Goal: Transaction & Acquisition: Purchase product/service

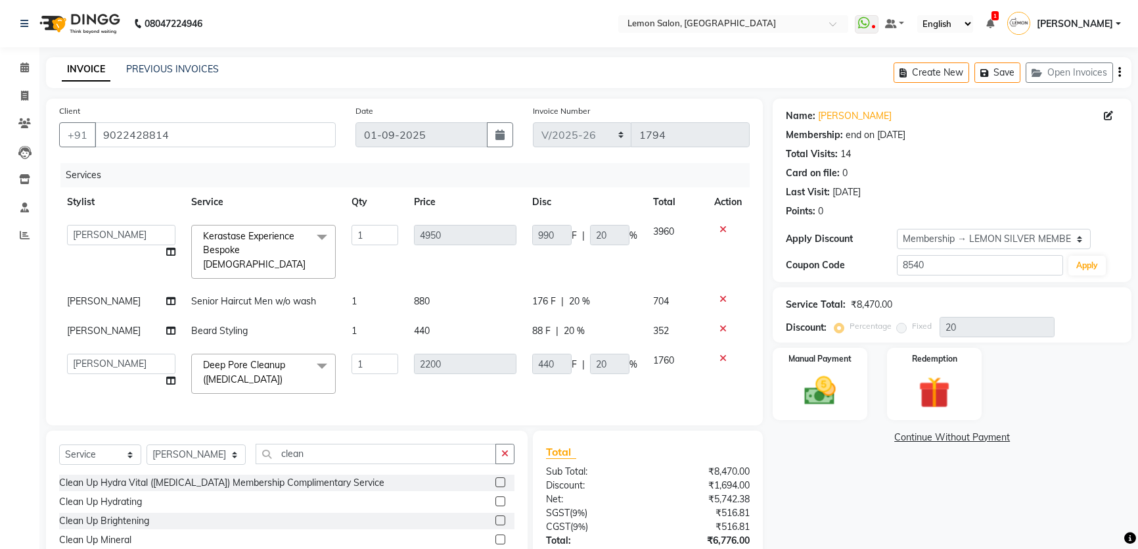
select select "568"
select select "68714"
select select "service"
select select "68714"
select select "1: Object"
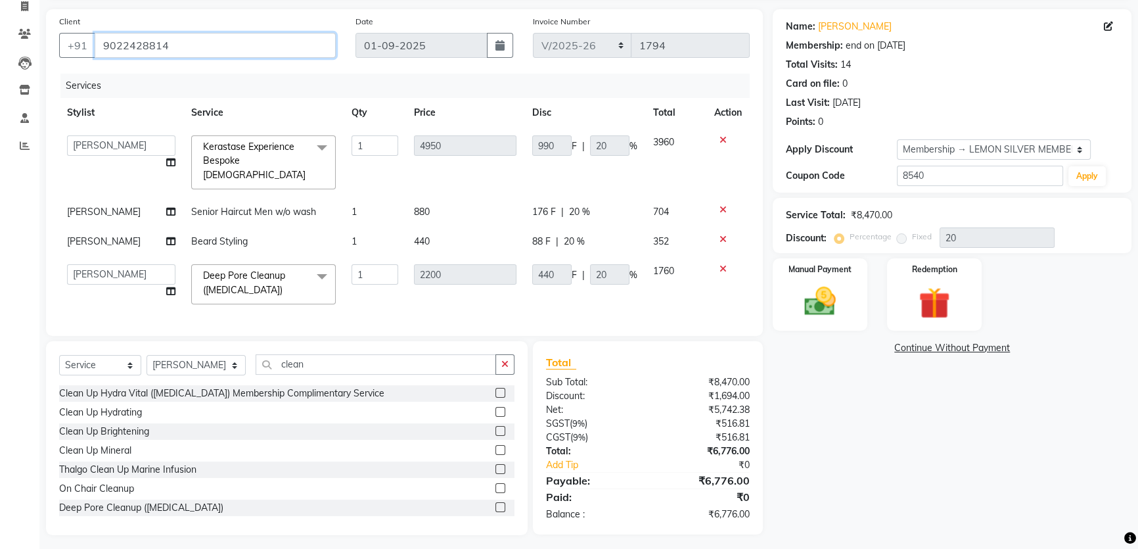
drag, startPoint x: 200, startPoint y: 49, endPoint x: 101, endPoint y: 49, distance: 99.2
click at [101, 49] on input "9022428814" at bounding box center [215, 45] width 241 height 25
click at [721, 137] on icon at bounding box center [722, 139] width 7 height 9
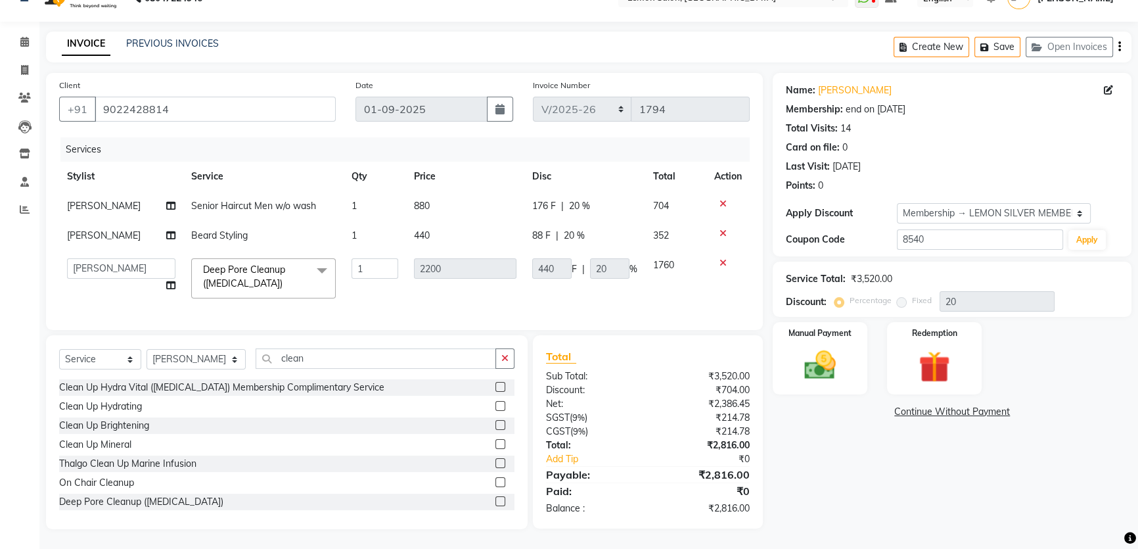
scroll to position [34, 0]
click at [938, 208] on select "Select Membership → LEMON SILVER MEMBERSHIP Coupon → Abc" at bounding box center [994, 213] width 194 height 20
click at [253, 103] on input "9022428814" at bounding box center [215, 109] width 241 height 25
type input "902242881"
type input "0"
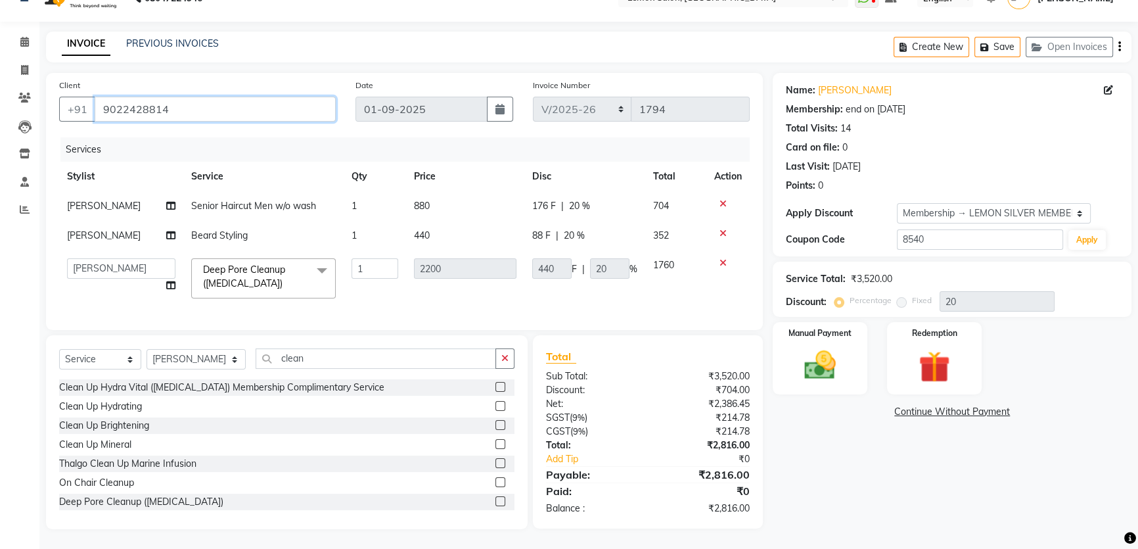
type input "0"
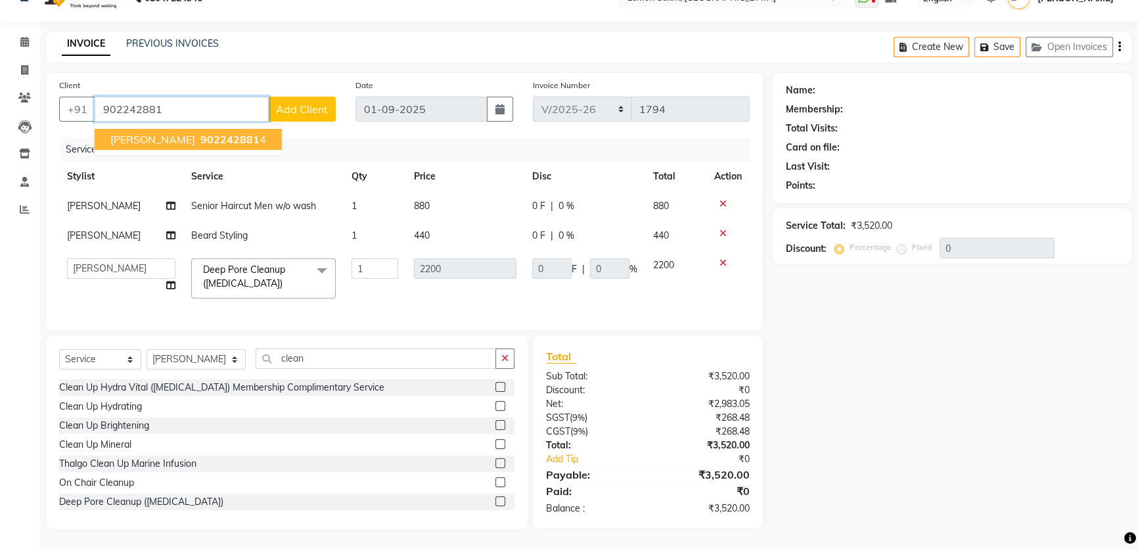
click at [183, 135] on span "DHAVAL SIMARIYA" at bounding box center [152, 139] width 85 height 13
type input "9022428814"
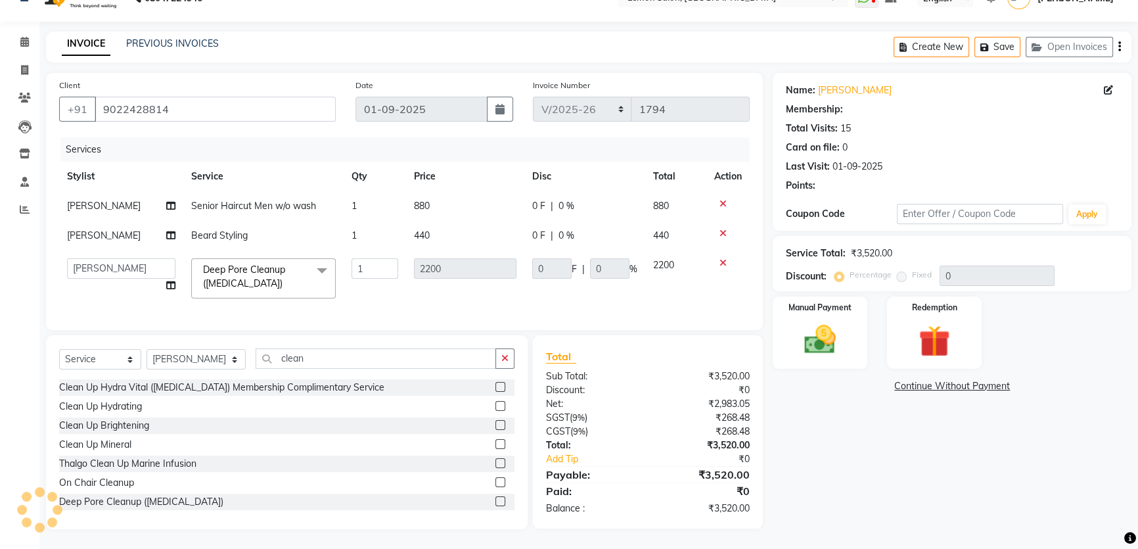
type input "550"
type input "25"
select select "1: Object"
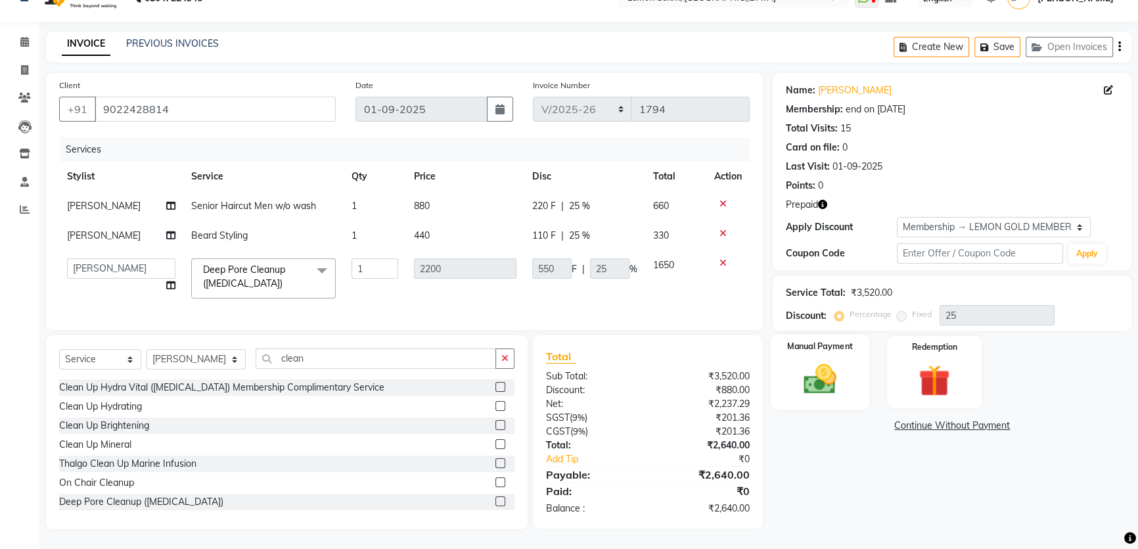
click at [819, 375] on img at bounding box center [820, 378] width 53 height 37
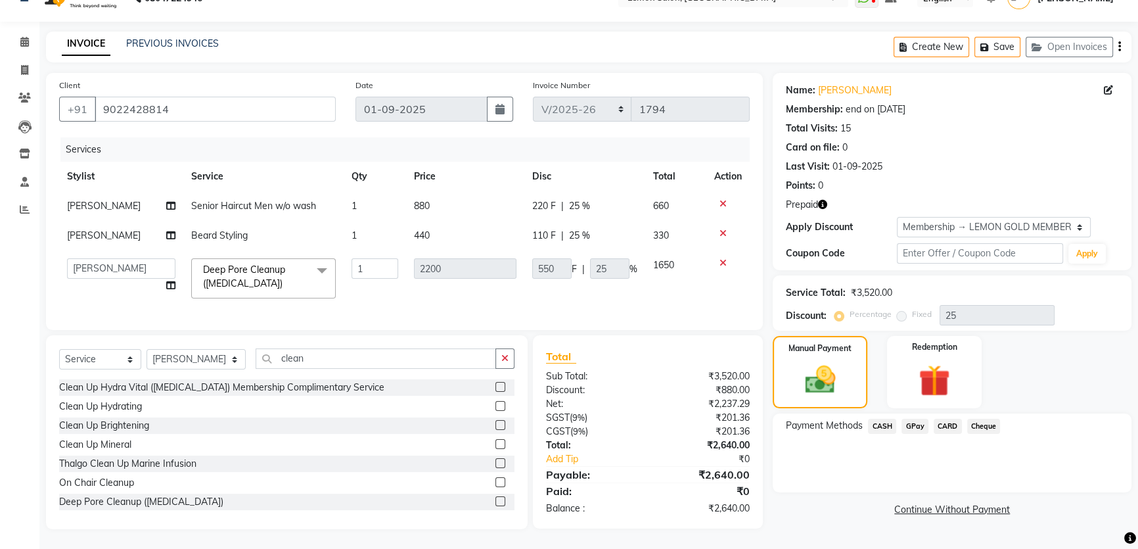
click at [947, 419] on span "CARD" at bounding box center [948, 426] width 28 height 15
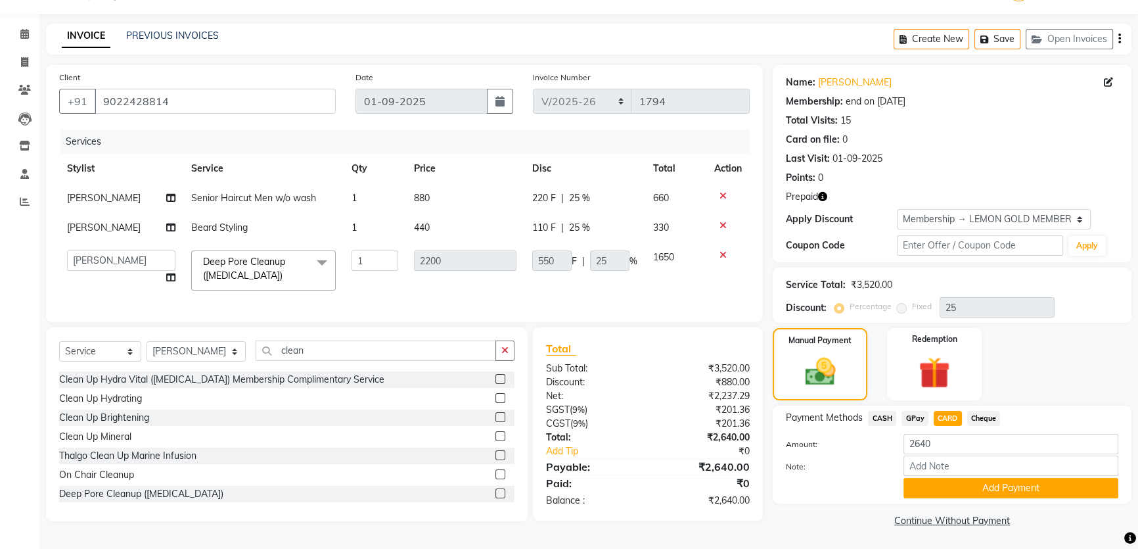
click at [982, 502] on div "Payment Methods CASH GPay CARD Cheque Amount: 2640 Note: Add Payment" at bounding box center [952, 454] width 359 height 98
click at [982, 490] on button "Add Payment" at bounding box center [1010, 488] width 215 height 20
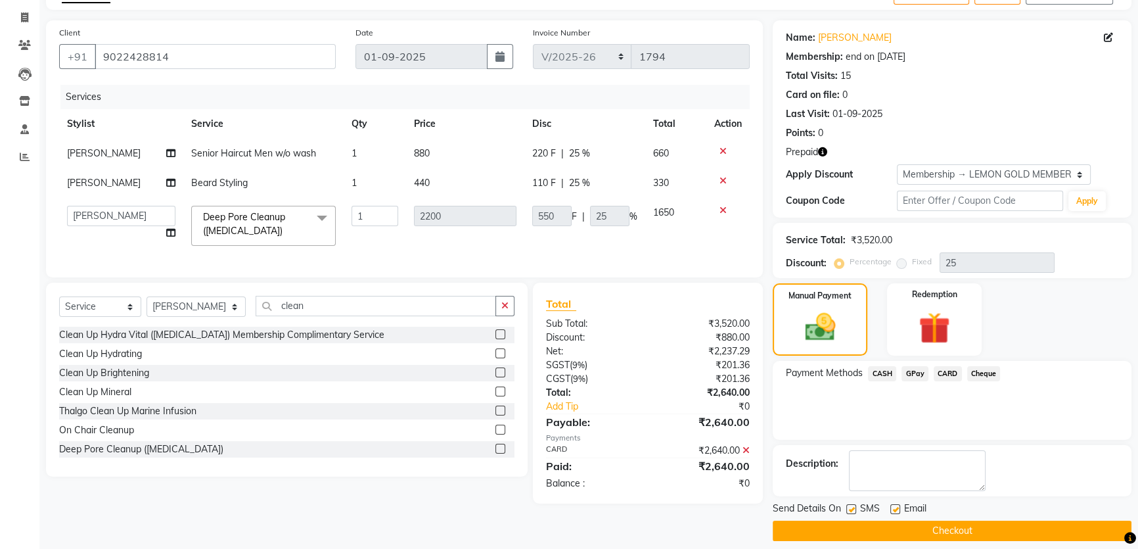
scroll to position [89, 0]
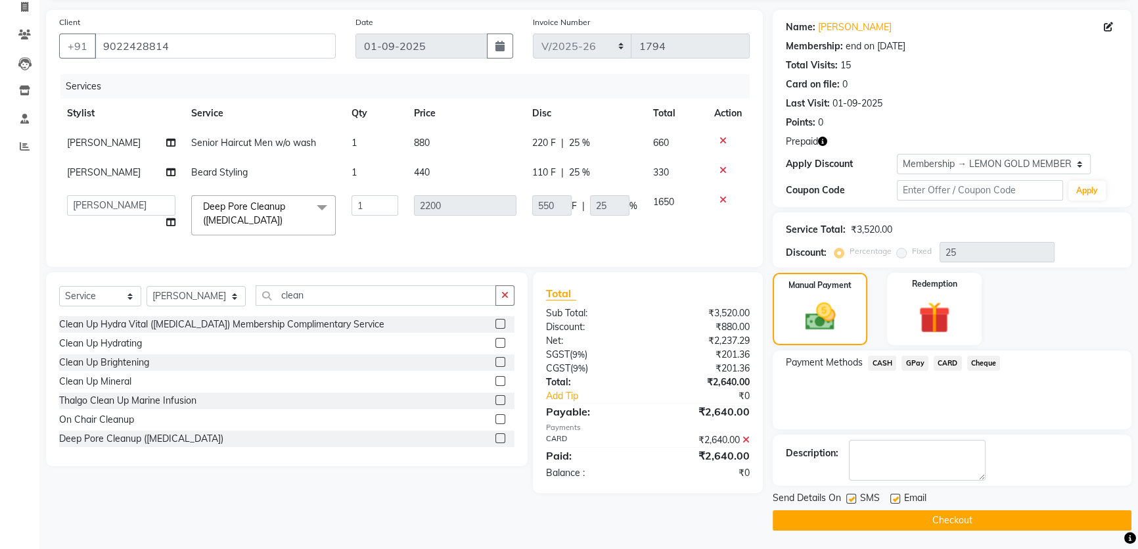
click at [972, 520] on button "Checkout" at bounding box center [952, 520] width 359 height 20
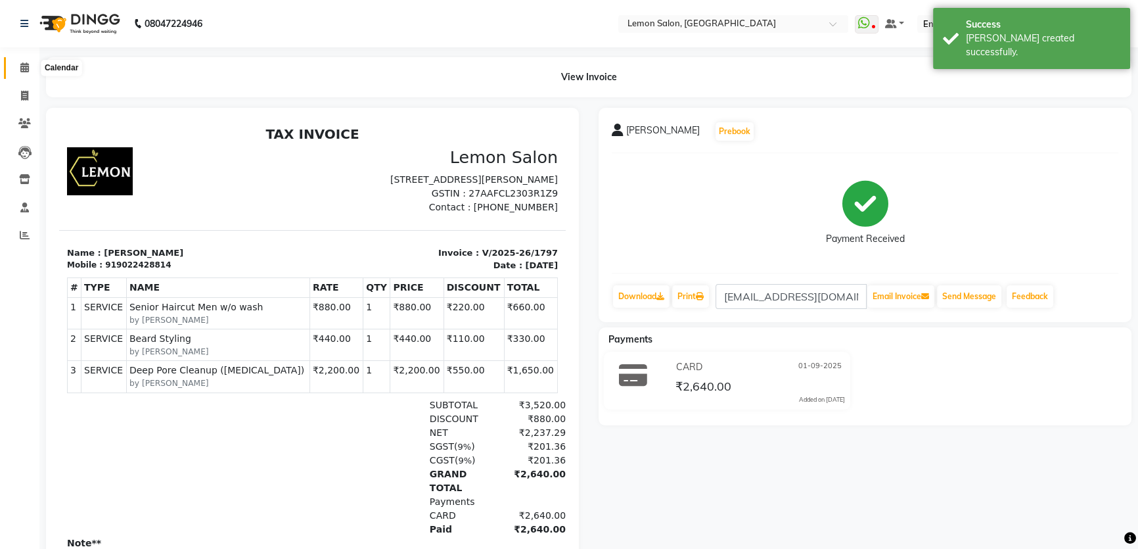
click at [19, 66] on span at bounding box center [24, 67] width 23 height 15
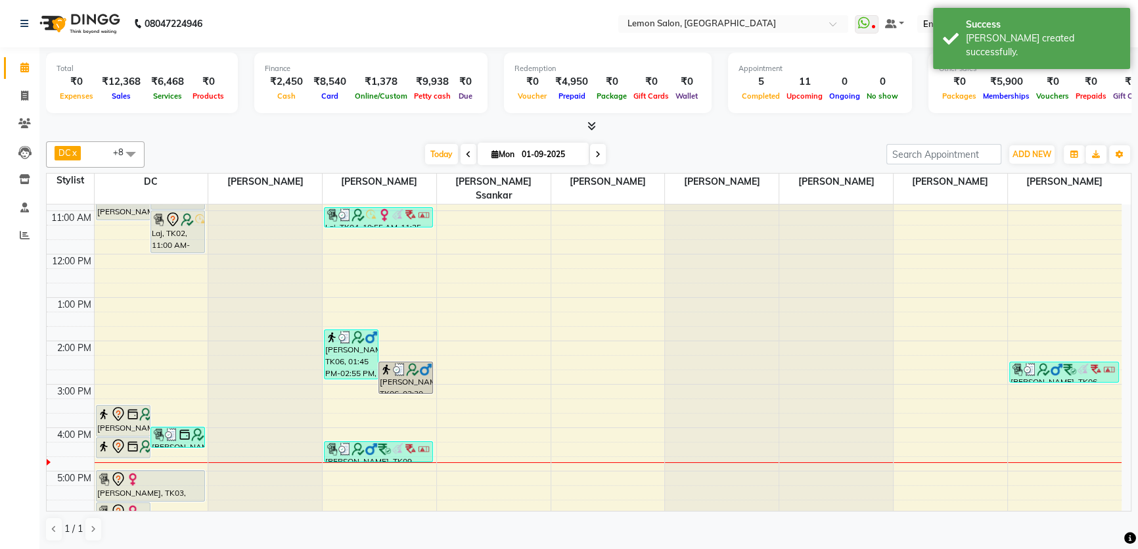
scroll to position [239, 0]
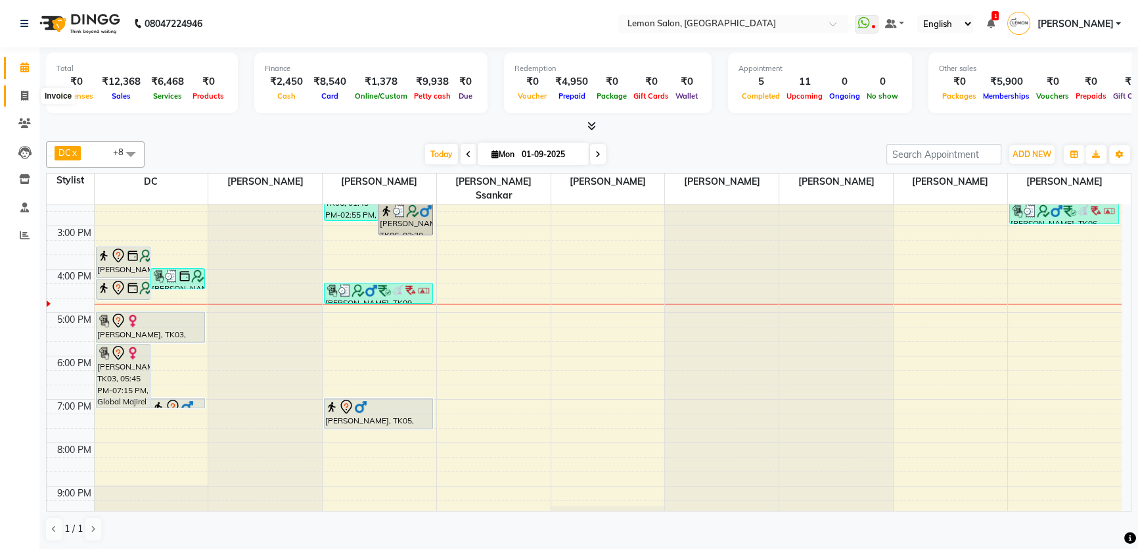
click at [26, 99] on icon at bounding box center [24, 96] width 7 height 10
select select "service"
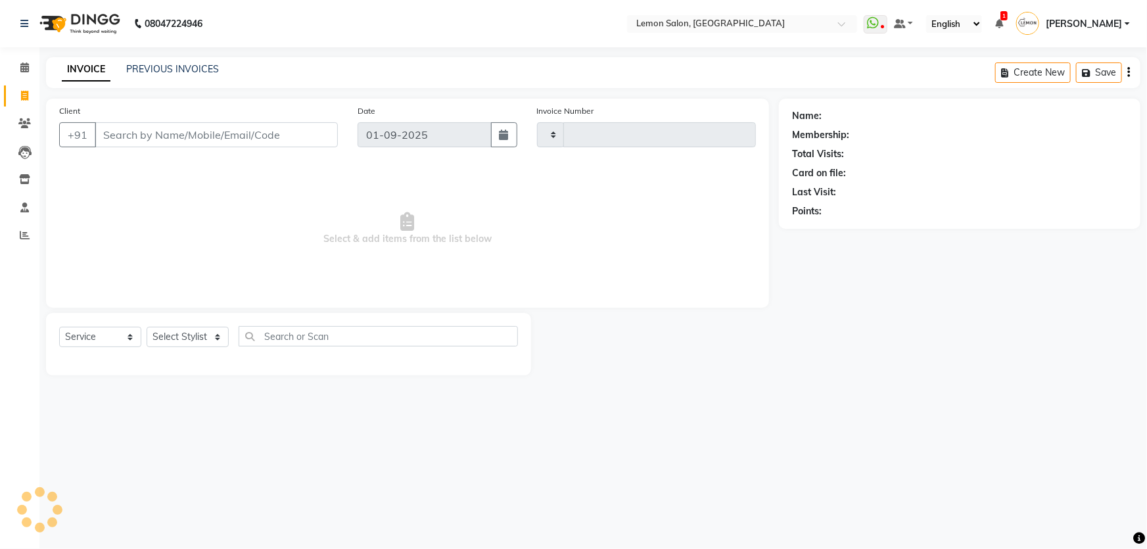
type input "1798"
select select "568"
click at [188, 77] on div "INVOICE PREVIOUS INVOICES" at bounding box center [140, 69] width 189 height 15
click at [141, 66] on link "PREVIOUS INVOICES" at bounding box center [172, 69] width 93 height 12
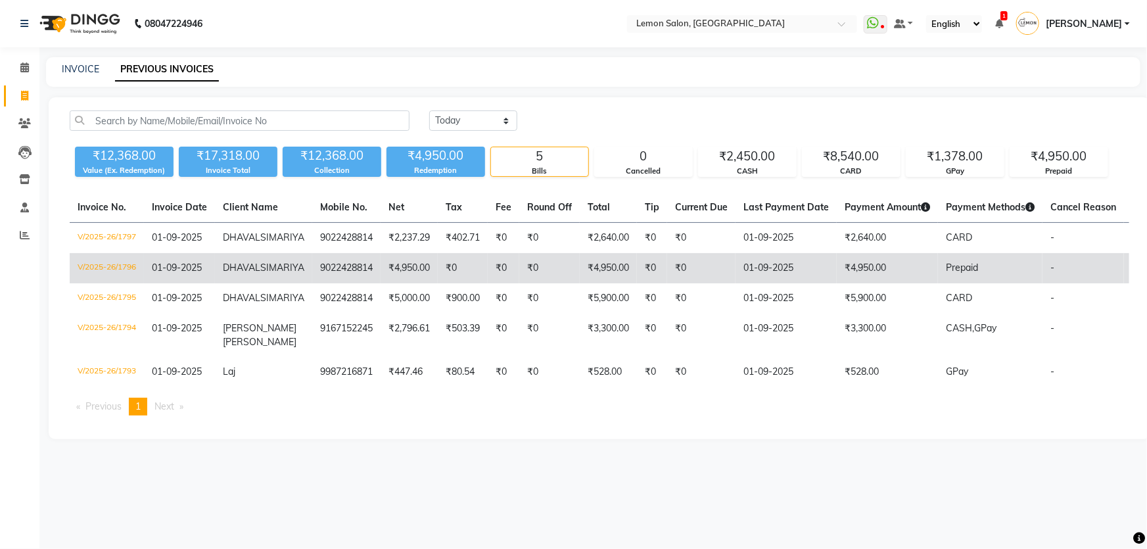
click at [119, 280] on td "V/2025-26/1796" at bounding box center [107, 268] width 74 height 30
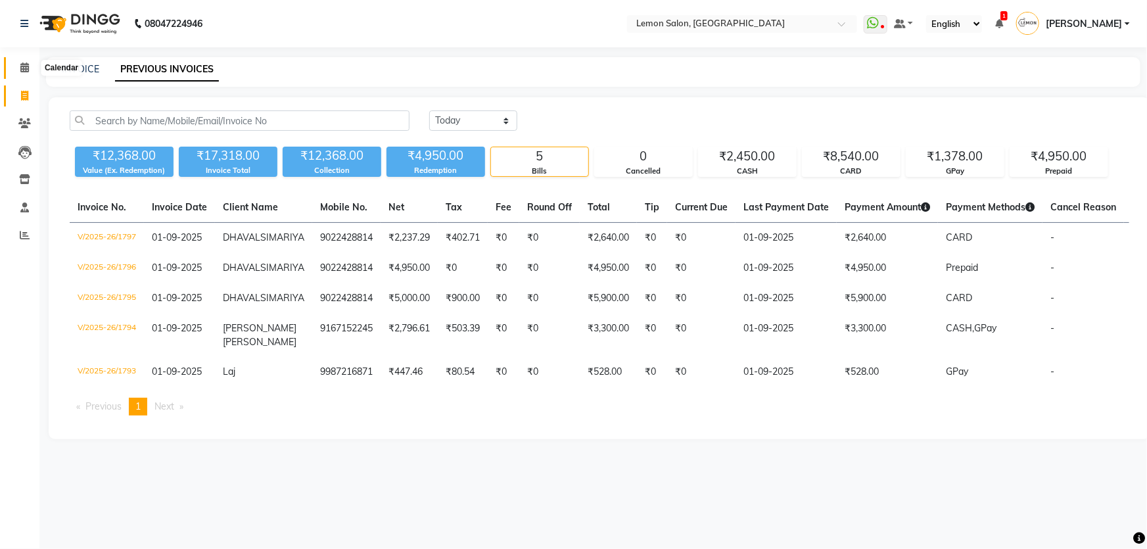
click at [14, 70] on span at bounding box center [24, 67] width 23 height 15
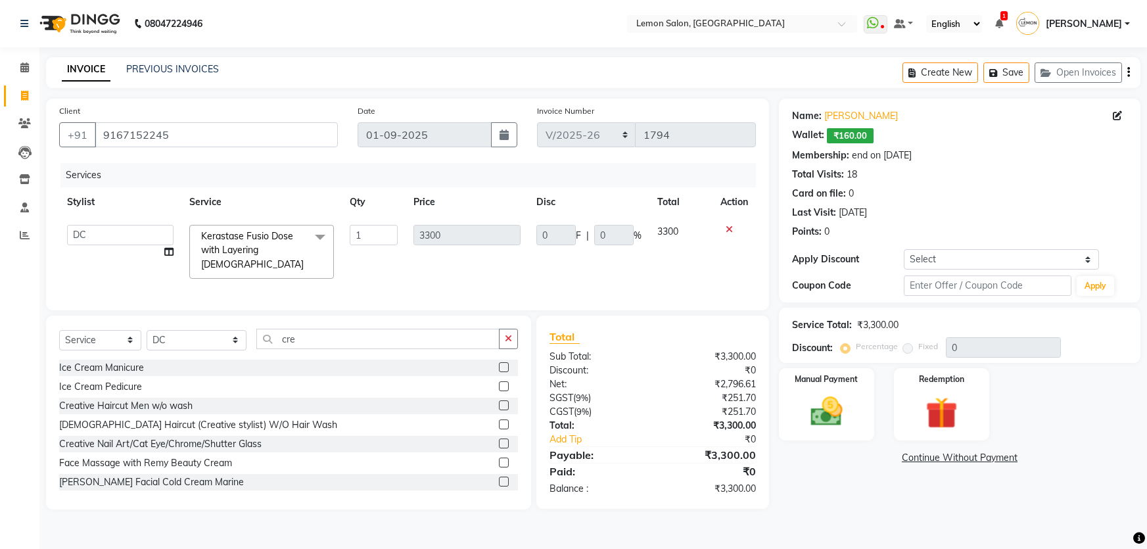
select select "568"
select select "7891"
select select "service"
select select "7891"
click at [144, 237] on select "Adnan Shaikh Apoorva Ssankar DC Imran shaikh Javed Mansoori Kunjal Singh Meet M…" at bounding box center [120, 235] width 106 height 20
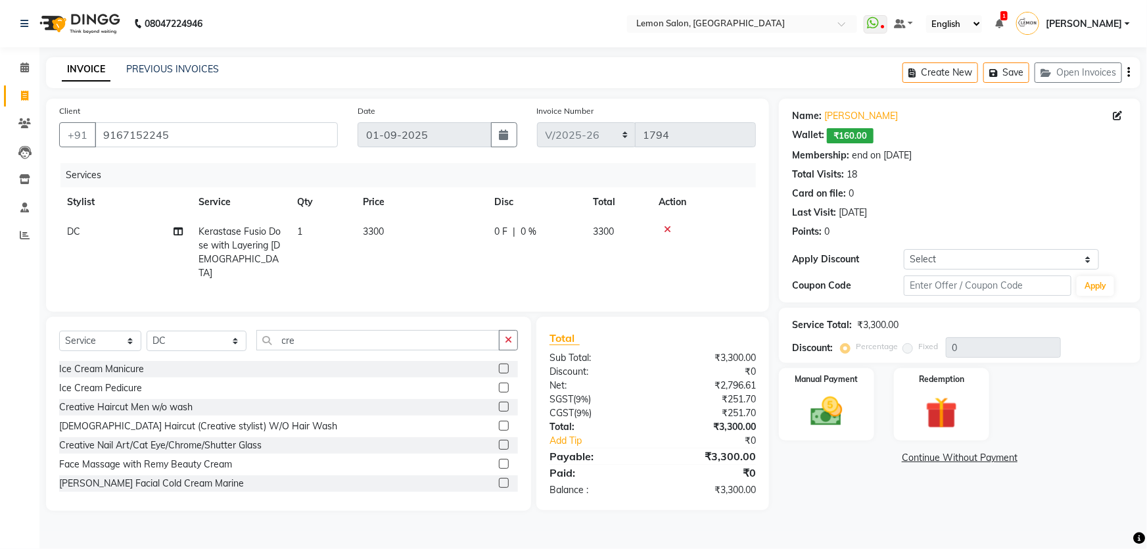
click at [836, 503] on div "Name: Monica Singh Wallet: ₹160.00 Membership: end on 23-12-2025 Total Visits: …" at bounding box center [964, 305] width 371 height 412
click at [861, 430] on div "Manual Payment" at bounding box center [826, 405] width 99 height 76
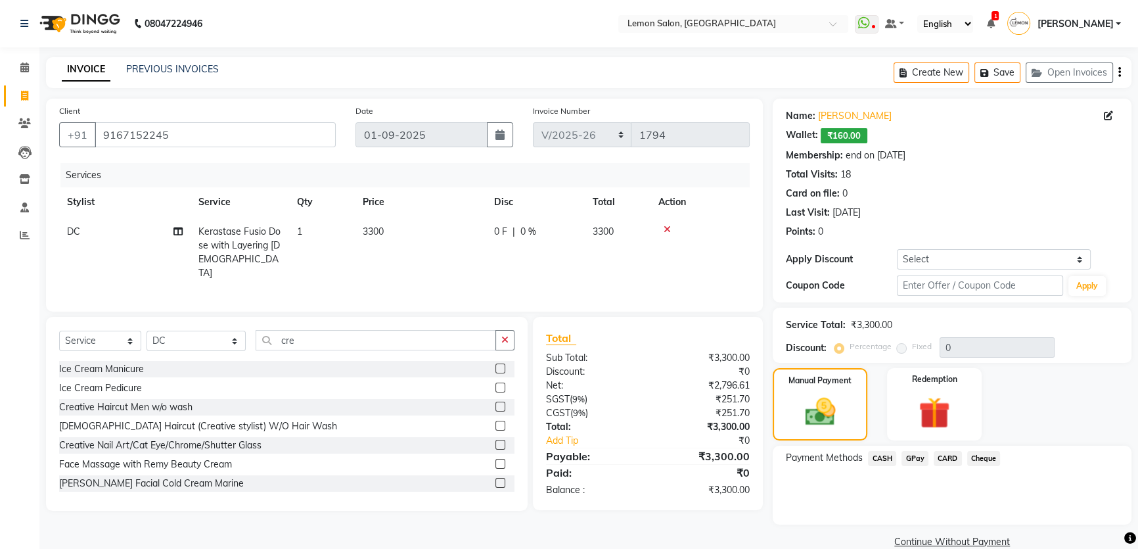
click at [884, 459] on span "CASH" at bounding box center [882, 458] width 28 height 15
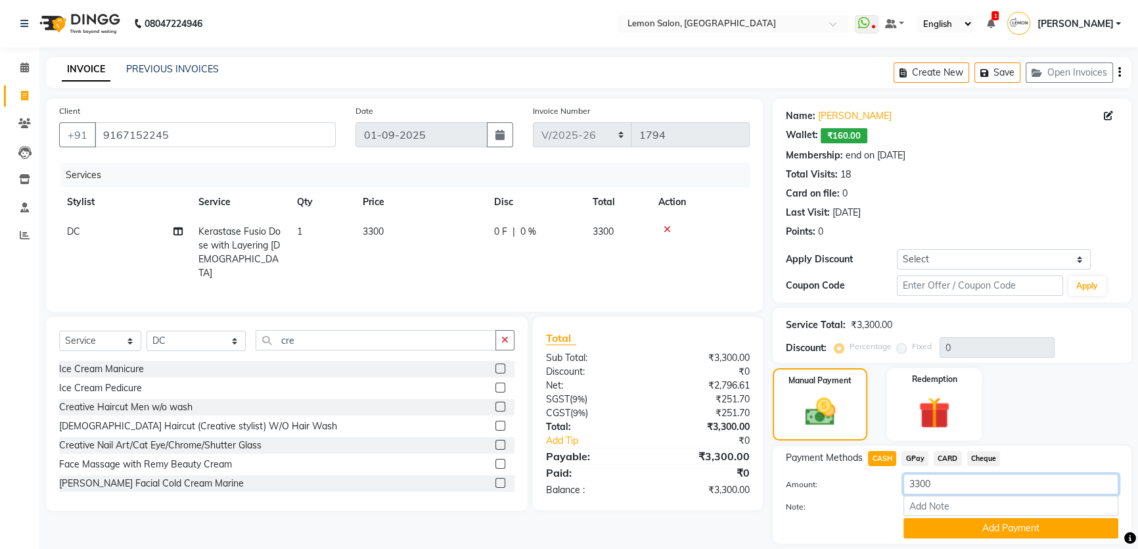
drag, startPoint x: 932, startPoint y: 478, endPoint x: 900, endPoint y: 492, distance: 35.0
click at [900, 492] on div "3300" at bounding box center [1011, 484] width 235 height 20
type input "2450"
click at [972, 534] on button "Add Payment" at bounding box center [1010, 528] width 215 height 20
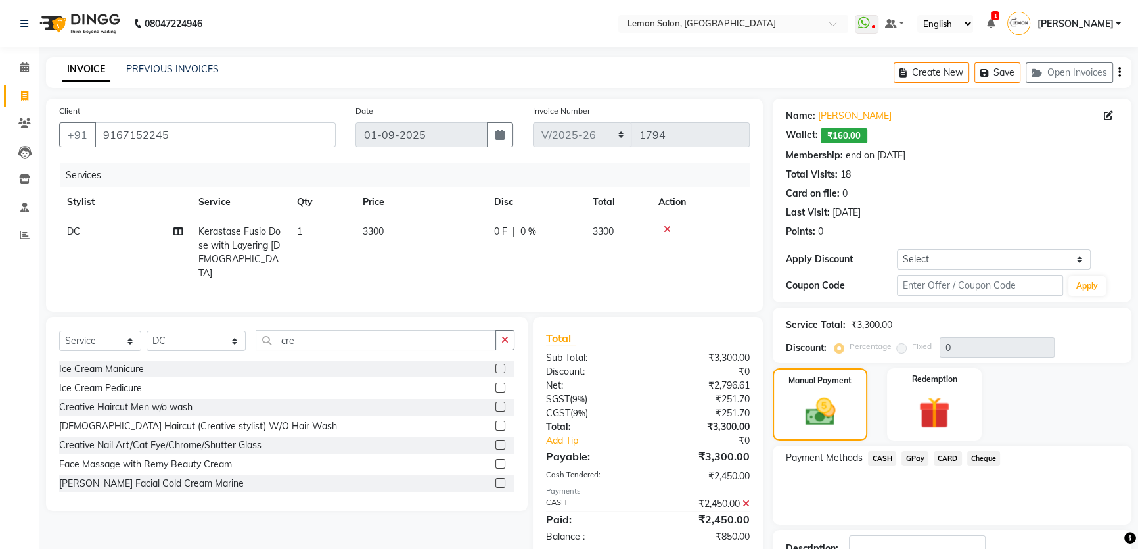
scroll to position [95, 0]
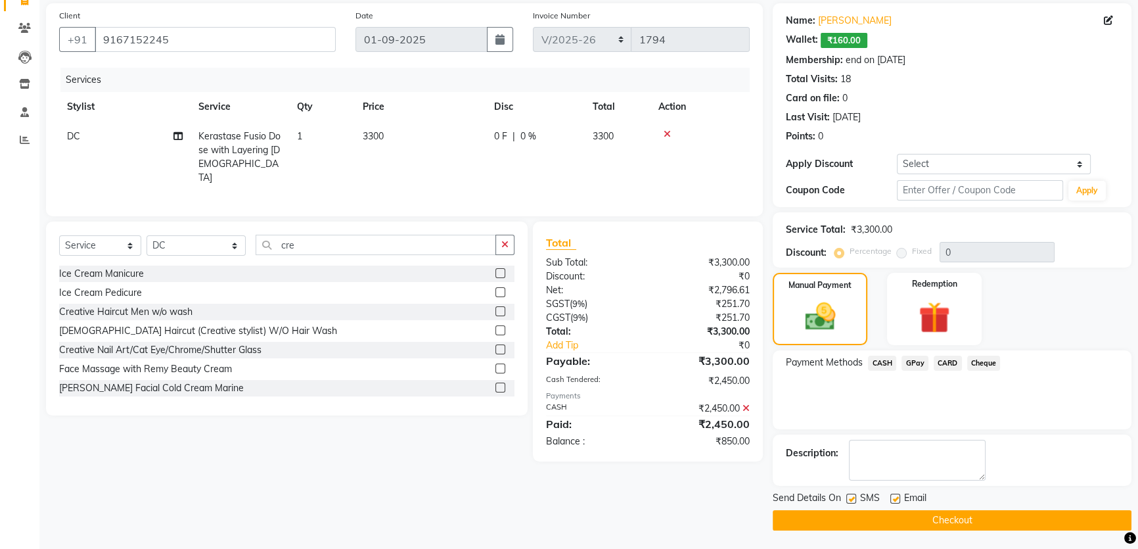
click at [915, 368] on span "GPay" at bounding box center [914, 362] width 27 height 15
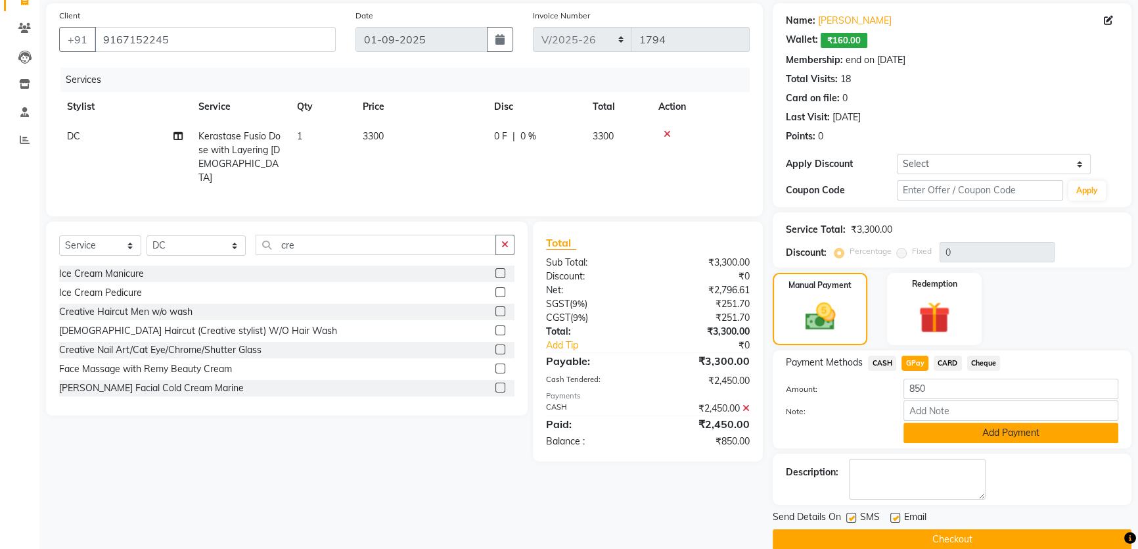
click at [933, 440] on button "Add Payment" at bounding box center [1010, 432] width 215 height 20
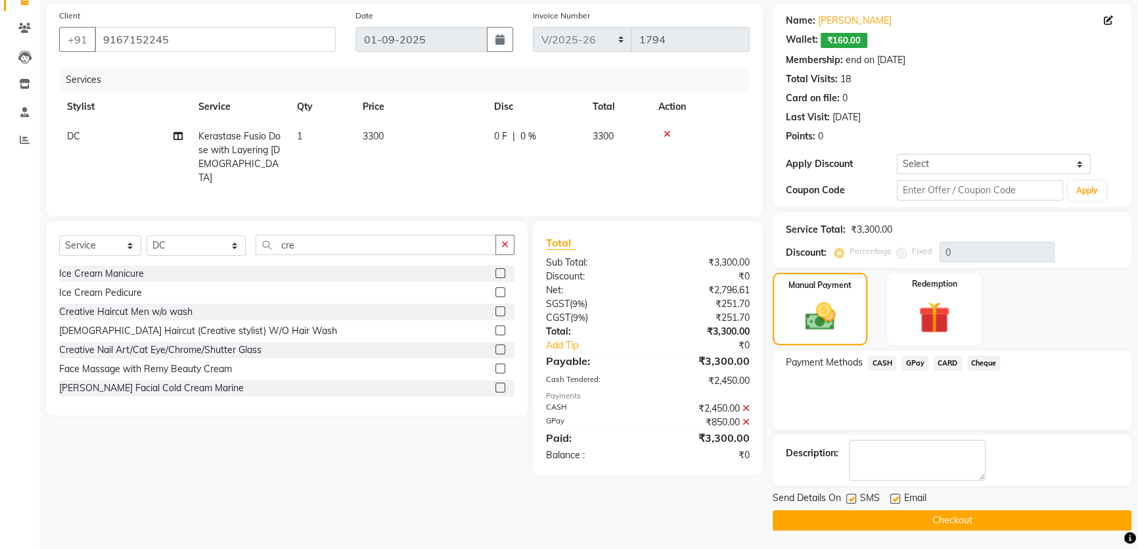
click at [868, 522] on button "Checkout" at bounding box center [952, 520] width 359 height 20
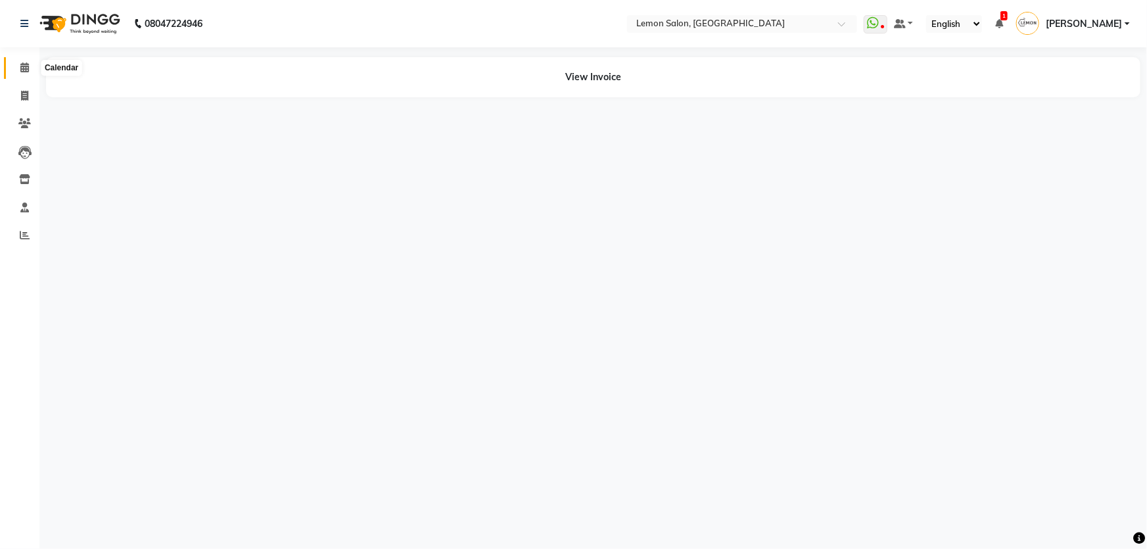
click at [24, 67] on icon at bounding box center [24, 67] width 9 height 10
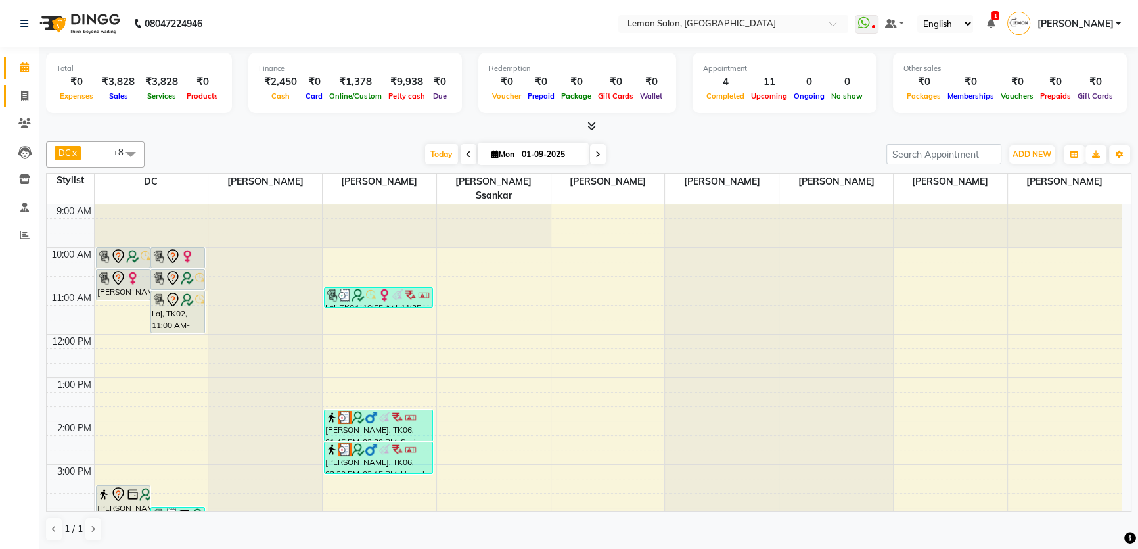
click at [26, 95] on icon at bounding box center [24, 96] width 7 height 10
select select "service"
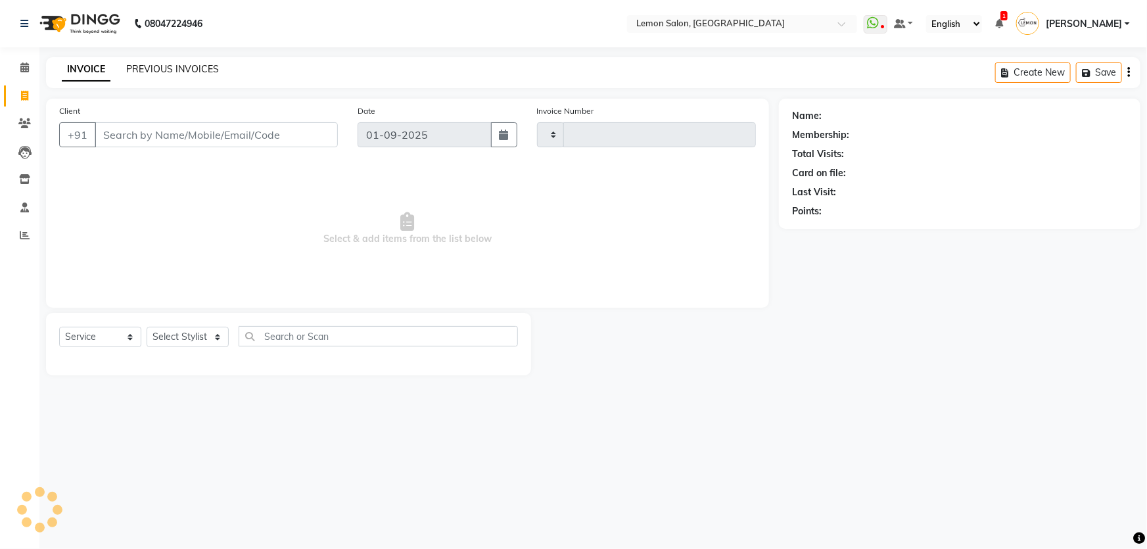
type input "1795"
click at [174, 66] on link "PREVIOUS INVOICES" at bounding box center [172, 69] width 93 height 12
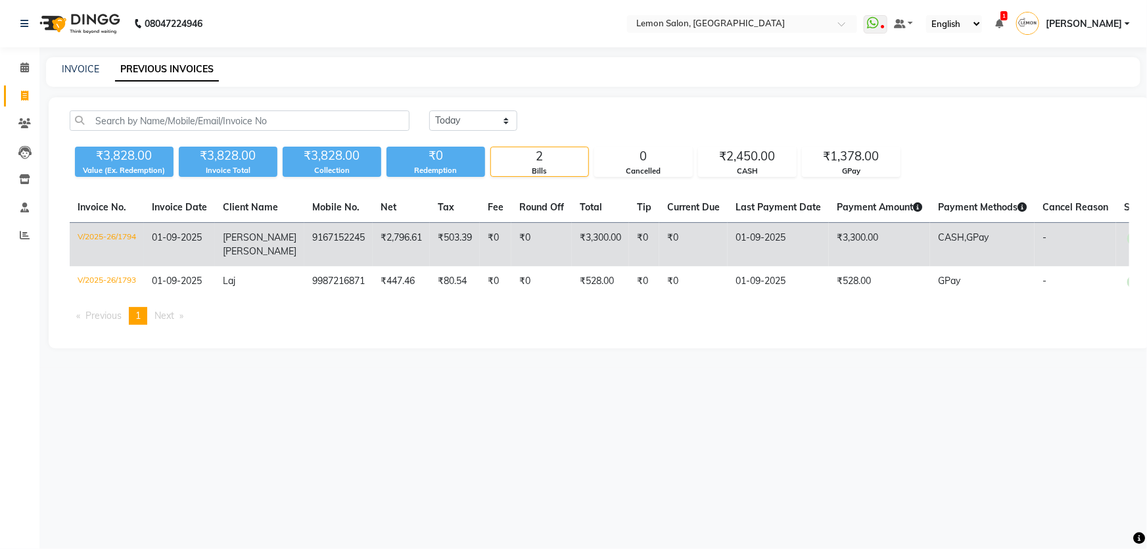
click at [323, 242] on td "9167152245" at bounding box center [338, 245] width 68 height 44
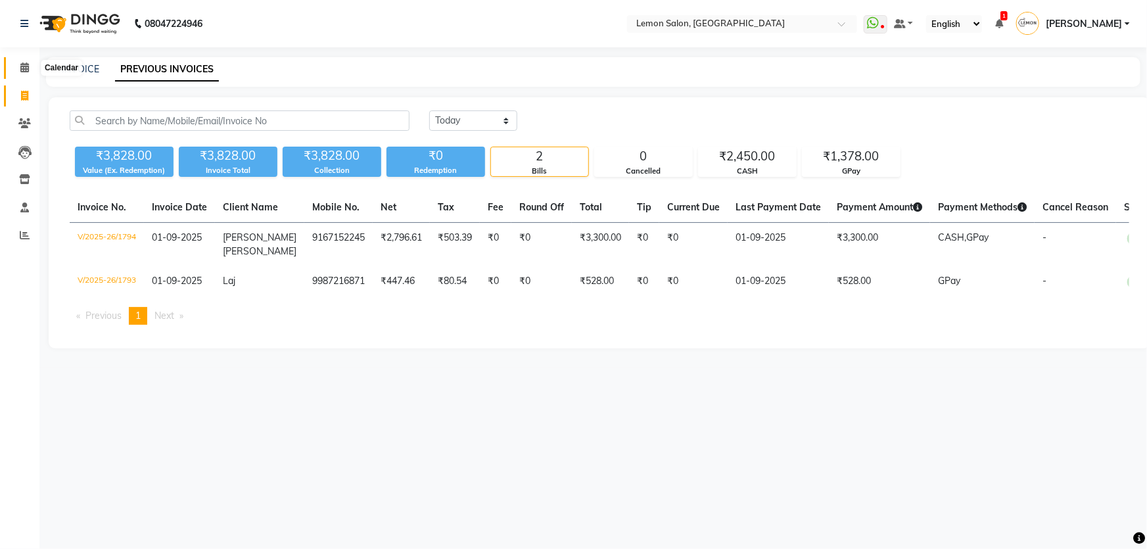
click at [24, 68] on icon at bounding box center [24, 67] width 9 height 10
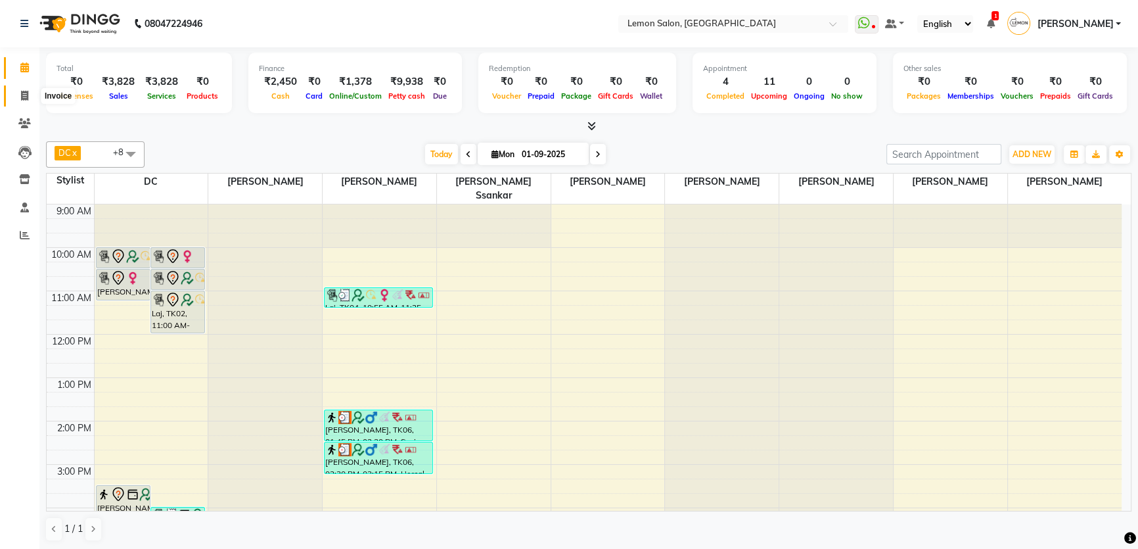
click at [26, 96] on icon at bounding box center [24, 96] width 7 height 10
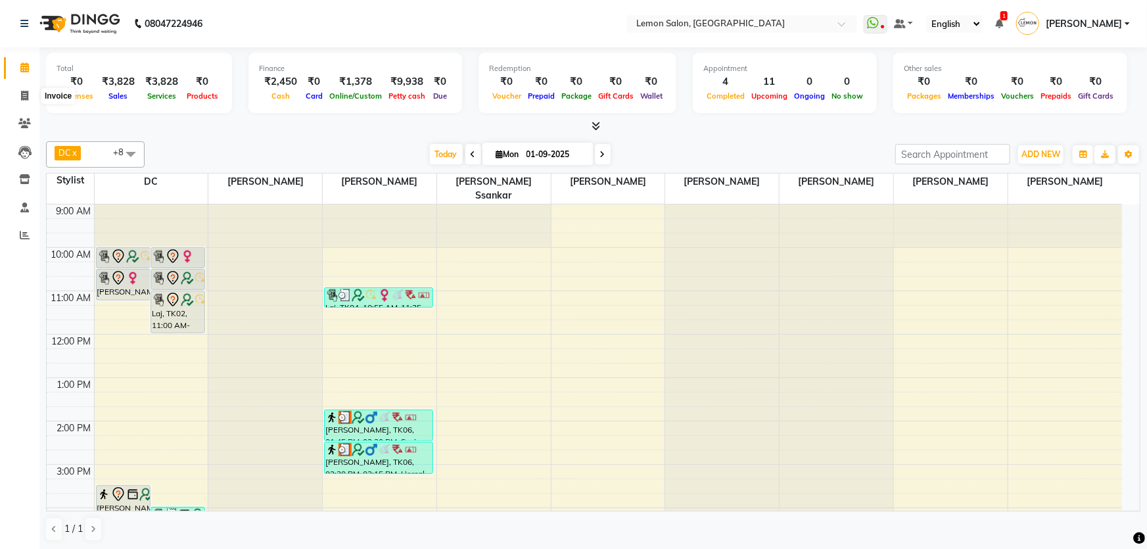
select select "service"
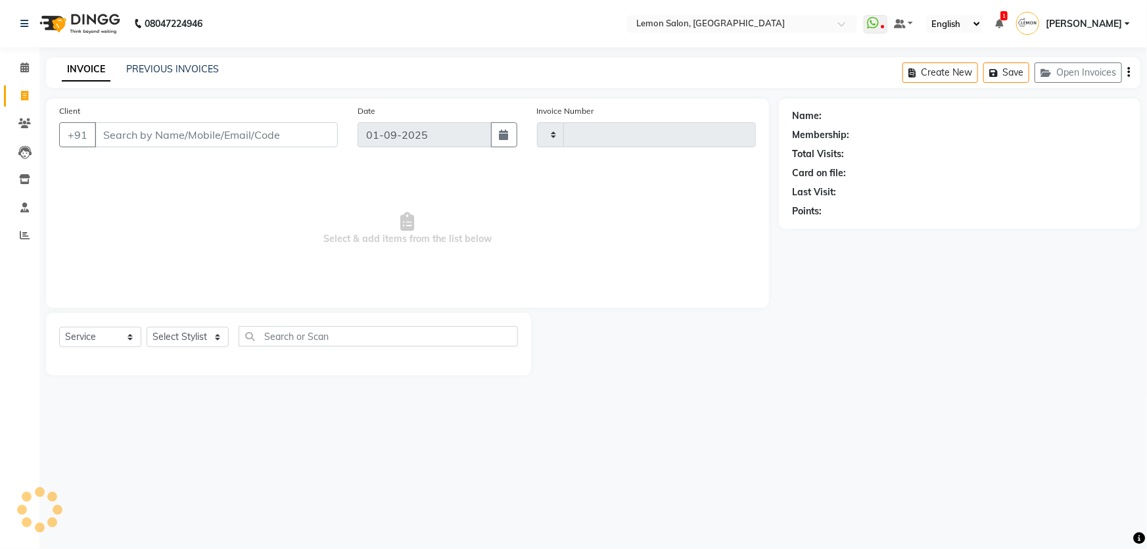
type input "1795"
select select "568"
click at [148, 137] on input "Client" at bounding box center [216, 134] width 243 height 25
type input "9022428814"
select select "1: Object"
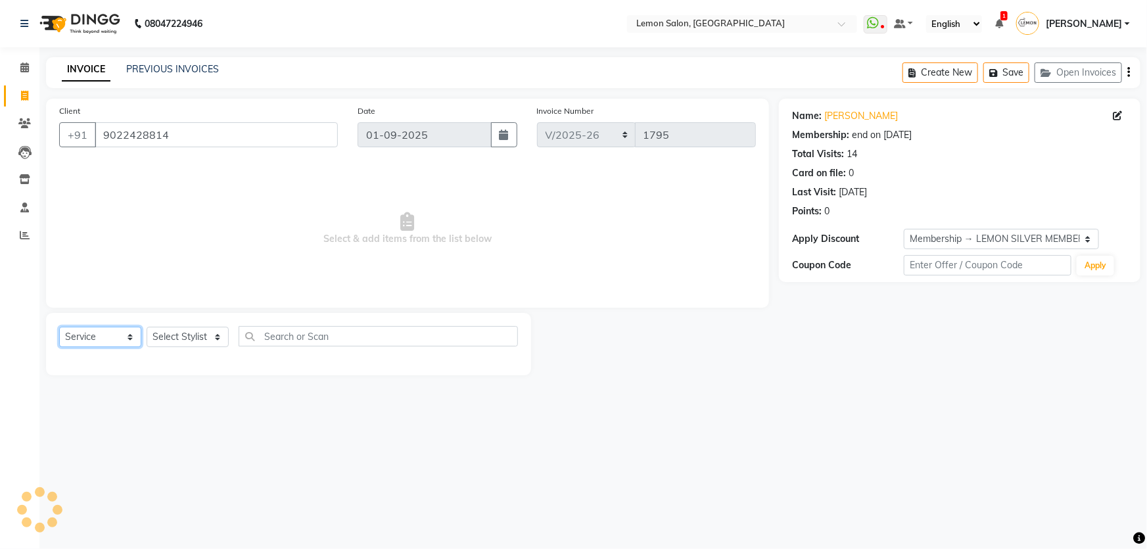
click at [98, 336] on select "Select Service Product Membership Package Voucher Prepaid Gift Card" at bounding box center [100, 337] width 82 height 20
select select "membership"
click at [59, 327] on select "Select Service Product Membership Package Voucher Prepaid Gift Card" at bounding box center [100, 337] width 82 height 20
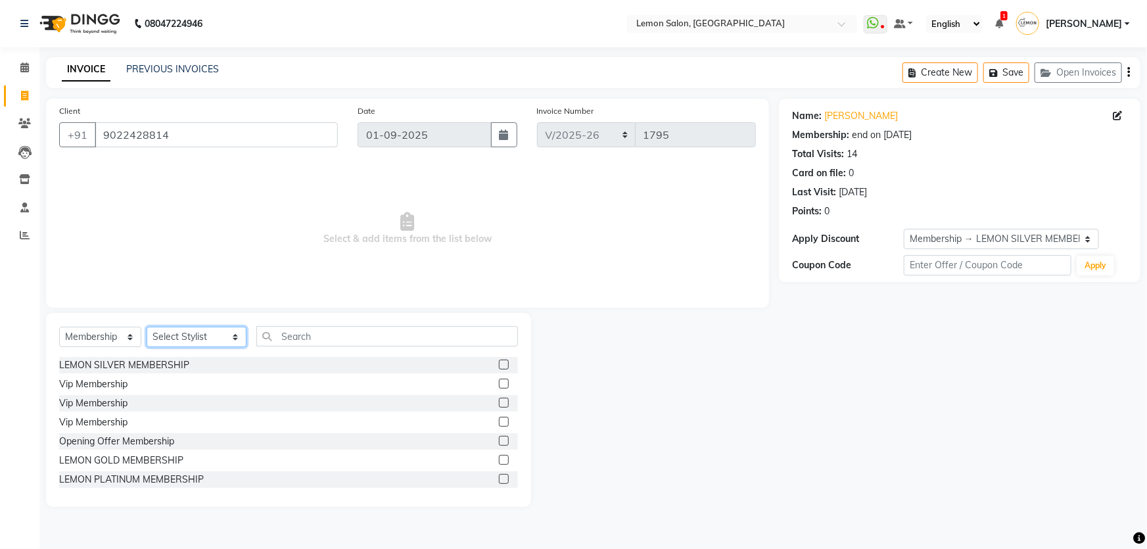
click at [171, 344] on select "Select Stylist Adnan Shaikh Apoorva Ssankar Arshad Shaikh DC Imran shaikh Javed…" at bounding box center [197, 337] width 100 height 20
select select "66607"
click at [147, 327] on select "Select Stylist Adnan Shaikh Apoorva Ssankar Arshad Shaikh DC Imran shaikh Javed…" at bounding box center [197, 337] width 100 height 20
click at [499, 457] on label at bounding box center [504, 460] width 10 height 10
click at [499, 457] on input "checkbox" at bounding box center [503, 460] width 9 height 9
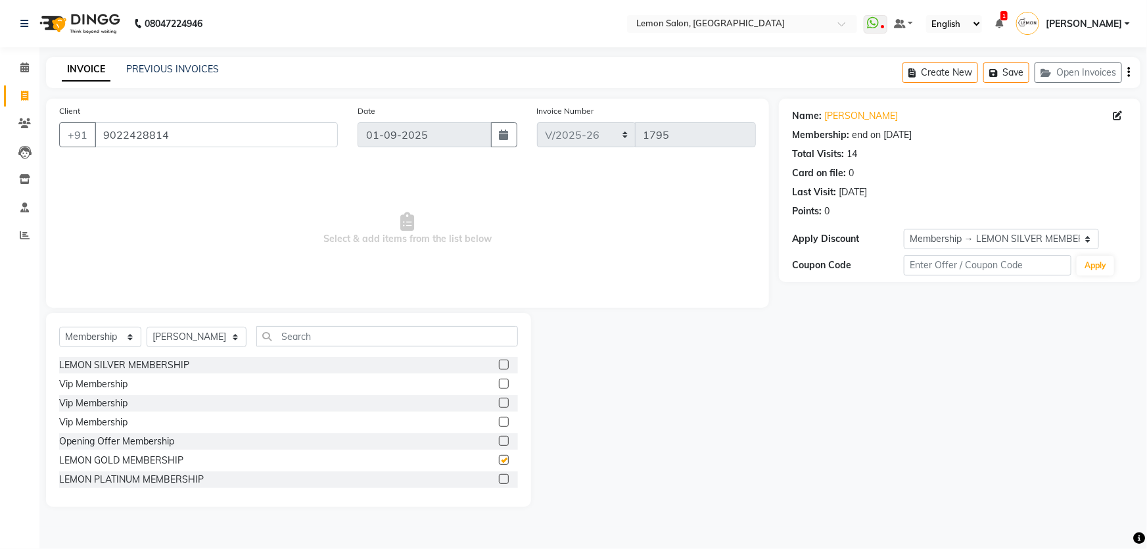
select select "select"
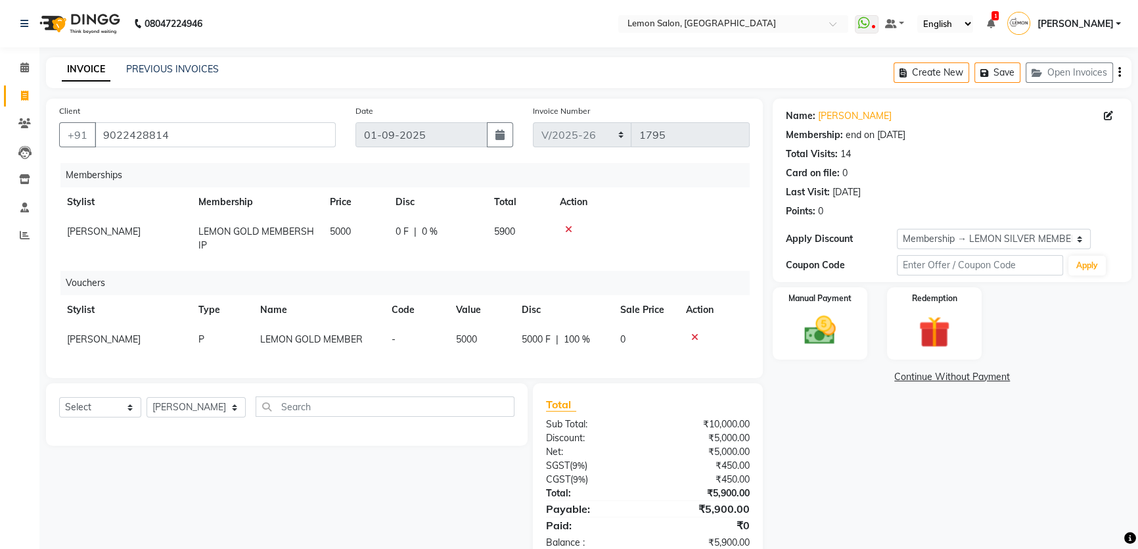
scroll to position [43, 0]
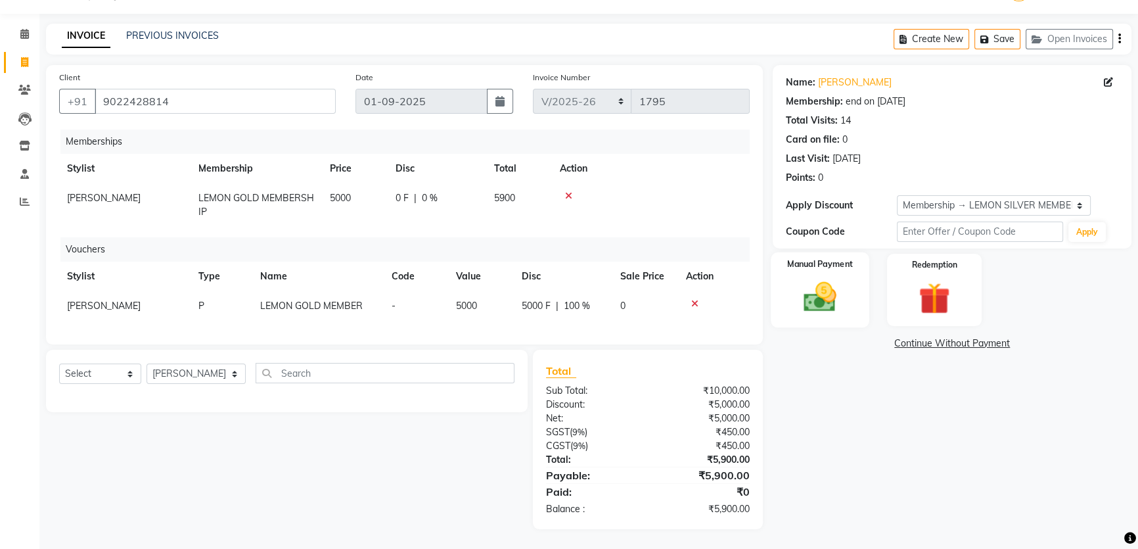
click at [812, 281] on img at bounding box center [820, 296] width 53 height 37
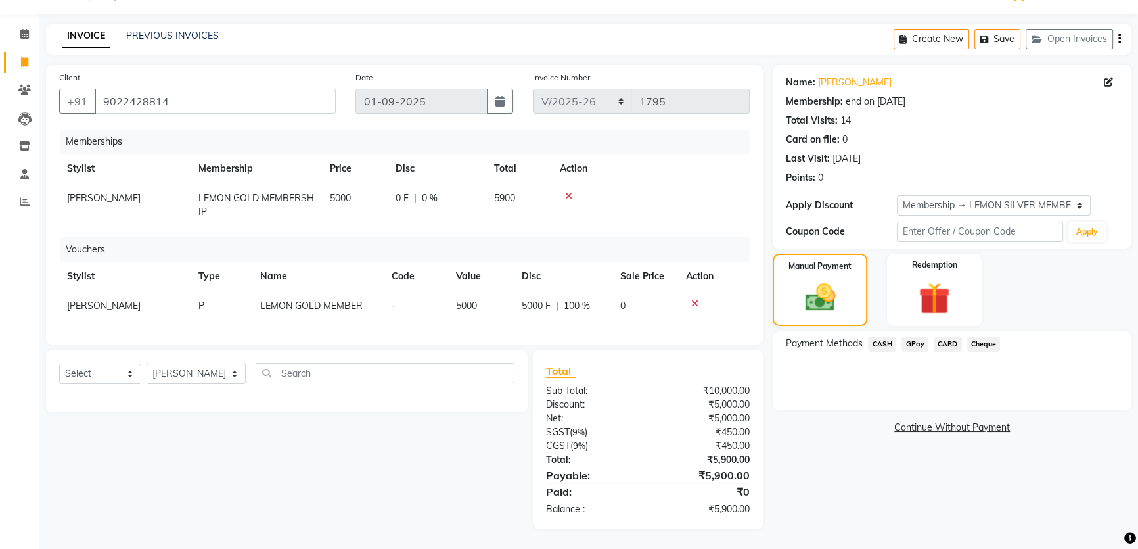
click at [938, 336] on span "CARD" at bounding box center [948, 343] width 28 height 15
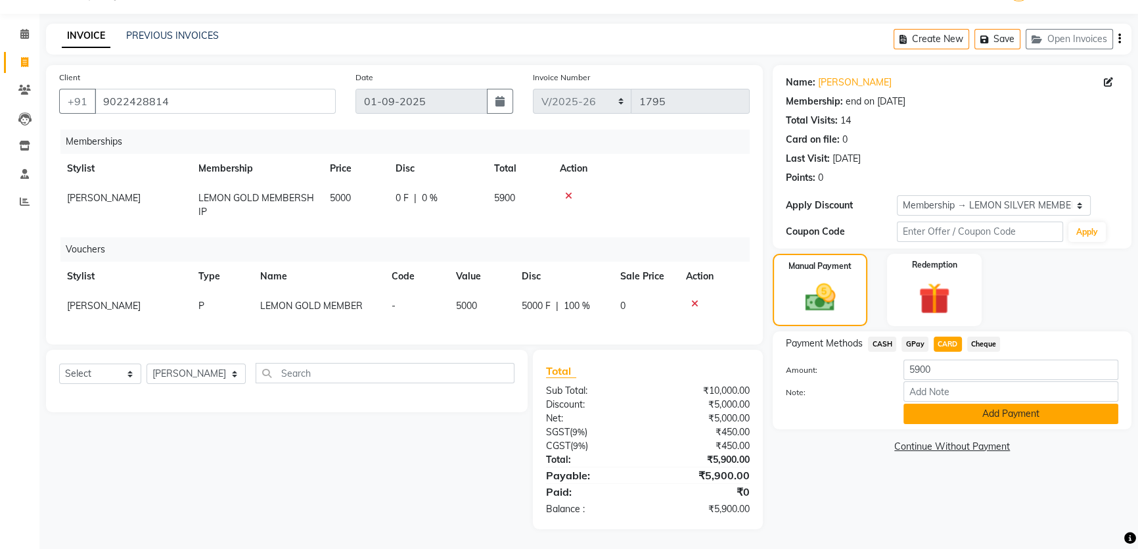
click at [946, 403] on button "Add Payment" at bounding box center [1010, 413] width 215 height 20
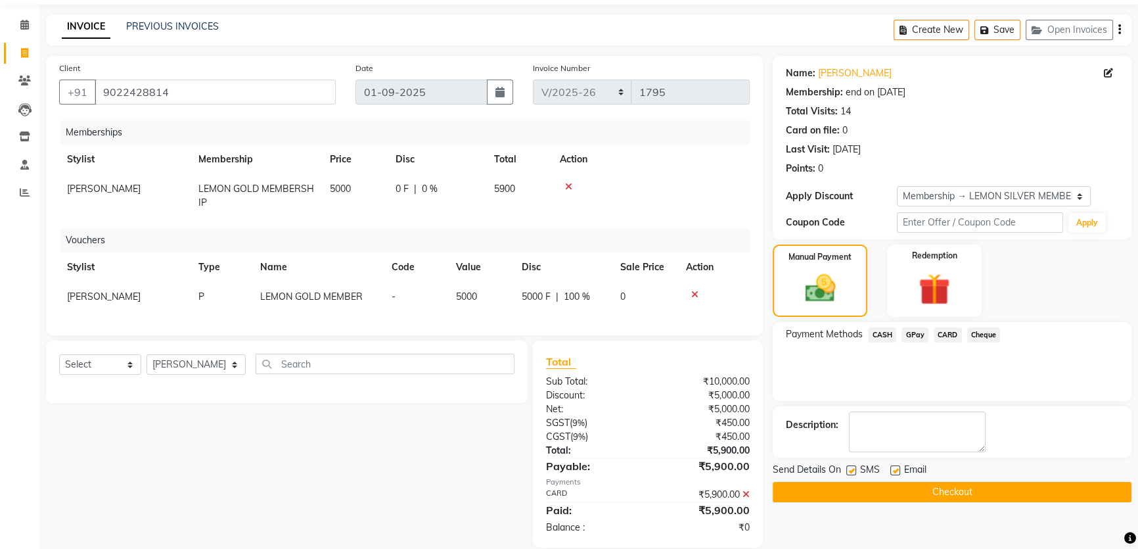
click at [890, 484] on button "Checkout" at bounding box center [952, 492] width 359 height 20
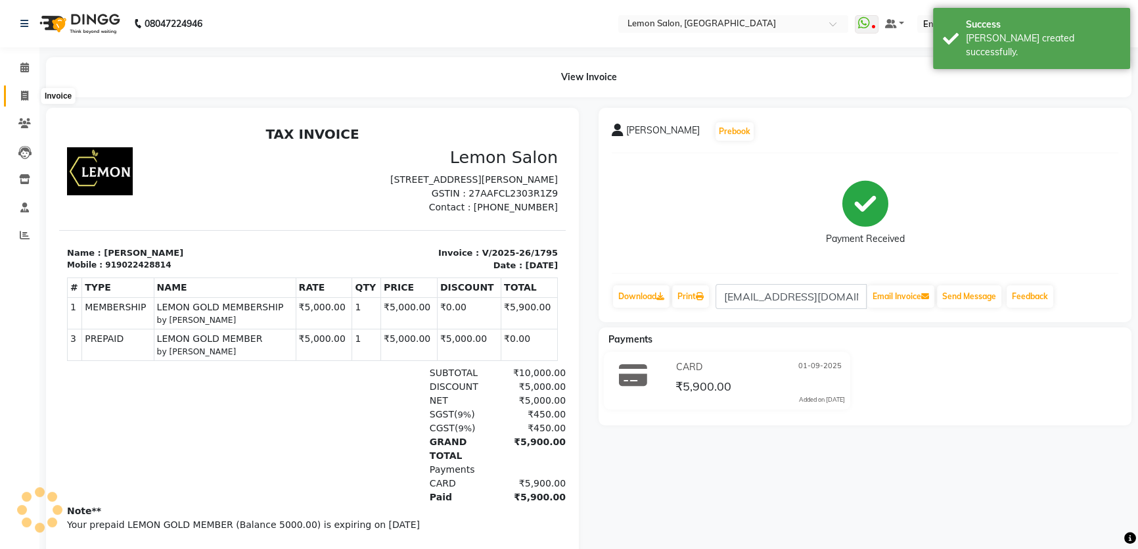
click at [22, 97] on icon at bounding box center [24, 96] width 7 height 10
select select "568"
select select "service"
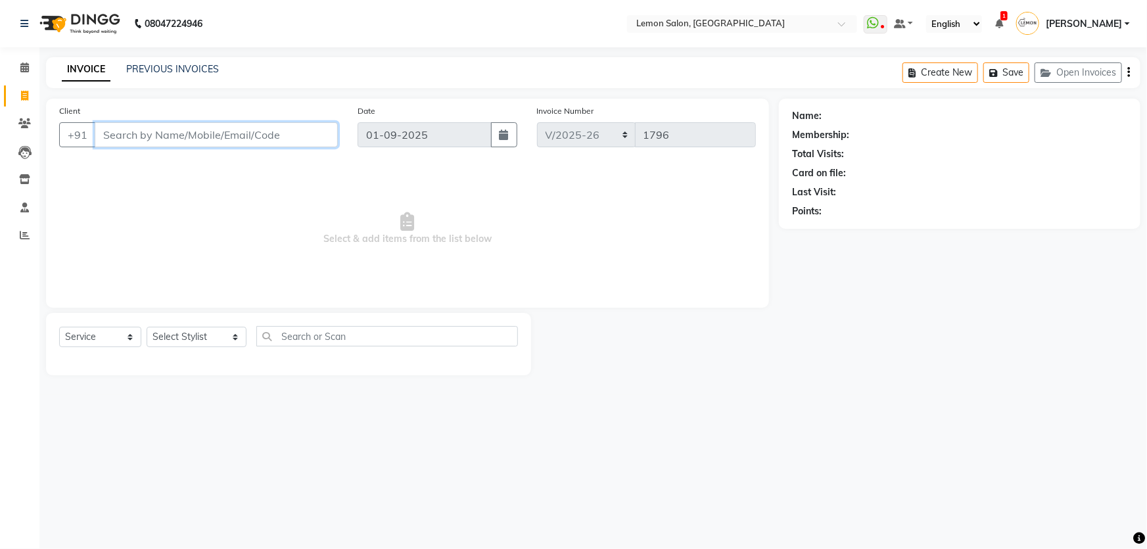
click at [208, 136] on input "Client" at bounding box center [216, 134] width 243 height 25
paste input "9022428814"
type input "9022428814"
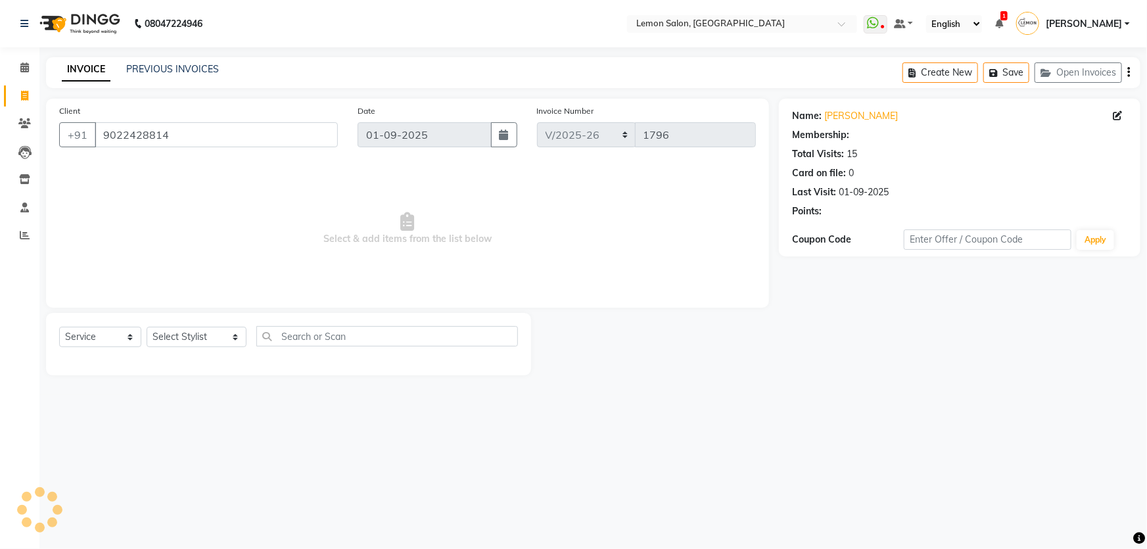
select select "1: Object"
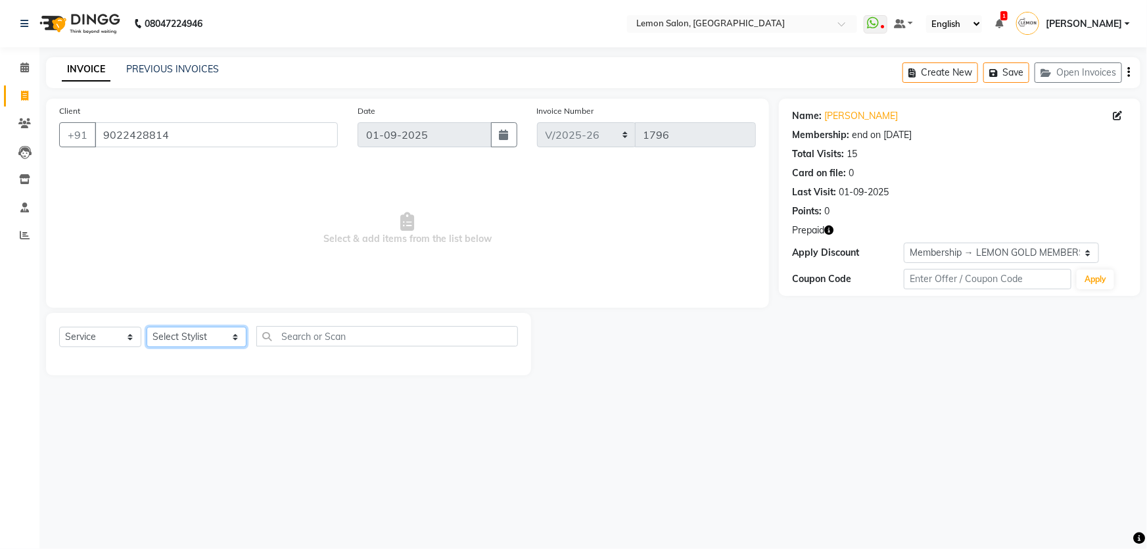
click at [188, 341] on select "Select Stylist Adnan Shaikh Apoorva Ssankar Arshad Shaikh DC Imran shaikh Javed…" at bounding box center [197, 337] width 100 height 20
select select "70796"
click at [147, 327] on select "Select Stylist Adnan Shaikh Apoorva Ssankar Arshad Shaikh DC Imran shaikh Javed…" at bounding box center [197, 337] width 100 height 20
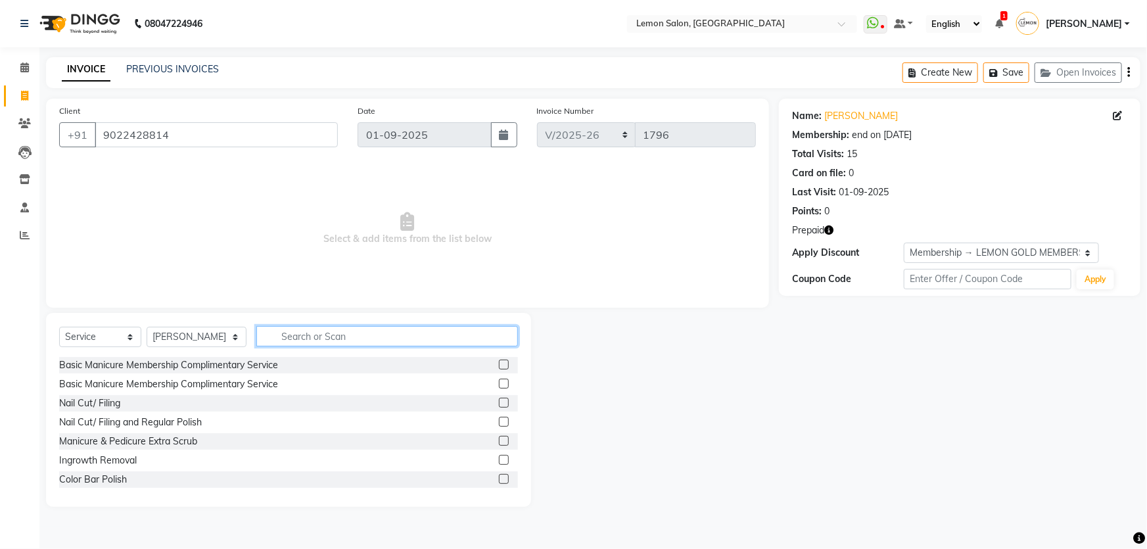
click at [298, 330] on input "text" at bounding box center [387, 336] width 262 height 20
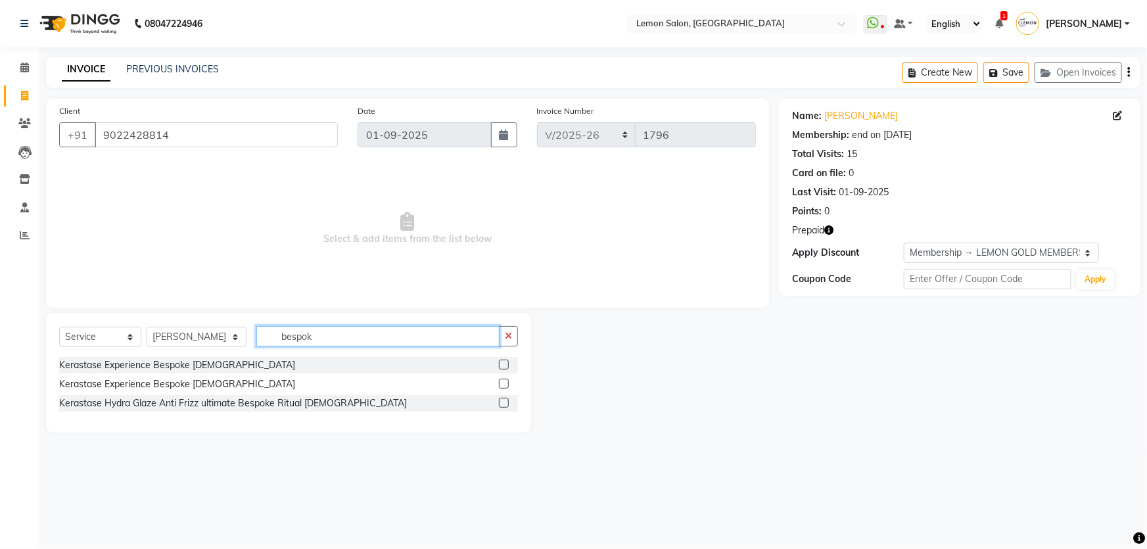
type input "bespok"
click at [505, 361] on label at bounding box center [504, 364] width 10 height 10
click at [505, 361] on input "checkbox" at bounding box center [503, 365] width 9 height 9
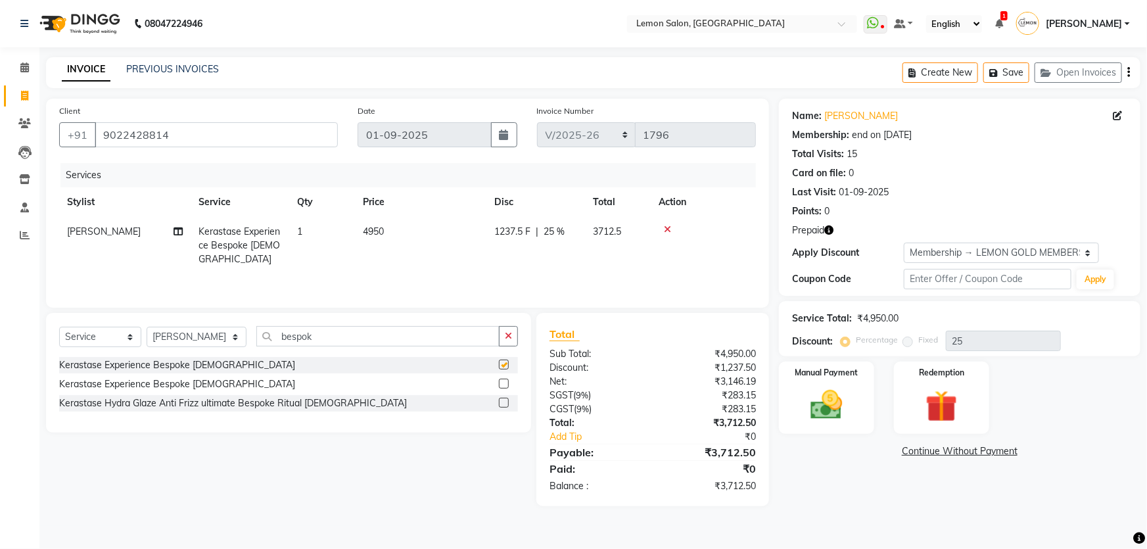
checkbox input "false"
click at [992, 260] on select "Select Membership → LEMON GOLD MEMBERSHIP Membership → LEMON SILVER MEMBERSHIP …" at bounding box center [1000, 252] width 195 height 20
select select "0:"
click at [903, 242] on select "Select Membership → LEMON GOLD MEMBERSHIP Membership → LEMON SILVER MEMBERSHIP …" at bounding box center [1000, 252] width 195 height 20
type input "0"
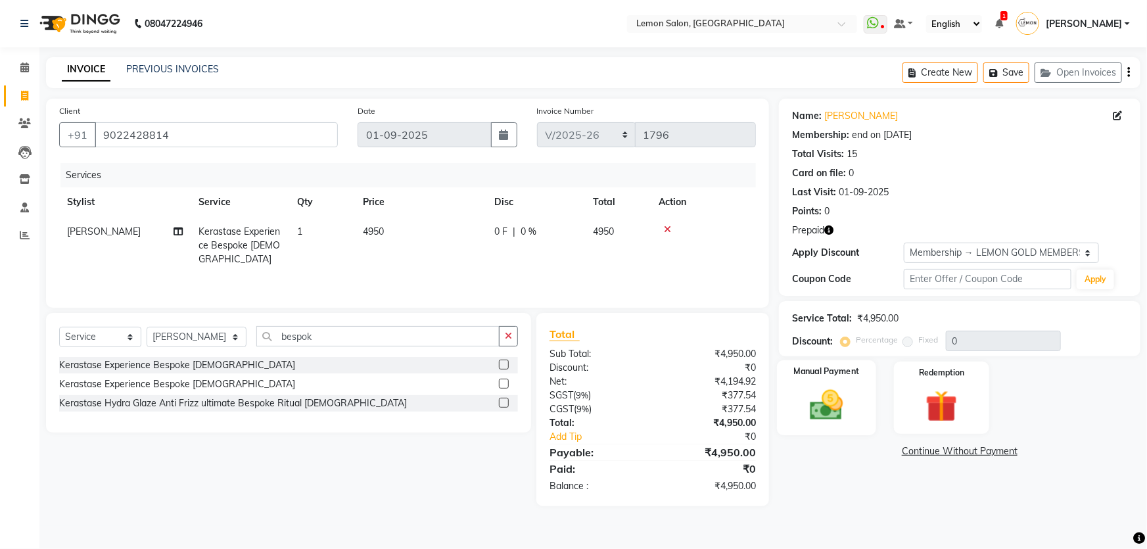
click at [859, 403] on div "Manual Payment" at bounding box center [826, 398] width 99 height 76
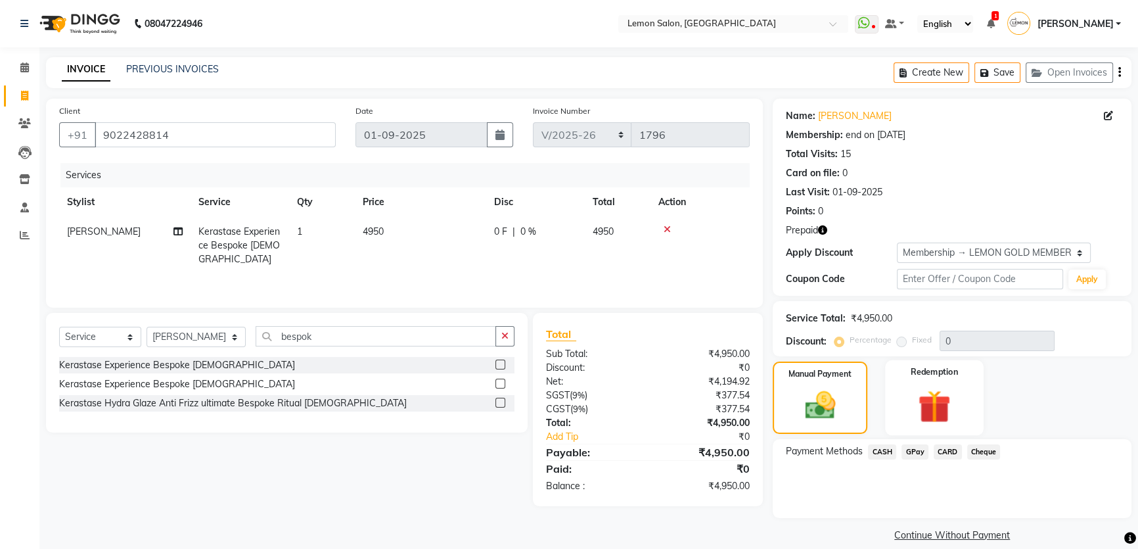
click at [935, 394] on img at bounding box center [934, 406] width 53 height 41
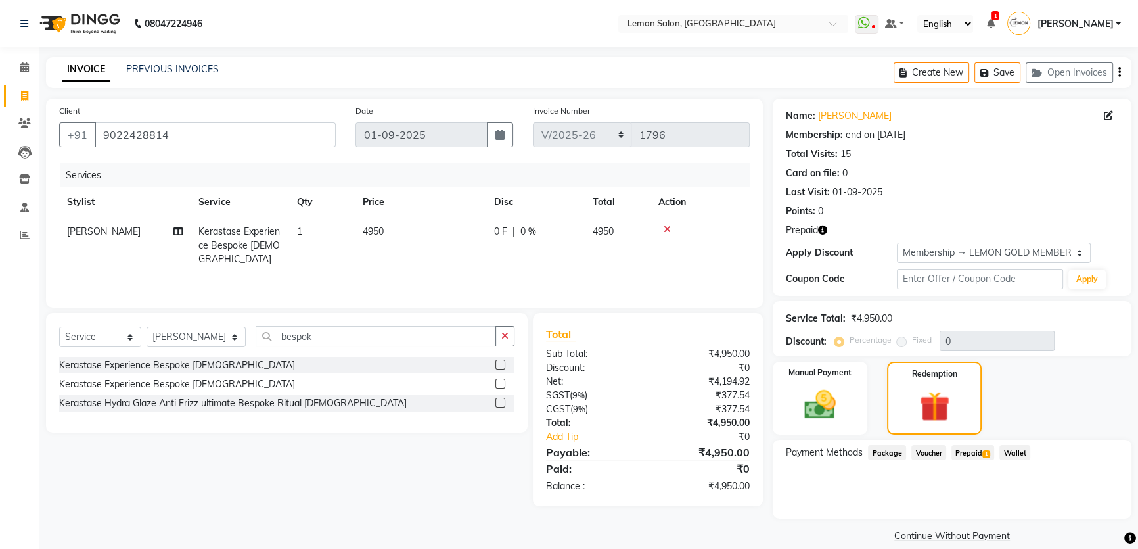
click at [967, 455] on span "Prepaid 1" at bounding box center [972, 452] width 43 height 15
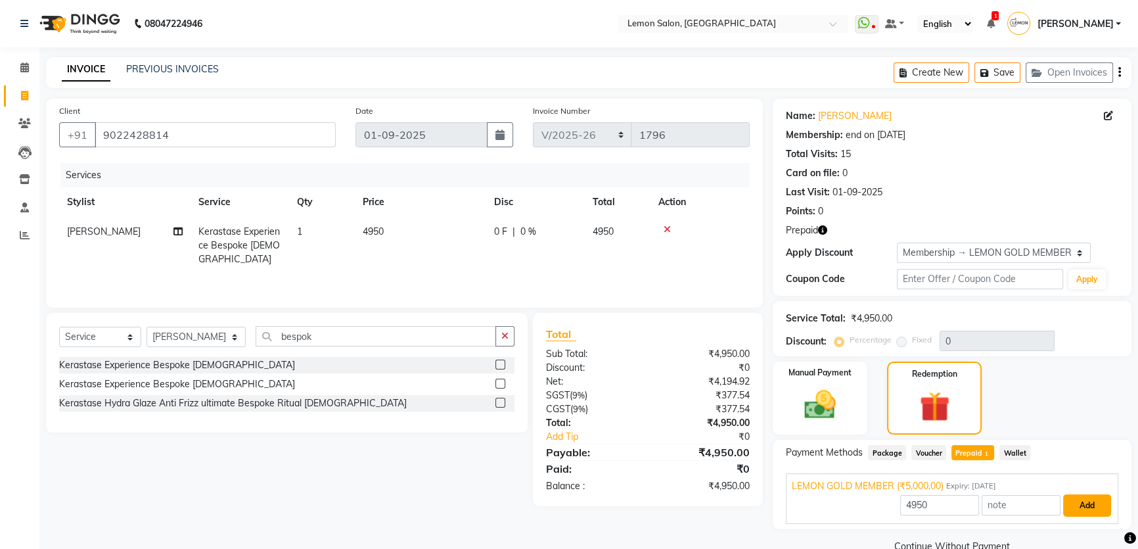
click at [1089, 507] on button "Add" at bounding box center [1087, 505] width 48 height 22
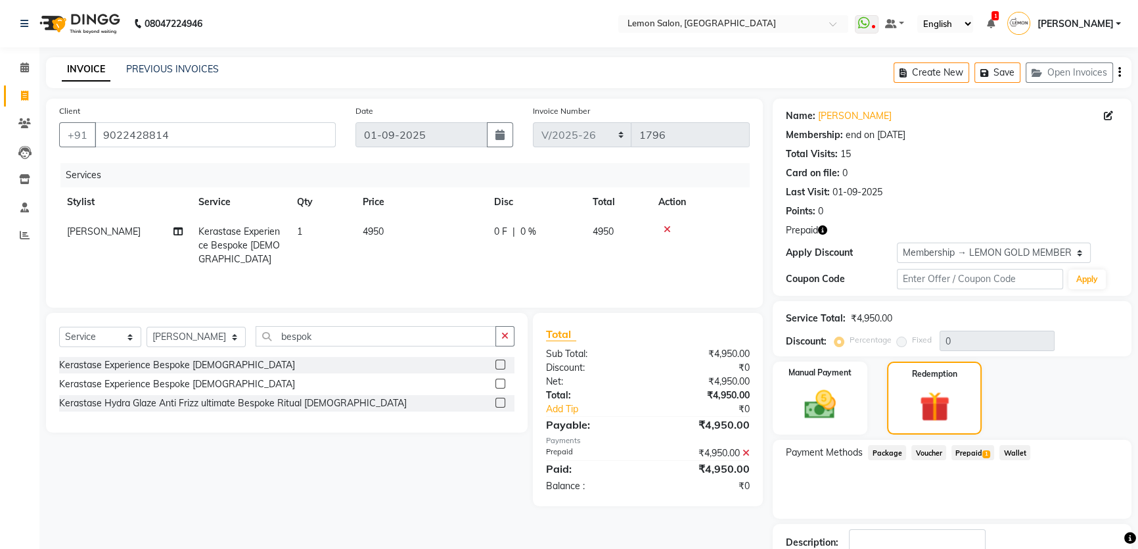
scroll to position [90, 0]
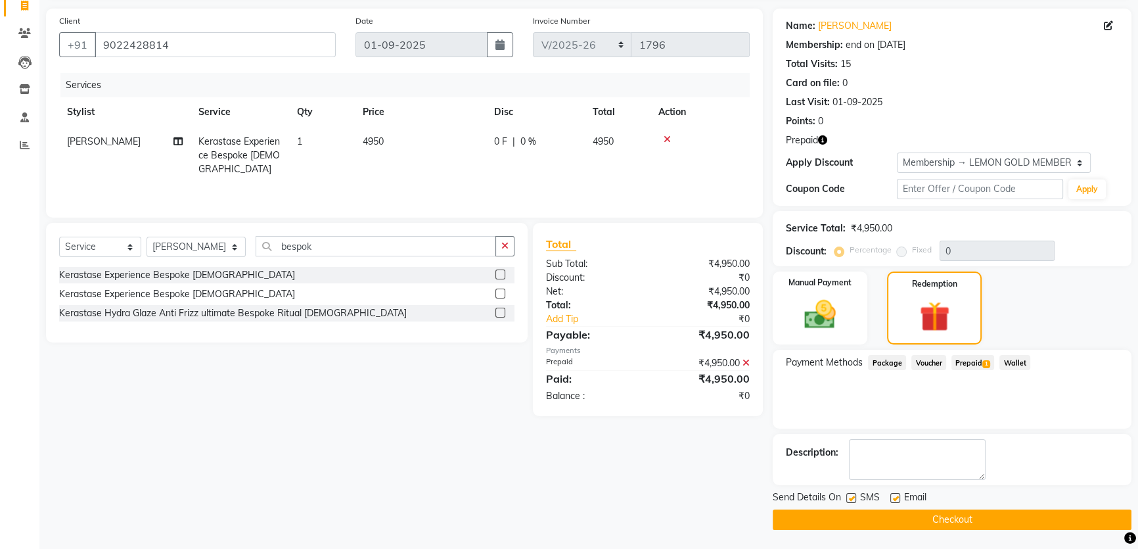
click at [930, 519] on button "Checkout" at bounding box center [952, 519] width 359 height 20
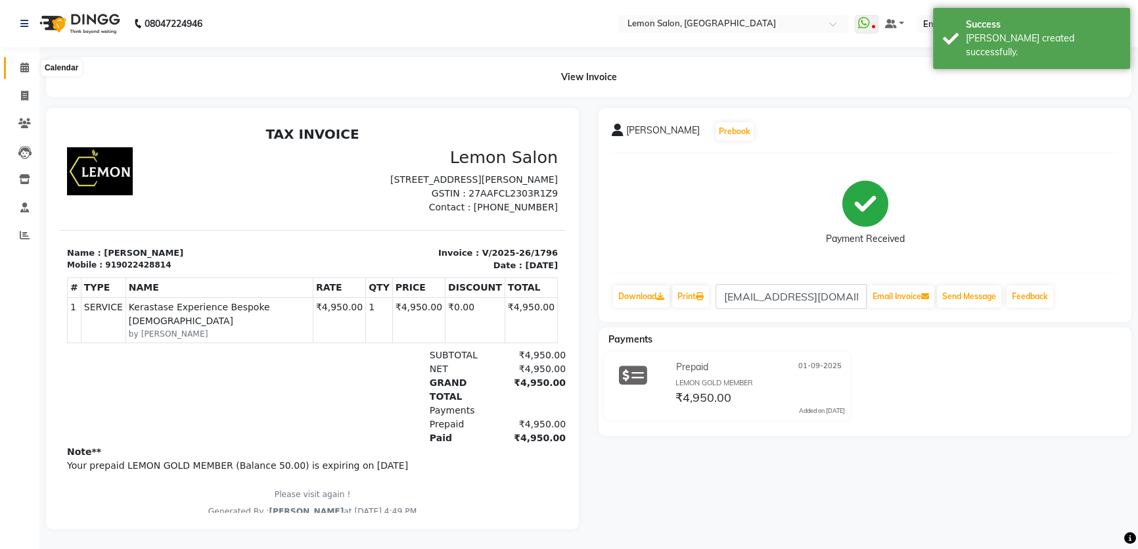
click at [28, 70] on icon at bounding box center [24, 67] width 9 height 10
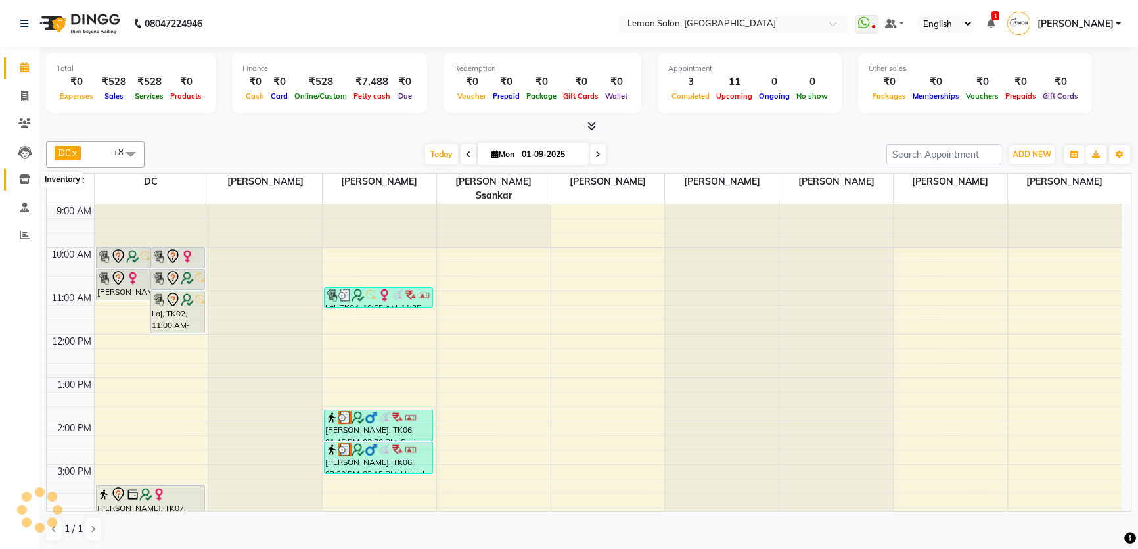
click at [28, 181] on icon at bounding box center [24, 179] width 11 height 10
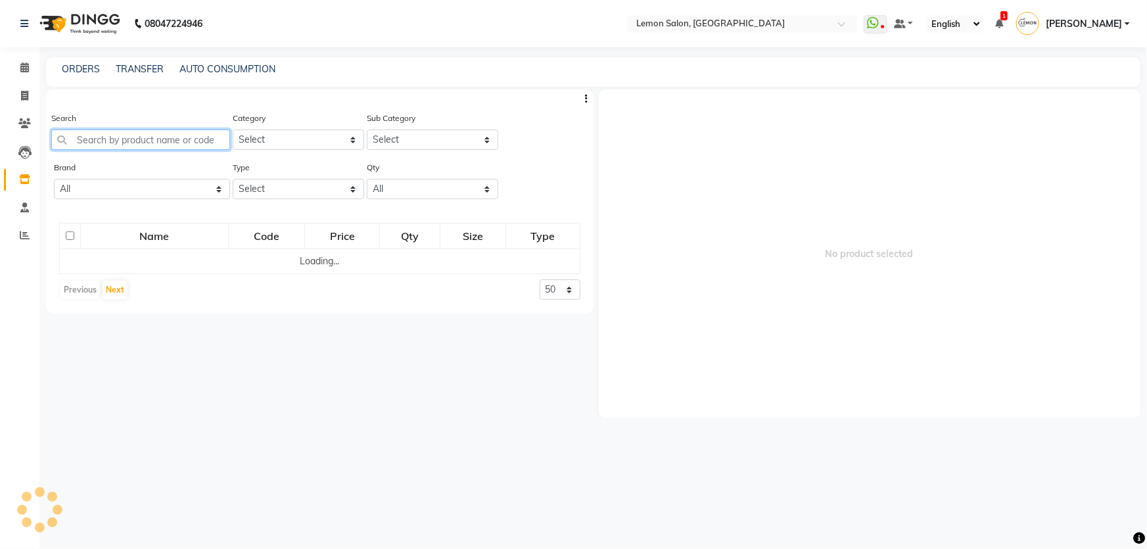
click at [109, 148] on input "text" at bounding box center [140, 139] width 179 height 20
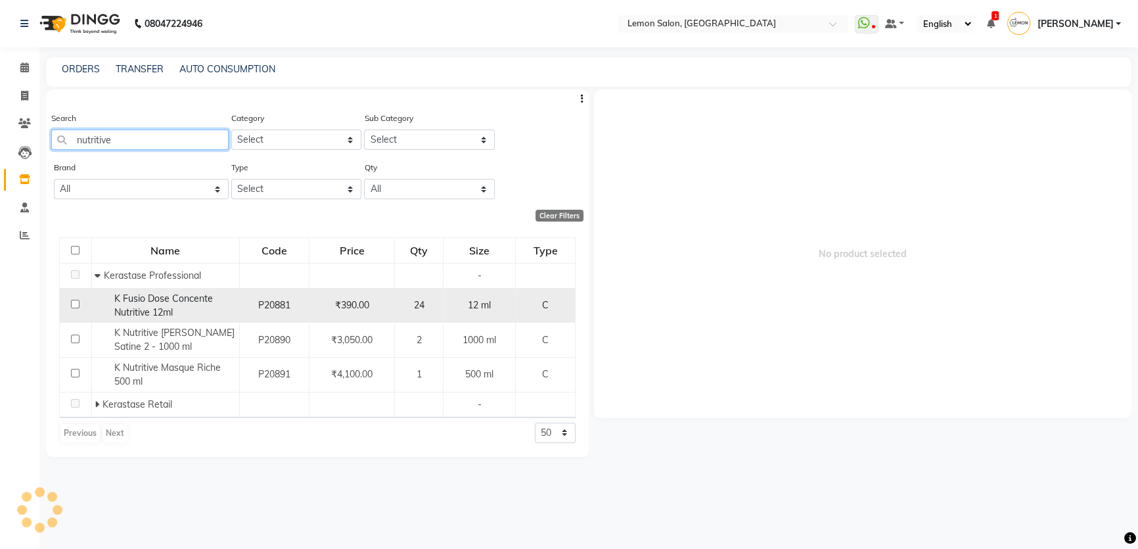
type input "nutritive"
click at [71, 308] on input "checkbox" at bounding box center [75, 304] width 9 height 9
checkbox input "true"
select select
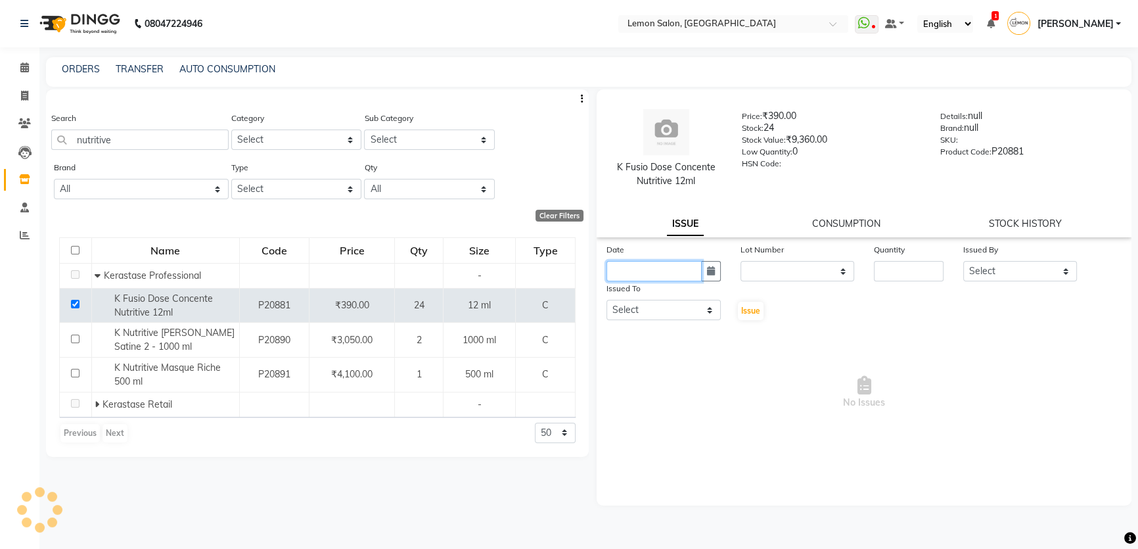
click at [639, 271] on input "text" at bounding box center [653, 271] width 95 height 20
select select "9"
select select "2025"
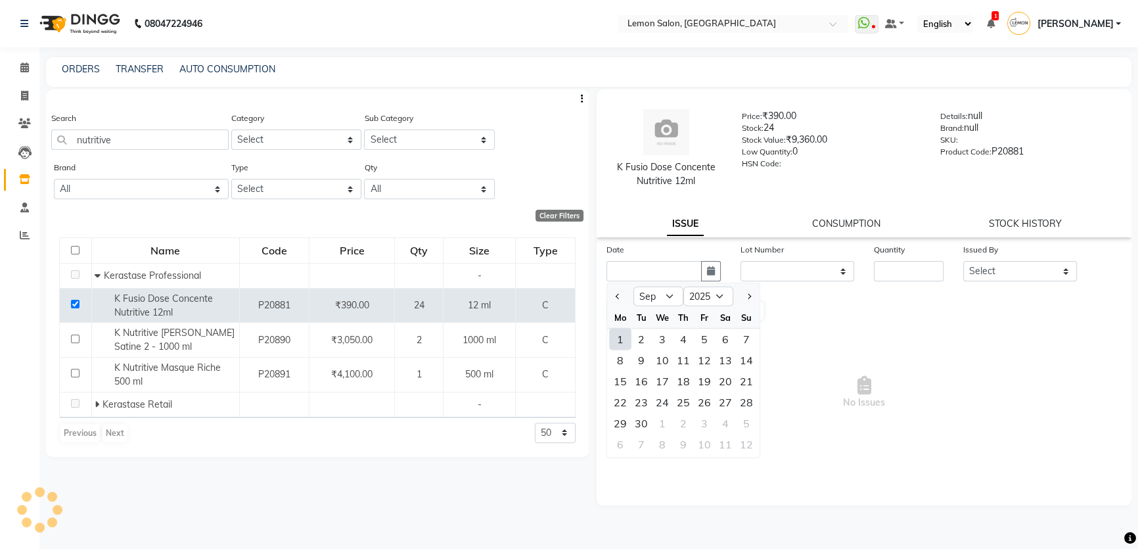
click at [616, 334] on div "1" at bounding box center [620, 339] width 21 height 21
type input "01-09-2025"
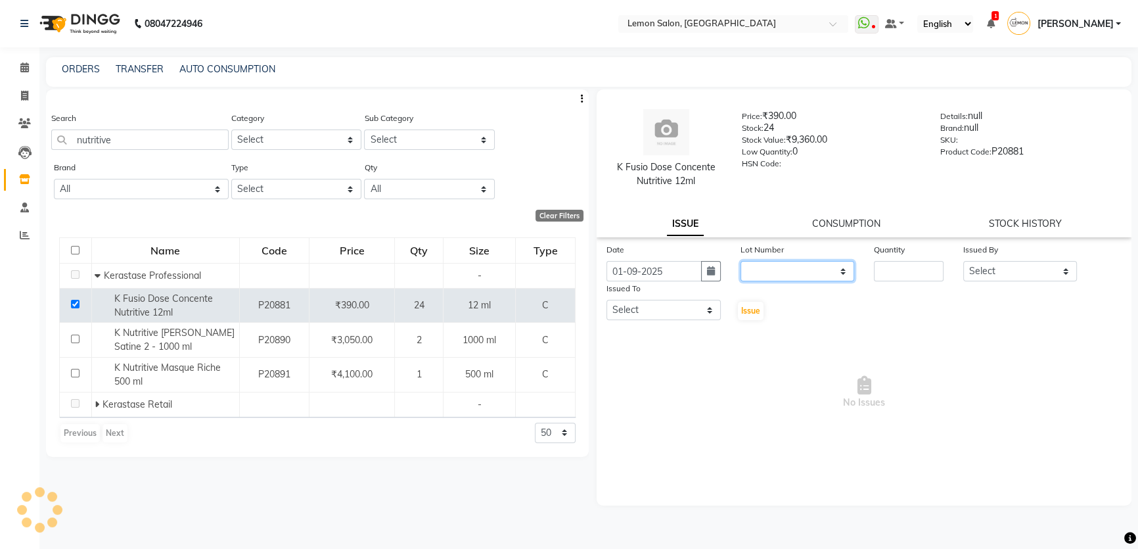
click at [772, 265] on select "None" at bounding box center [797, 271] width 114 height 20
select select "0: null"
click at [740, 261] on select "None" at bounding box center [797, 271] width 114 height 20
click at [933, 279] on input "number" at bounding box center [909, 271] width 70 height 20
type input "1"
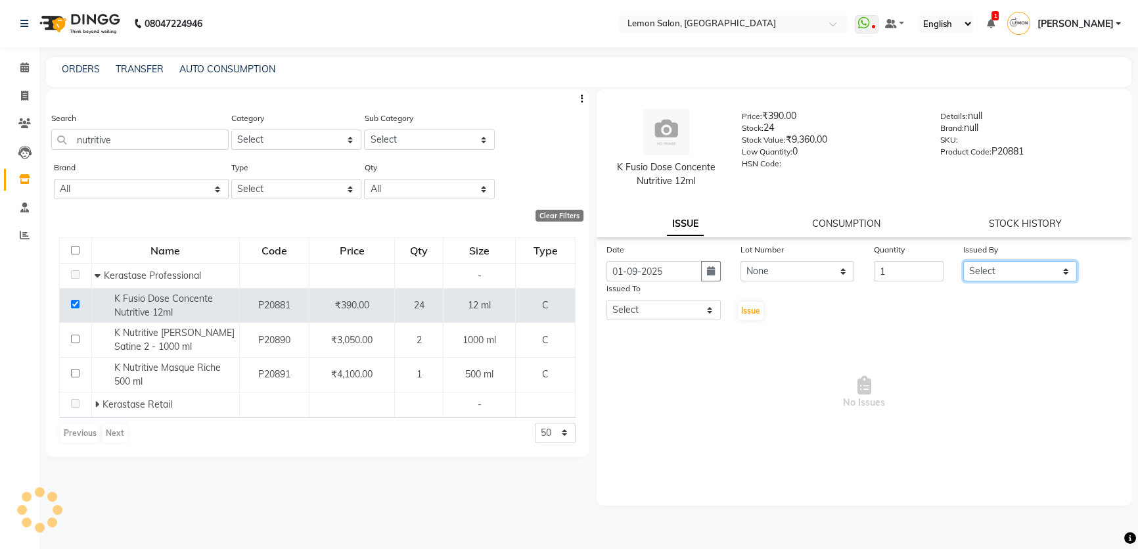
click at [1019, 273] on select "Select Adnan Shaikh Apoorva Ssankar Arshad Shaikh DC Imran shaikh Javed Mansoor…" at bounding box center [1020, 271] width 114 height 20
select select "66607"
click at [963, 261] on select "Select Adnan Shaikh Apoorva Ssankar Arshad Shaikh DC Imran shaikh Javed Mansoor…" at bounding box center [1020, 271] width 114 height 20
click at [685, 319] on select "Select Adnan Shaikh Apoorva Ssankar Arshad Shaikh DC Imran shaikh Javed Mansoor…" at bounding box center [663, 310] width 114 height 20
select select "13136"
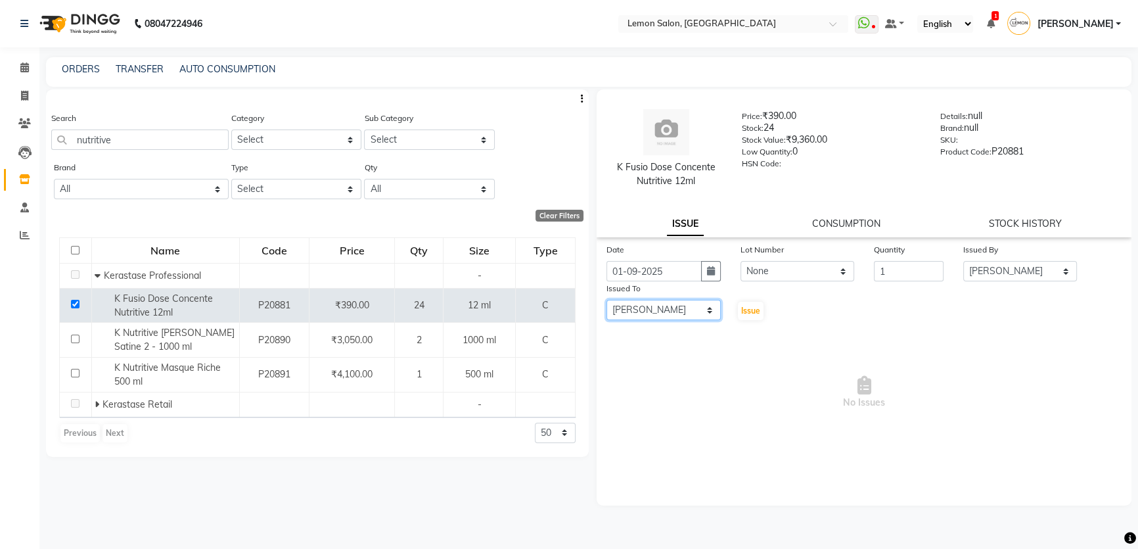
click at [606, 300] on select "Select Adnan Shaikh Apoorva Ssankar Arshad Shaikh DC Imran shaikh Javed Mansoor…" at bounding box center [663, 310] width 114 height 20
click at [756, 308] on span "Issue" at bounding box center [750, 311] width 19 height 10
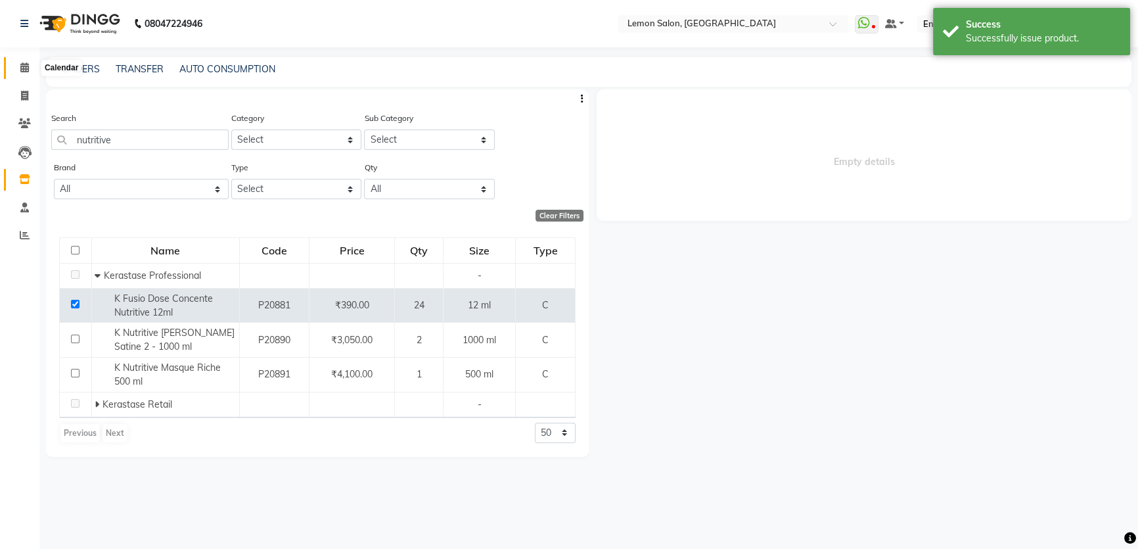
click at [21, 69] on icon at bounding box center [24, 67] width 9 height 10
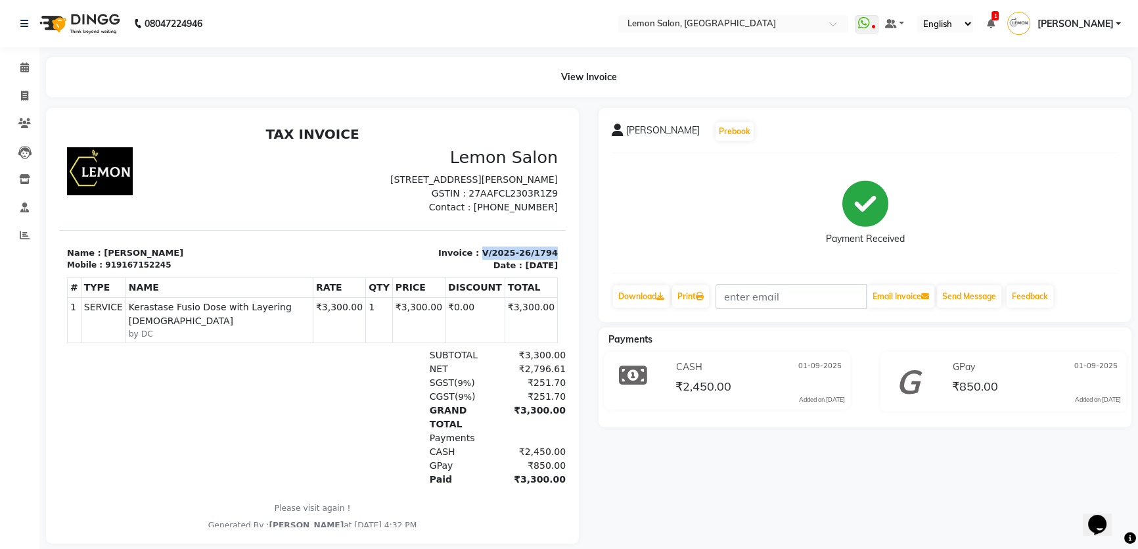
drag, startPoint x: 473, startPoint y: 263, endPoint x: 544, endPoint y: 256, distance: 71.3
click at [544, 256] on section "Name : MONICA SINGH Mobile : 919167152245 Invoice : V/2025-26/1794 Date : Septe…" at bounding box center [312, 251] width 507 height 42
copy p "V/2025-26/1794"
click at [22, 72] on icon at bounding box center [24, 67] width 9 height 10
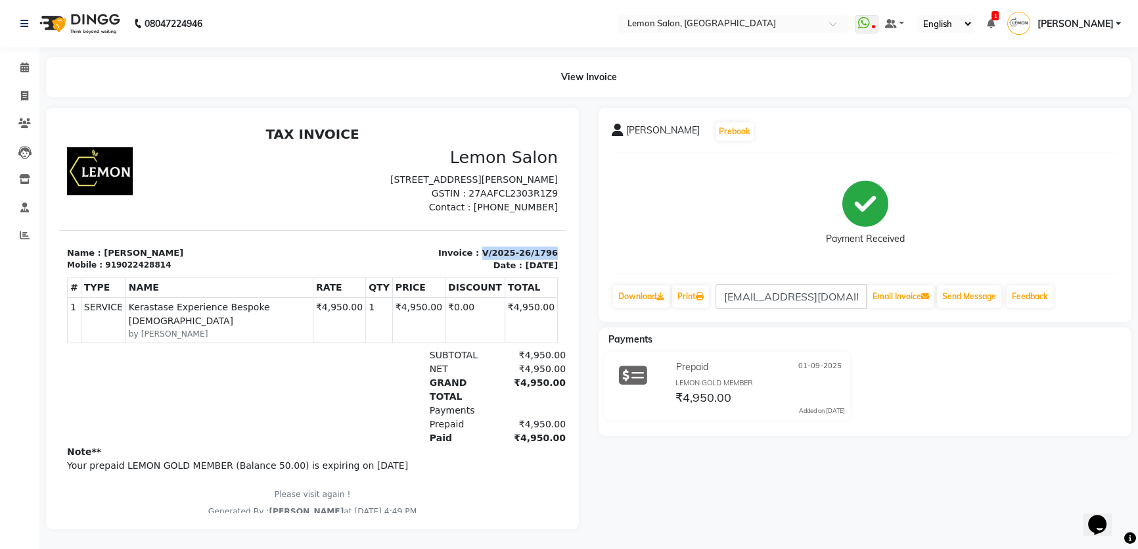
drag, startPoint x: 474, startPoint y: 262, endPoint x: 633, endPoint y: 386, distance: 201.8
click at [566, 265] on html "TAX INVOICE Lemon Salon [STREET_ADDRESS][PERSON_NAME] GSTIN : 27AAFCL2303R1Z9 M…" at bounding box center [312, 322] width 507 height 402
copy p "V/2025-26/1796"
drag, startPoint x: 109, startPoint y: 279, endPoint x: 169, endPoint y: 278, distance: 59.8
click at [169, 271] on div "Mobile : 919022428814" at bounding box center [186, 265] width 238 height 12
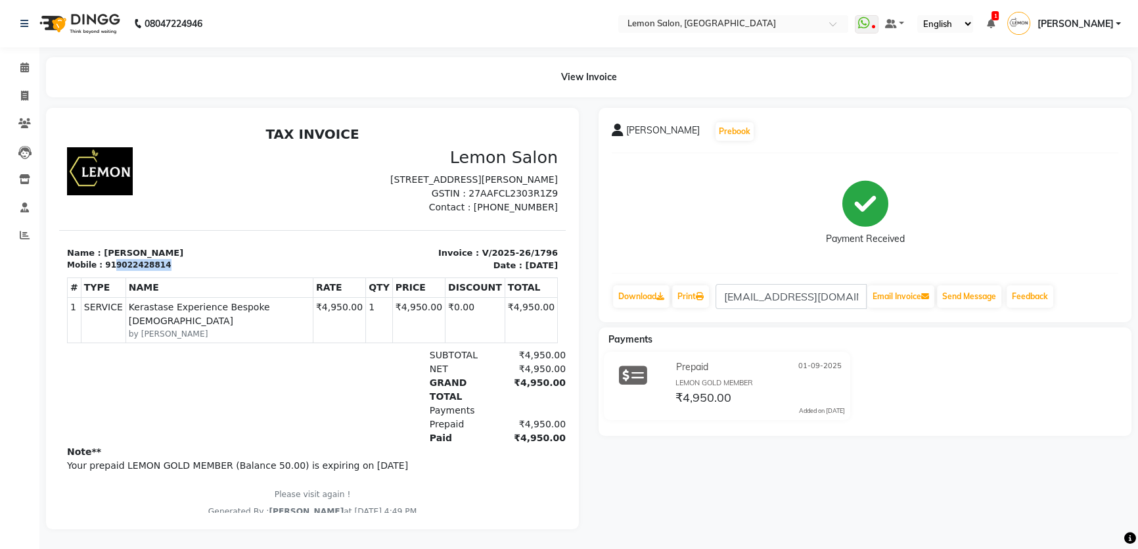
copy div "9022428814"
click at [23, 66] on icon at bounding box center [24, 67] width 9 height 10
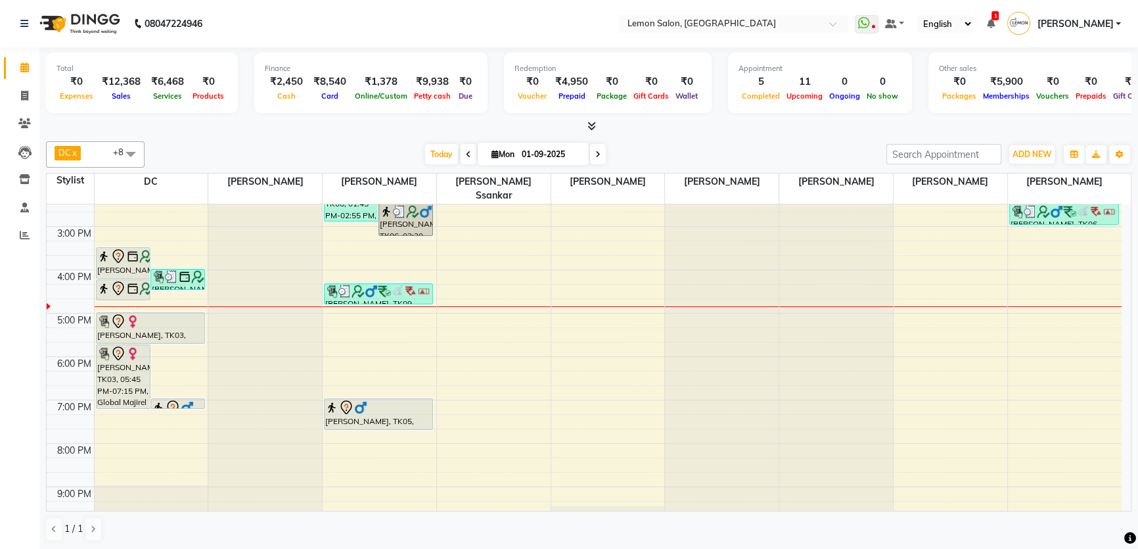
scroll to position [239, 0]
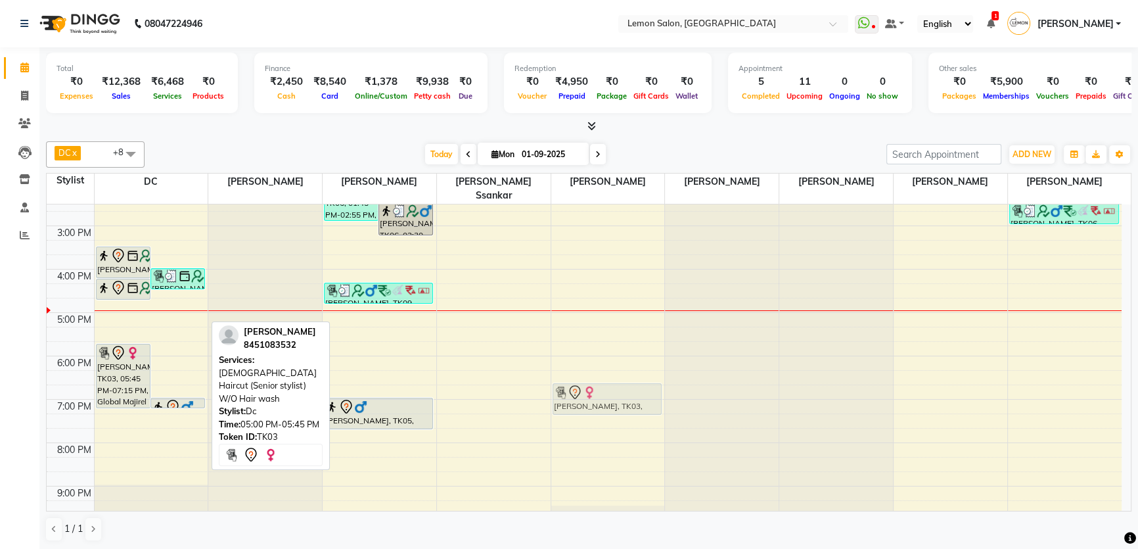
drag, startPoint x: 141, startPoint y: 310, endPoint x: 568, endPoint y: 382, distance: 433.7
click at [568, 382] on tr "Laj, TK02, 10:00 AM-10:30 AM, Loreal Absolut Wash Below Shoulder [PERSON_NAME],…" at bounding box center [584, 269] width 1075 height 606
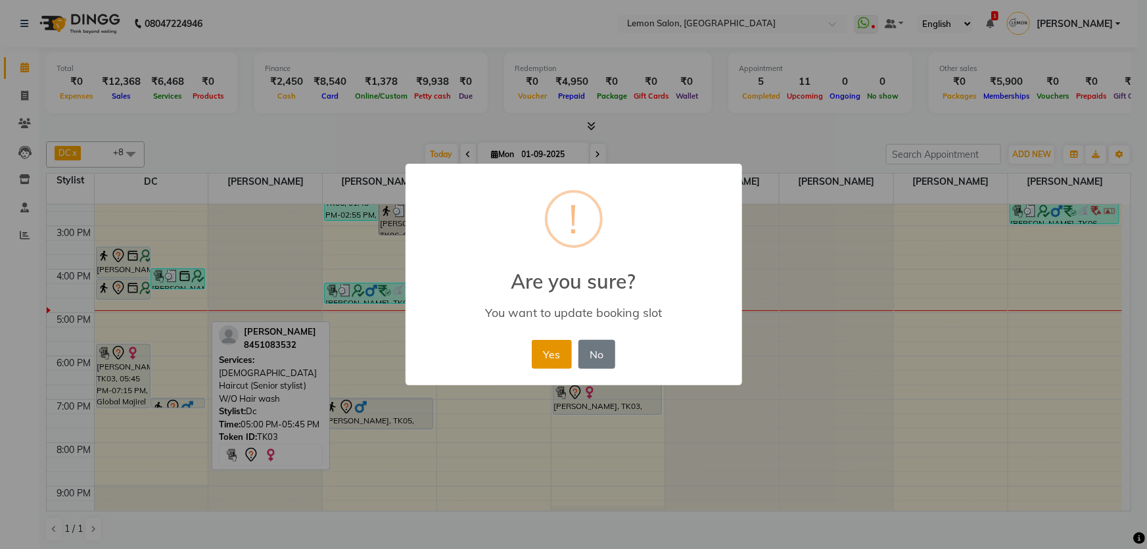
click at [534, 358] on button "Yes" at bounding box center [552, 354] width 40 height 29
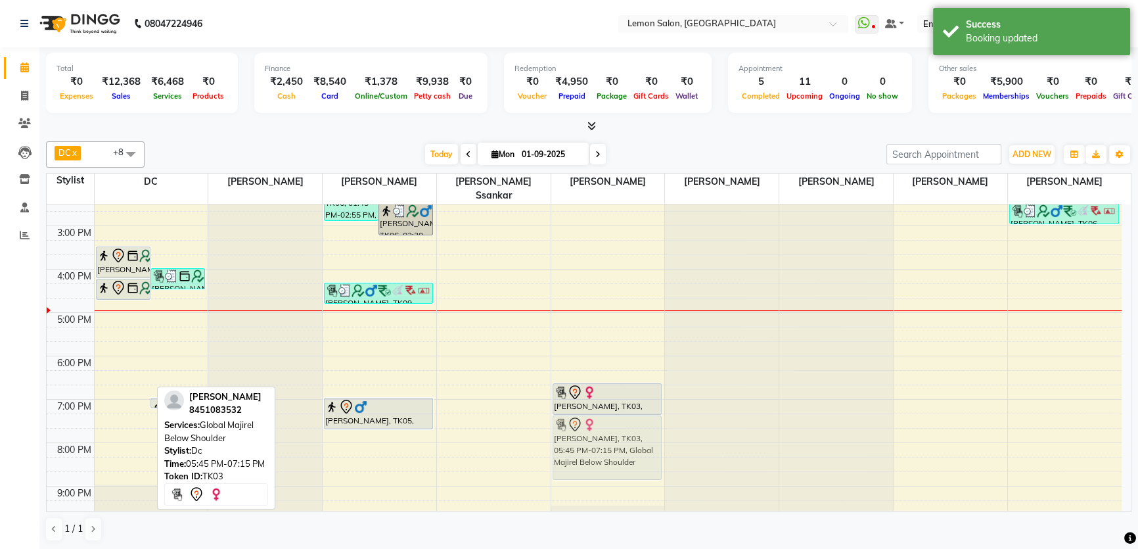
drag, startPoint x: 110, startPoint y: 342, endPoint x: 580, endPoint y: 408, distance: 474.4
click at [580, 408] on tr "Laj, TK02, 10:00 AM-10:30 AM, Loreal Absolut Wash Below Shoulder [PERSON_NAME],…" at bounding box center [584, 269] width 1075 height 606
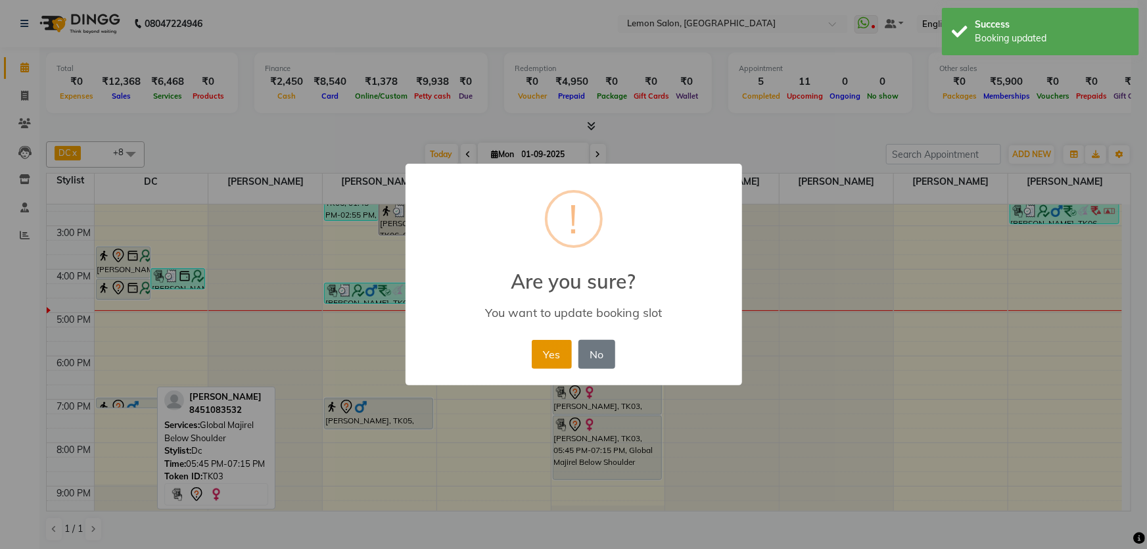
click at [549, 348] on button "Yes" at bounding box center [552, 354] width 40 height 29
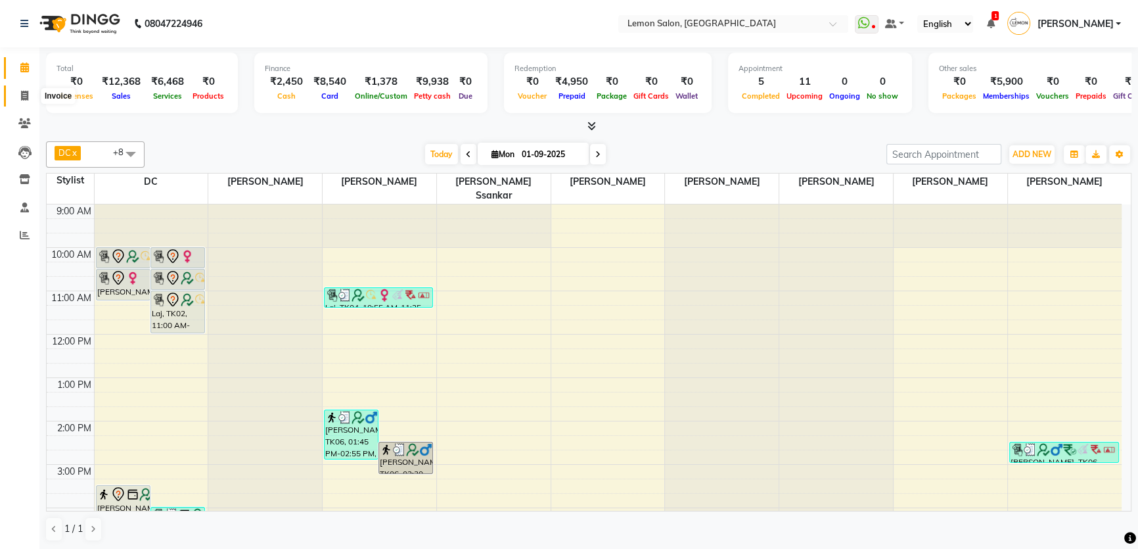
click at [28, 99] on icon at bounding box center [24, 96] width 7 height 10
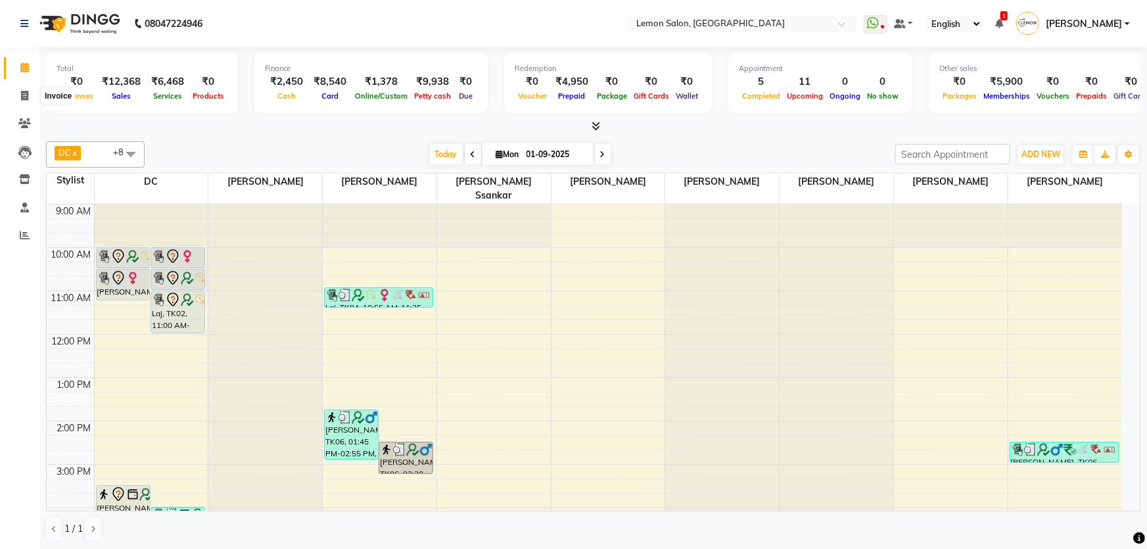
select select "568"
select select "service"
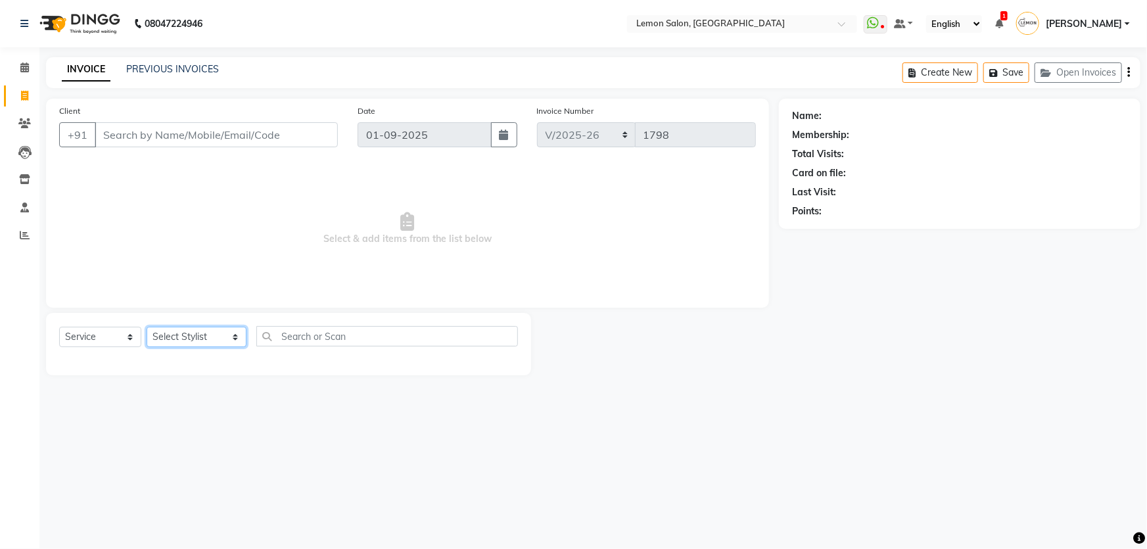
click at [184, 337] on select "Select Stylist Adnan Shaikh Apoorva Ssankar Arshad Shaikh DC Imran shaikh Javed…" at bounding box center [197, 337] width 100 height 20
select select "70796"
click at [147, 327] on select "Select Stylist Adnan Shaikh Apoorva Ssankar Arshad Shaikh DC Imran shaikh Javed…" at bounding box center [197, 337] width 100 height 20
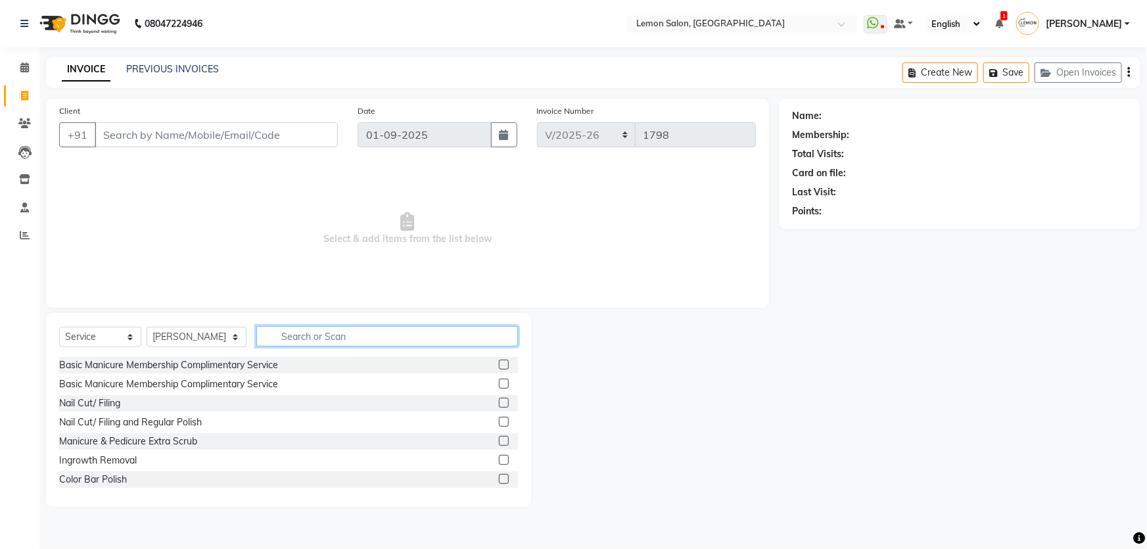
click at [267, 329] on input "text" at bounding box center [387, 336] width 262 height 20
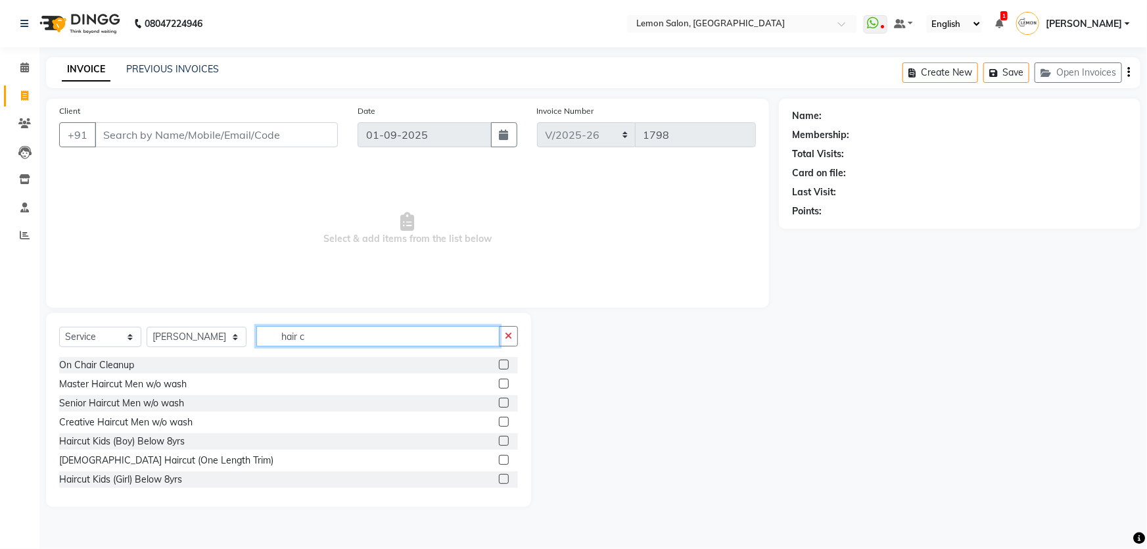
type input "hair c"
click at [499, 382] on label at bounding box center [504, 383] width 10 height 10
click at [499, 382] on input "checkbox" at bounding box center [503, 384] width 9 height 9
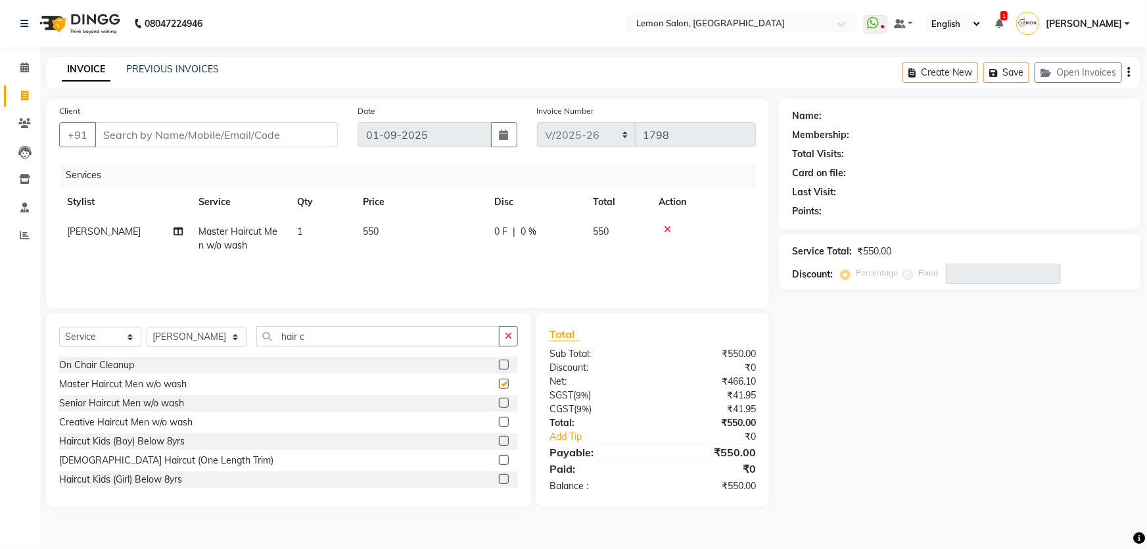
checkbox input "false"
click at [275, 141] on input "Client" at bounding box center [216, 134] width 243 height 25
click at [188, 138] on input "Client" at bounding box center [216, 134] width 243 height 25
type input "9"
type input "0"
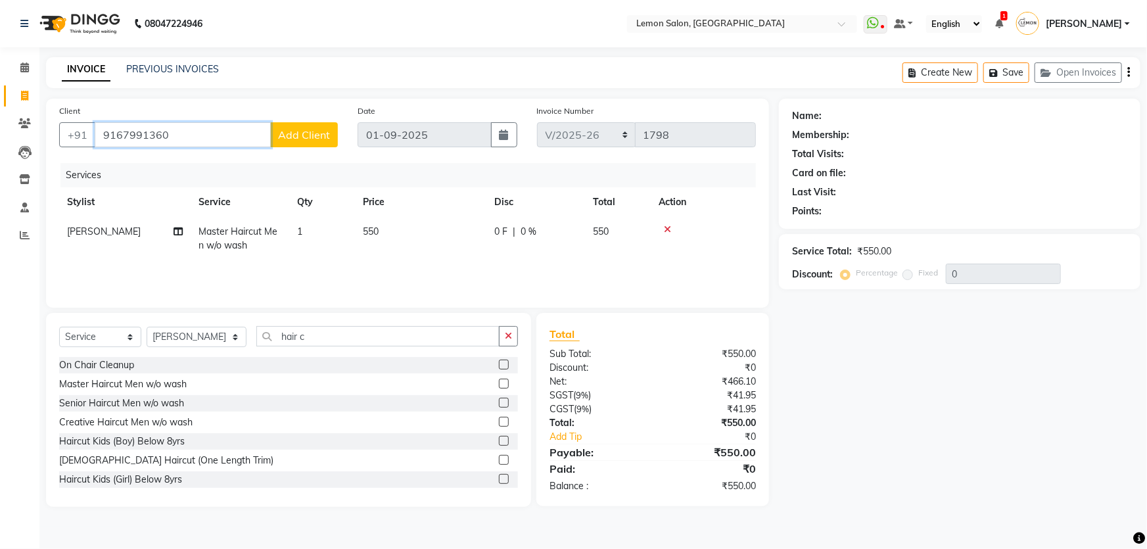
type input "9167991360"
click at [300, 133] on span "Add Client" at bounding box center [304, 134] width 52 height 13
select select "22"
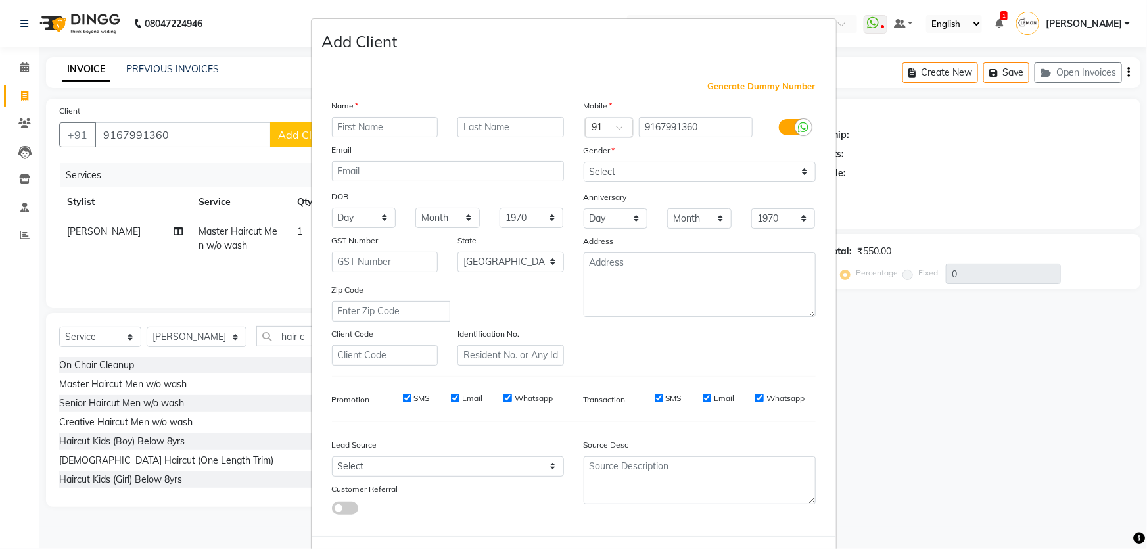
click at [394, 135] on input "text" at bounding box center [385, 127] width 106 height 20
type input "kirtan"
click at [639, 171] on select "Select Male Female Other Prefer Not To Say" at bounding box center [699, 172] width 232 height 20
select select "male"
click at [583, 162] on select "Select Male Female Other Prefer Not To Say" at bounding box center [699, 172] width 232 height 20
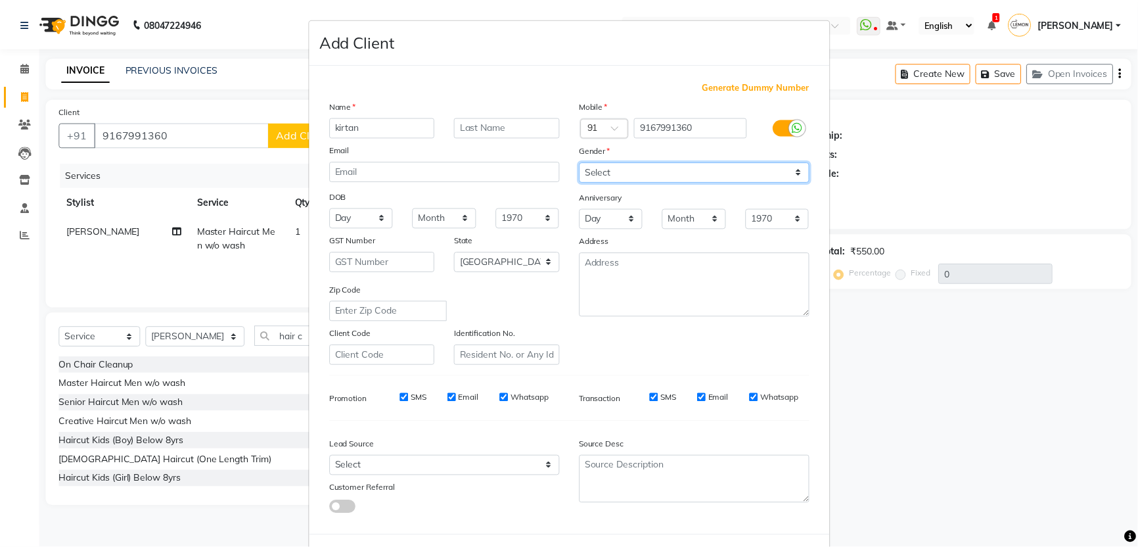
scroll to position [61, 0]
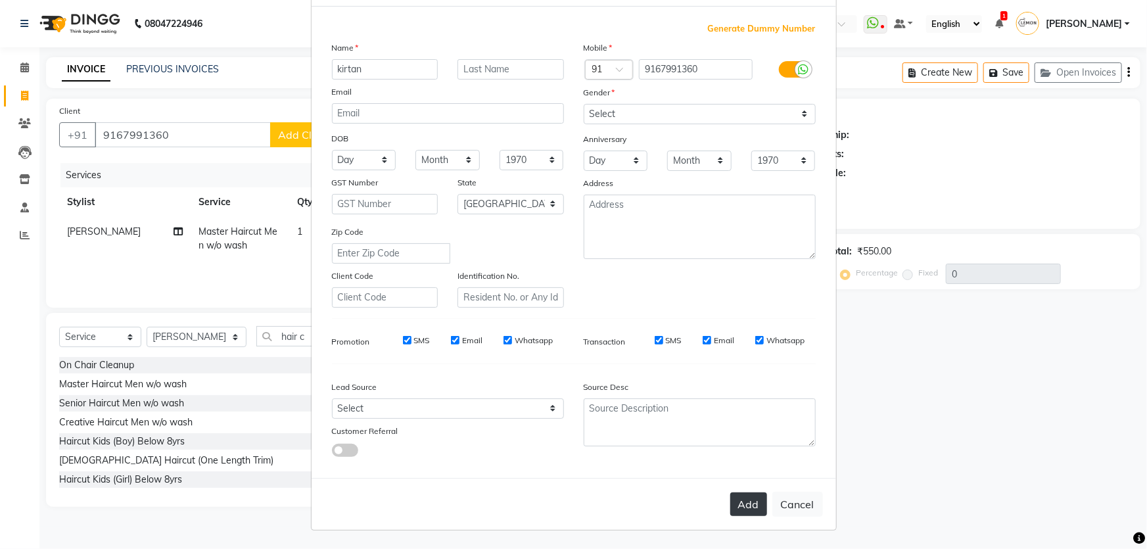
click at [732, 511] on button "Add" at bounding box center [748, 504] width 37 height 24
select select
select select "null"
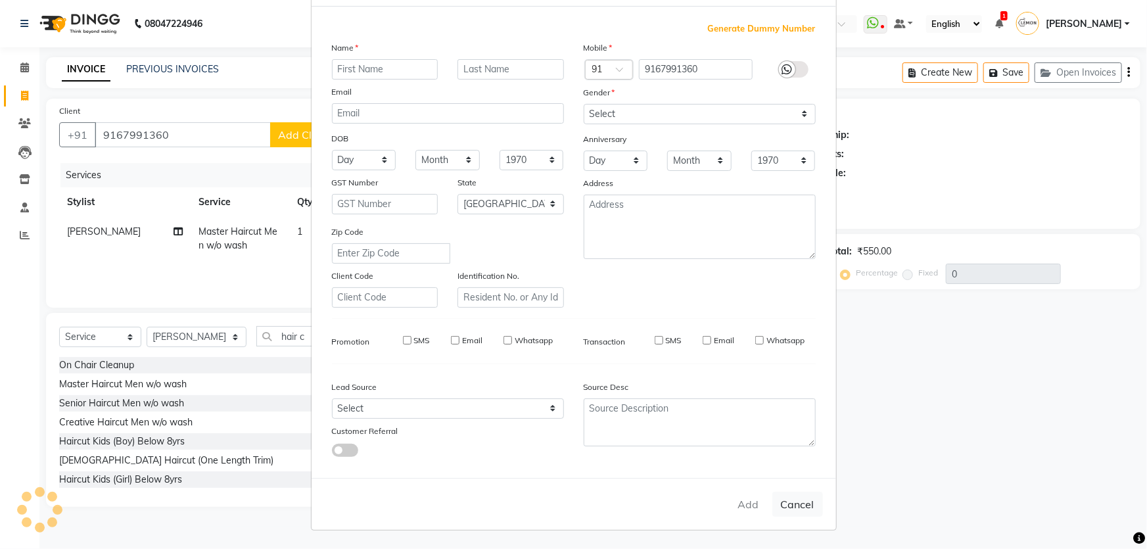
select select
checkbox input "false"
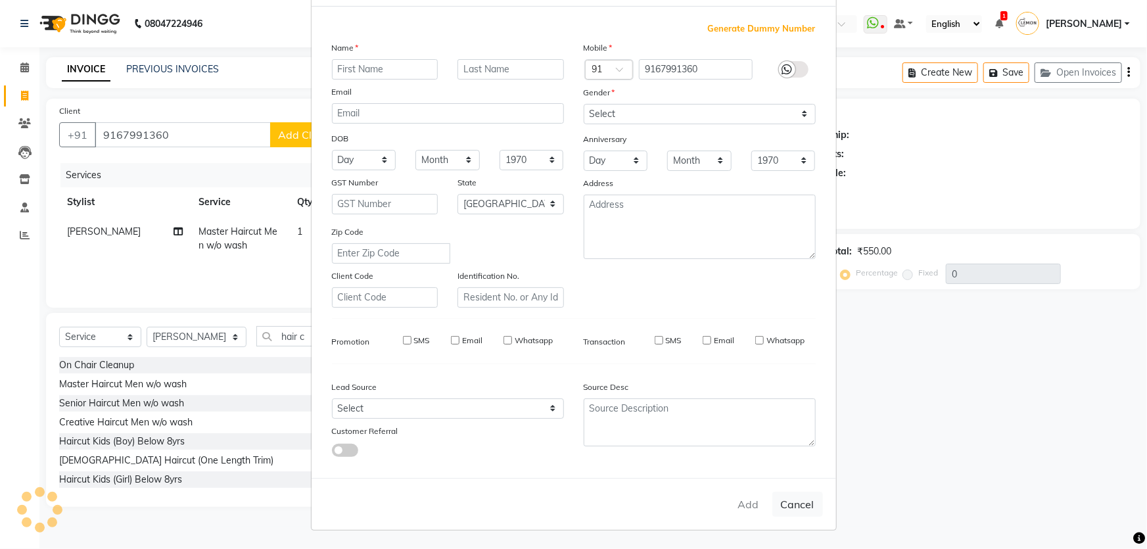
checkbox input "false"
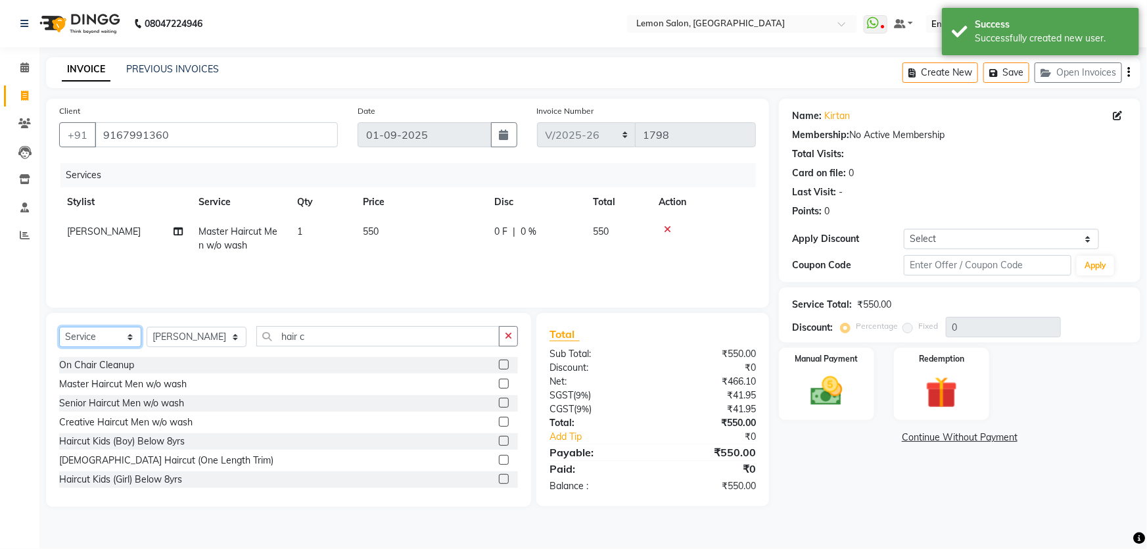
click at [116, 341] on select "Select Service Product Membership Package Voucher Prepaid Gift Card" at bounding box center [100, 337] width 82 height 20
select select "product"
click at [59, 327] on select "Select Service Product Membership Package Voucher Prepaid Gift Card" at bounding box center [100, 337] width 82 height 20
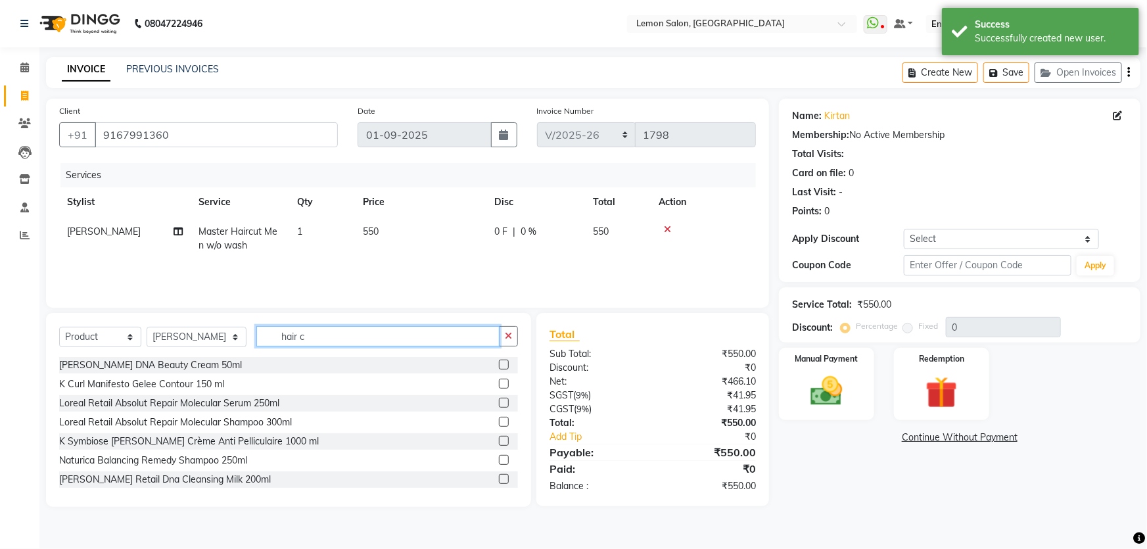
drag, startPoint x: 300, startPoint y: 340, endPoint x: 243, endPoint y: 342, distance: 57.2
click at [256, 342] on input "hair c" at bounding box center [378, 336] width 244 height 20
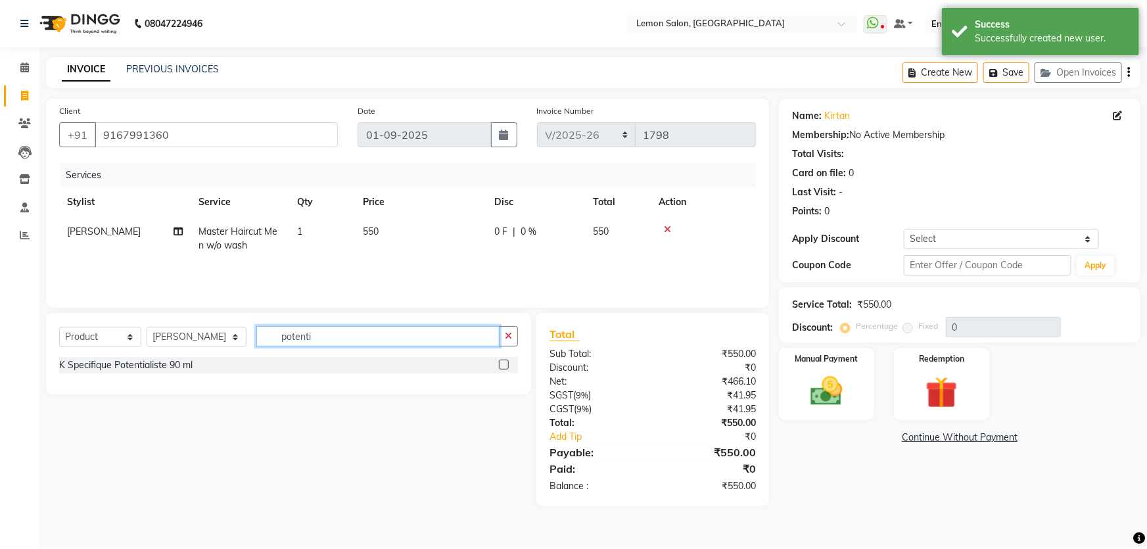
type input "potenti"
click at [503, 363] on label at bounding box center [504, 364] width 10 height 10
click at [503, 363] on input "checkbox" at bounding box center [503, 365] width 9 height 9
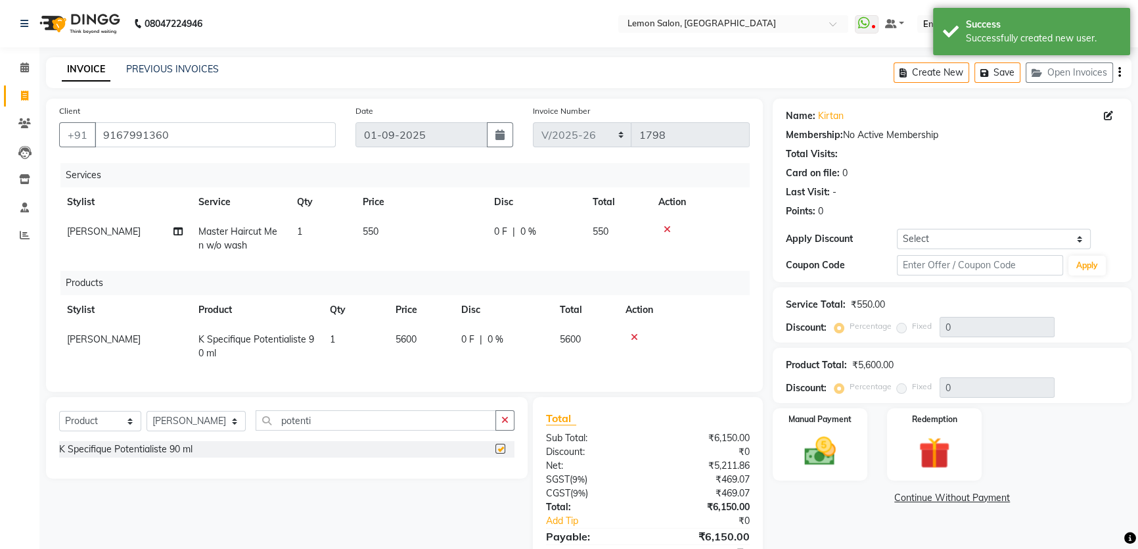
checkbox input "false"
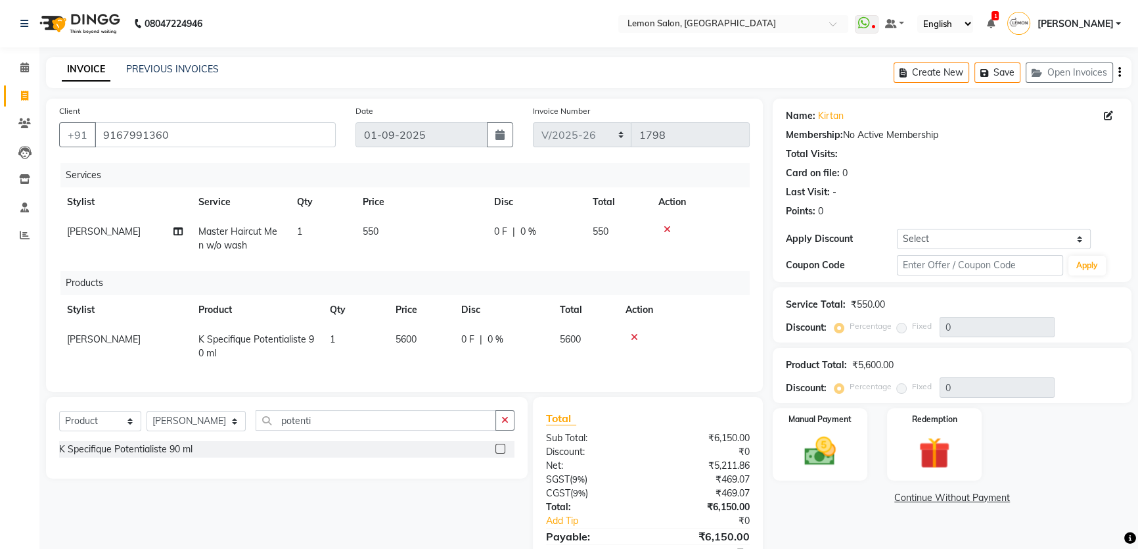
click at [547, 363] on td "0 F | 0 %" at bounding box center [502, 346] width 99 height 43
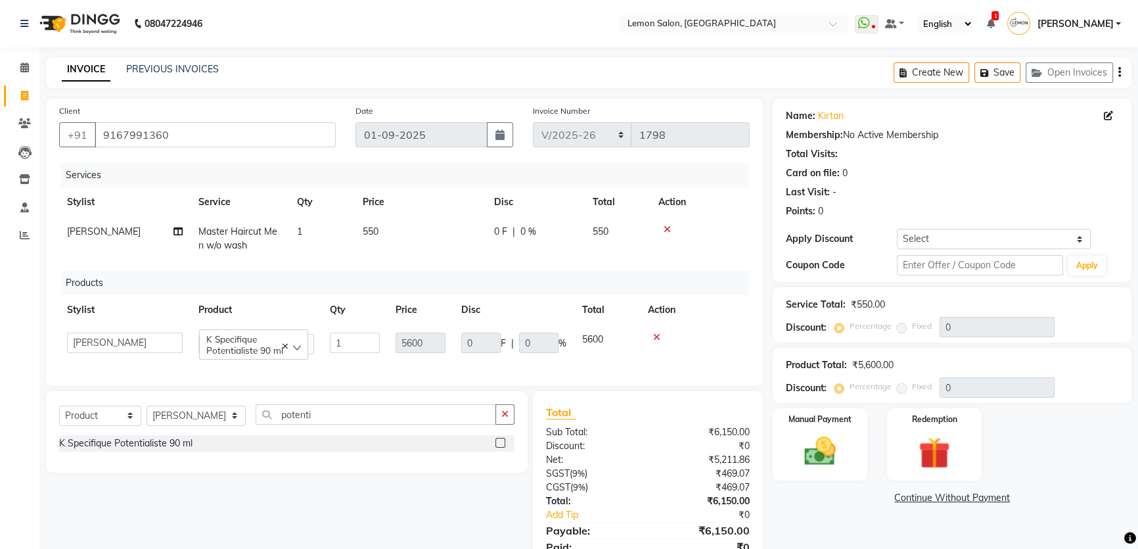
scroll to position [59, 0]
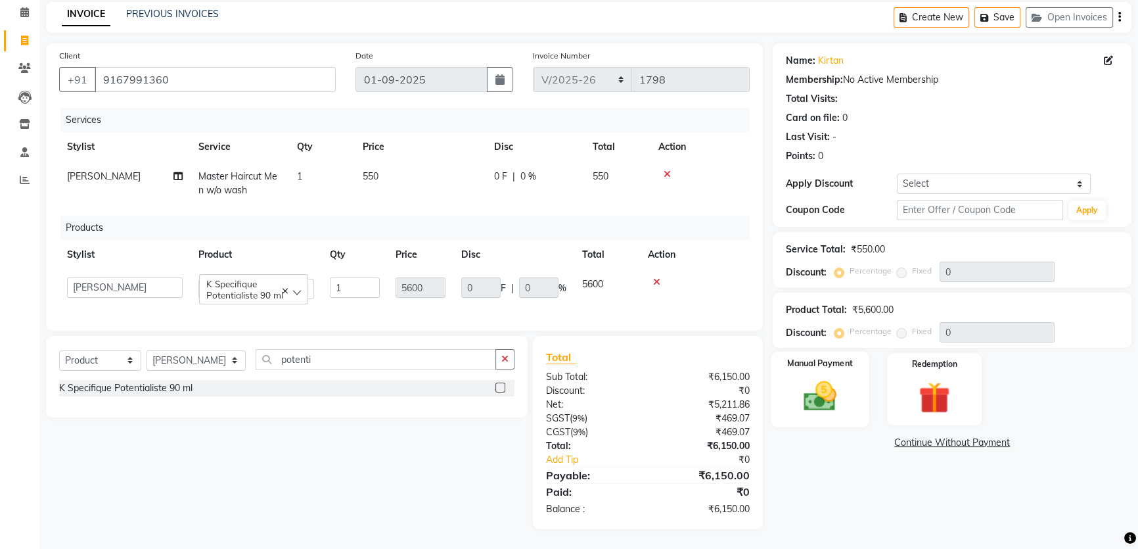
click at [833, 385] on img at bounding box center [820, 395] width 53 height 37
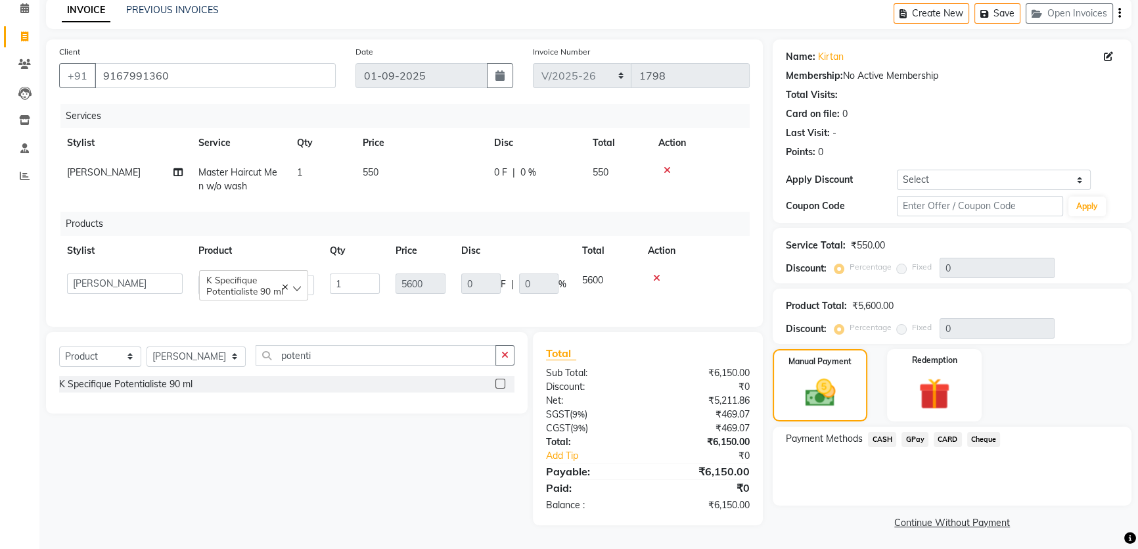
click at [913, 440] on span "GPay" at bounding box center [914, 439] width 27 height 15
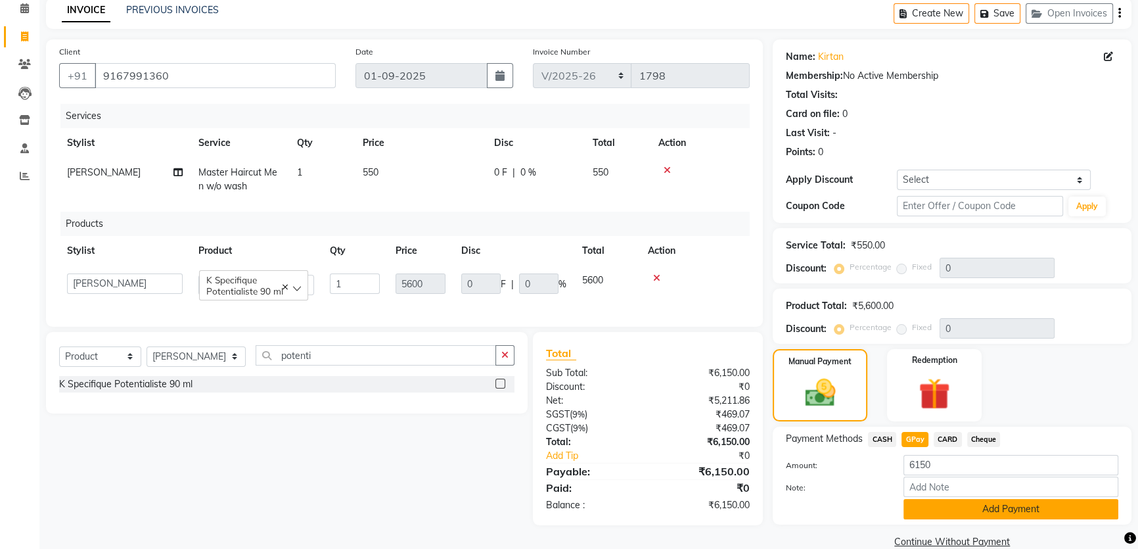
click at [936, 503] on button "Add Payment" at bounding box center [1010, 509] width 215 height 20
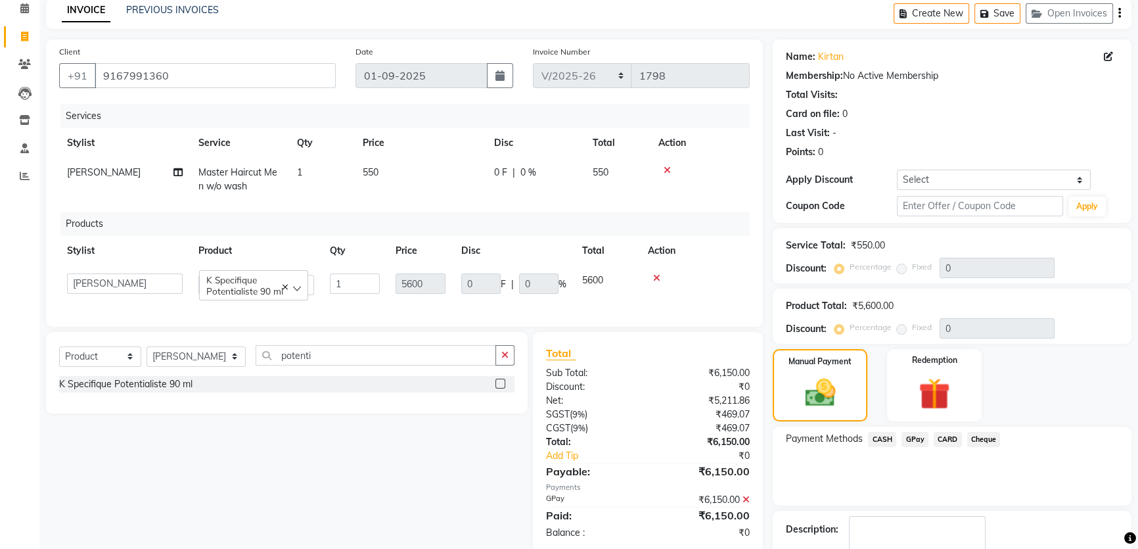
scroll to position [135, 0]
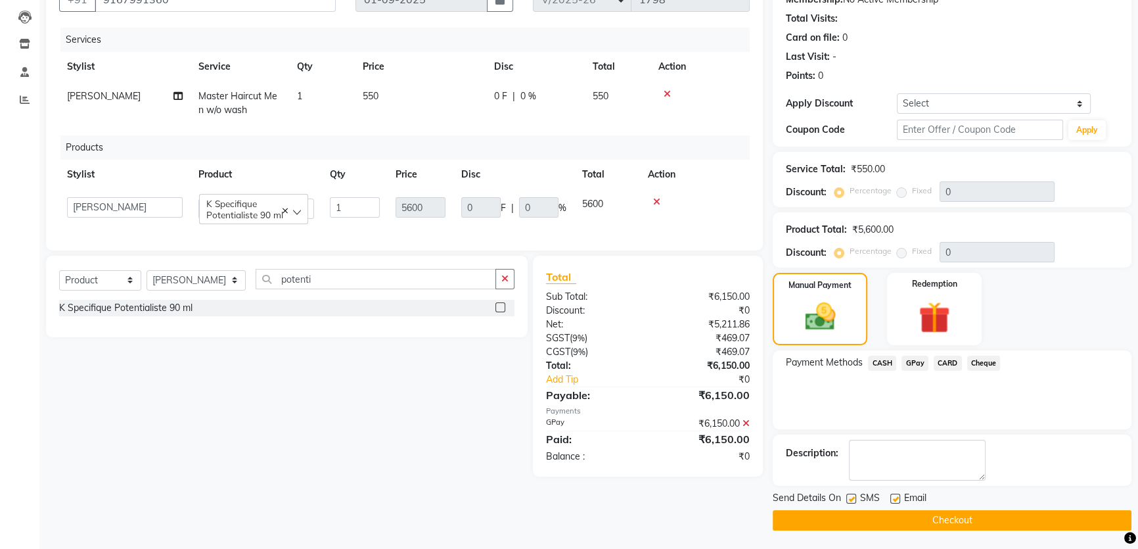
click at [896, 526] on button "Checkout" at bounding box center [952, 520] width 359 height 20
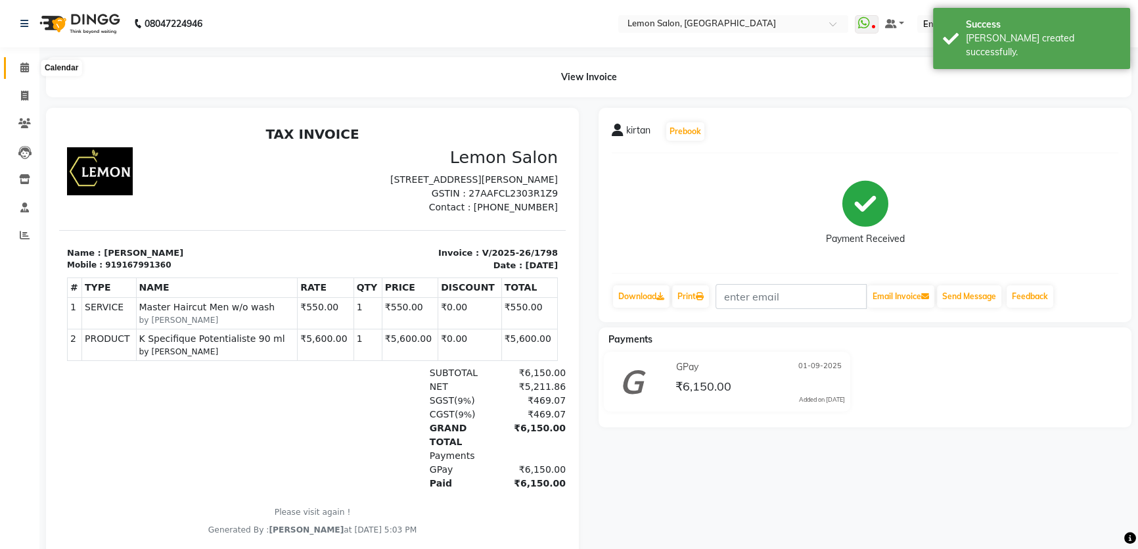
click at [24, 66] on icon at bounding box center [24, 67] width 9 height 10
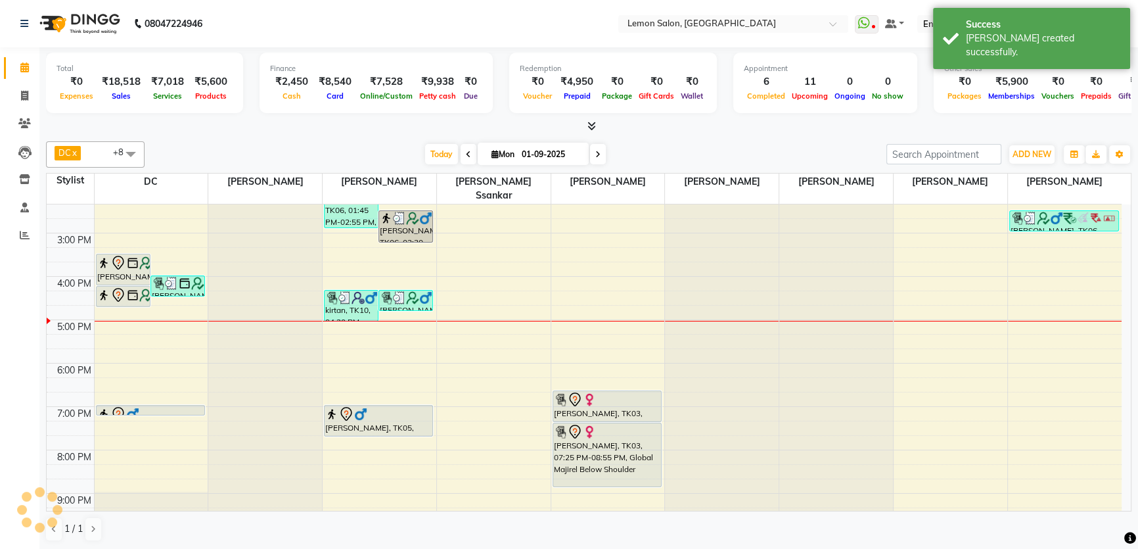
scroll to position [284, 0]
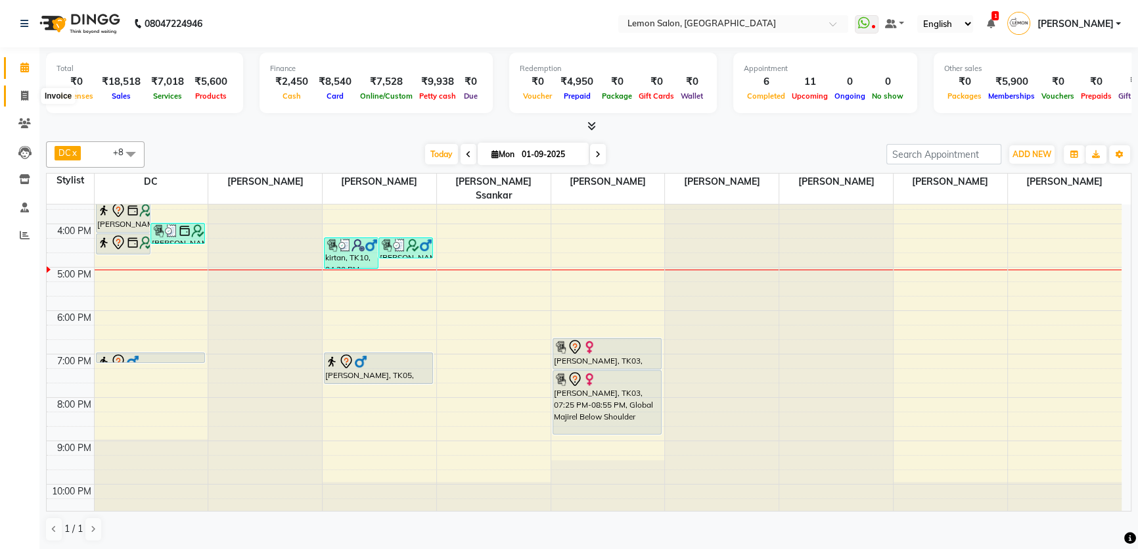
click at [15, 95] on span at bounding box center [24, 96] width 23 height 15
select select "568"
select select "service"
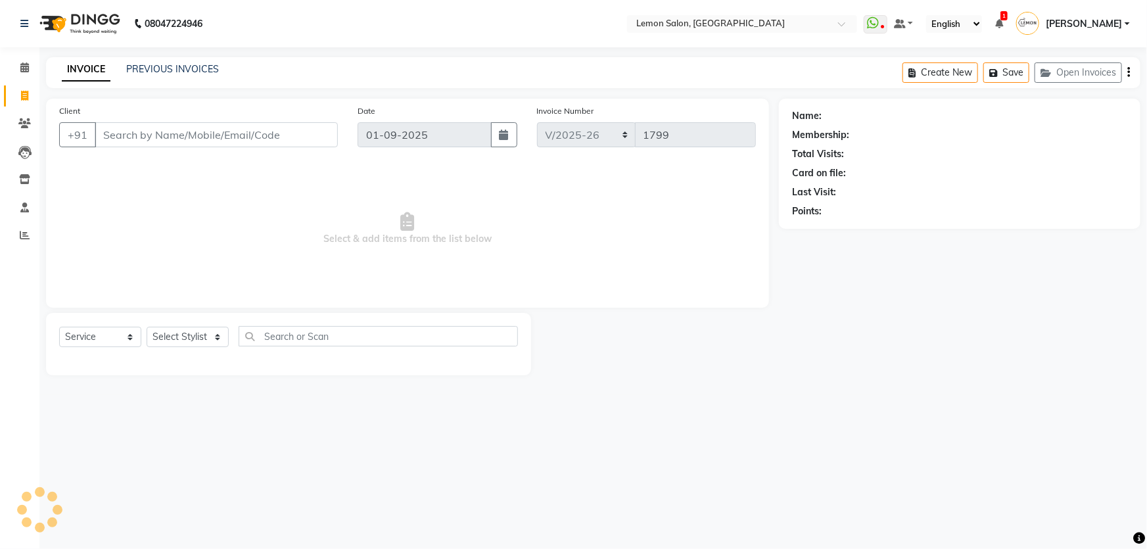
click at [189, 76] on div "INVOICE PREVIOUS INVOICES" at bounding box center [140, 69] width 189 height 15
click at [197, 70] on link "PREVIOUS INVOICES" at bounding box center [172, 69] width 93 height 12
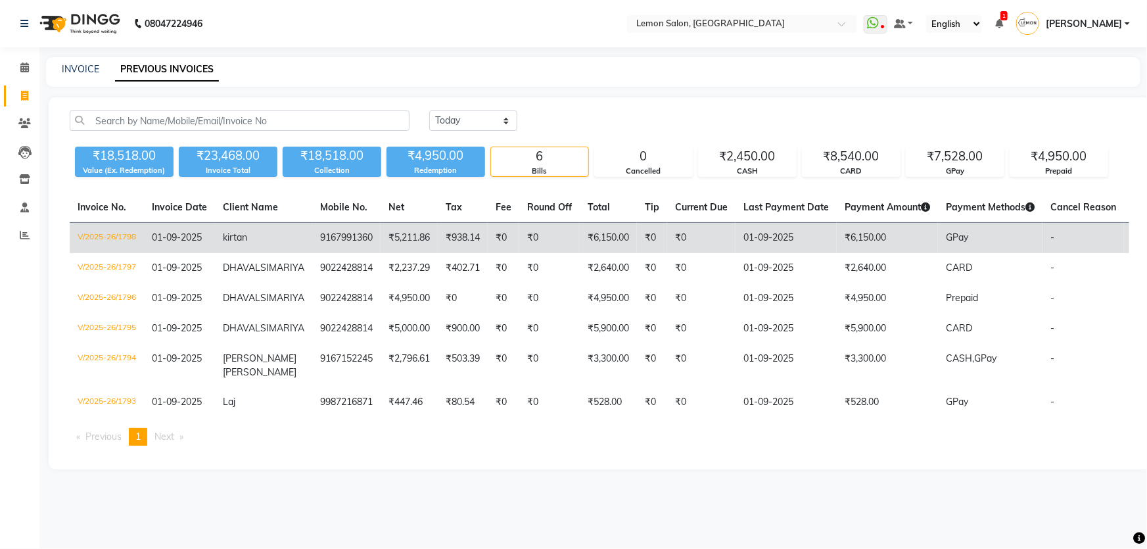
click at [312, 236] on td "9167991360" at bounding box center [346, 238] width 68 height 31
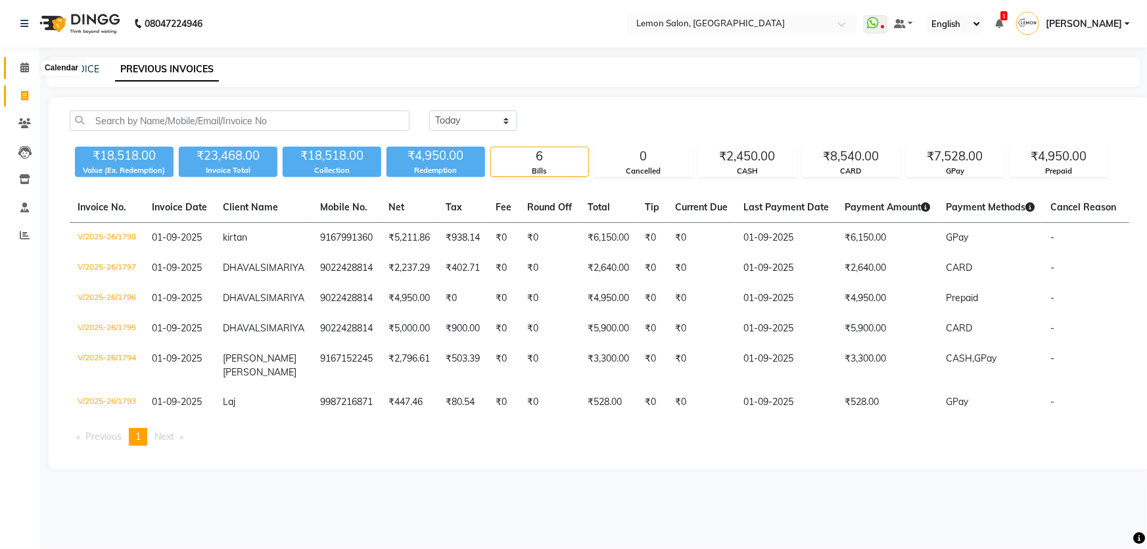
click at [27, 67] on icon at bounding box center [24, 67] width 9 height 10
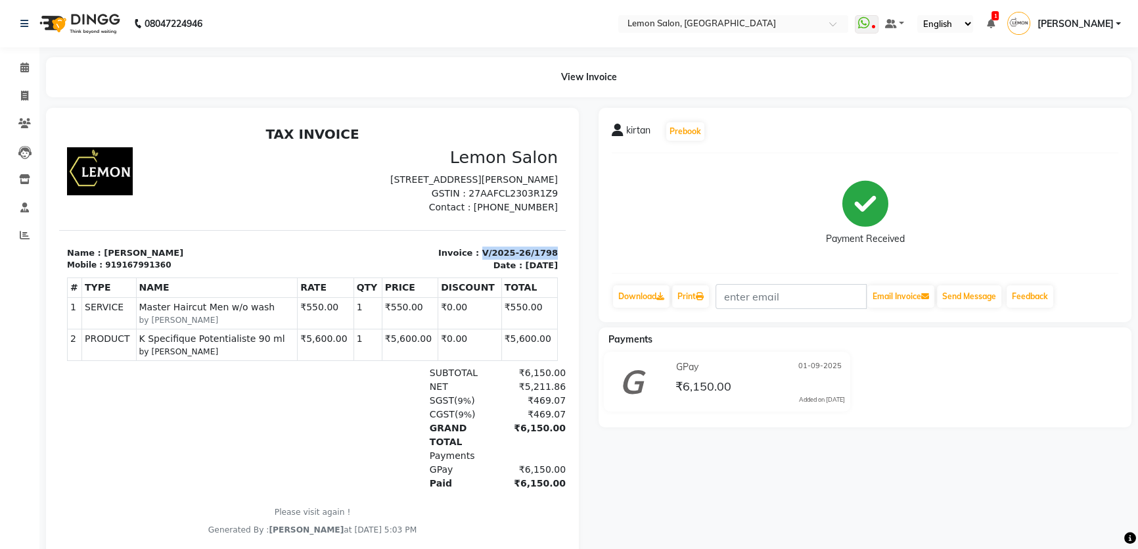
drag, startPoint x: 474, startPoint y: 269, endPoint x: 542, endPoint y: 265, distance: 67.8
click at [542, 265] on div "Invoice : V/2025-26/1798 Date : [DATE]" at bounding box center [440, 259] width 254 height 26
copy p "V/2025-26/1798"
drag, startPoint x: 106, startPoint y: 281, endPoint x: 171, endPoint y: 277, distance: 64.5
click at [171, 271] on div "Mobile : 919167991360" at bounding box center [186, 265] width 238 height 12
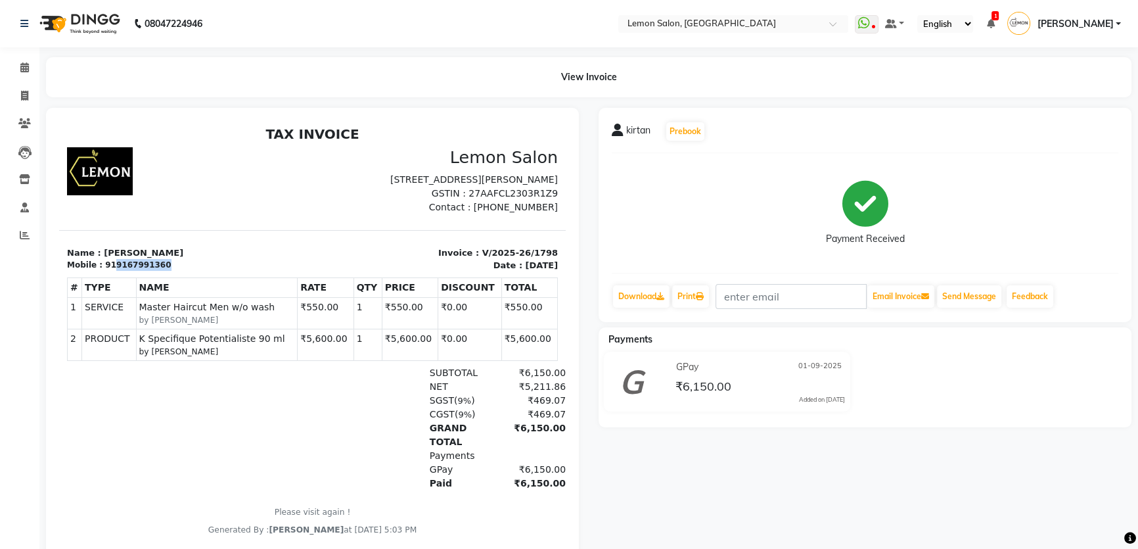
copy div "9167991360"
click at [24, 72] on icon at bounding box center [24, 67] width 9 height 10
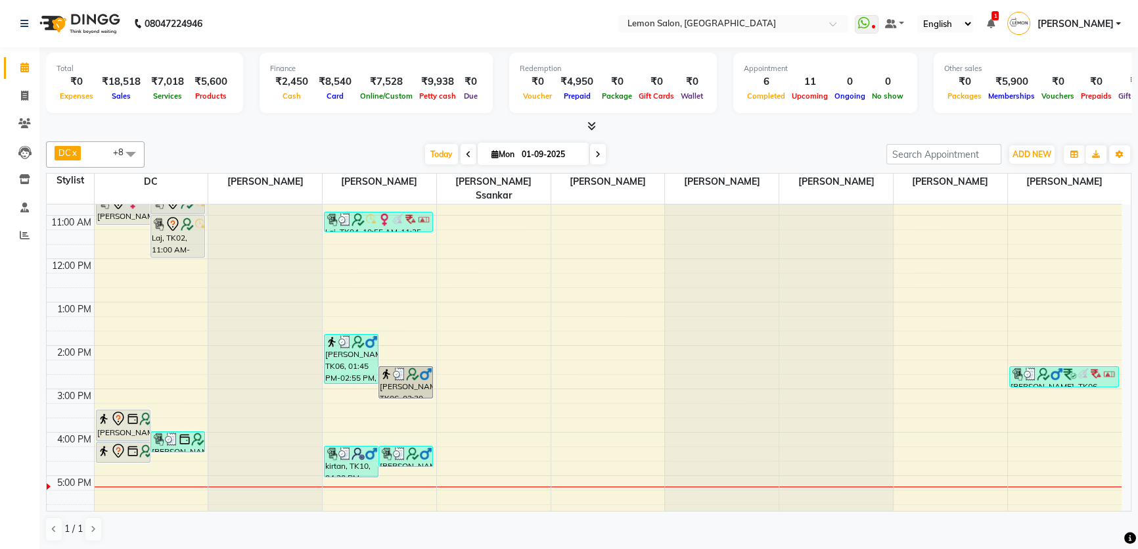
scroll to position [239, 0]
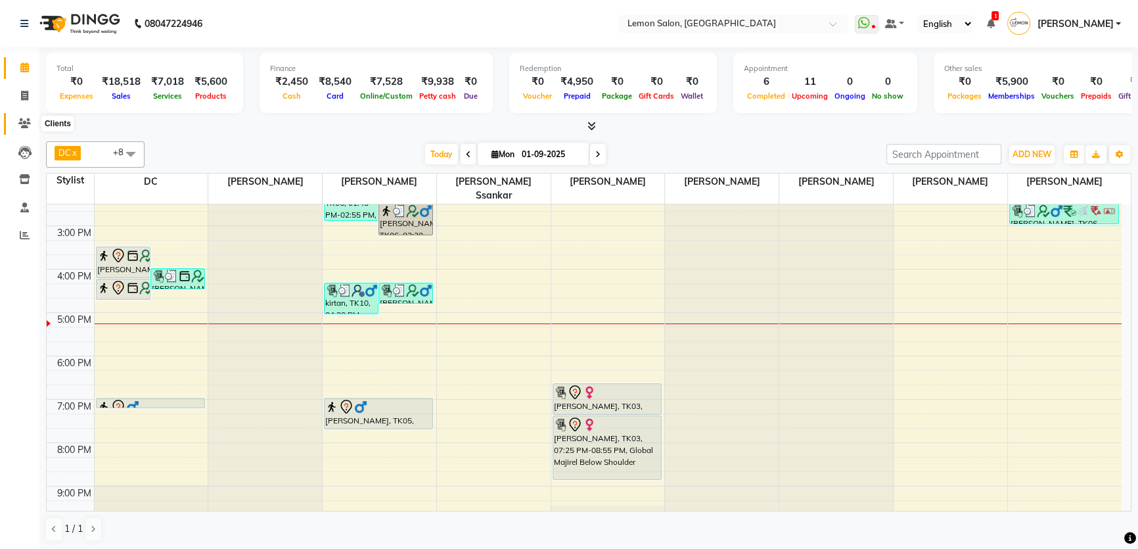
click at [18, 123] on icon at bounding box center [24, 123] width 12 height 10
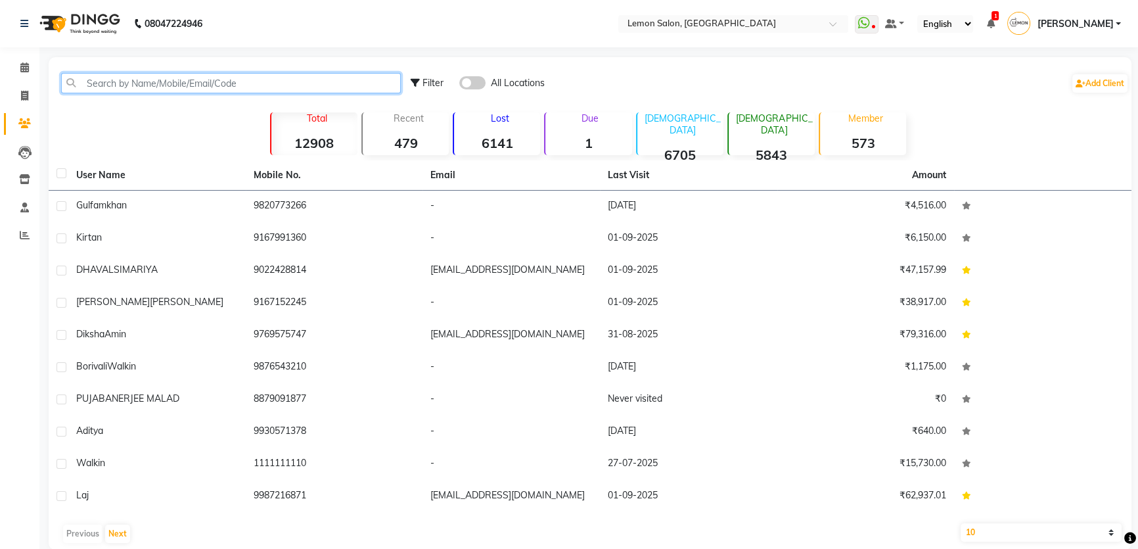
click at [112, 83] on input "text" at bounding box center [231, 83] width 340 height 20
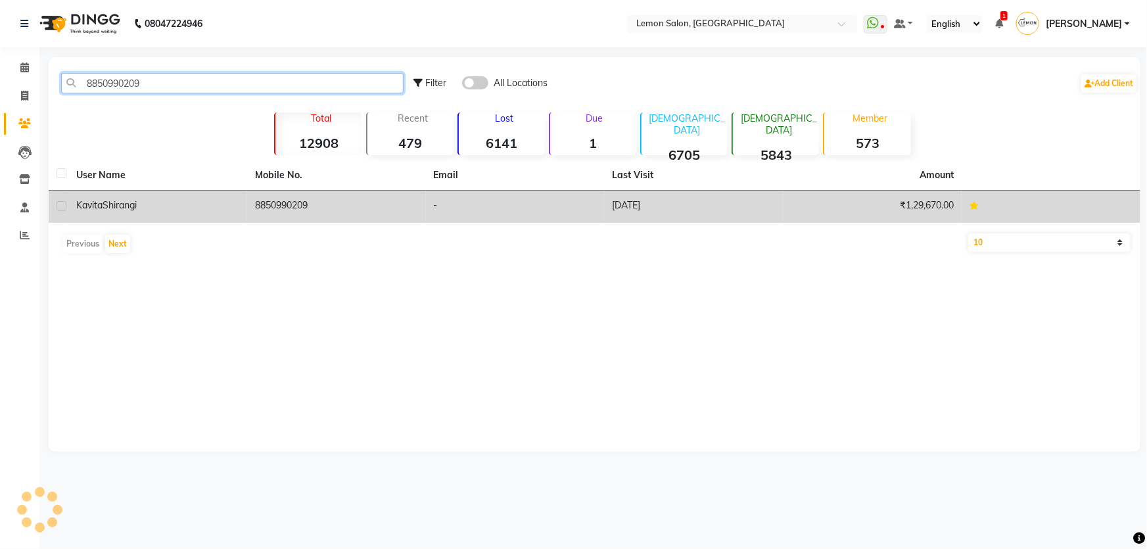
type input "8850990209"
click at [309, 203] on td "8850990209" at bounding box center [336, 207] width 179 height 32
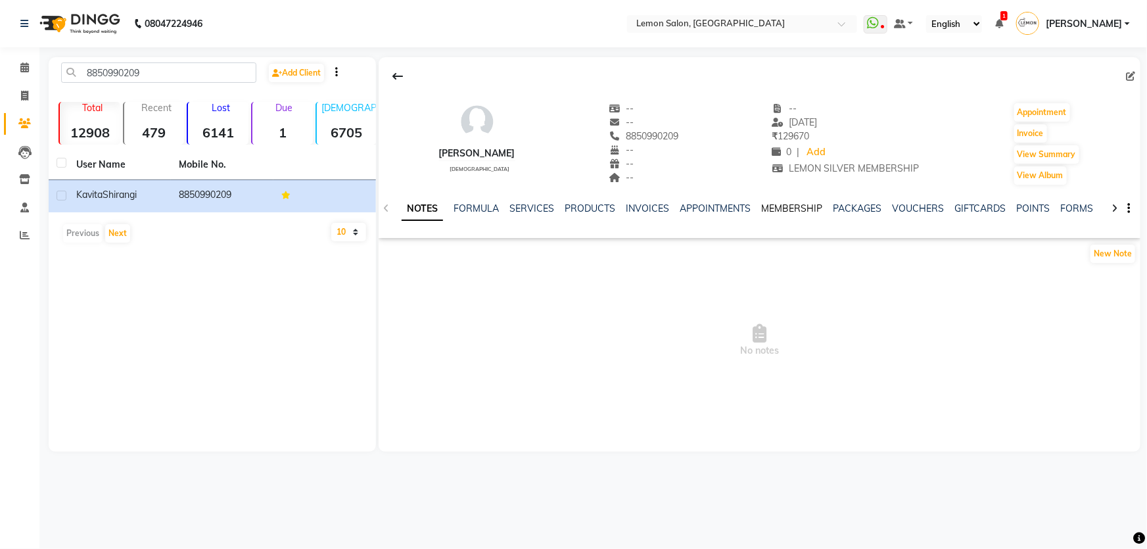
click at [809, 204] on link "MEMBERSHIP" at bounding box center [791, 208] width 61 height 12
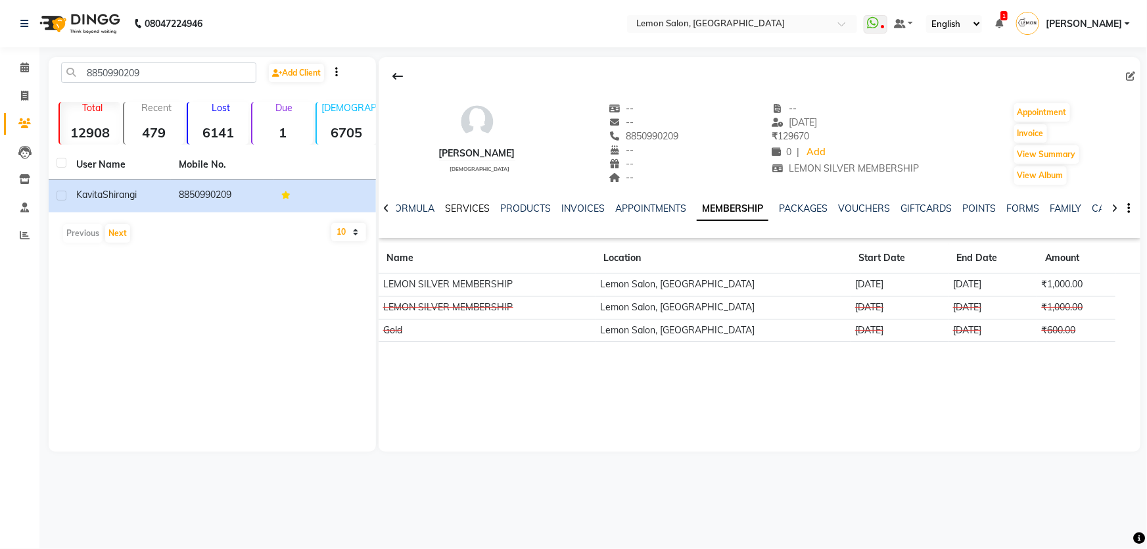
click at [474, 202] on link "SERVICES" at bounding box center [467, 208] width 45 height 12
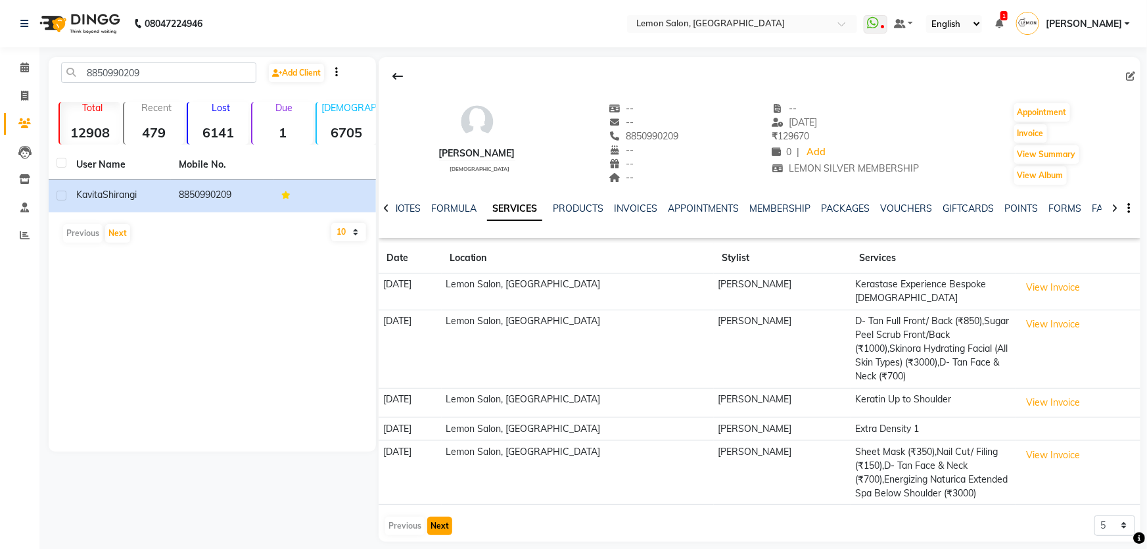
click at [438, 516] on button "Next" at bounding box center [439, 525] width 25 height 18
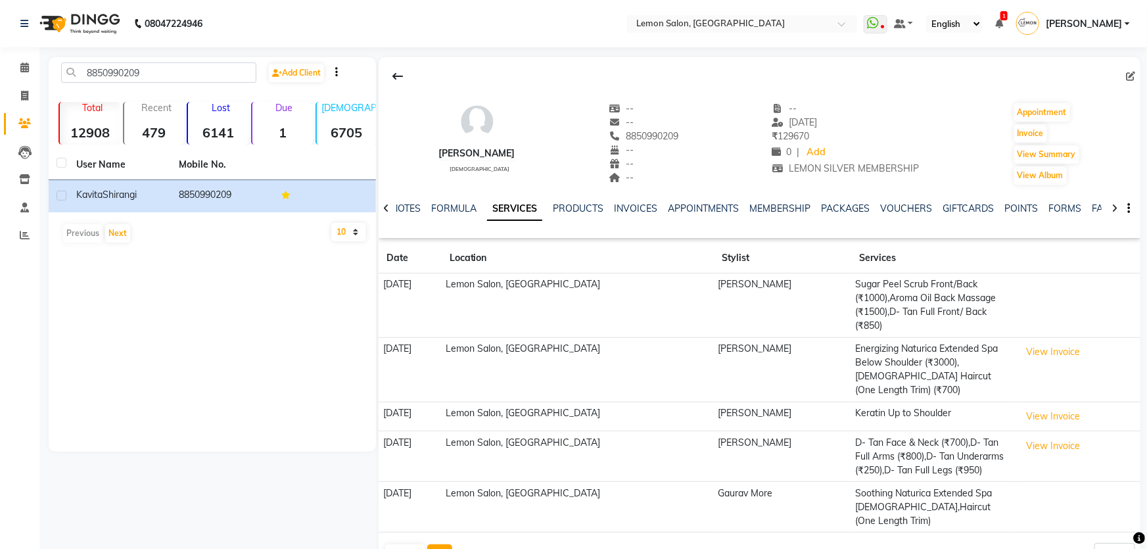
click at [438, 544] on button "Next" at bounding box center [439, 553] width 25 height 18
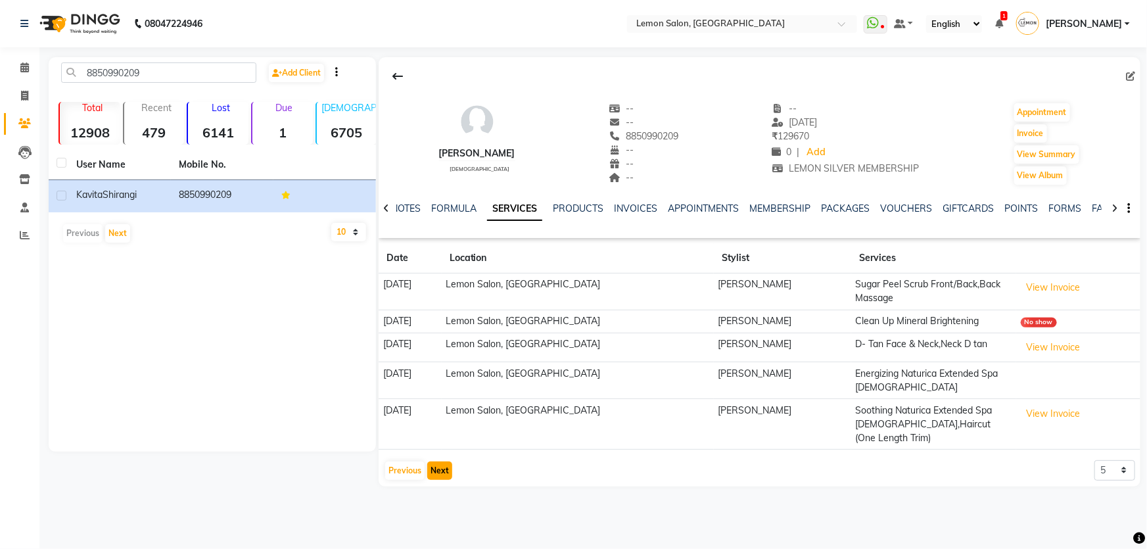
click at [443, 461] on button "Next" at bounding box center [439, 470] width 25 height 18
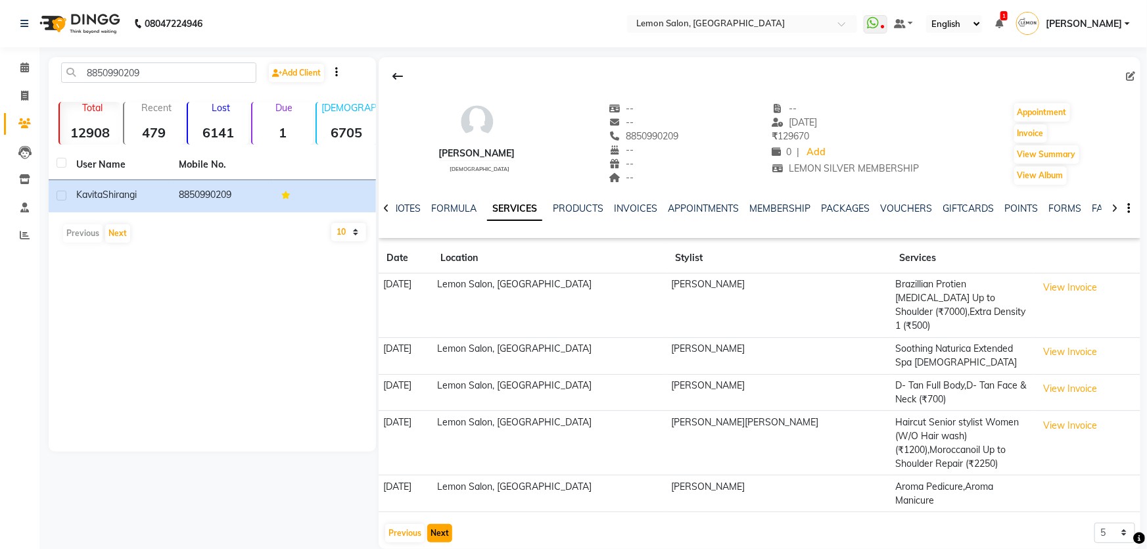
click at [434, 524] on button "Next" at bounding box center [439, 533] width 25 height 18
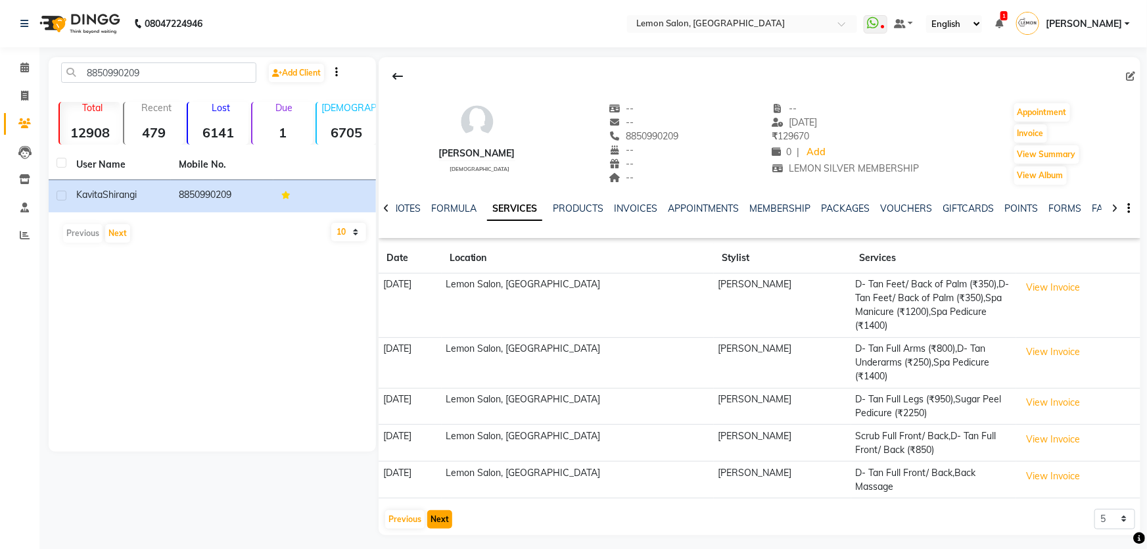
click at [440, 510] on button "Next" at bounding box center [439, 519] width 25 height 18
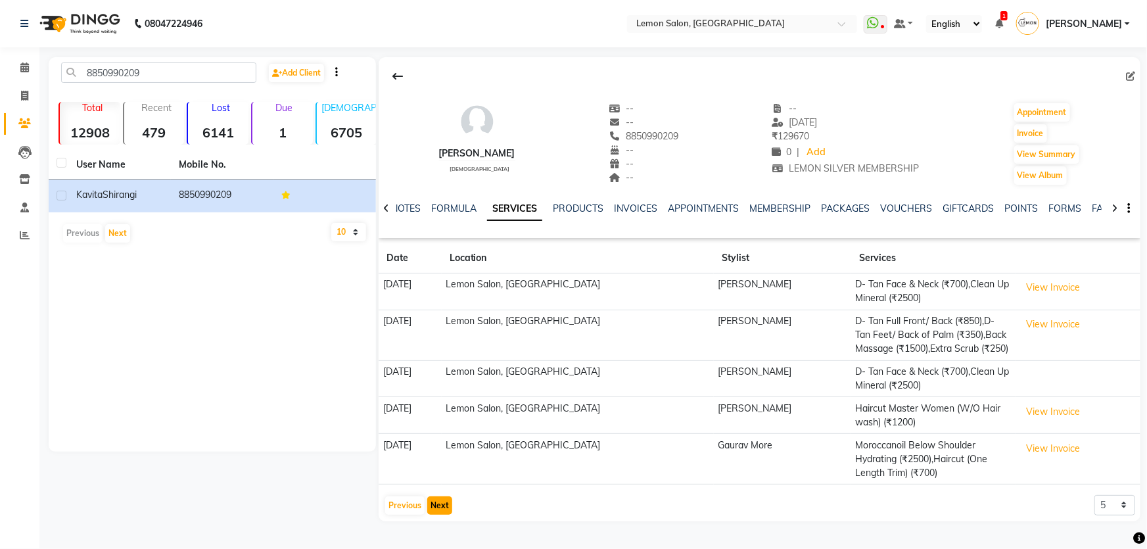
click at [442, 502] on button "Next" at bounding box center [439, 505] width 25 height 18
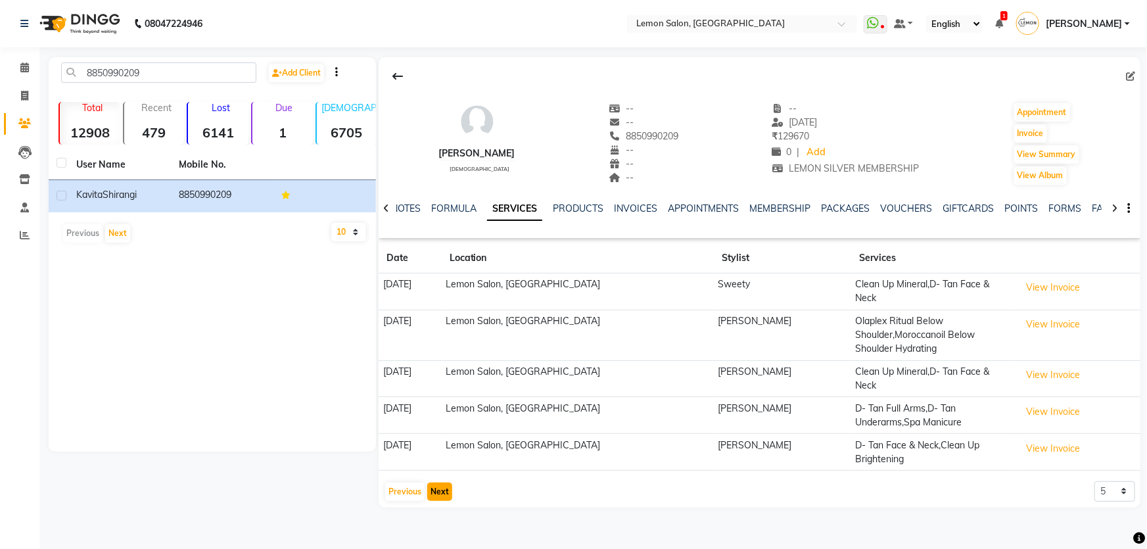
click at [440, 482] on button "Next" at bounding box center [439, 491] width 25 height 18
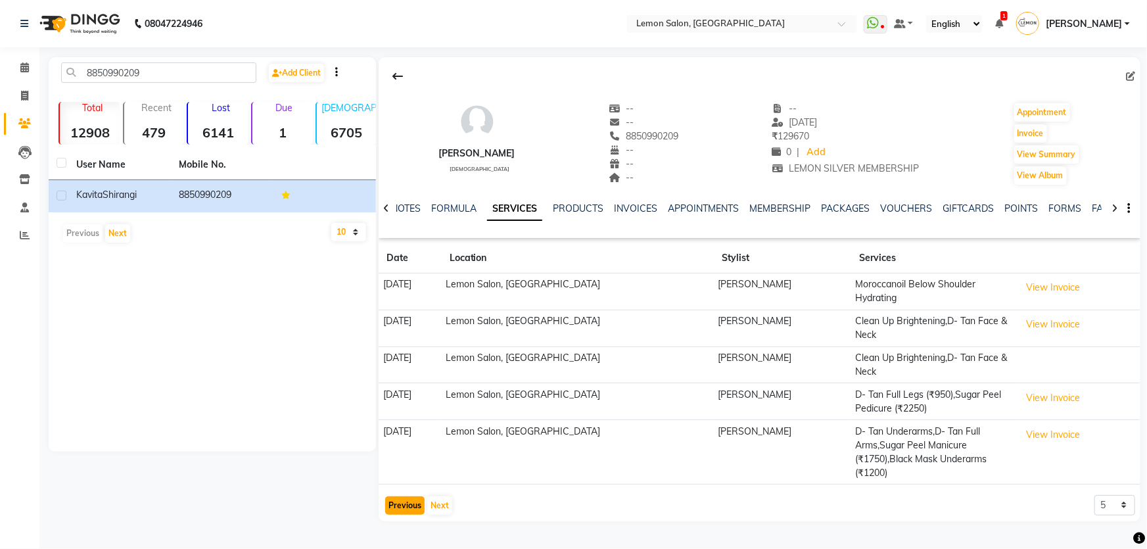
click at [404, 496] on button "Previous" at bounding box center [404, 505] width 39 height 18
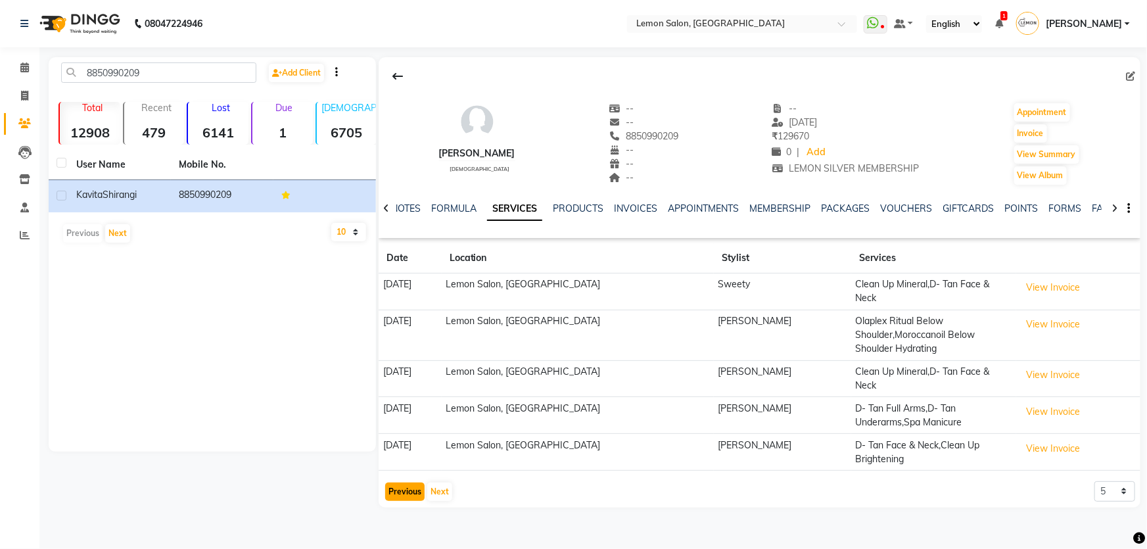
click at [404, 482] on button "Previous" at bounding box center [404, 491] width 39 height 18
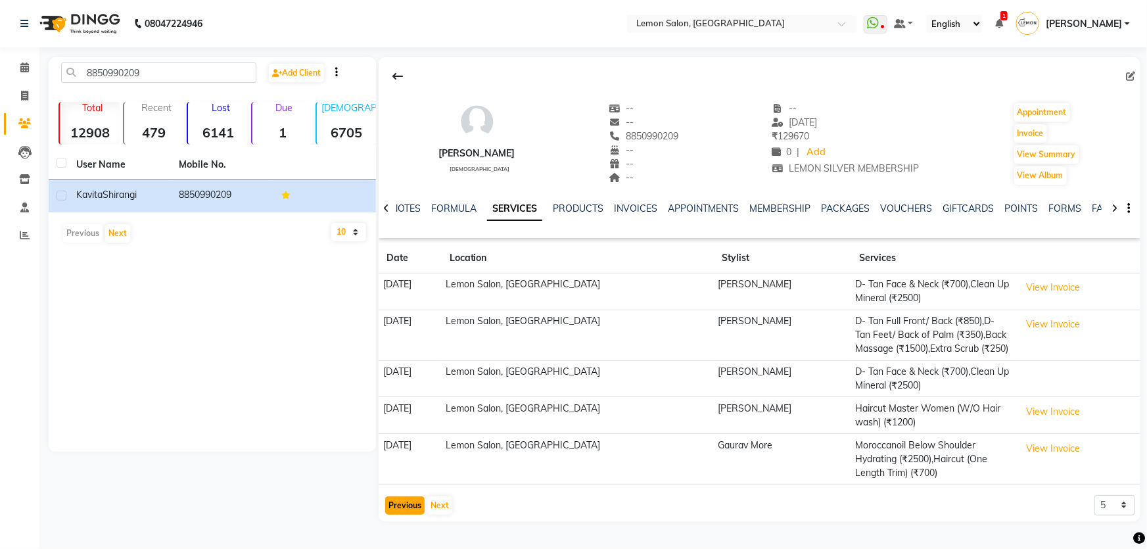
click at [405, 509] on button "Previous" at bounding box center [404, 505] width 39 height 18
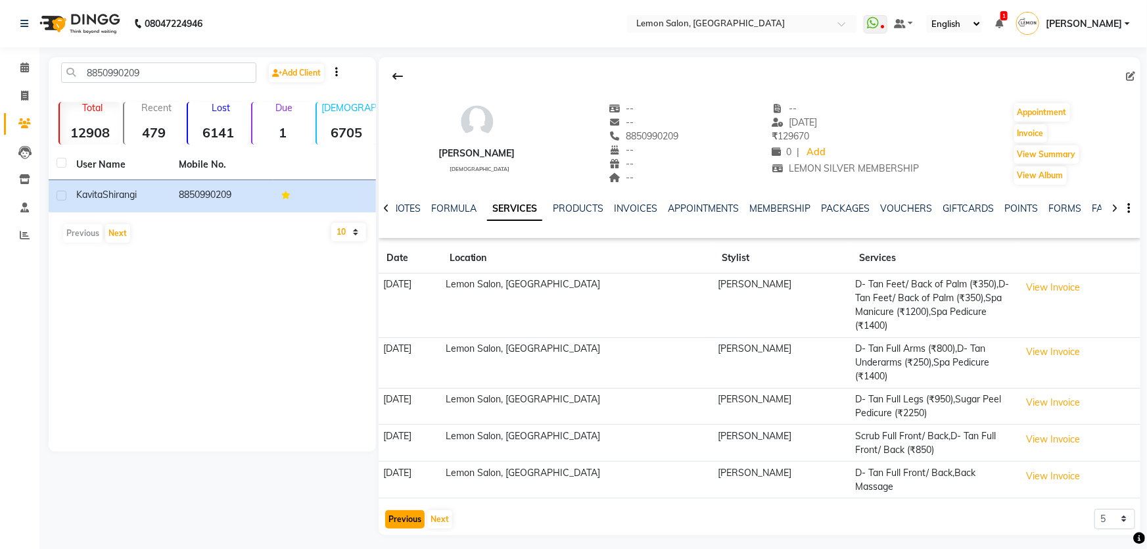
click at [395, 510] on button "Previous" at bounding box center [404, 519] width 39 height 18
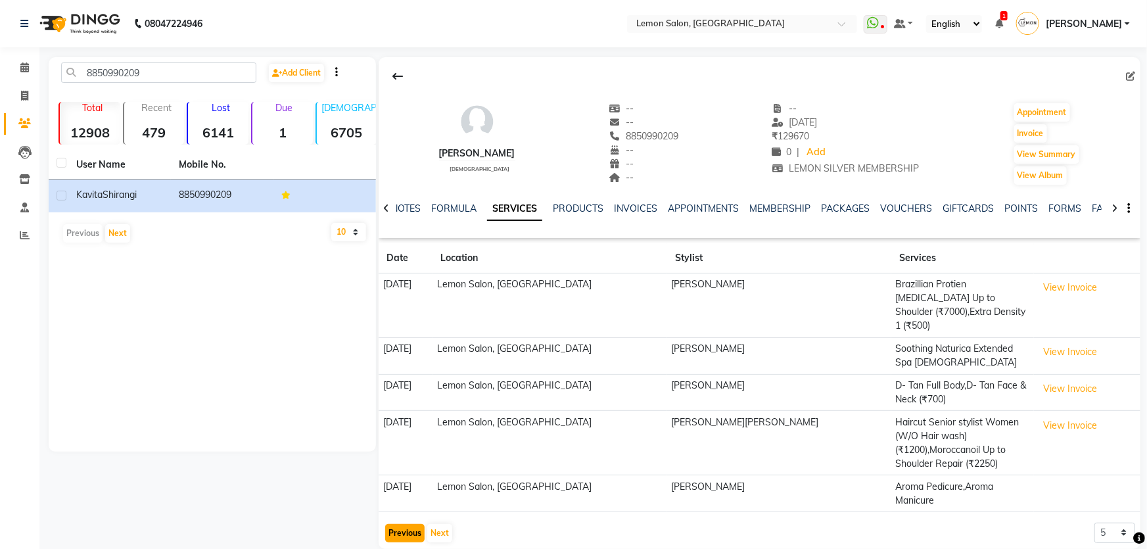
click at [410, 524] on button "Previous" at bounding box center [404, 533] width 39 height 18
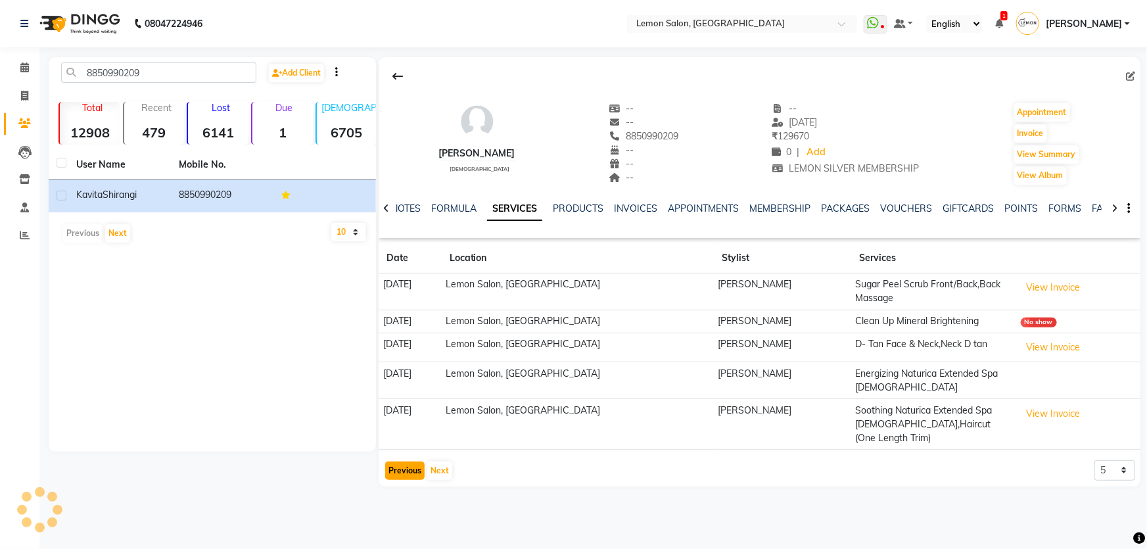
click at [399, 461] on button "Previous" at bounding box center [404, 470] width 39 height 18
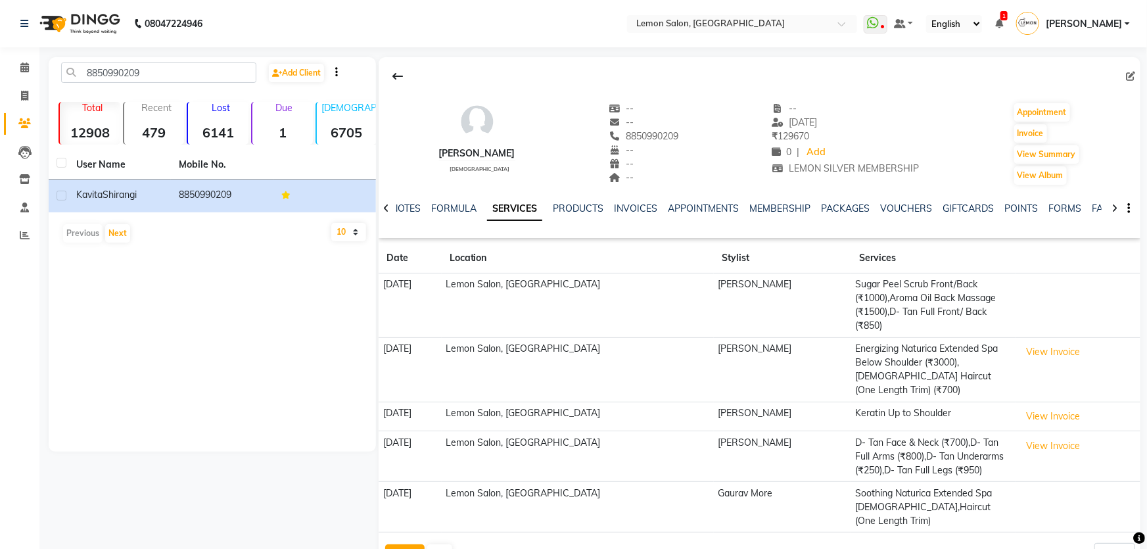
click at [401, 544] on button "Previous" at bounding box center [404, 553] width 39 height 18
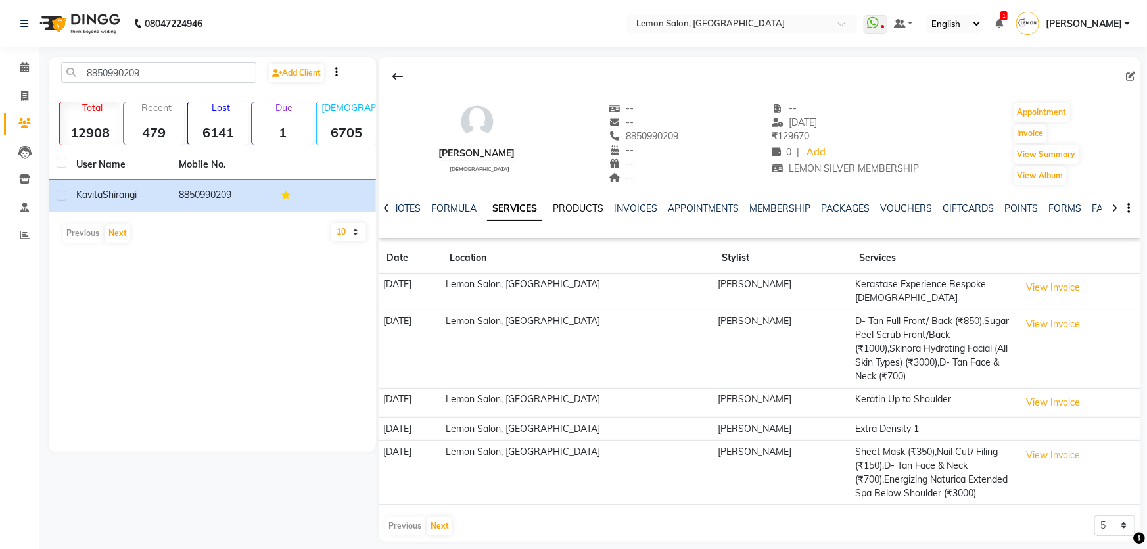
click at [579, 209] on link "PRODUCTS" at bounding box center [578, 208] width 51 height 12
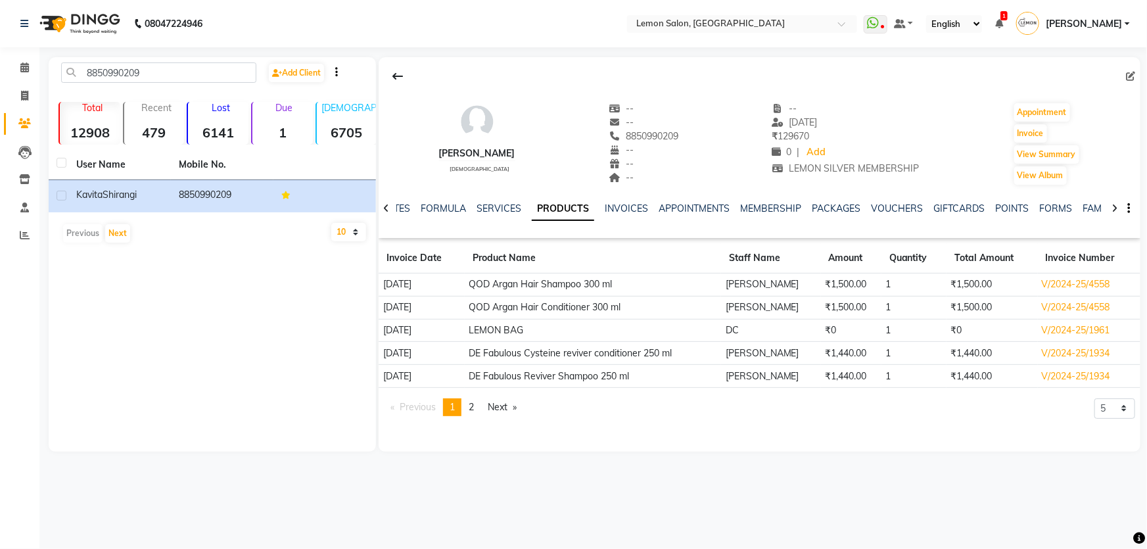
click at [506, 215] on div "SERVICES" at bounding box center [498, 209] width 45 height 14
click at [506, 212] on link "SERVICES" at bounding box center [498, 208] width 45 height 12
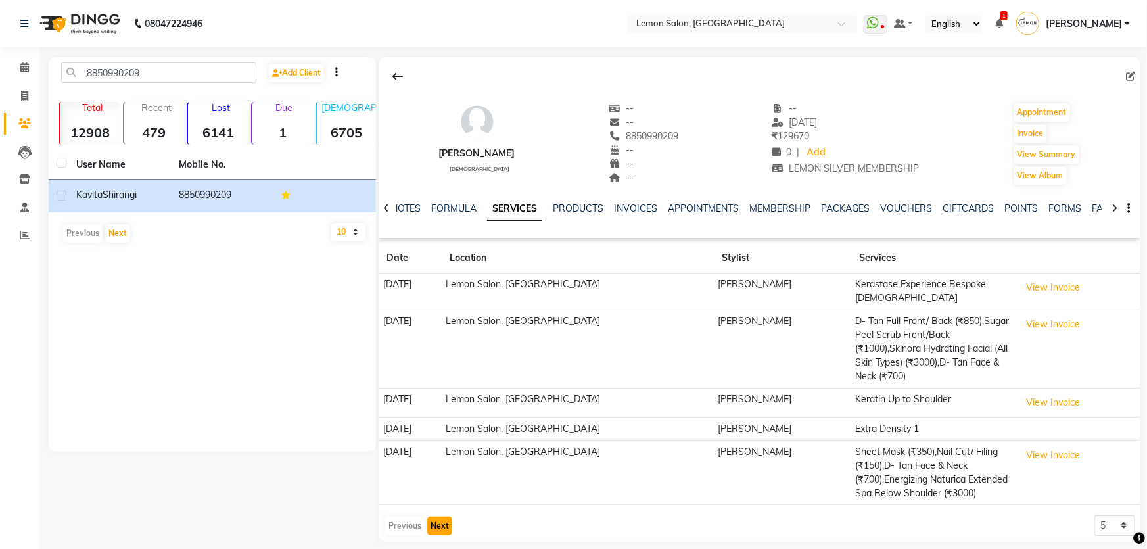
click at [432, 516] on button "Next" at bounding box center [439, 525] width 25 height 18
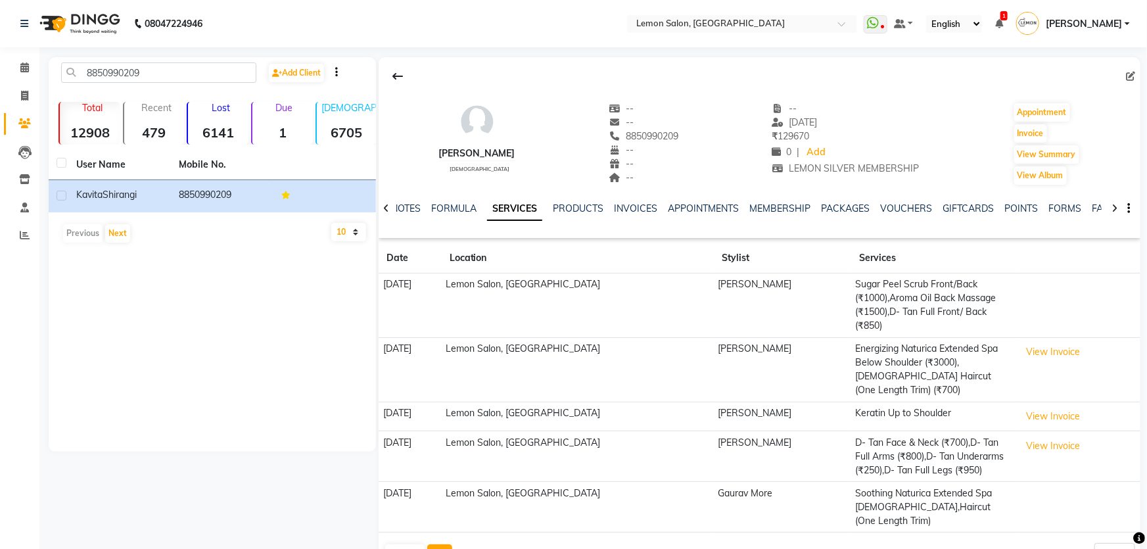
click at [436, 544] on button "Next" at bounding box center [439, 553] width 25 height 18
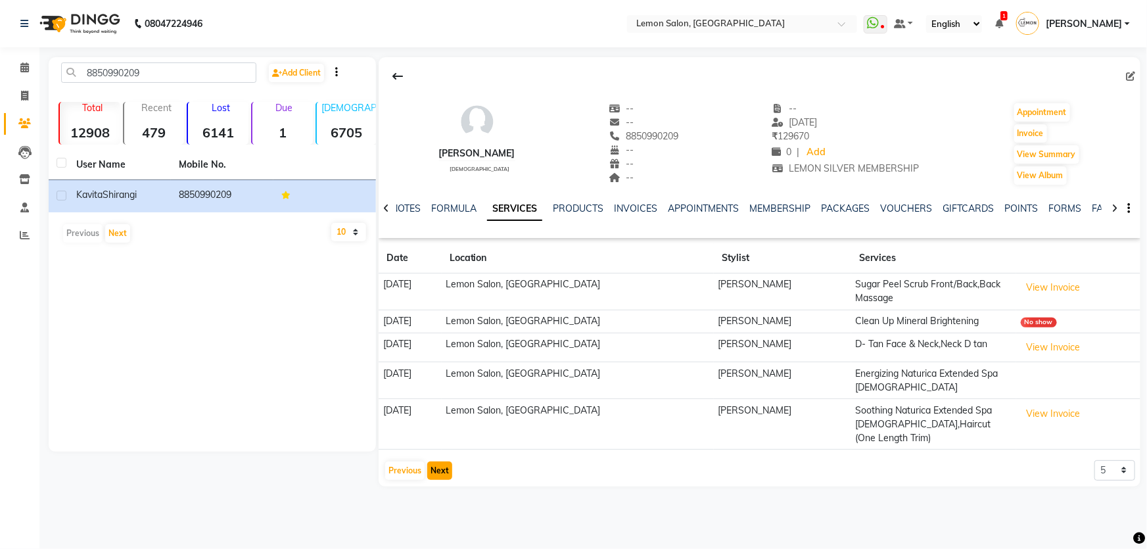
click at [445, 461] on button "Next" at bounding box center [439, 470] width 25 height 18
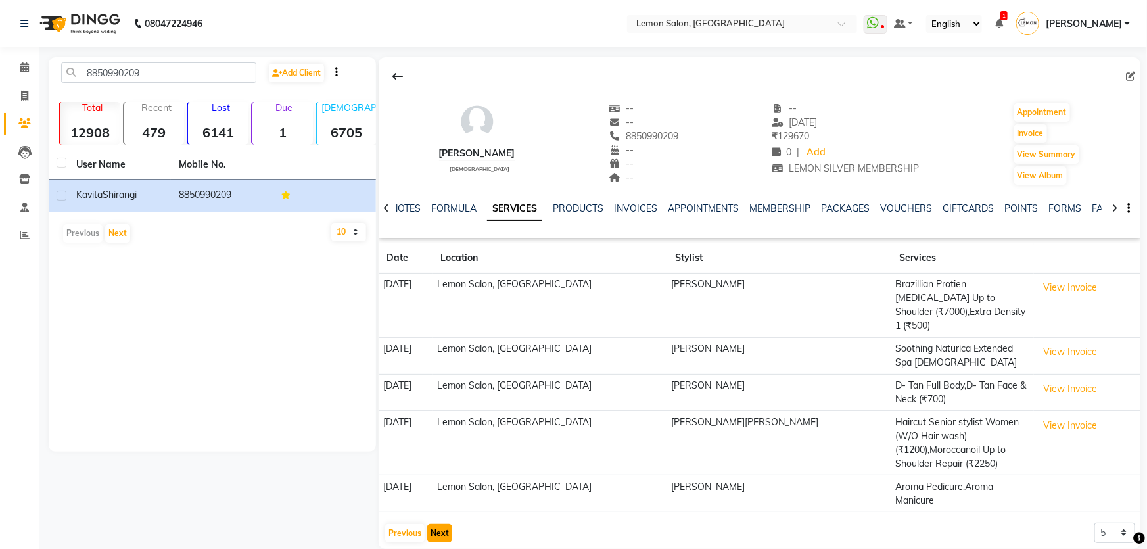
click at [432, 524] on button "Next" at bounding box center [439, 533] width 25 height 18
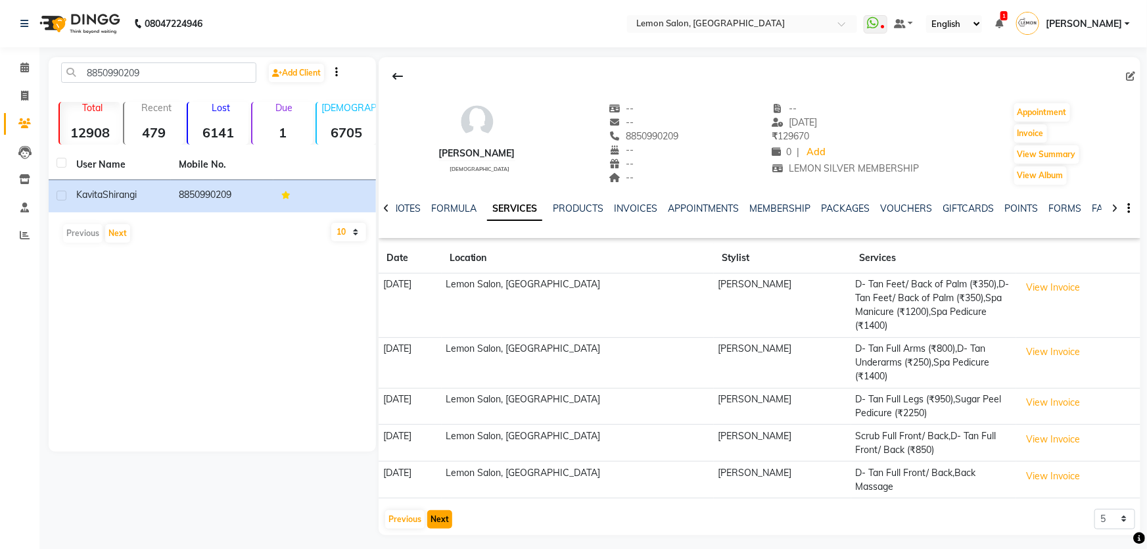
click at [437, 510] on button "Next" at bounding box center [439, 519] width 25 height 18
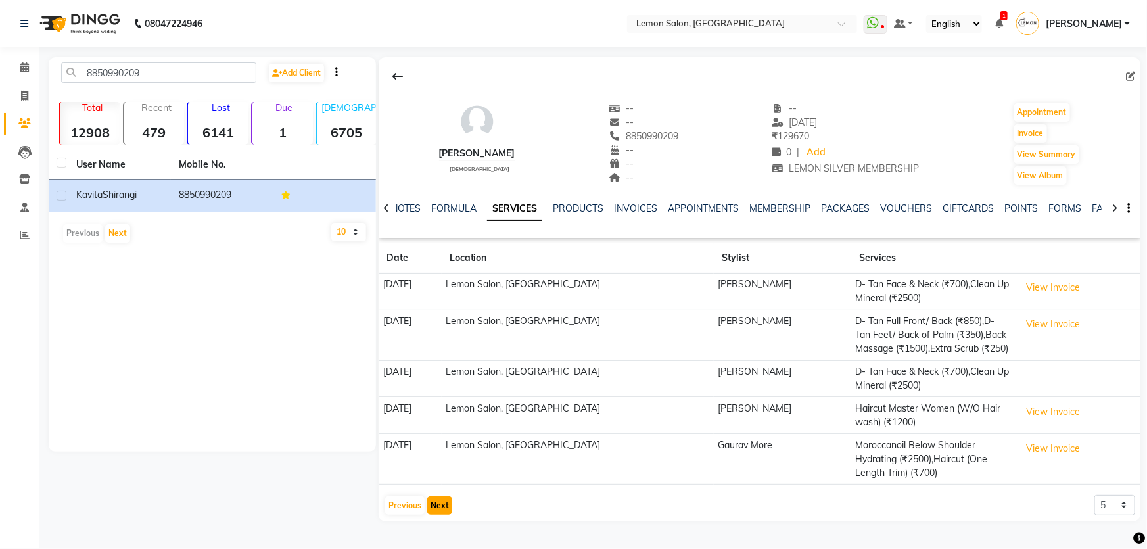
click at [440, 506] on button "Next" at bounding box center [439, 505] width 25 height 18
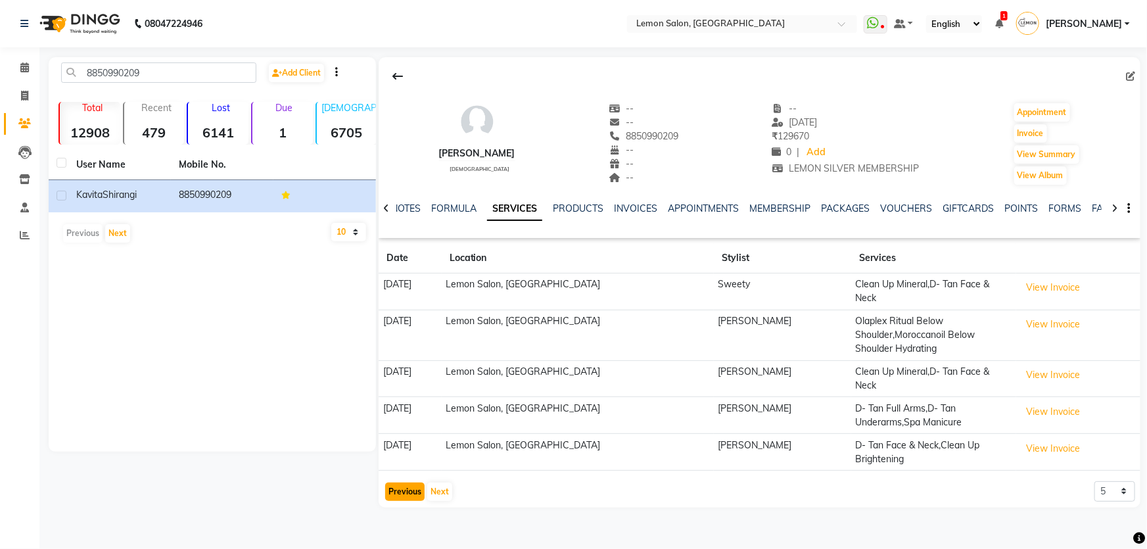
click at [409, 482] on button "Previous" at bounding box center [404, 491] width 39 height 18
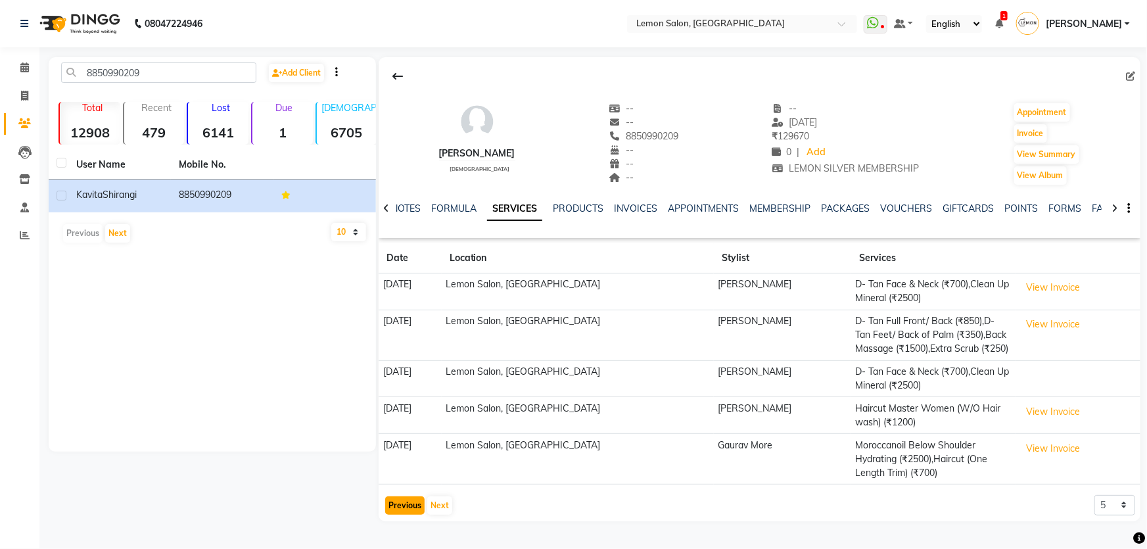
click at [409, 512] on button "Previous" at bounding box center [404, 505] width 39 height 18
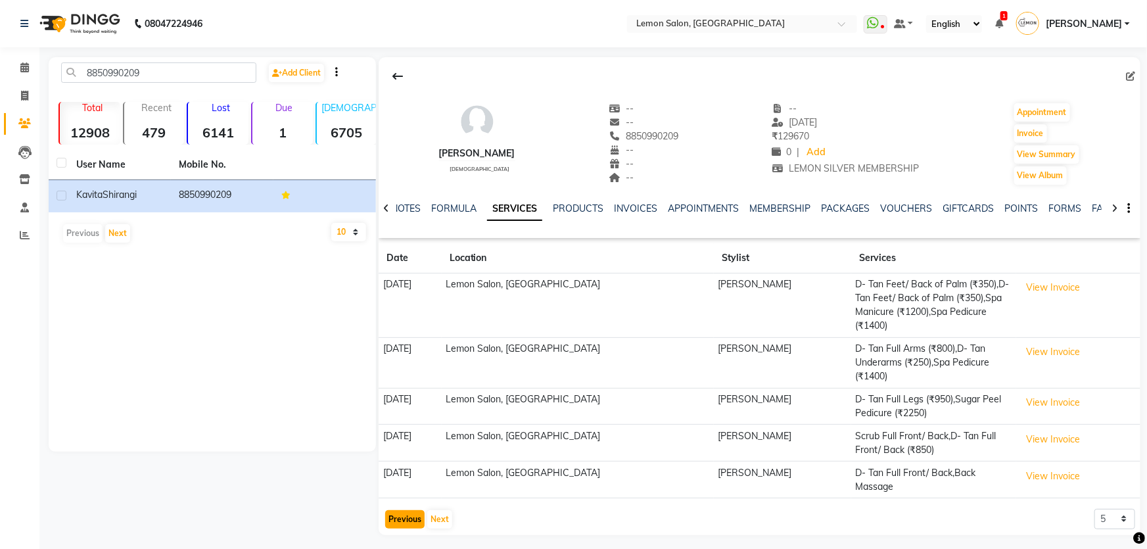
click at [404, 510] on button "Previous" at bounding box center [404, 519] width 39 height 18
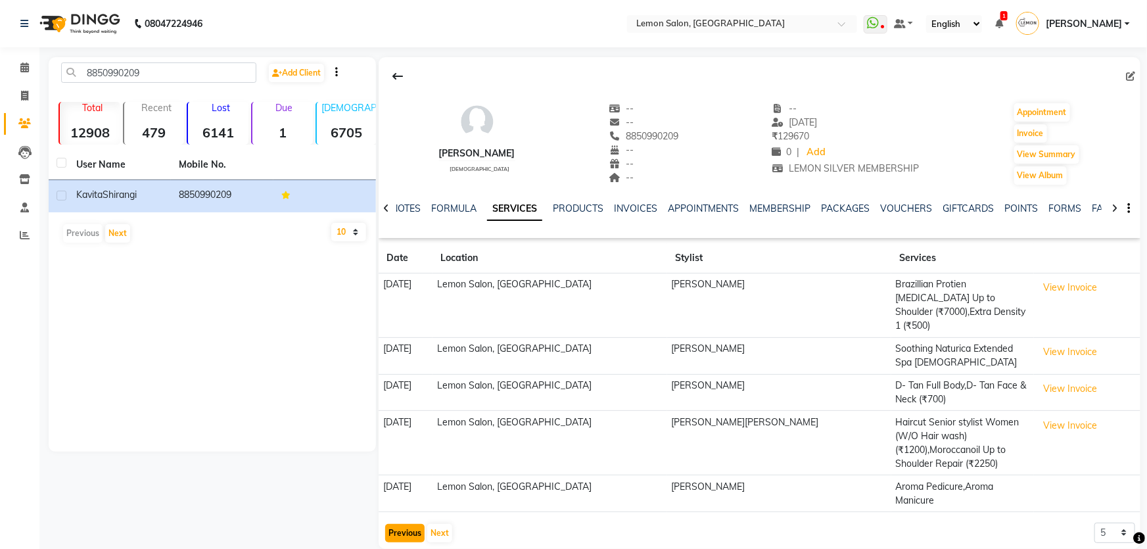
click at [407, 524] on button "Previous" at bounding box center [404, 533] width 39 height 18
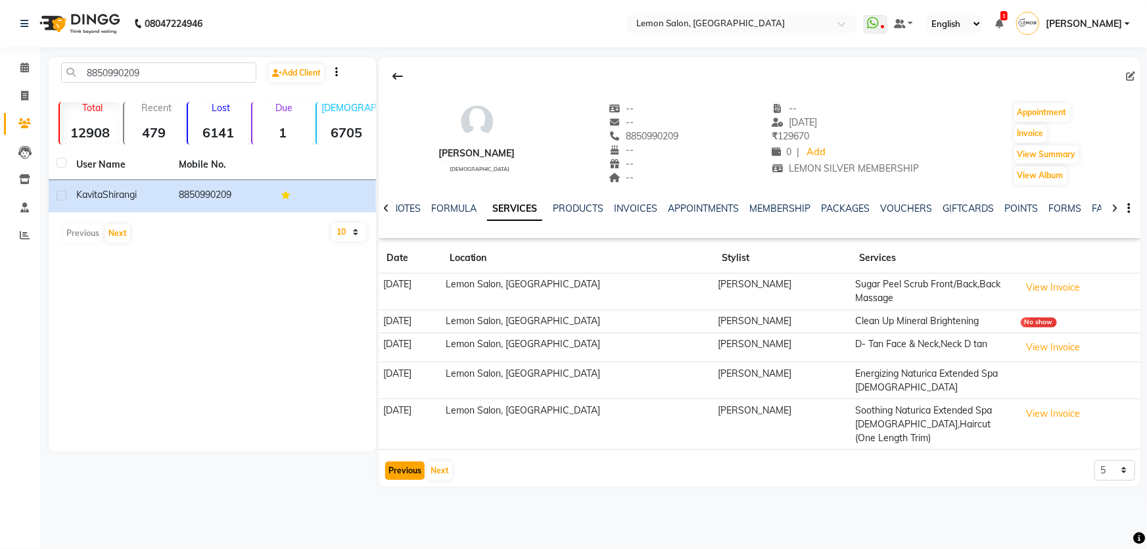
click at [401, 461] on button "Previous" at bounding box center [404, 470] width 39 height 18
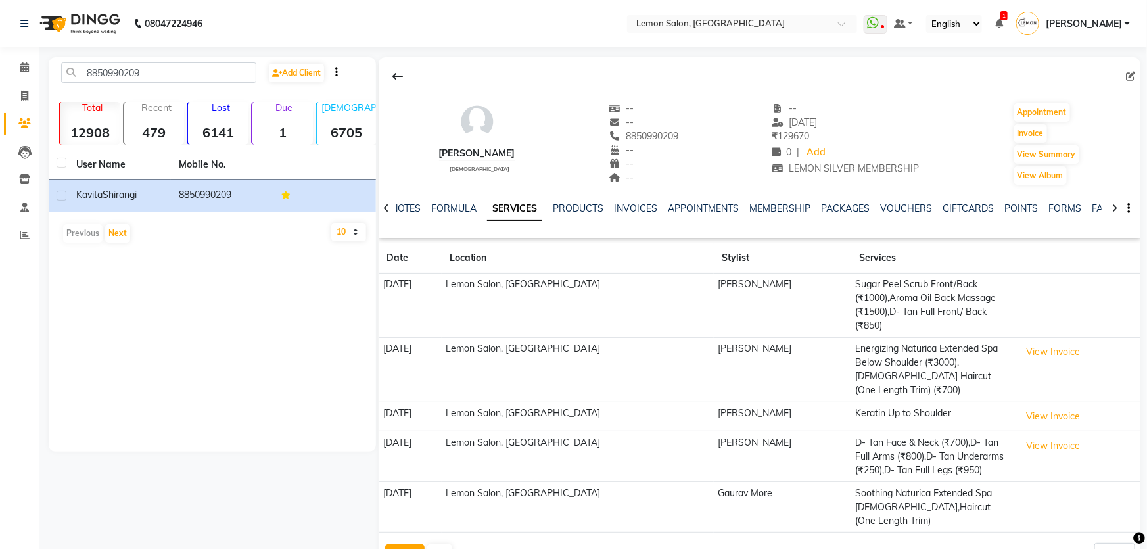
click at [407, 544] on button "Previous" at bounding box center [404, 553] width 39 height 18
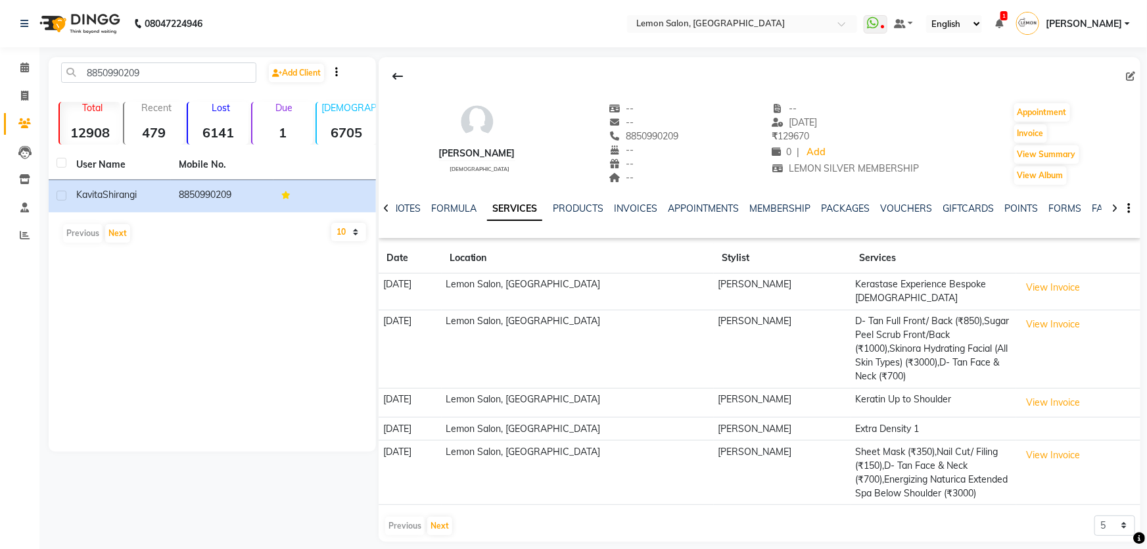
click at [1032, 123] on div "Invoice" at bounding box center [1047, 133] width 68 height 21
click at [1032, 125] on button "Invoice" at bounding box center [1030, 133] width 33 height 18
select select "service"
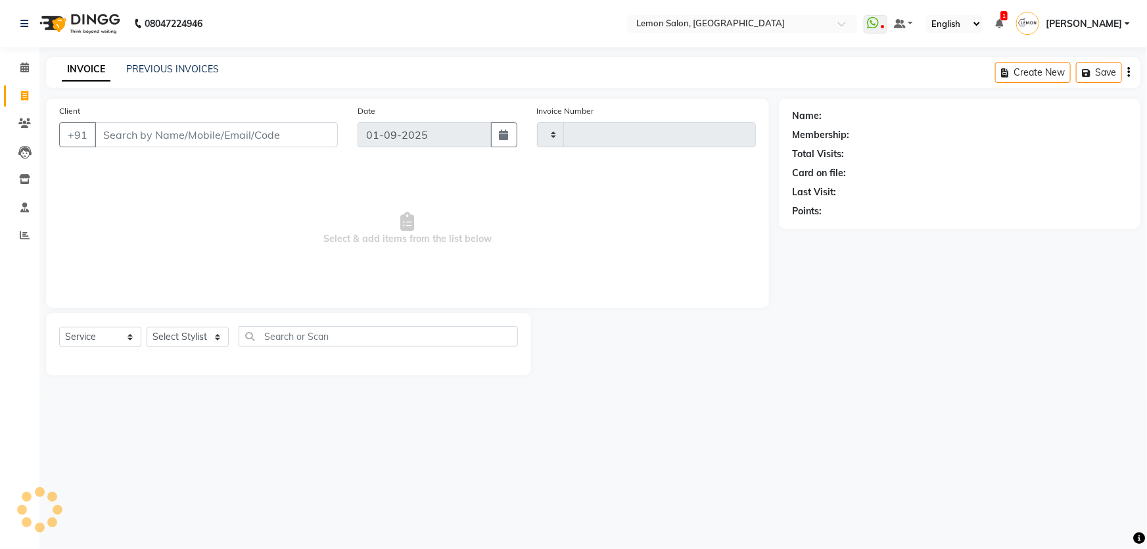
type input "1799"
select select "568"
type input "8850990209"
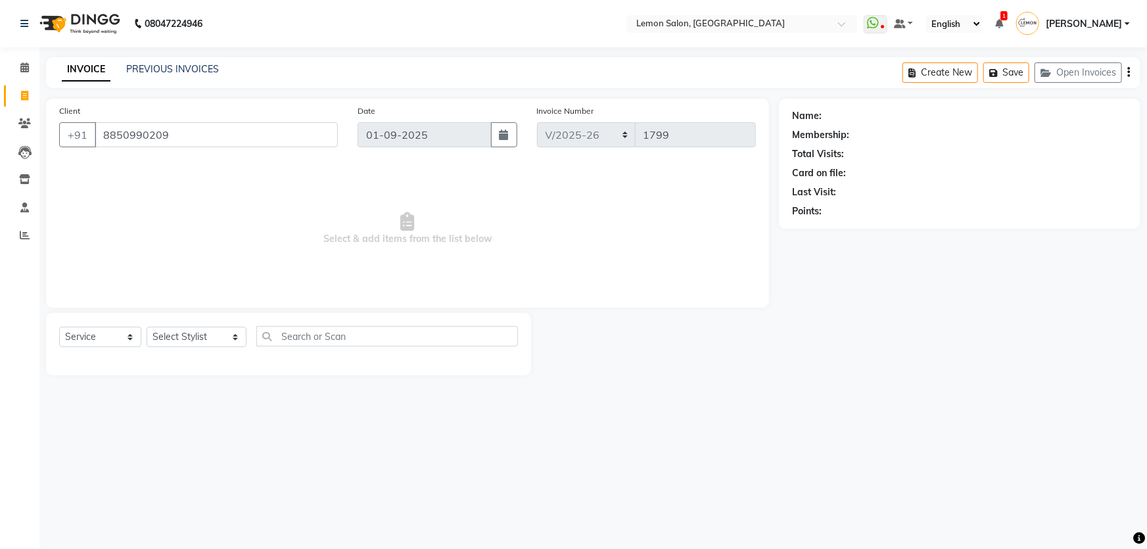
select select "1: Object"
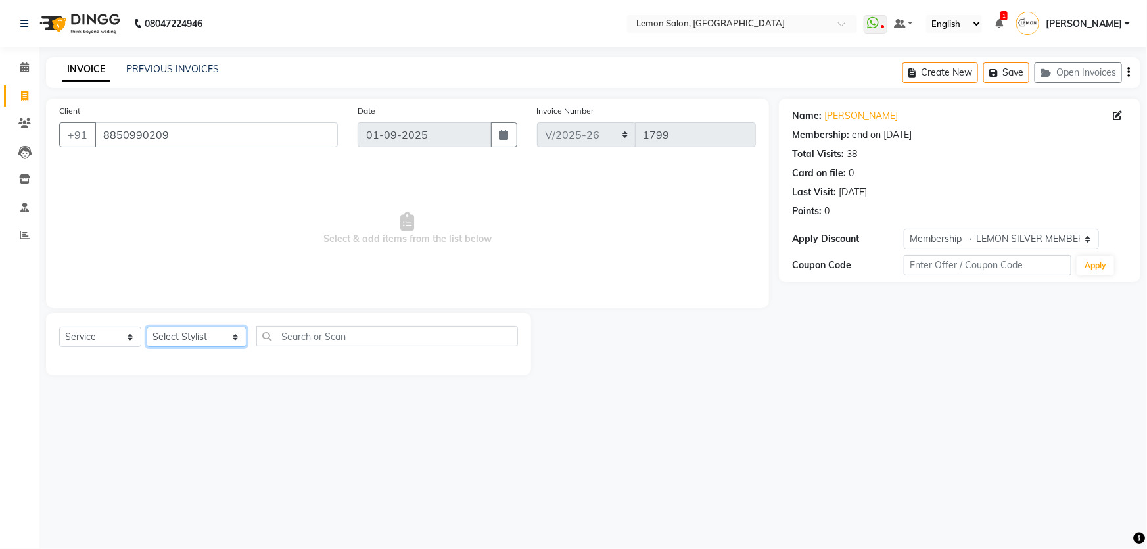
click at [164, 336] on select "Select Stylist [PERSON_NAME] [PERSON_NAME] [PERSON_NAME] DC [PERSON_NAME] [PERS…" at bounding box center [197, 337] width 100 height 20
select select "13136"
click at [147, 327] on select "Select Stylist [PERSON_NAME] [PERSON_NAME] [PERSON_NAME] DC [PERSON_NAME] [PERS…" at bounding box center [197, 337] width 100 height 20
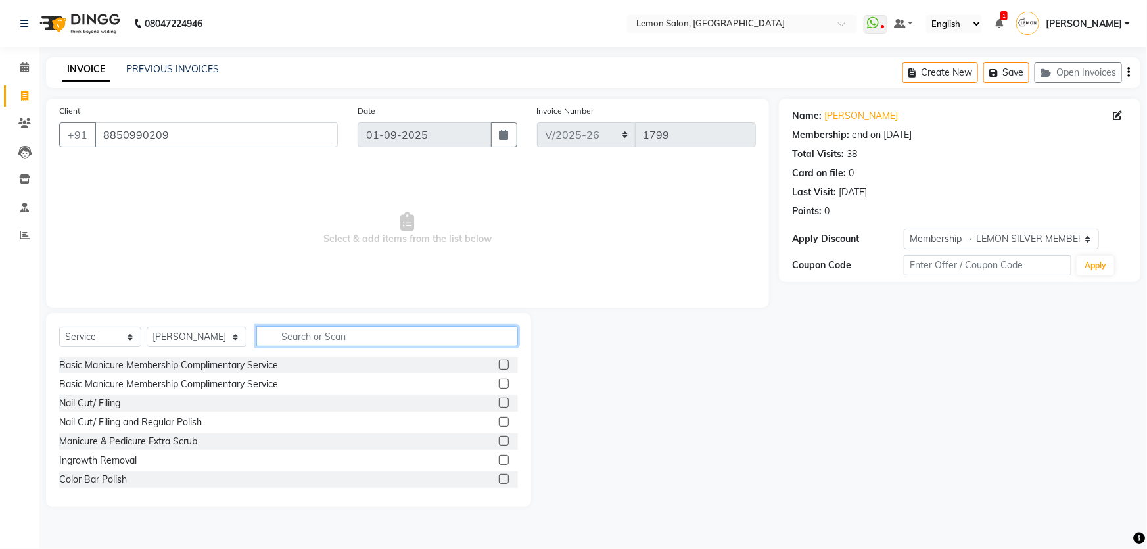
click at [328, 340] on input "text" at bounding box center [387, 336] width 262 height 20
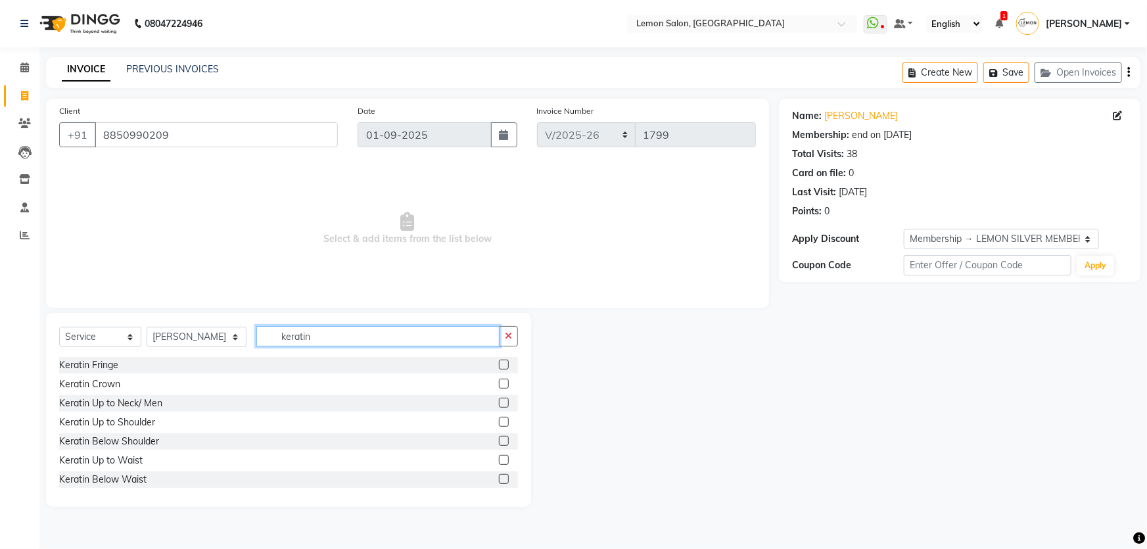
type input "keratin"
click at [499, 437] on label at bounding box center [504, 441] width 10 height 10
click at [499, 437] on input "checkbox" at bounding box center [503, 441] width 9 height 9
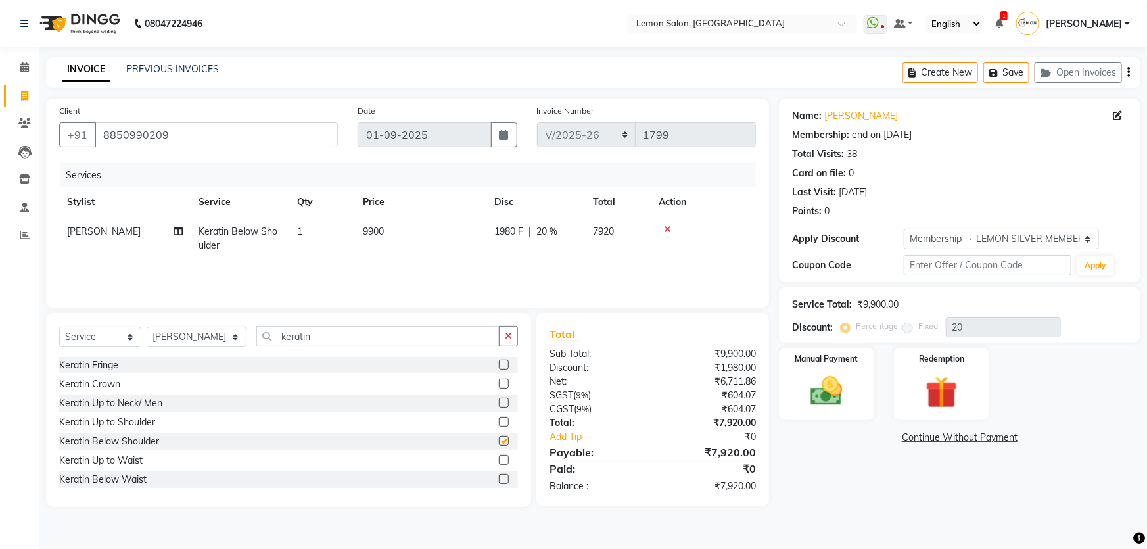
checkbox input "false"
click at [499, 463] on label at bounding box center [504, 460] width 10 height 10
click at [499, 463] on input "checkbox" at bounding box center [503, 460] width 9 height 9
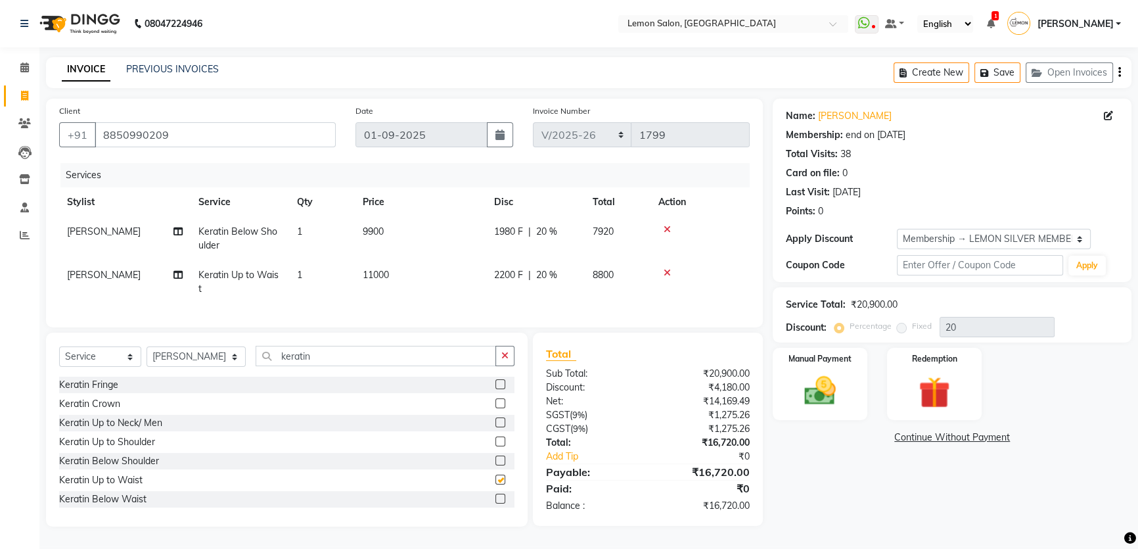
checkbox input "false"
click at [662, 273] on div at bounding box center [699, 272] width 83 height 9
click at [664, 231] on icon at bounding box center [667, 229] width 7 height 9
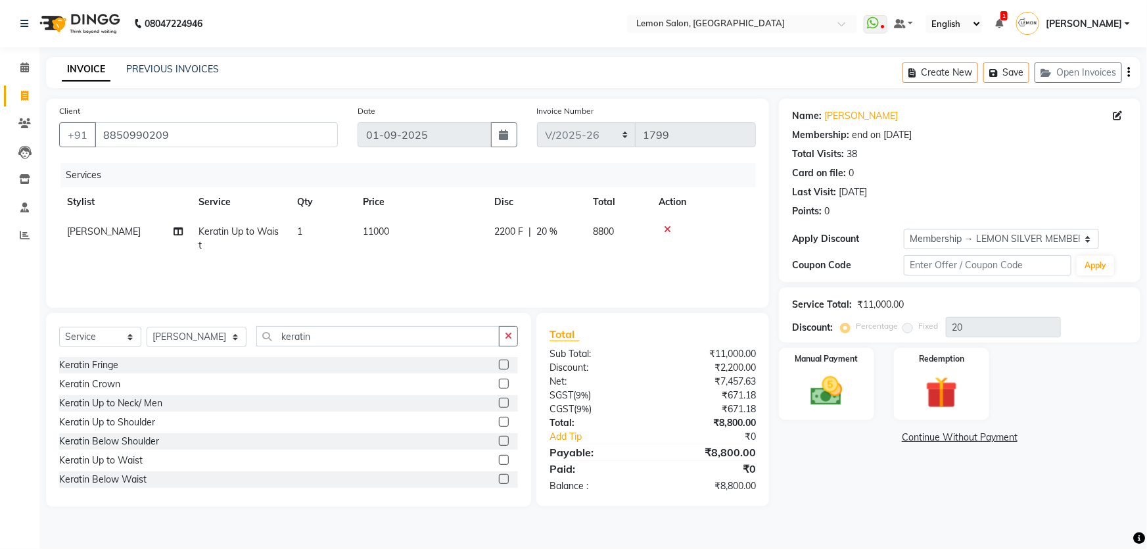
click at [667, 230] on icon at bounding box center [667, 229] width 7 height 9
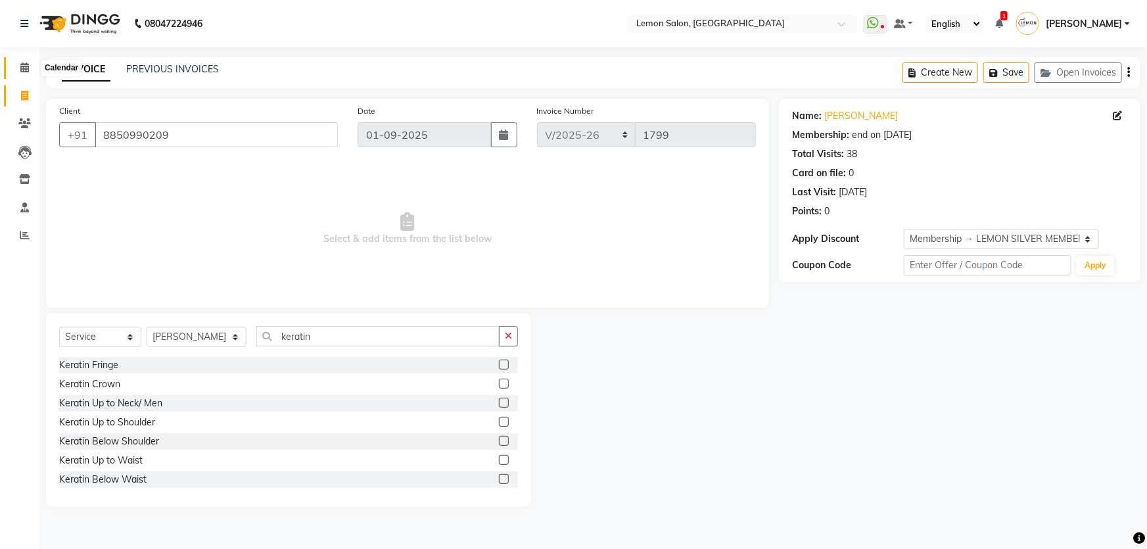
click at [26, 66] on icon at bounding box center [24, 67] width 9 height 10
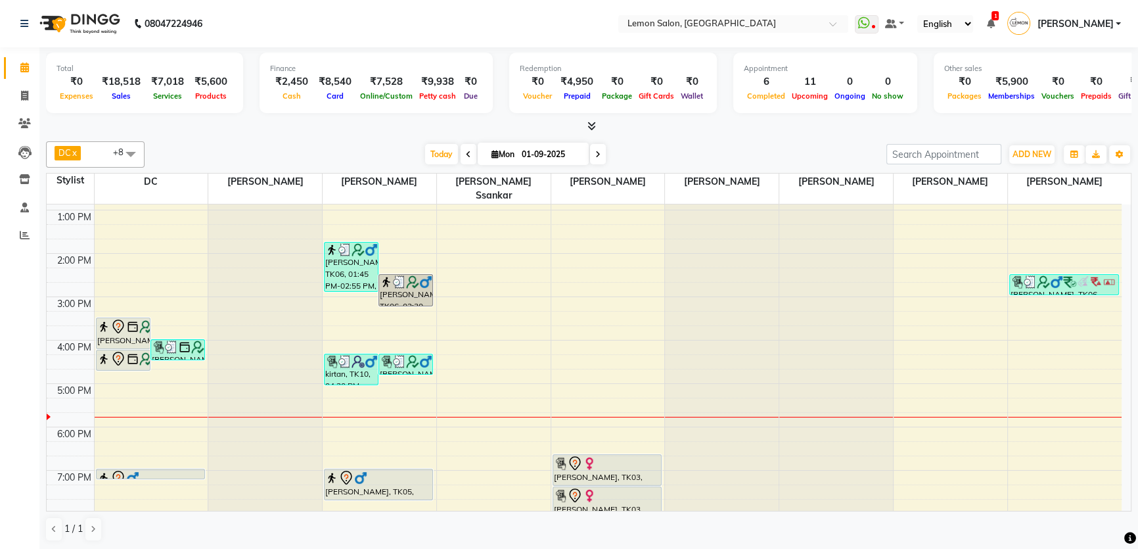
scroll to position [164, 0]
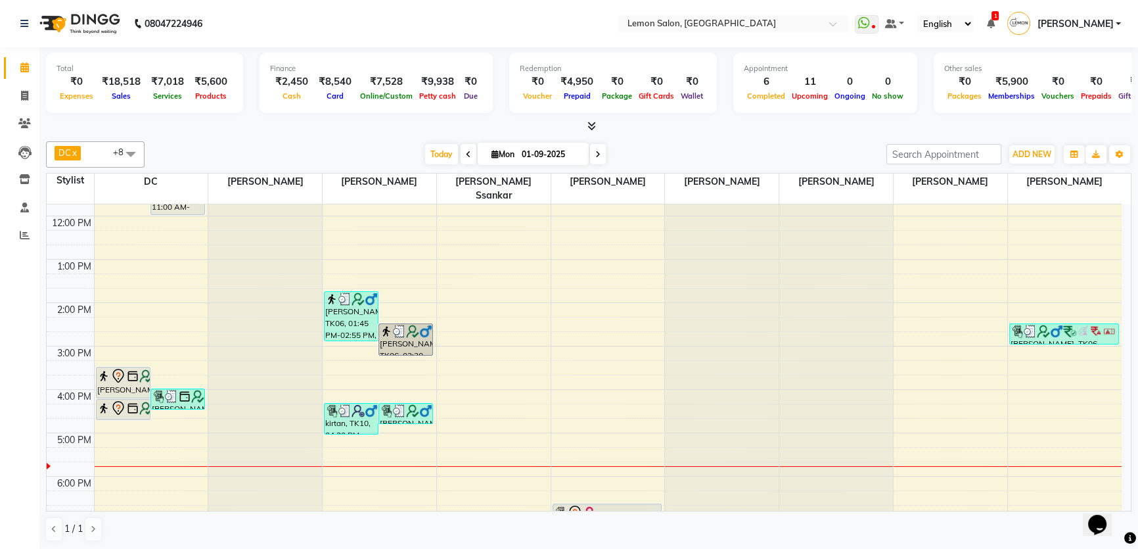
scroll to position [119, 0]
click at [15, 99] on span at bounding box center [24, 96] width 23 height 15
select select "568"
select select "service"
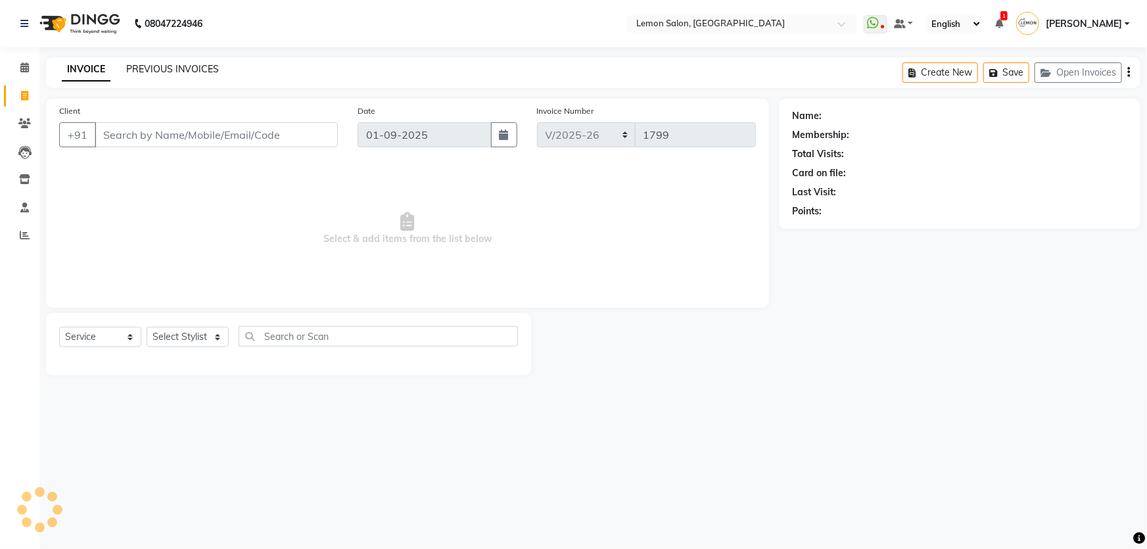
click at [157, 66] on link "PREVIOUS INVOICES" at bounding box center [172, 69] width 93 height 12
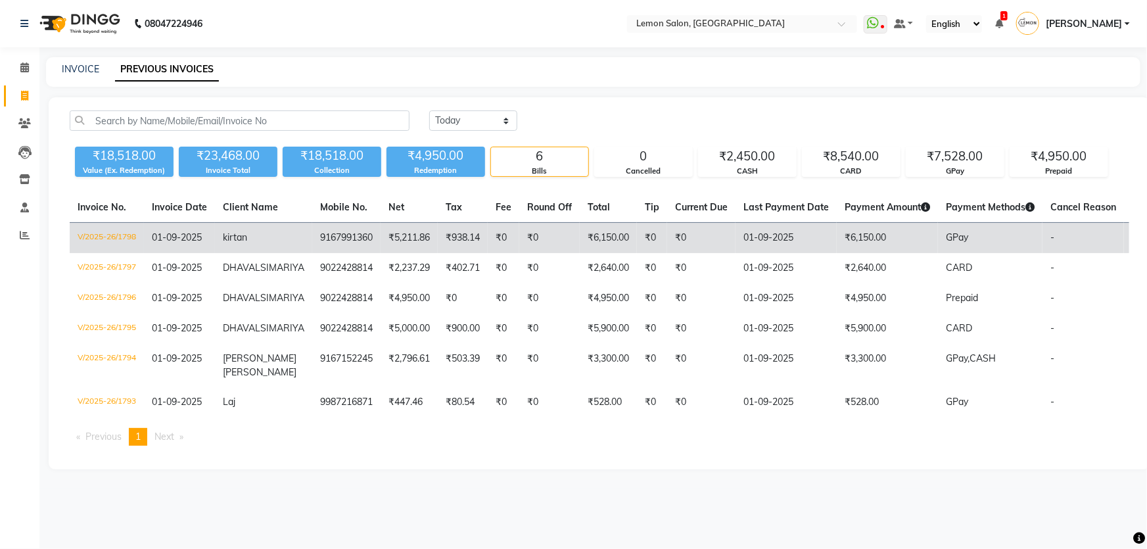
click at [449, 229] on td "₹938.14" at bounding box center [463, 238] width 50 height 31
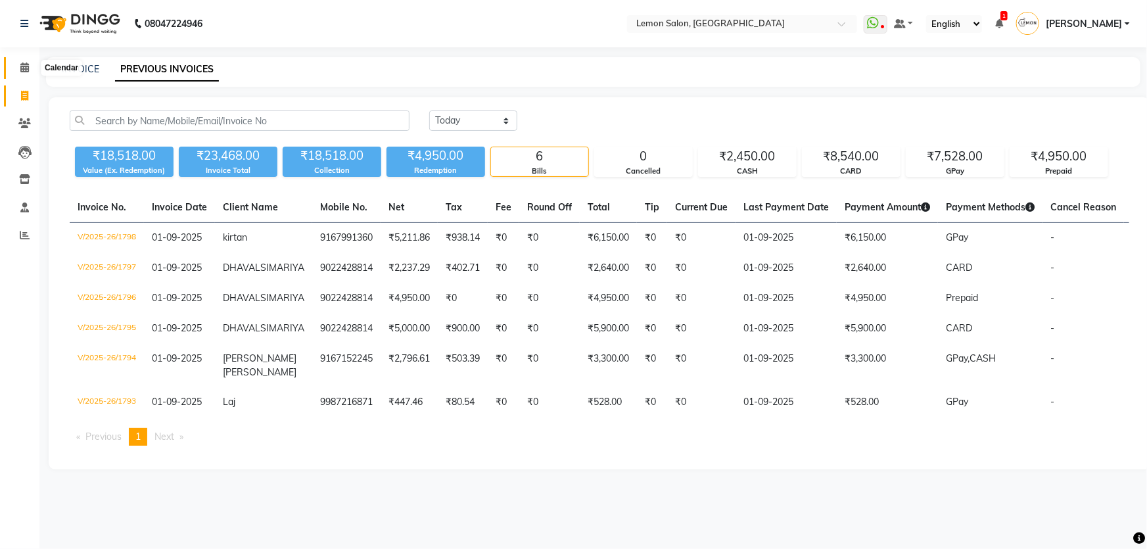
click at [19, 74] on span at bounding box center [24, 67] width 23 height 15
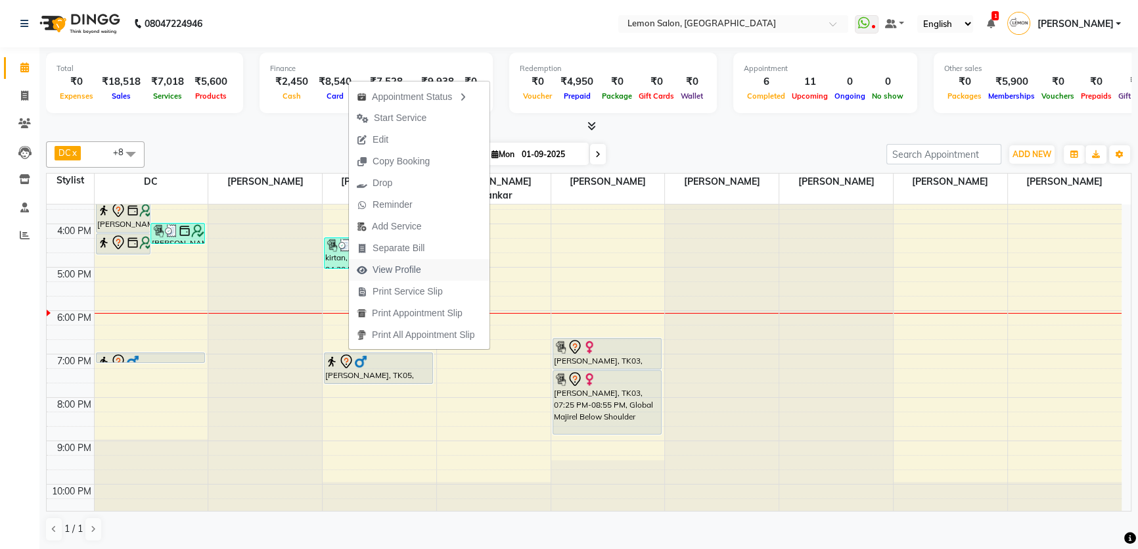
click at [413, 272] on span "View Profile" at bounding box center [397, 270] width 49 height 14
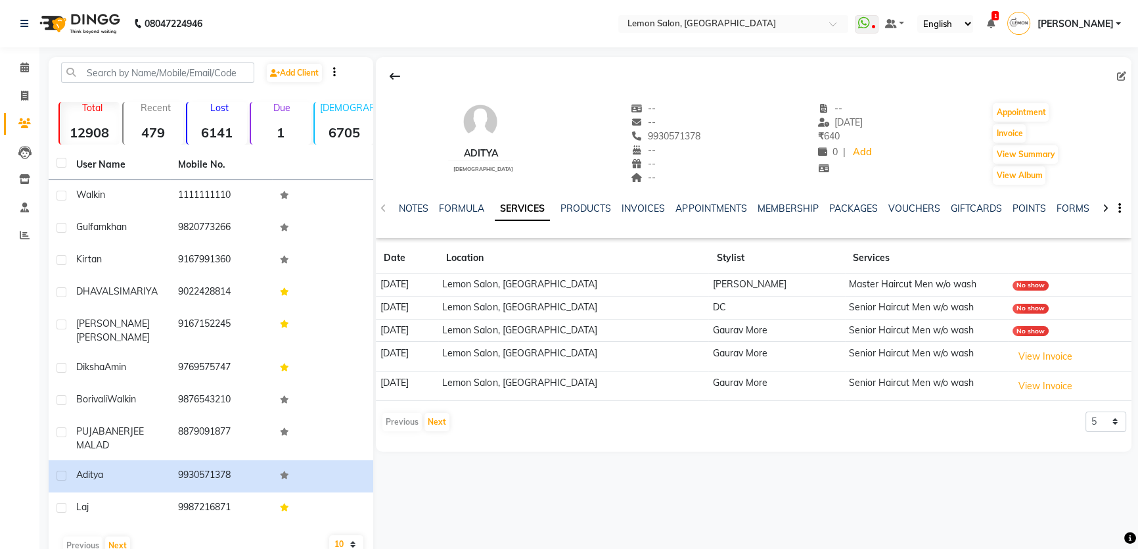
click at [1013, 288] on div "No show" at bounding box center [1031, 286] width 36 height 10
click at [27, 70] on icon at bounding box center [24, 67] width 9 height 10
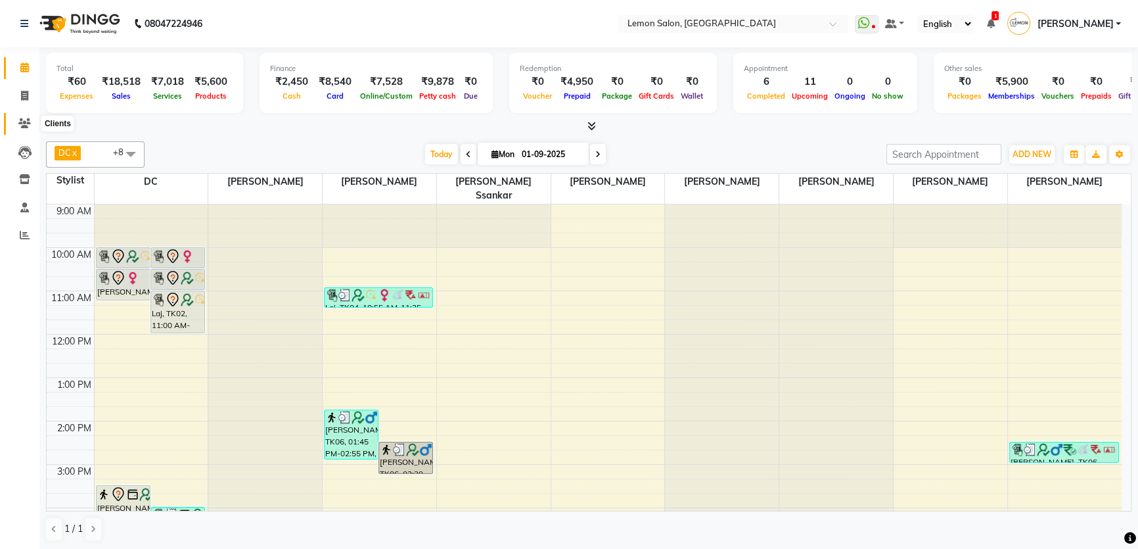
click at [28, 123] on icon at bounding box center [24, 123] width 12 height 10
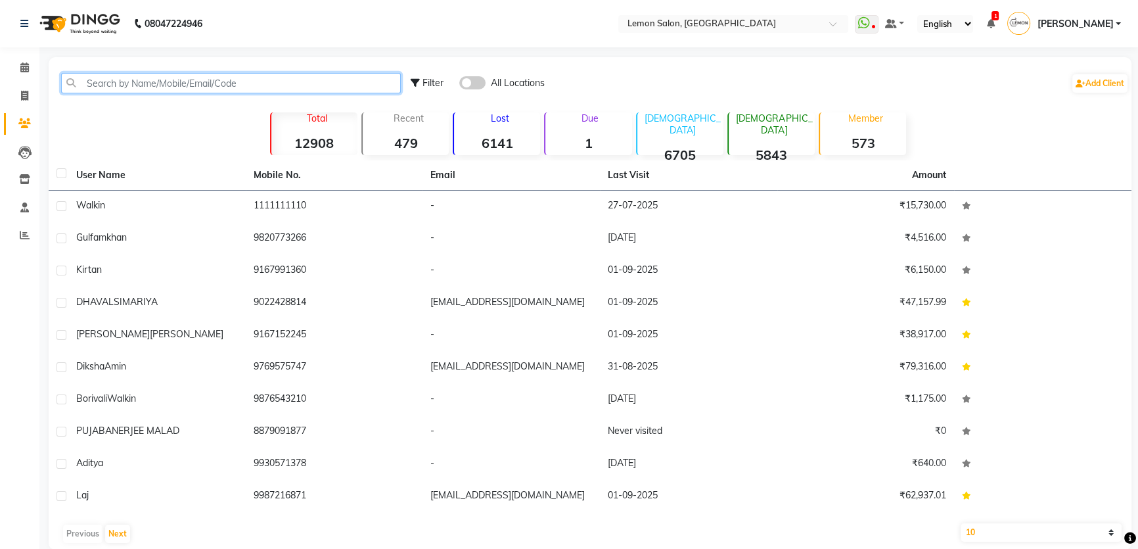
click at [184, 90] on input "text" at bounding box center [231, 83] width 340 height 20
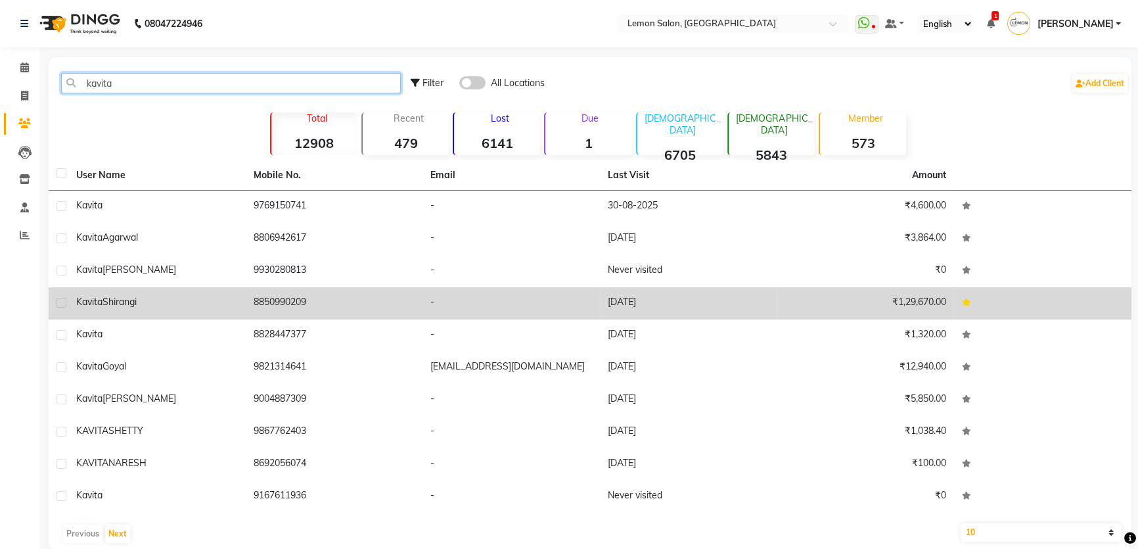
type input "kavita"
click at [258, 302] on td "8850990209" at bounding box center [334, 303] width 177 height 32
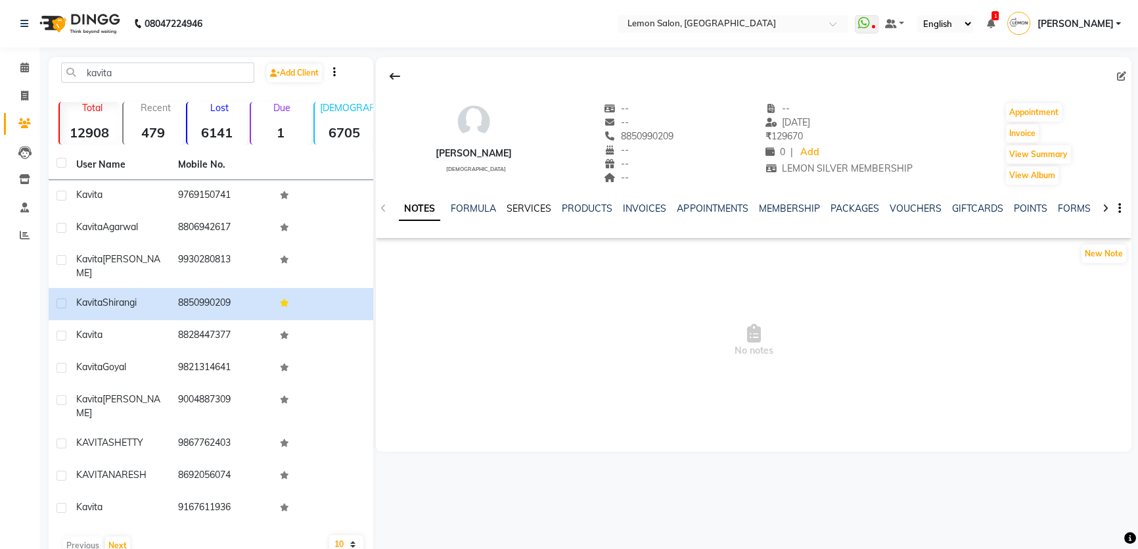
click at [532, 207] on link "SERVICES" at bounding box center [529, 208] width 45 height 12
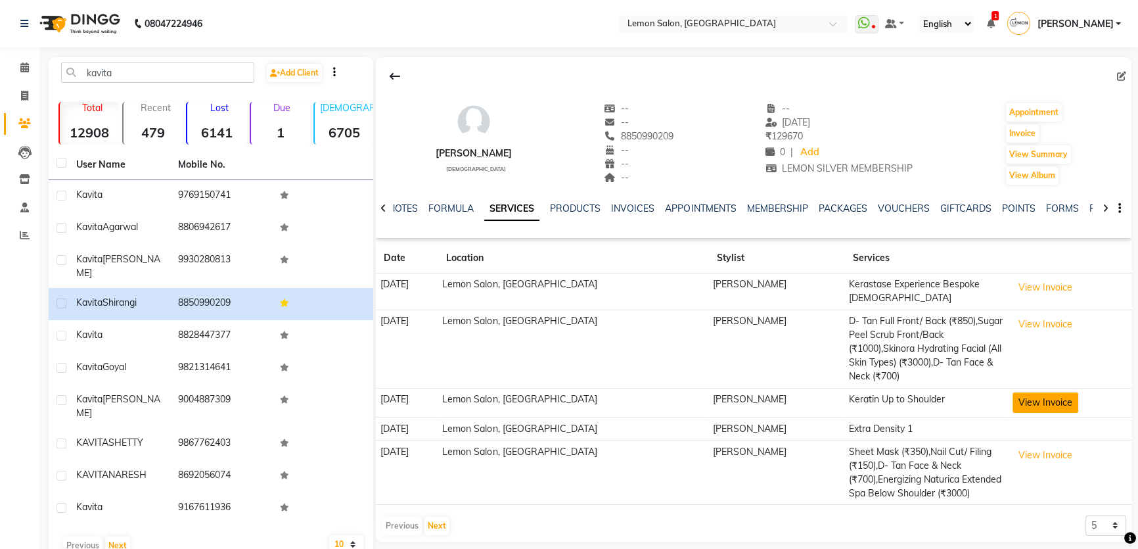
click at [1022, 392] on button "View Invoice" at bounding box center [1046, 402] width 66 height 20
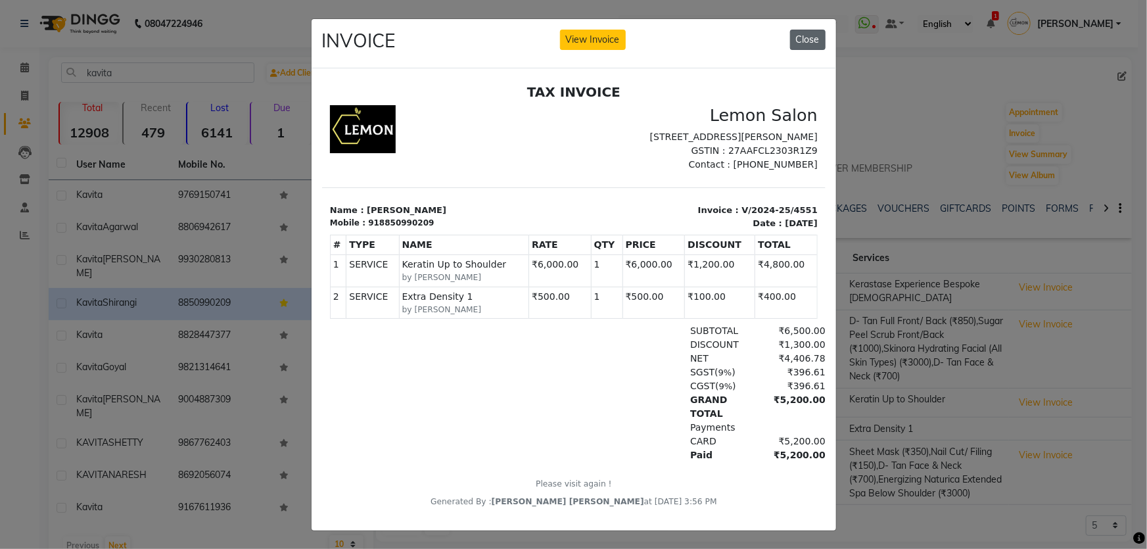
click at [811, 35] on button "Close" at bounding box center [807, 40] width 35 height 20
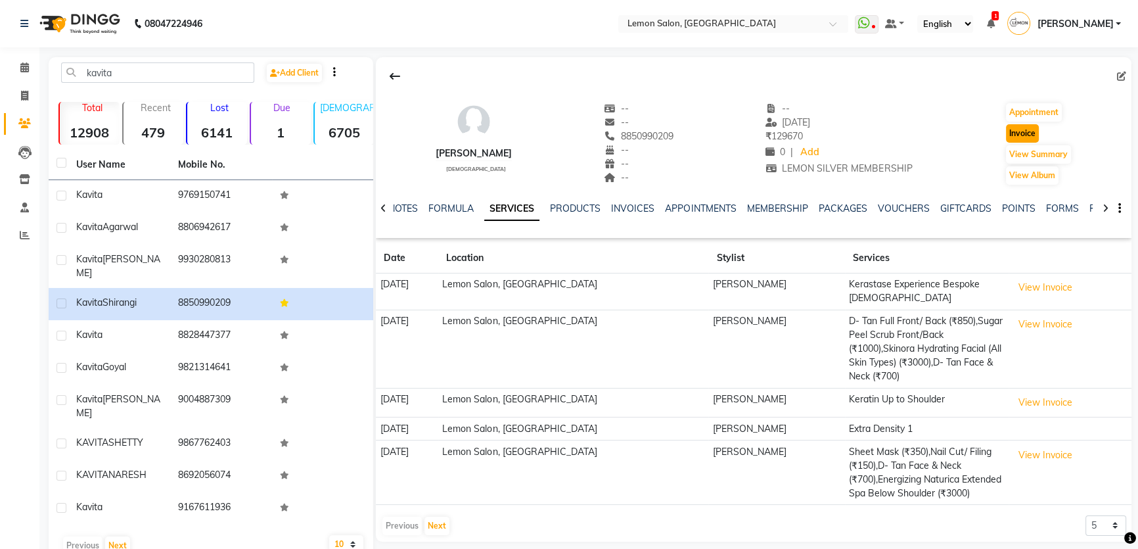
click at [1018, 136] on button "Invoice" at bounding box center [1022, 133] width 33 height 18
select select "568"
select select "service"
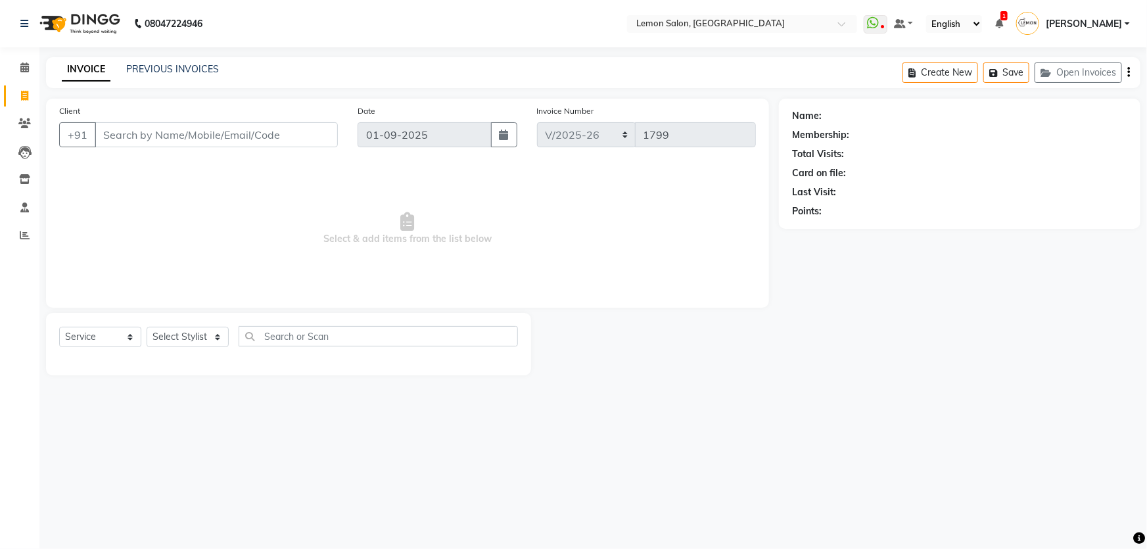
type input "8850990209"
select select "1: Object"
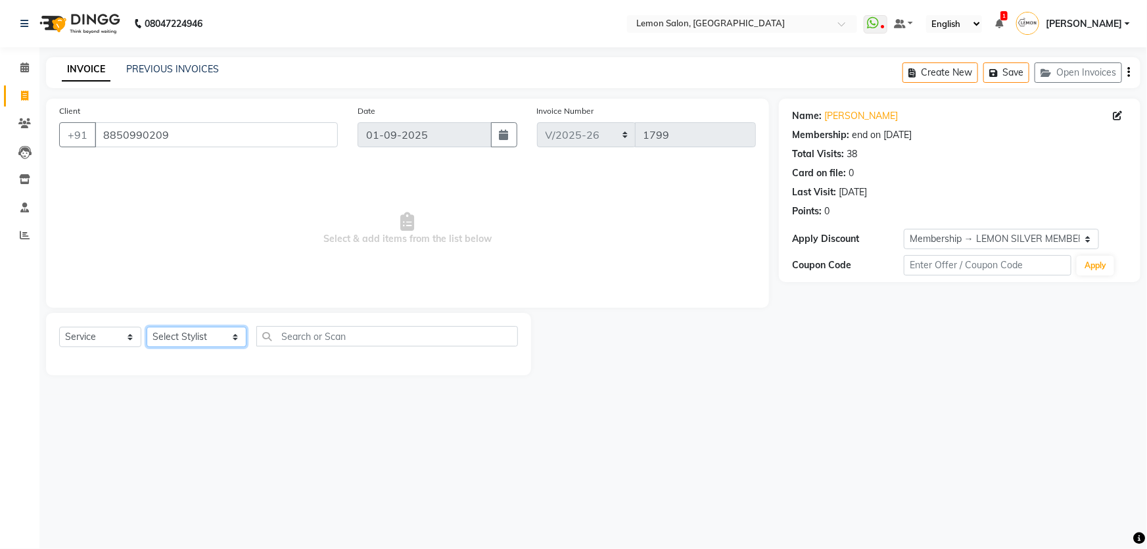
click at [188, 333] on select "Select Stylist Adnan Shaikh Apoorva Ssankar Arshad Shaikh DC Imran shaikh Javed…" at bounding box center [197, 337] width 100 height 20
select select "13136"
click at [147, 327] on select "Select Stylist Adnan Shaikh Apoorva Ssankar Arshad Shaikh DC Imran shaikh Javed…" at bounding box center [197, 337] width 100 height 20
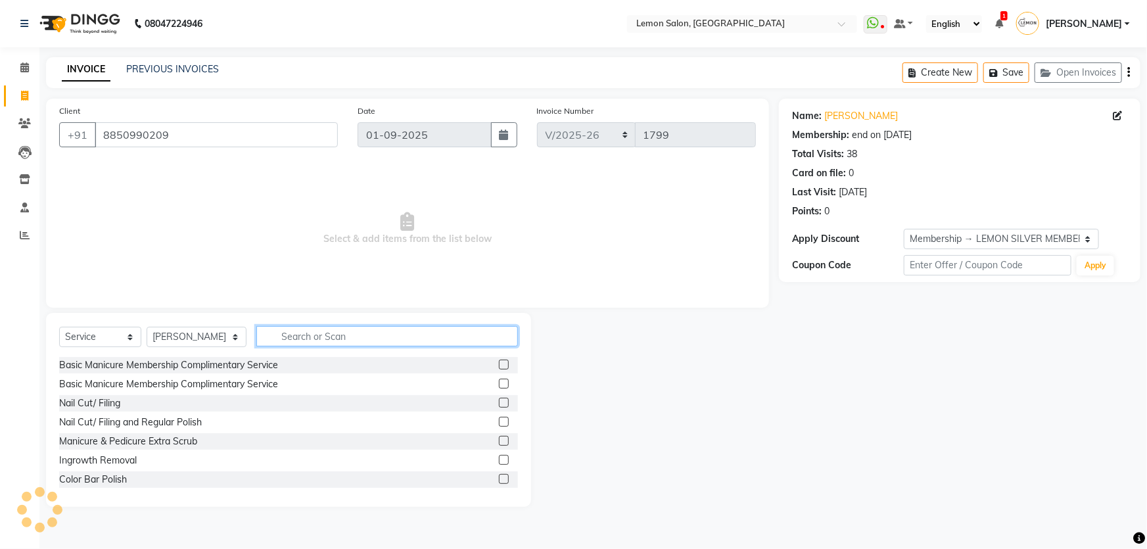
click at [309, 334] on input "text" at bounding box center [387, 336] width 262 height 20
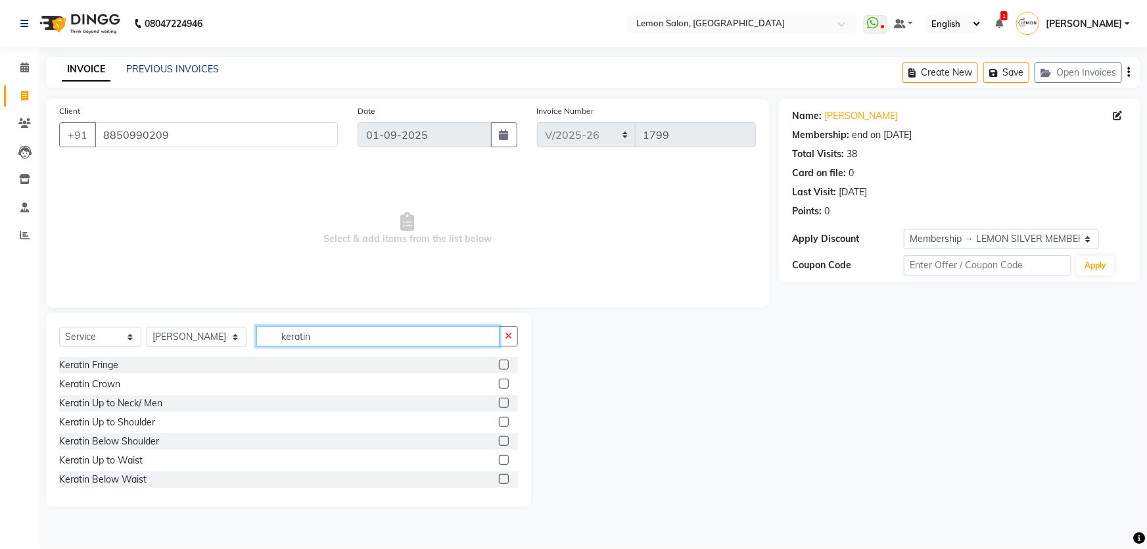
type input "keratin"
click at [499, 440] on label at bounding box center [504, 441] width 10 height 10
click at [499, 440] on input "checkbox" at bounding box center [503, 441] width 9 height 9
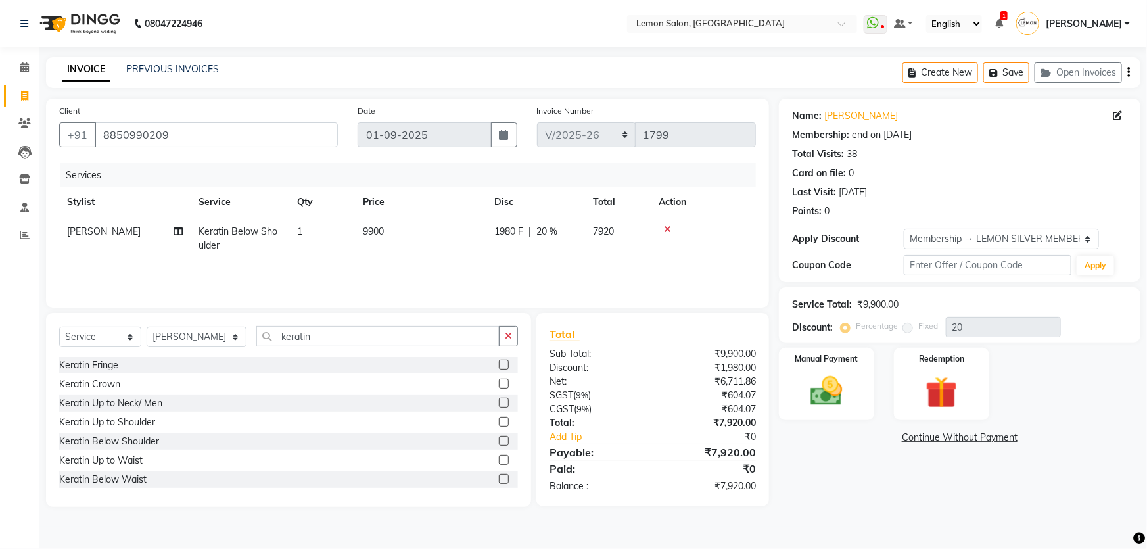
click at [499, 440] on label at bounding box center [504, 441] width 10 height 10
click at [499, 440] on input "checkbox" at bounding box center [503, 441] width 9 height 9
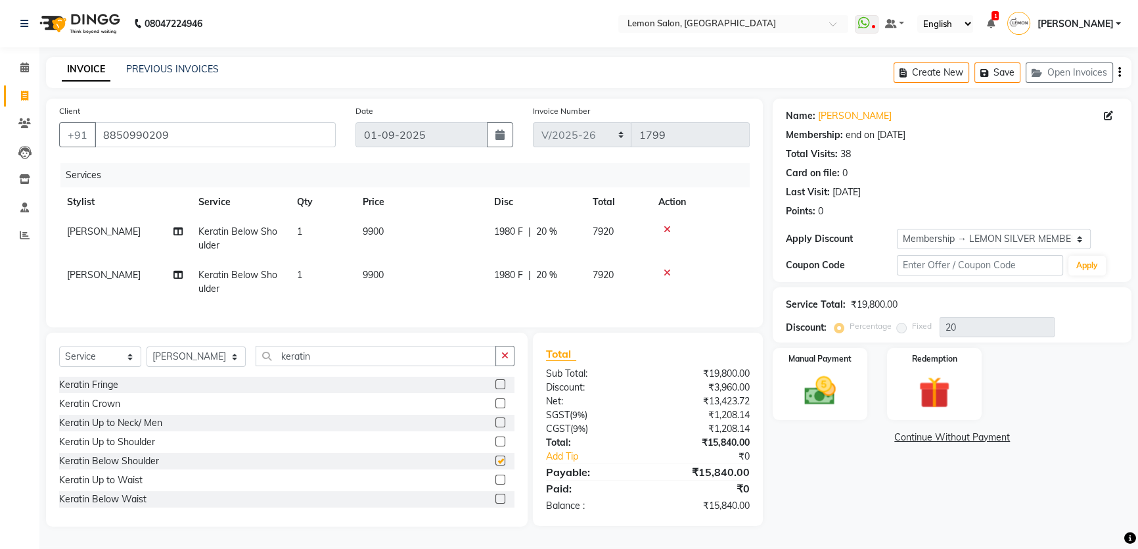
checkbox input "false"
click at [495, 446] on label at bounding box center [500, 441] width 10 height 10
click at [495, 446] on input "checkbox" at bounding box center [499, 442] width 9 height 9
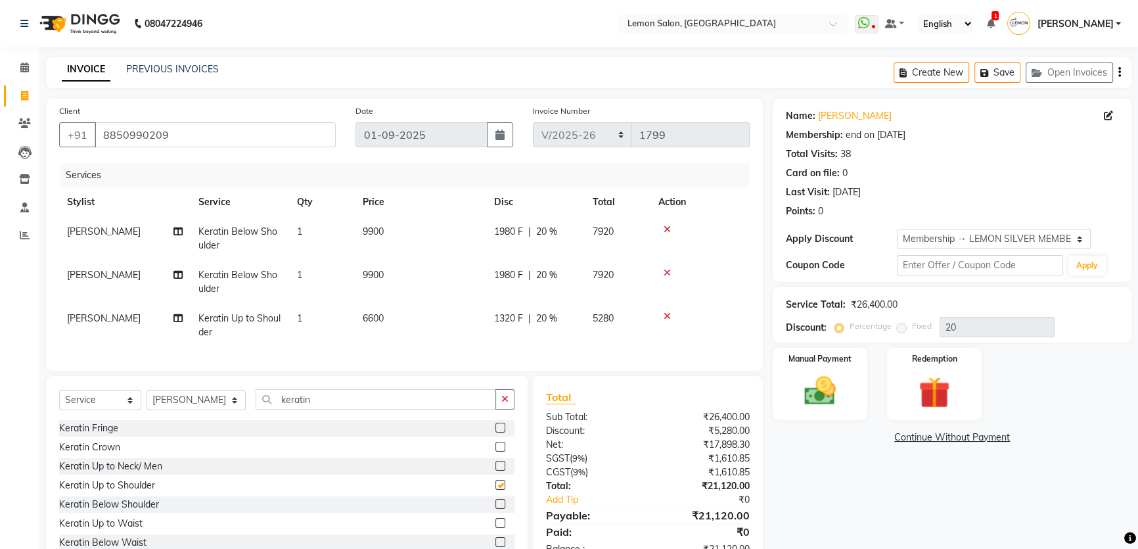
checkbox input "false"
click at [664, 273] on icon at bounding box center [667, 272] width 7 height 9
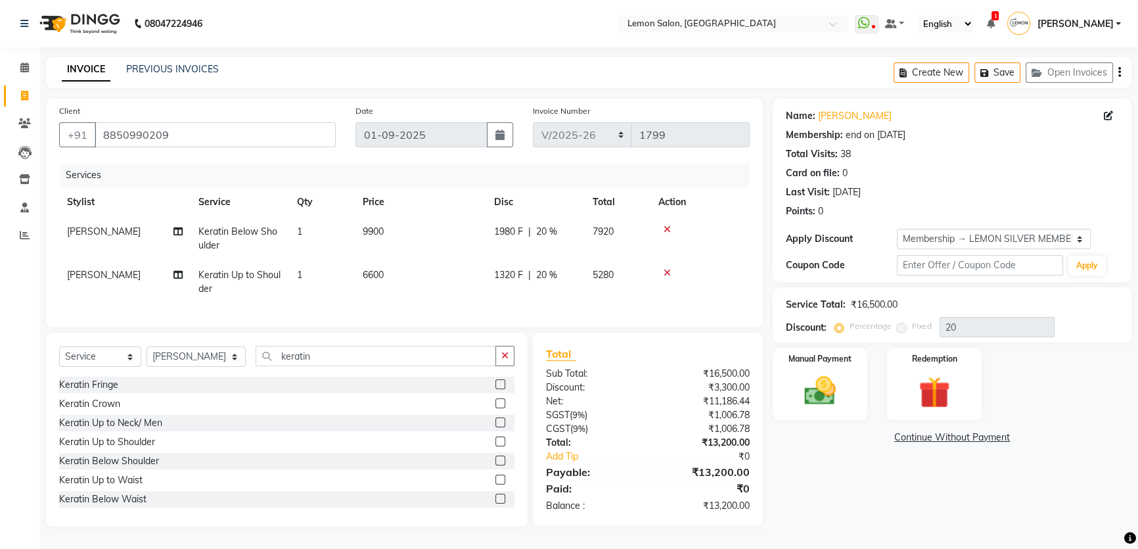
click at [670, 227] on icon at bounding box center [667, 229] width 7 height 9
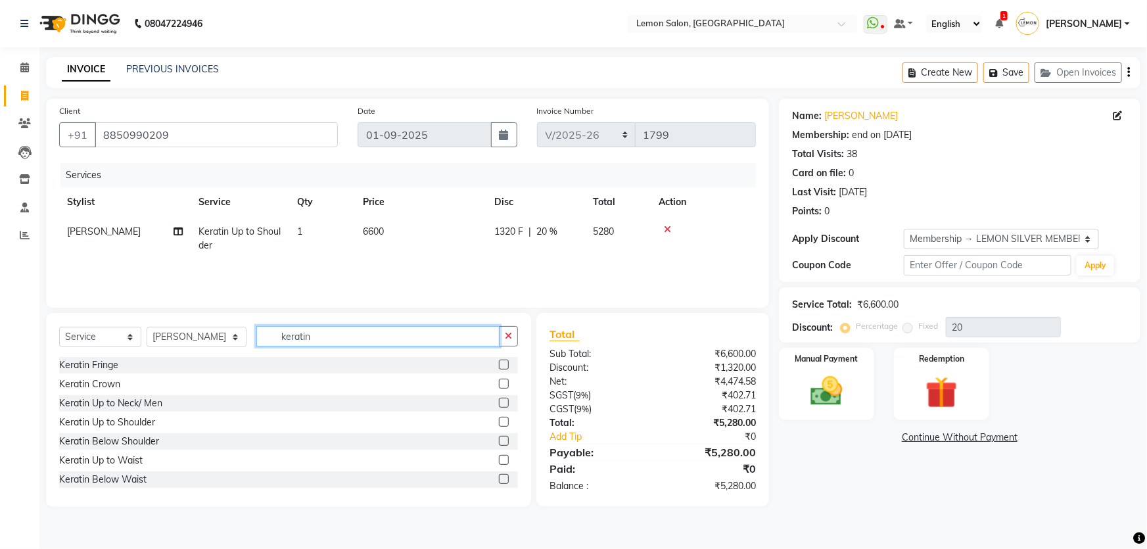
drag, startPoint x: 311, startPoint y: 336, endPoint x: 251, endPoint y: 342, distance: 60.7
click at [256, 342] on input "keratin" at bounding box center [378, 336] width 244 height 20
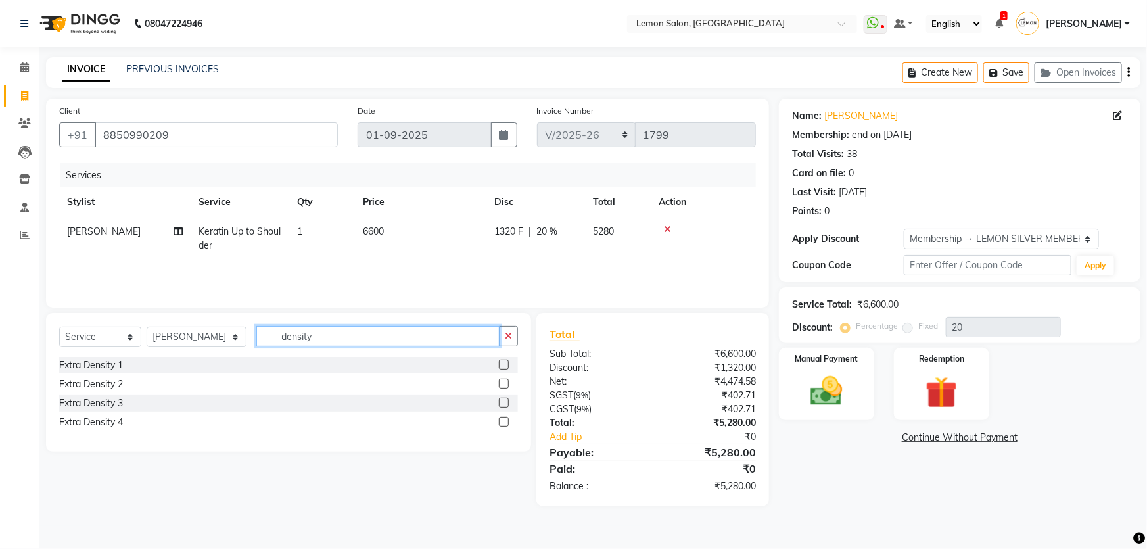
type input "density"
click at [507, 383] on label at bounding box center [504, 383] width 10 height 10
click at [507, 383] on input "checkbox" at bounding box center [503, 384] width 9 height 9
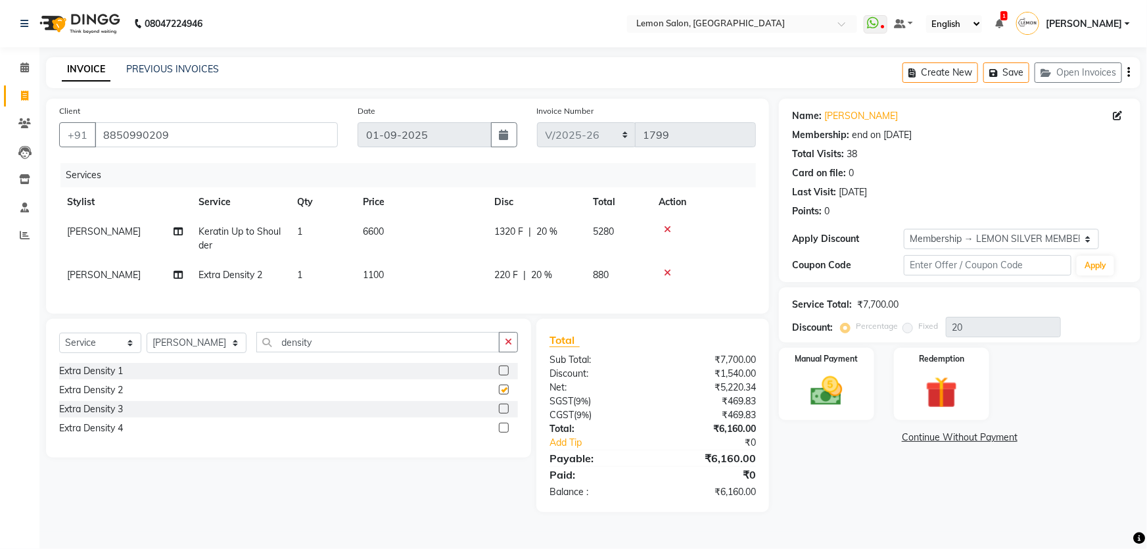
checkbox input "false"
click at [994, 234] on select "Select Membership → LEMON SILVER MEMBERSHIP Coupon → Abc" at bounding box center [1000, 239] width 195 height 20
select select "0:"
click at [903, 229] on select "Select Membership → LEMON SILVER MEMBERSHIP Coupon → Abc" at bounding box center [1000, 239] width 195 height 20
type input "0"
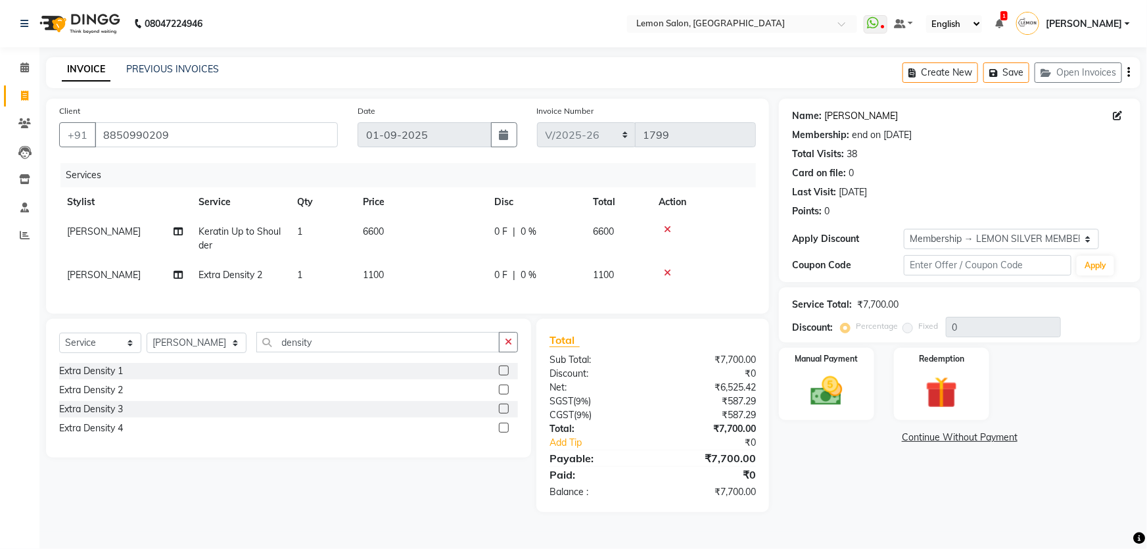
click at [825, 112] on link "[PERSON_NAME]" at bounding box center [861, 116] width 74 height 14
click at [946, 273] on input "text" at bounding box center [987, 265] width 168 height 20
type input "7000"
click at [976, 240] on select "Select Membership → LEMON SILVER MEMBERSHIP Coupon → Abc" at bounding box center [1000, 239] width 195 height 20
select select "1: Object"
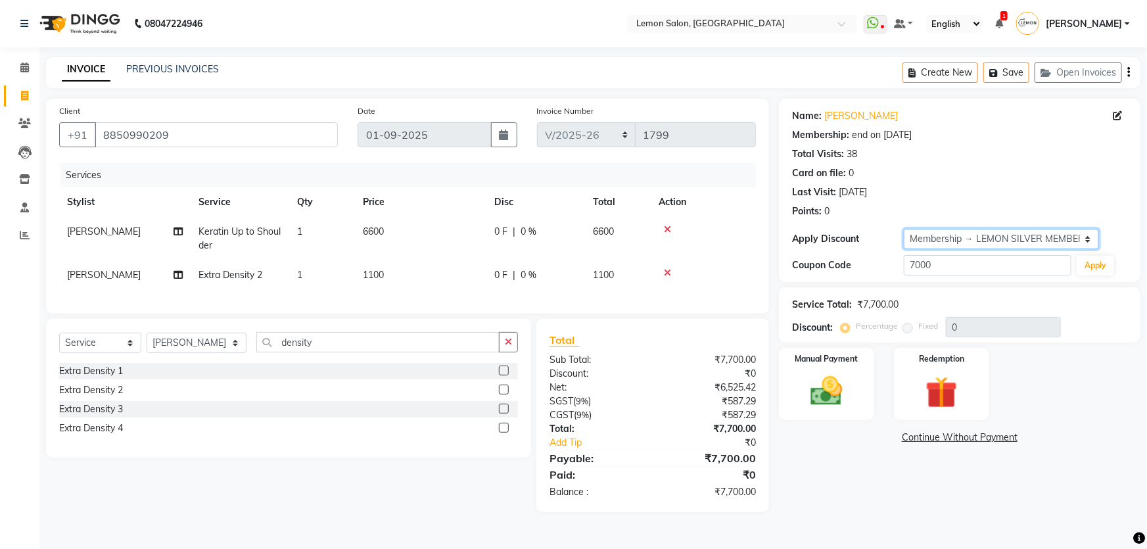
click at [903, 229] on select "Select Membership → LEMON SILVER MEMBERSHIP Coupon → Abc" at bounding box center [1000, 239] width 195 height 20
type input "20"
click at [950, 237] on select "Select Membership → LEMON SILVER MEMBERSHIP Coupon → Abc" at bounding box center [1000, 239] width 195 height 20
select select "0:"
click at [903, 229] on select "Select Membership → LEMON SILVER MEMBERSHIP Coupon → Abc" at bounding box center [1000, 239] width 195 height 20
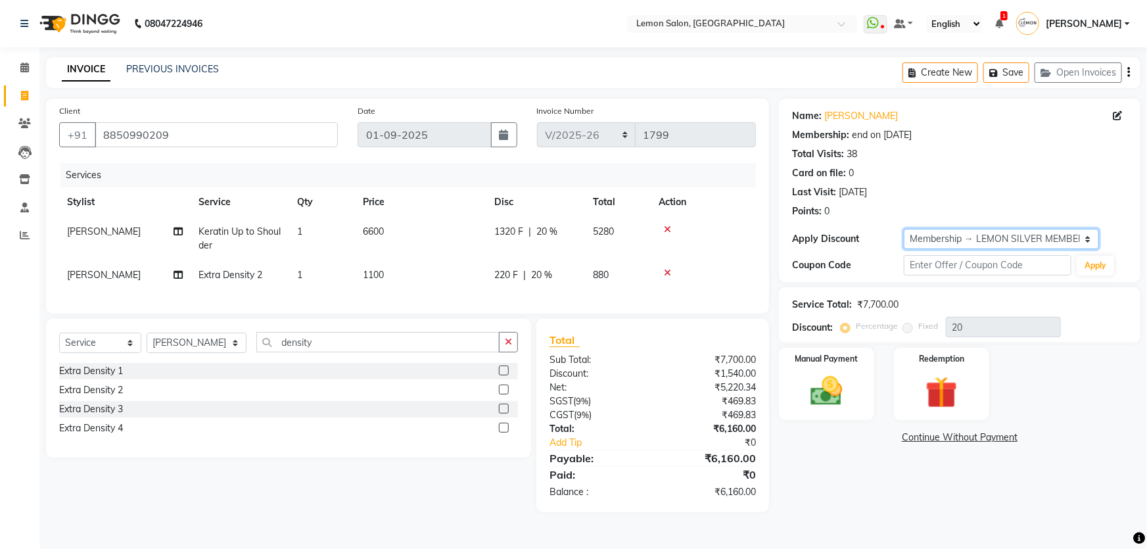
type input "0"
click at [979, 263] on input "text" at bounding box center [987, 265] width 168 height 20
click at [851, 122] on link "[PERSON_NAME]" at bounding box center [861, 116] width 74 height 14
click at [844, 112] on link "[PERSON_NAME]" at bounding box center [861, 116] width 74 height 14
drag, startPoint x: 938, startPoint y: 263, endPoint x: 808, endPoint y: 315, distance: 139.2
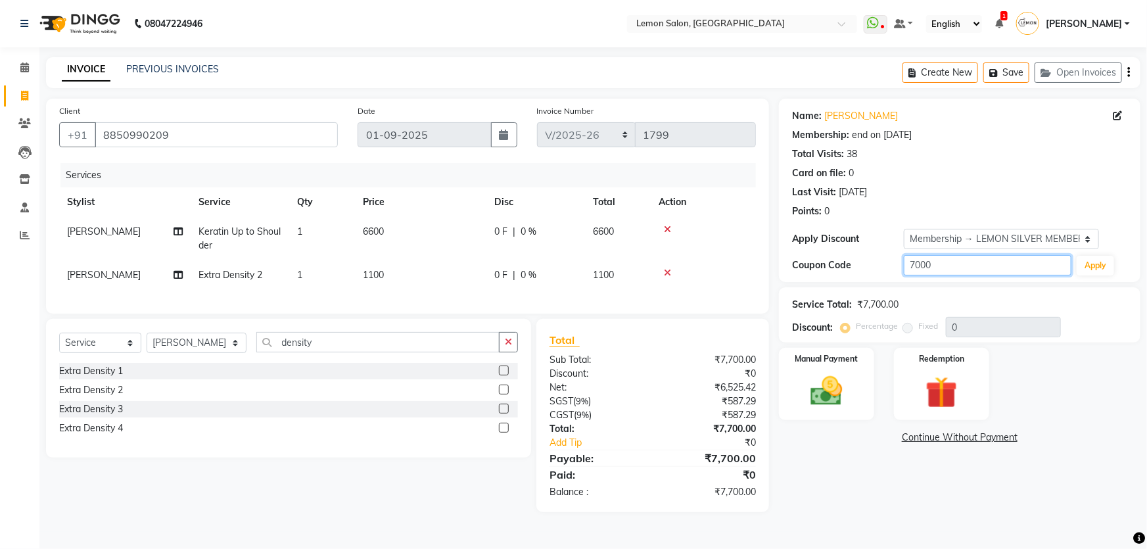
click at [808, 315] on div "Name: Kavita Shirangi Membership: end on 04-07-2026 Total Visits: 38 Card on fi…" at bounding box center [964, 305] width 371 height 413
type input "6800"
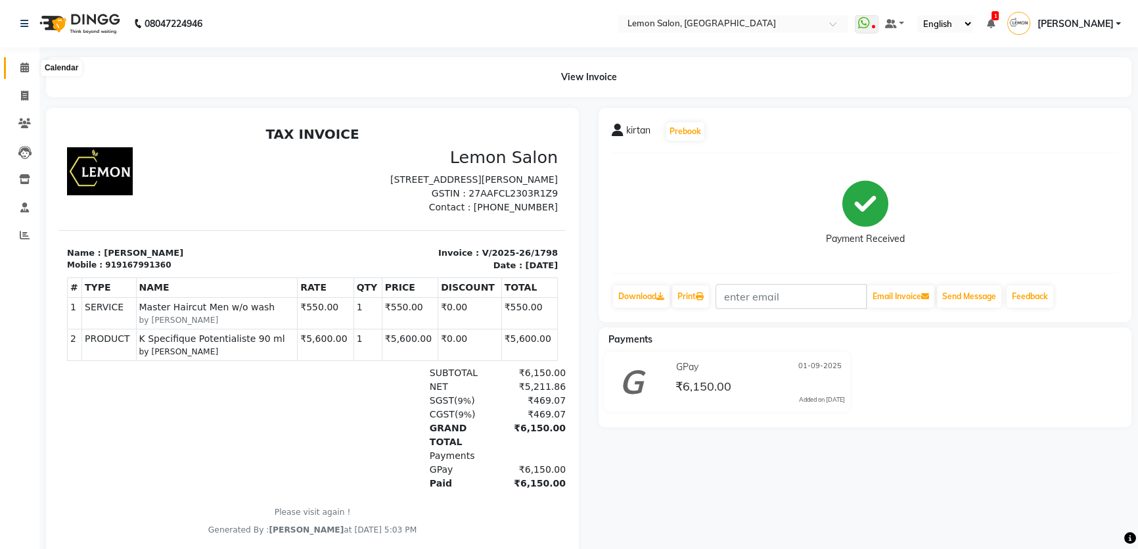
click at [22, 61] on span at bounding box center [24, 67] width 23 height 15
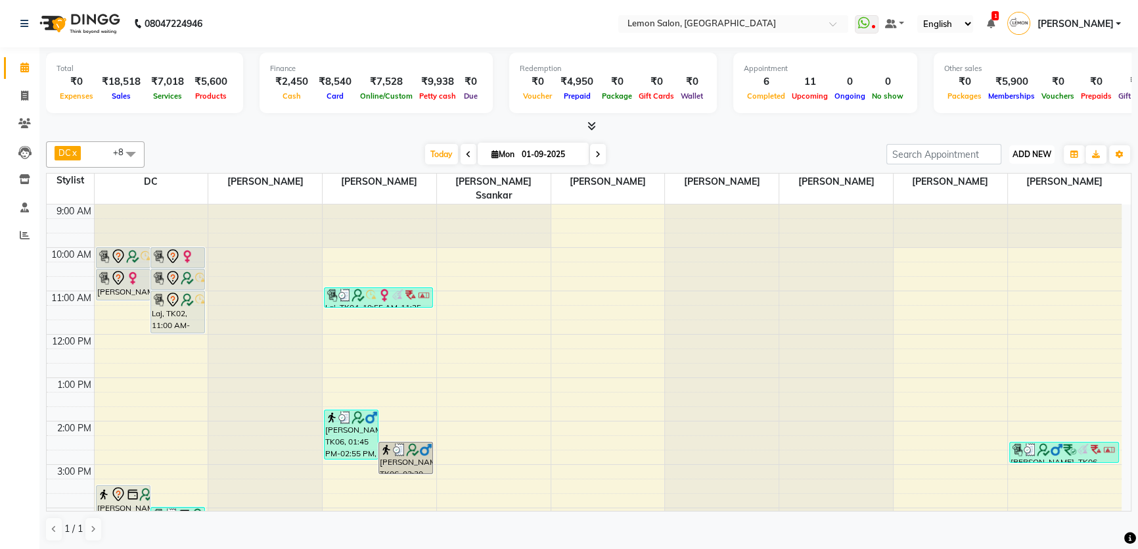
click at [1031, 150] on span "ADD NEW" at bounding box center [1032, 154] width 39 height 10
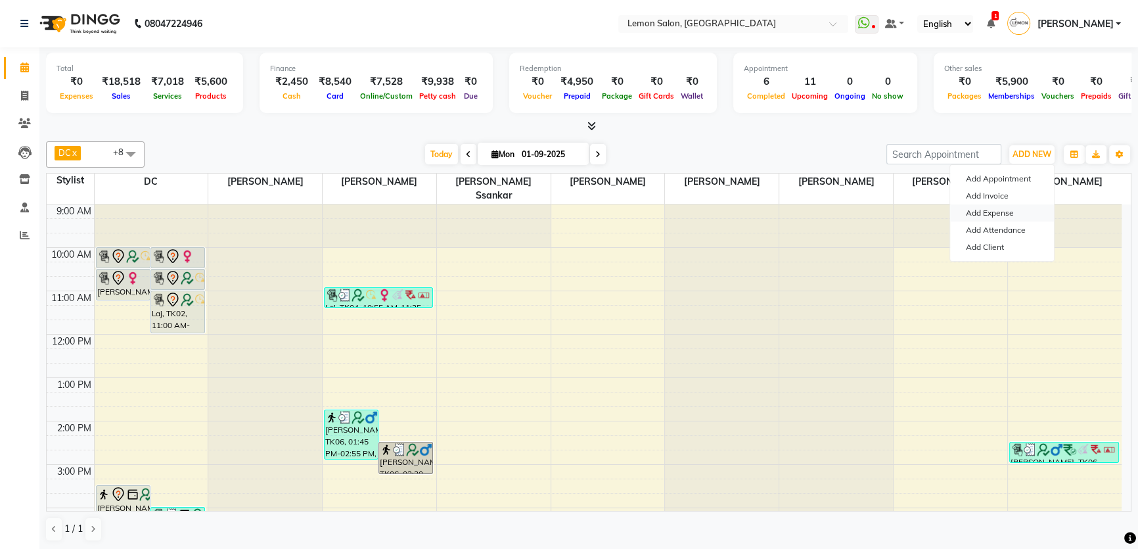
click at [1009, 216] on link "Add Expense" at bounding box center [1002, 212] width 104 height 17
select select "1"
select select "1939"
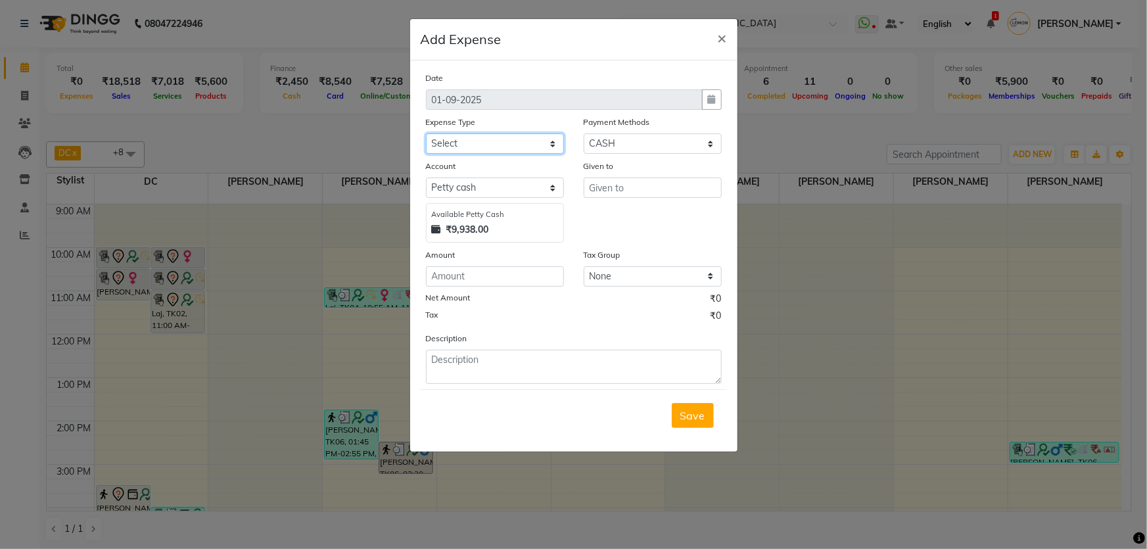
click at [522, 136] on select "Select Advance Cash transfer to hub Laundry Loan Membership Milk Miscellaneous …" at bounding box center [495, 143] width 138 height 20
select select "5359"
click at [426, 134] on select "Select Advance Cash transfer to hub Laundry Loan Membership Milk Miscellaneous …" at bounding box center [495, 143] width 138 height 20
click at [606, 197] on input "text" at bounding box center [652, 187] width 138 height 20
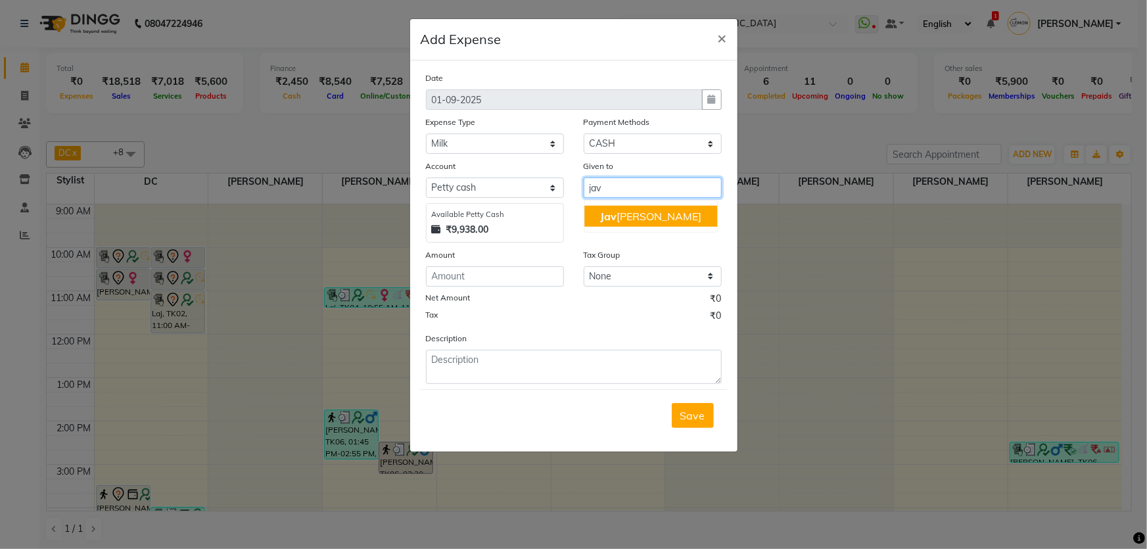
drag, startPoint x: 681, startPoint y: 217, endPoint x: 660, endPoint y: 219, distance: 21.1
click at [680, 217] on button "Jav [PERSON_NAME]" at bounding box center [650, 216] width 133 height 21
type input "[PERSON_NAME]"
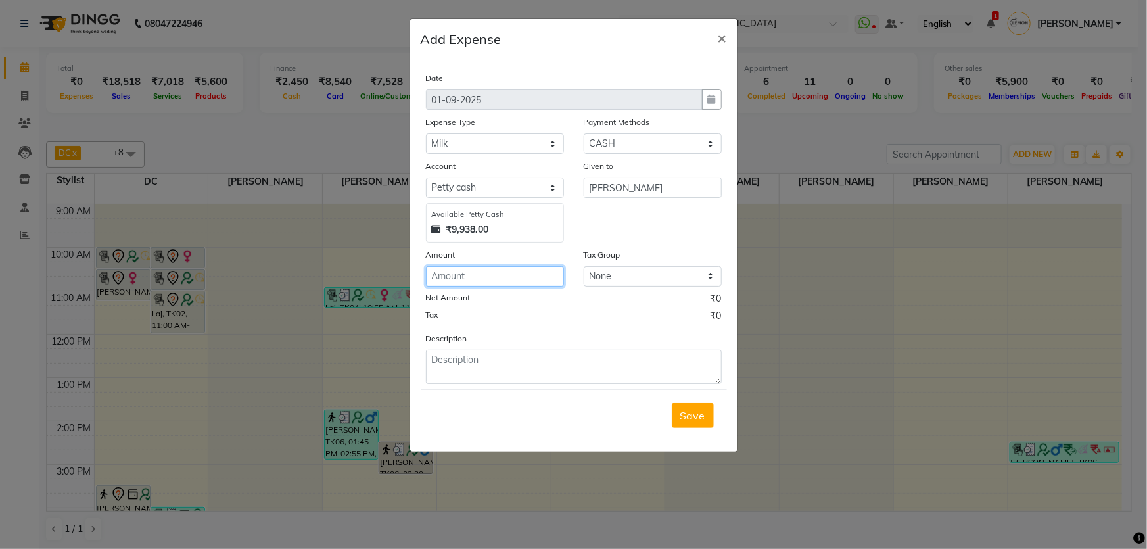
click at [509, 279] on input "number" at bounding box center [495, 276] width 138 height 20
type input "60"
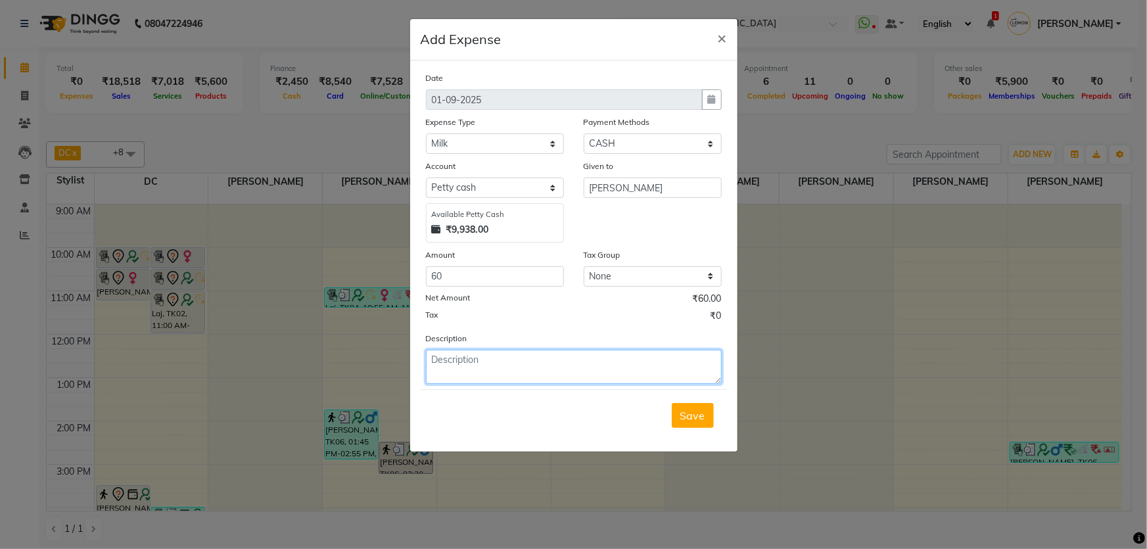
click at [444, 371] on textarea at bounding box center [574, 367] width 296 height 34
type textarea "1 litre milk"
click at [695, 424] on button "Save" at bounding box center [693, 415] width 42 height 25
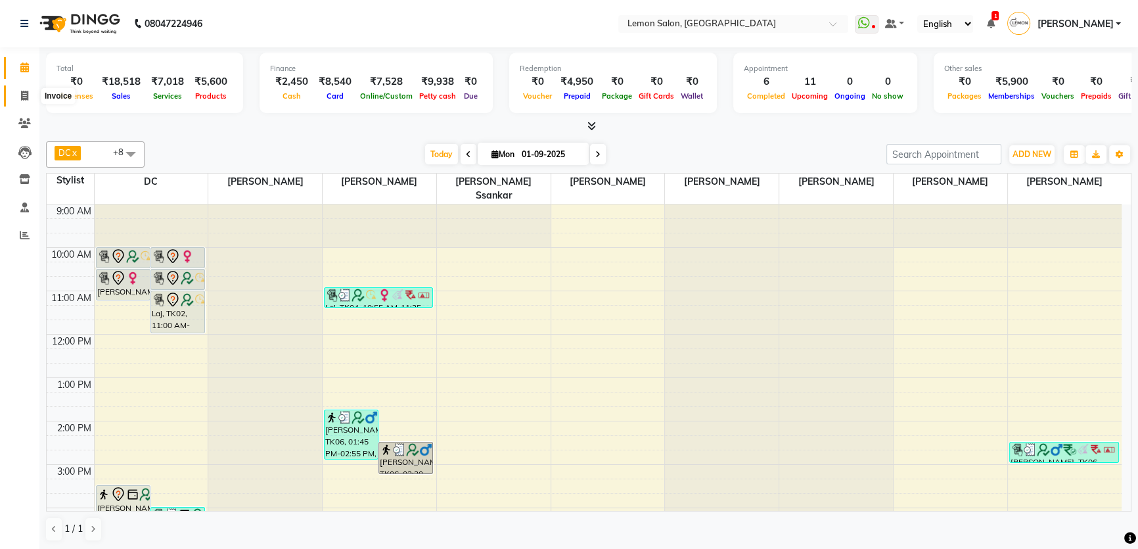
click at [16, 95] on span at bounding box center [24, 96] width 23 height 15
select select "service"
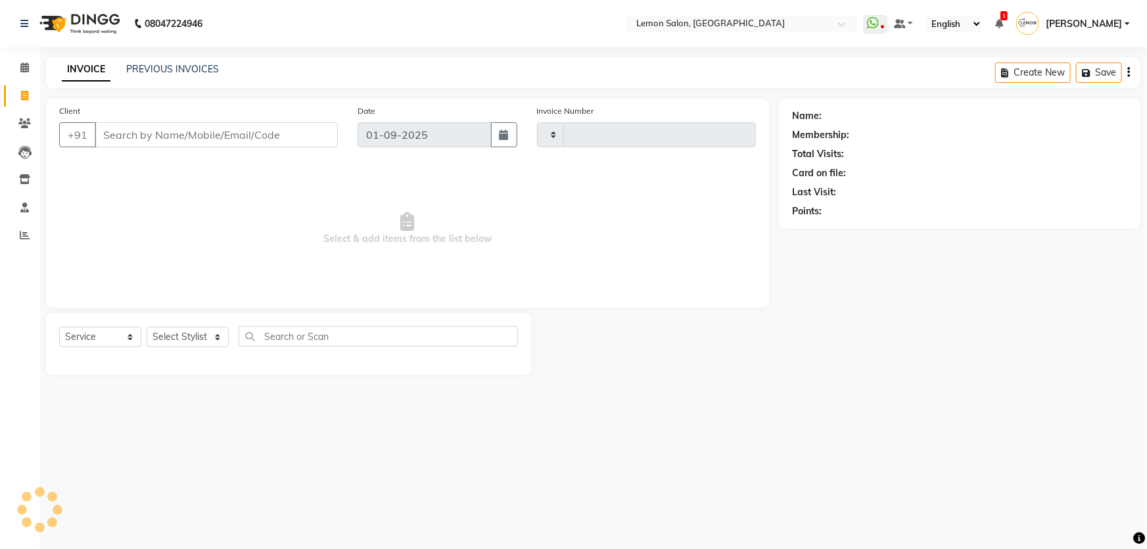
type input "1799"
select select "568"
click at [30, 75] on link "Calendar" at bounding box center [20, 68] width 32 height 22
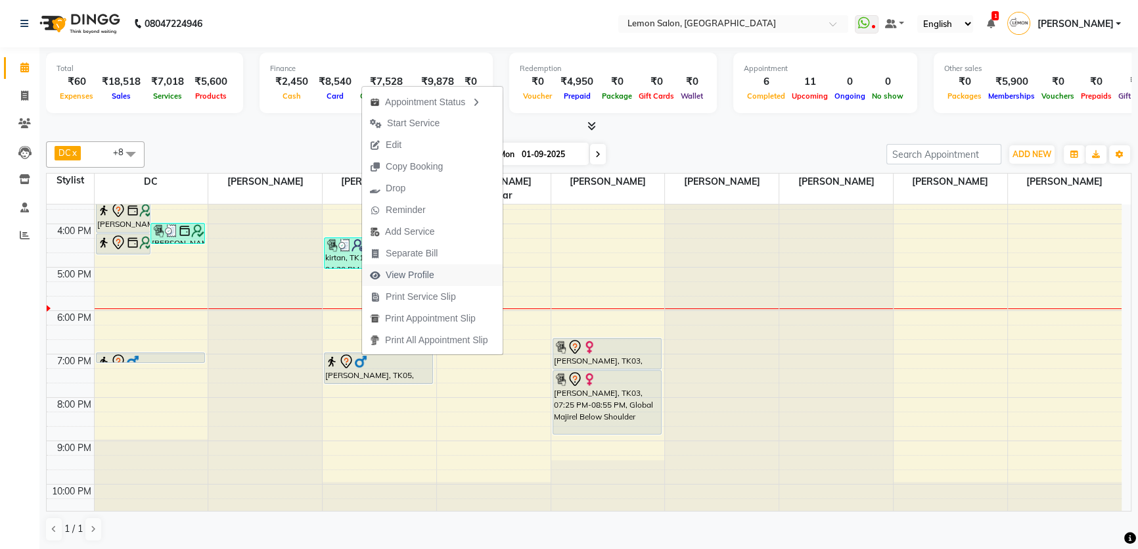
click at [399, 269] on span "View Profile" at bounding box center [410, 275] width 49 height 14
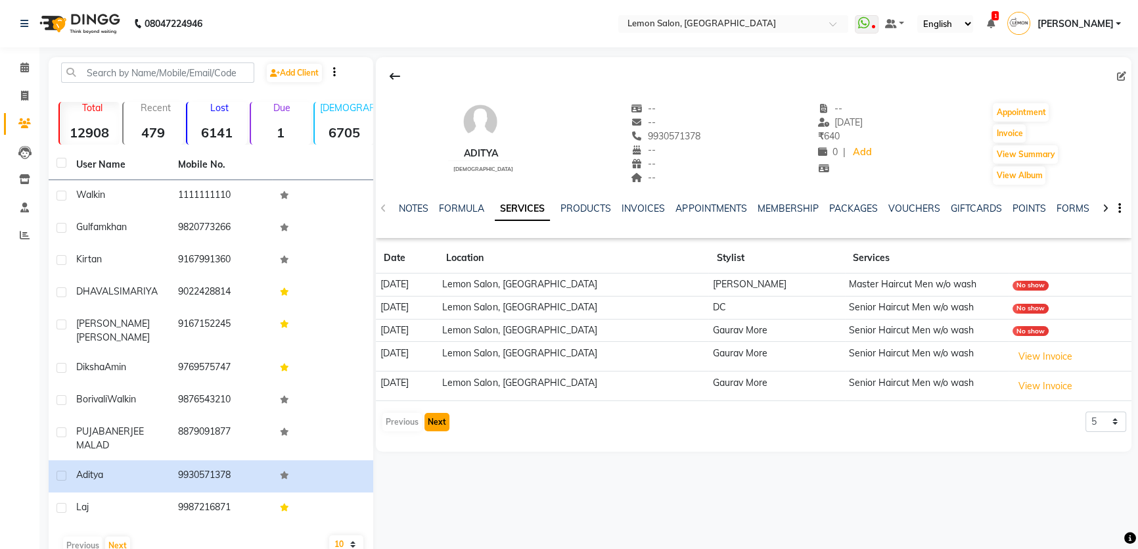
click at [442, 419] on button "Next" at bounding box center [436, 422] width 25 height 18
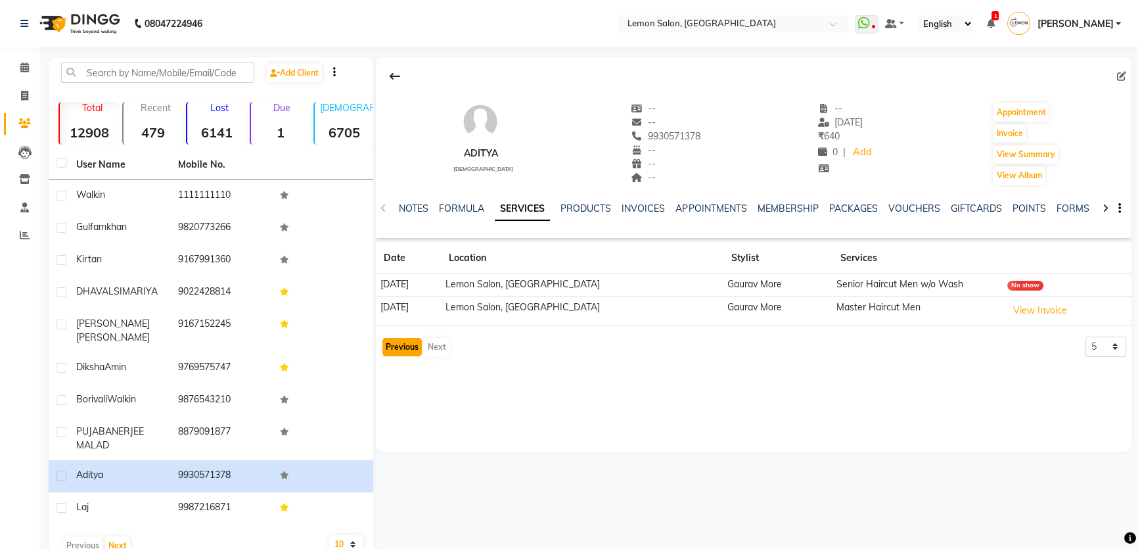
click at [399, 353] on button "Previous" at bounding box center [401, 347] width 39 height 18
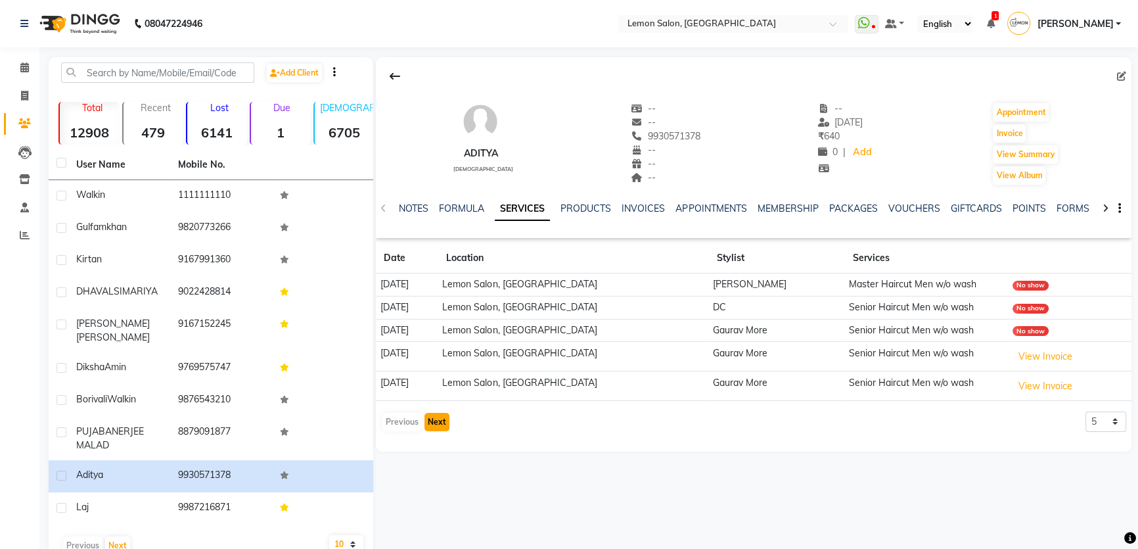
click at [439, 421] on button "Next" at bounding box center [436, 422] width 25 height 18
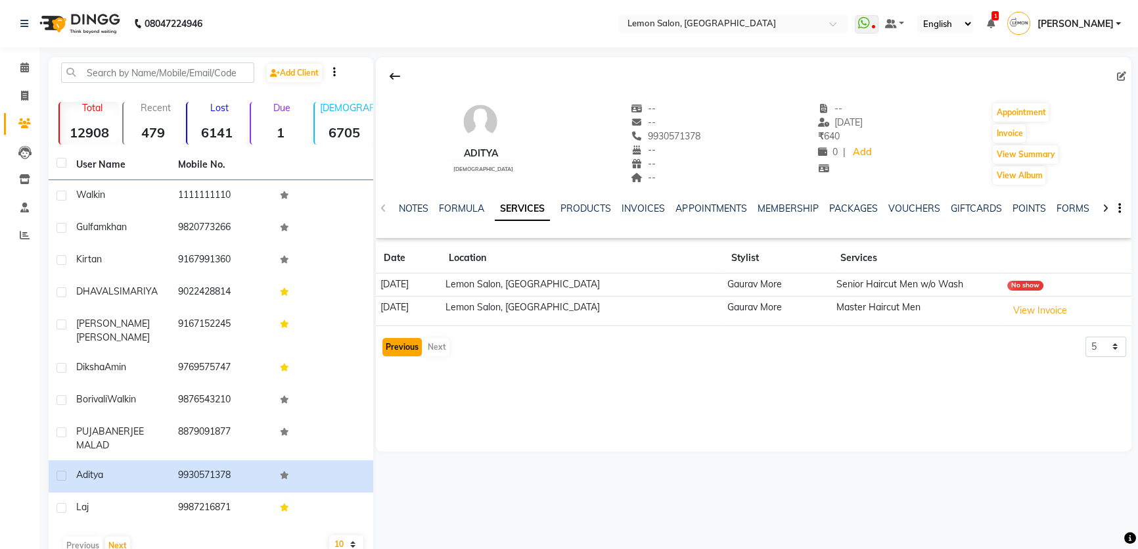
click at [394, 348] on button "Previous" at bounding box center [401, 347] width 39 height 18
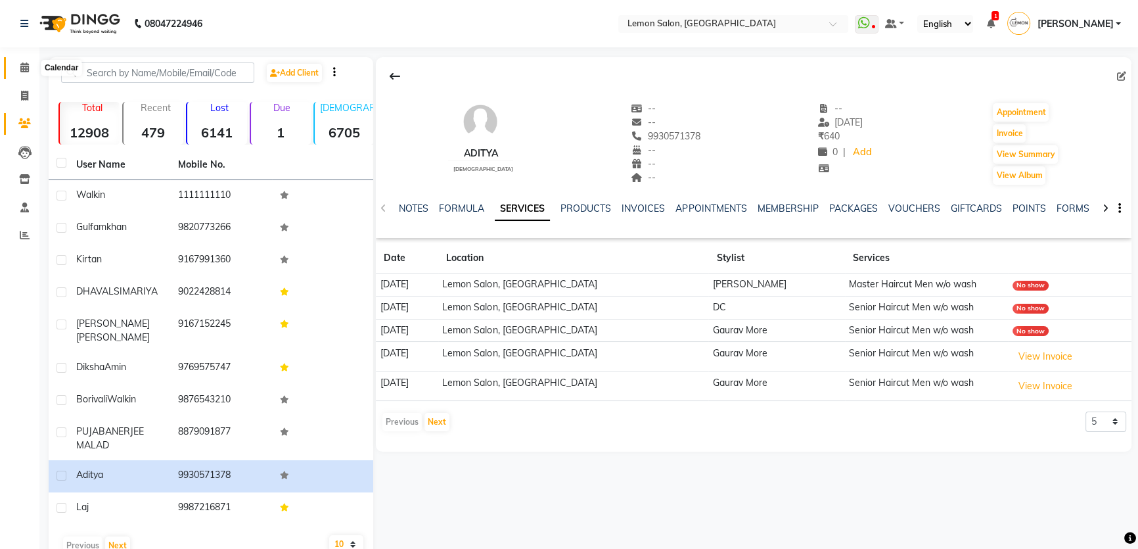
click at [23, 66] on icon at bounding box center [24, 67] width 9 height 10
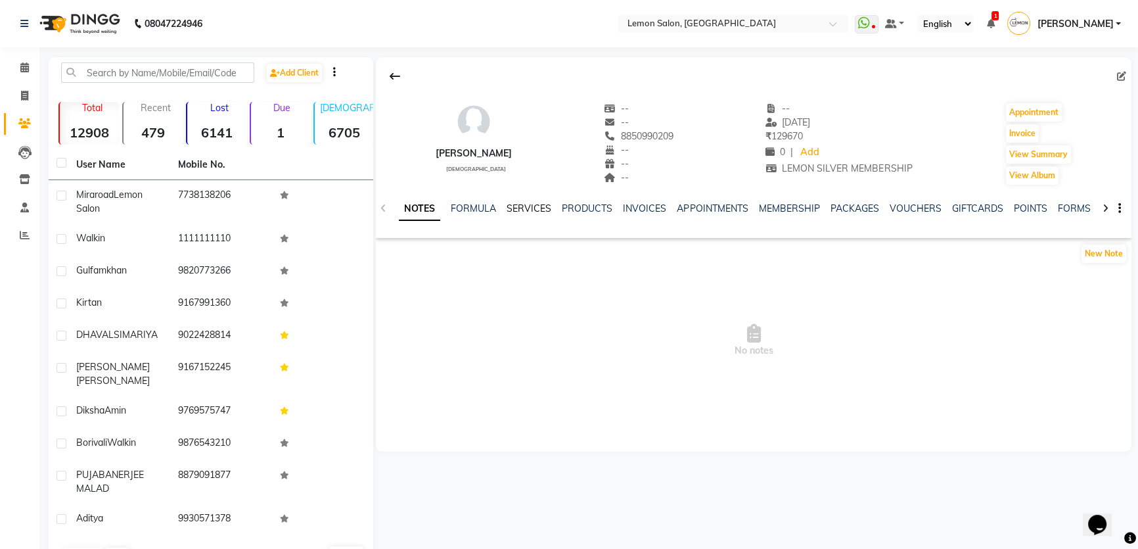
click at [520, 208] on link "SERVICES" at bounding box center [529, 208] width 45 height 12
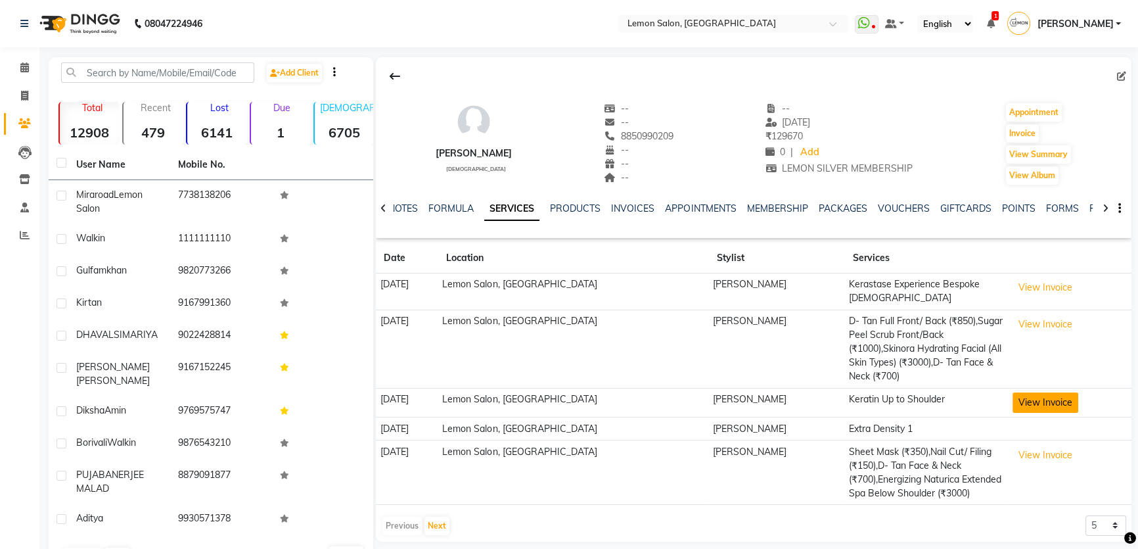
click at [1028, 392] on button "View Invoice" at bounding box center [1046, 402] width 66 height 20
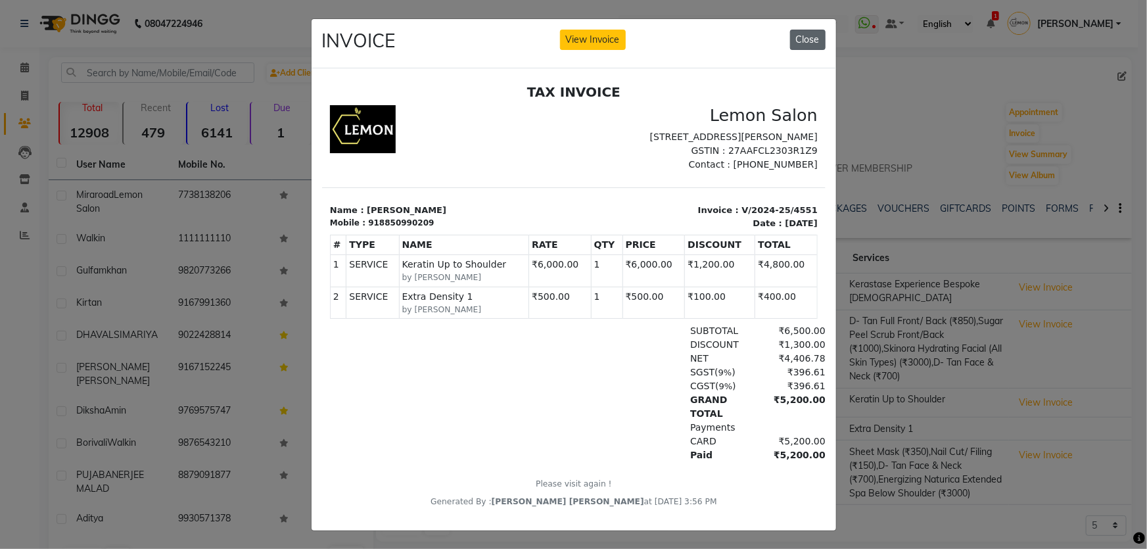
click at [809, 42] on button "Close" at bounding box center [807, 40] width 35 height 20
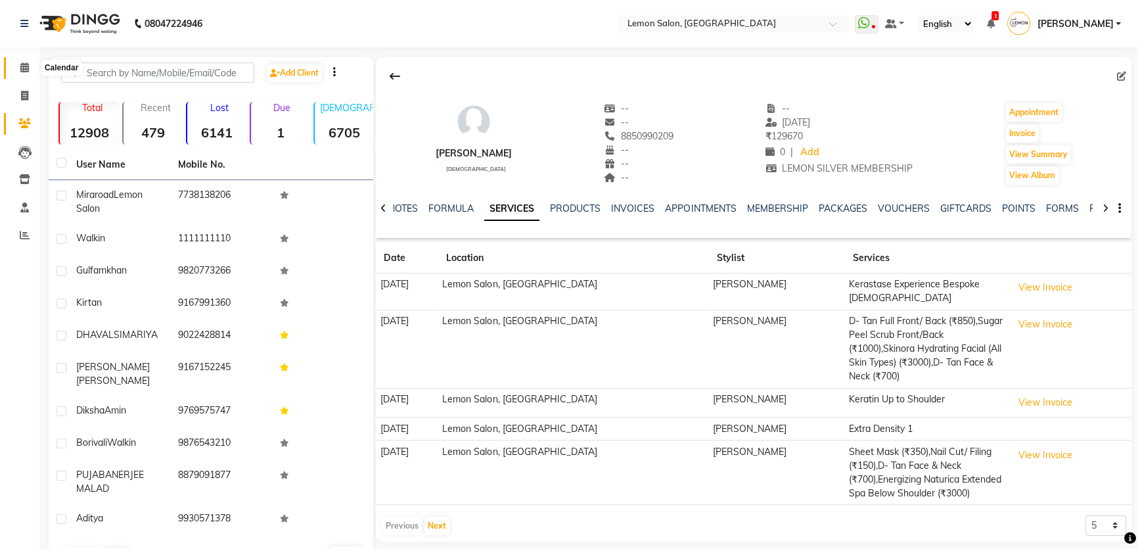
click at [21, 73] on span at bounding box center [24, 67] width 23 height 15
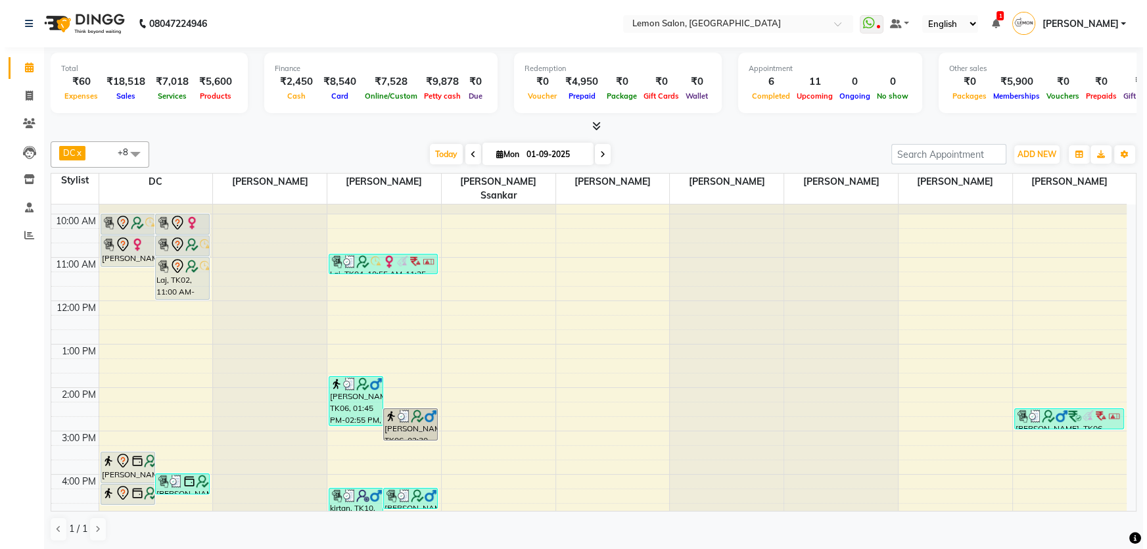
scroll to position [239, 0]
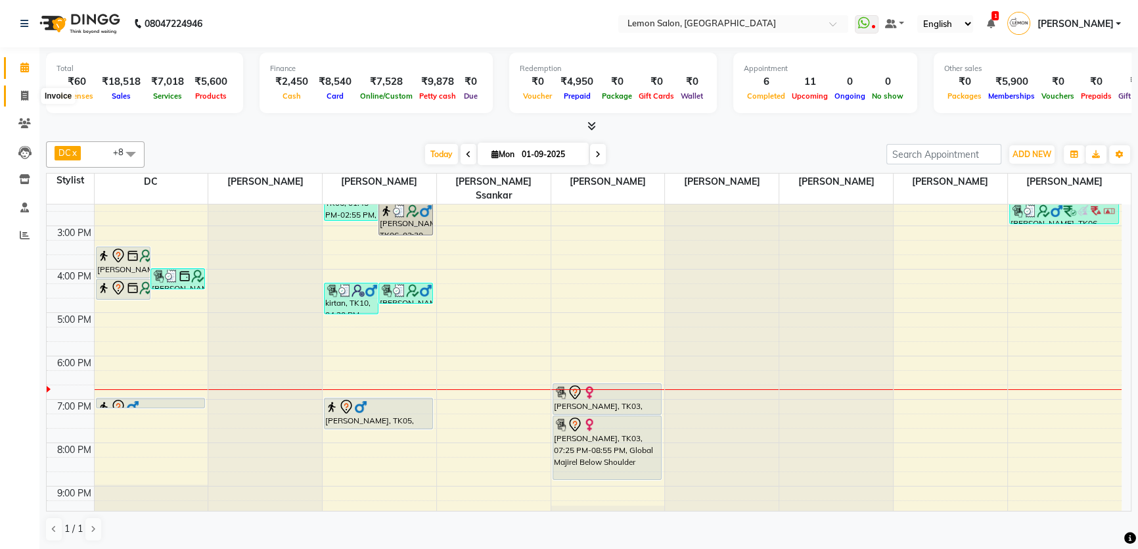
click at [25, 101] on span at bounding box center [24, 96] width 23 height 15
select select "service"
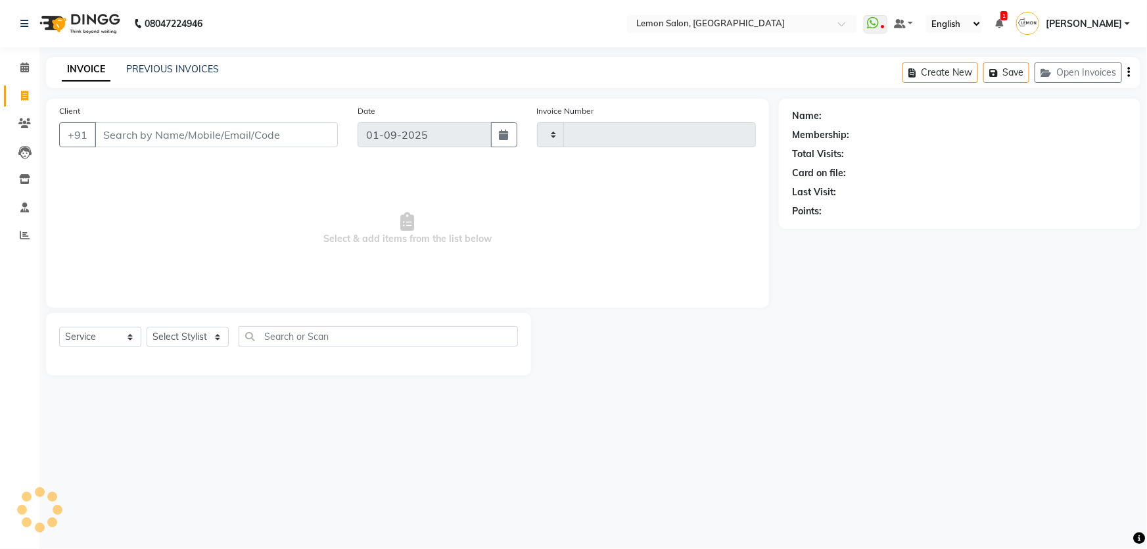
type input "1799"
select select "568"
click at [200, 329] on select "Select Stylist [PERSON_NAME] [PERSON_NAME] [PERSON_NAME] DC [PERSON_NAME] [PERS…" at bounding box center [197, 337] width 100 height 20
click at [695, 464] on div "08047224946 Select Location × [GEOGRAPHIC_DATA] WhatsApp Status ✕ Status: Disco…" at bounding box center [573, 274] width 1147 height 549
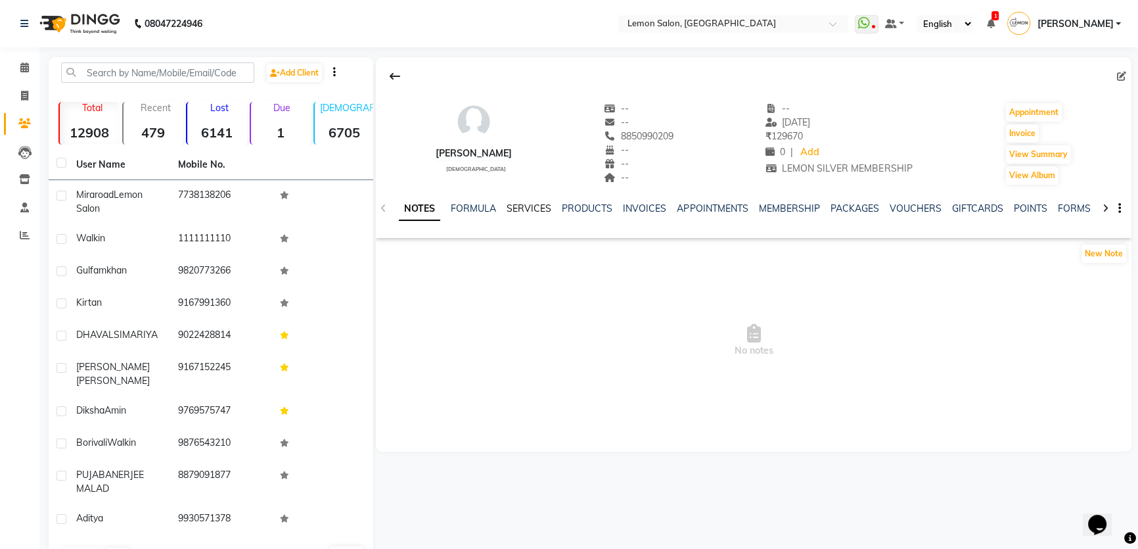
click at [530, 212] on link "SERVICES" at bounding box center [529, 208] width 45 height 12
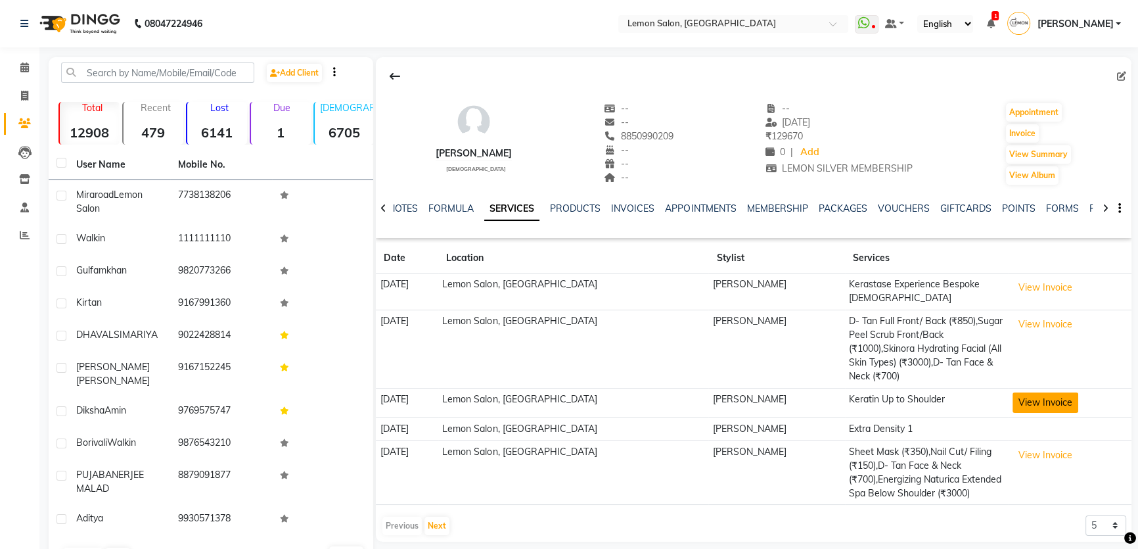
click at [1022, 392] on button "View Invoice" at bounding box center [1046, 402] width 66 height 20
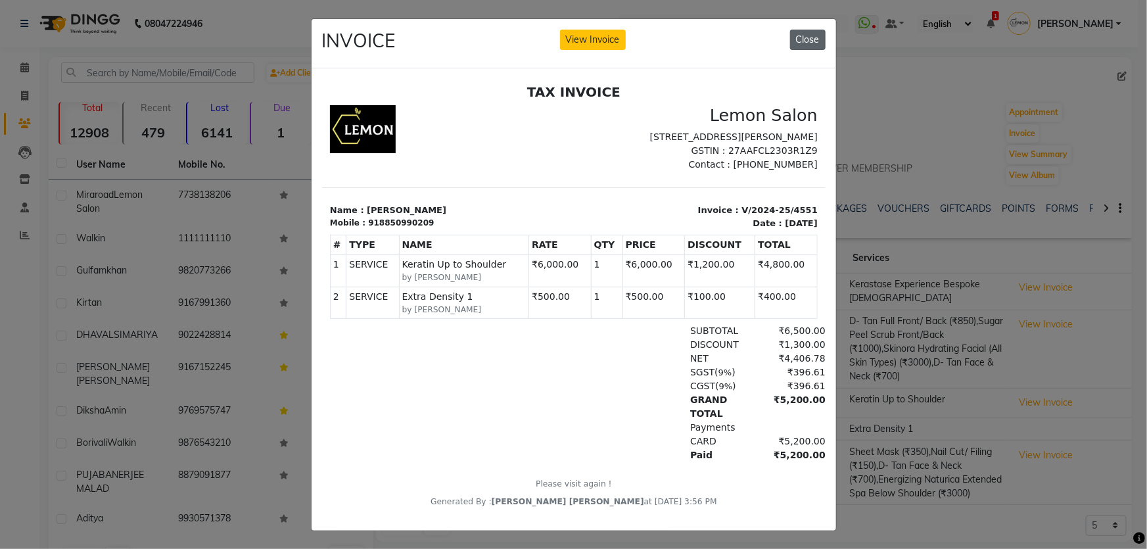
click at [795, 47] on button "Close" at bounding box center [807, 40] width 35 height 20
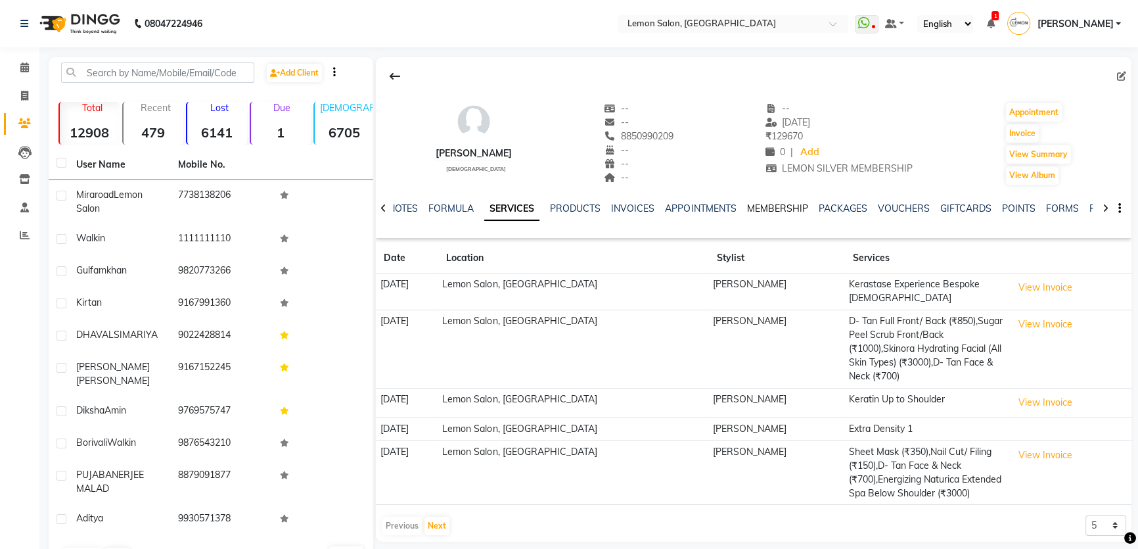
click at [767, 213] on link "MEMBERSHIP" at bounding box center [776, 208] width 61 height 12
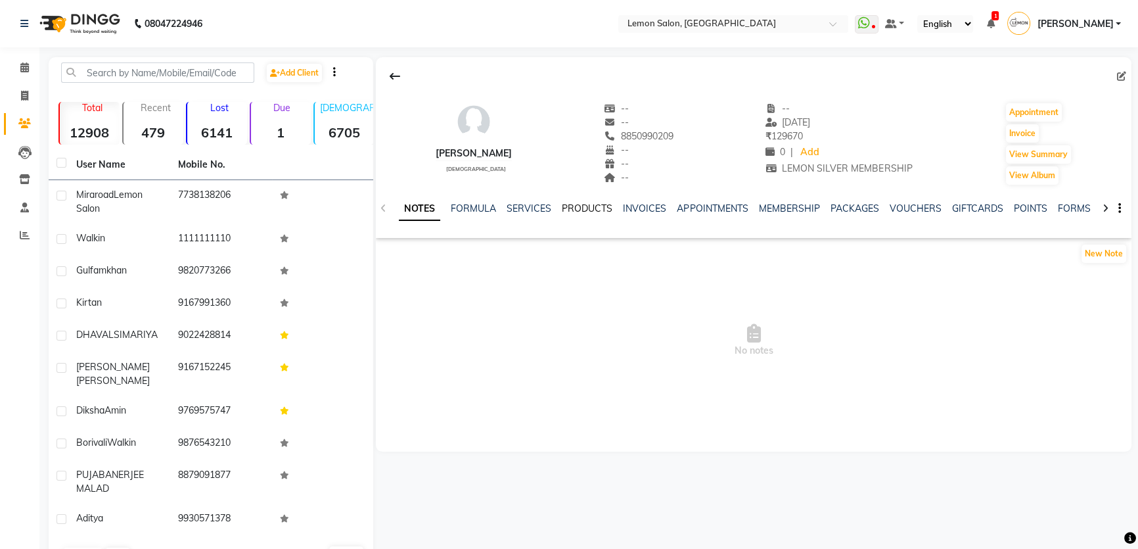
click at [582, 205] on link "PRODUCTS" at bounding box center [587, 208] width 51 height 12
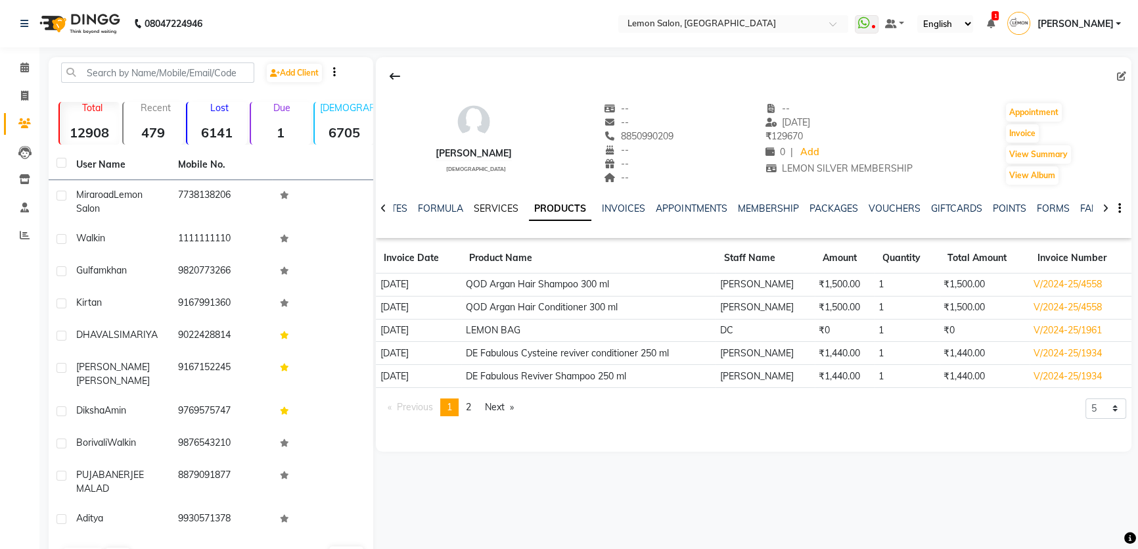
click at [490, 211] on link "SERVICES" at bounding box center [496, 208] width 45 height 12
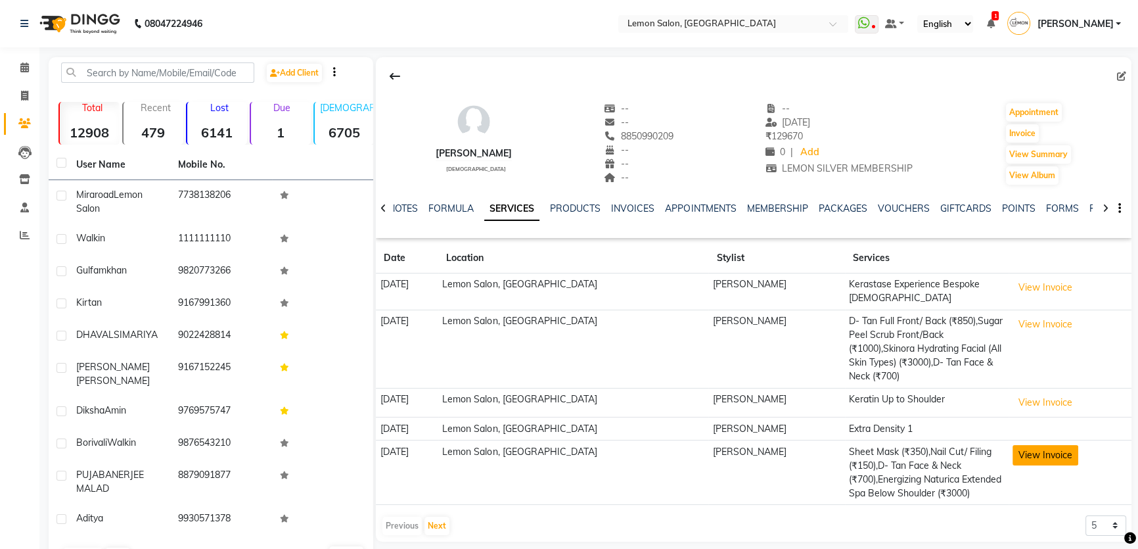
click at [1013, 445] on button "View Invoice" at bounding box center [1046, 455] width 66 height 20
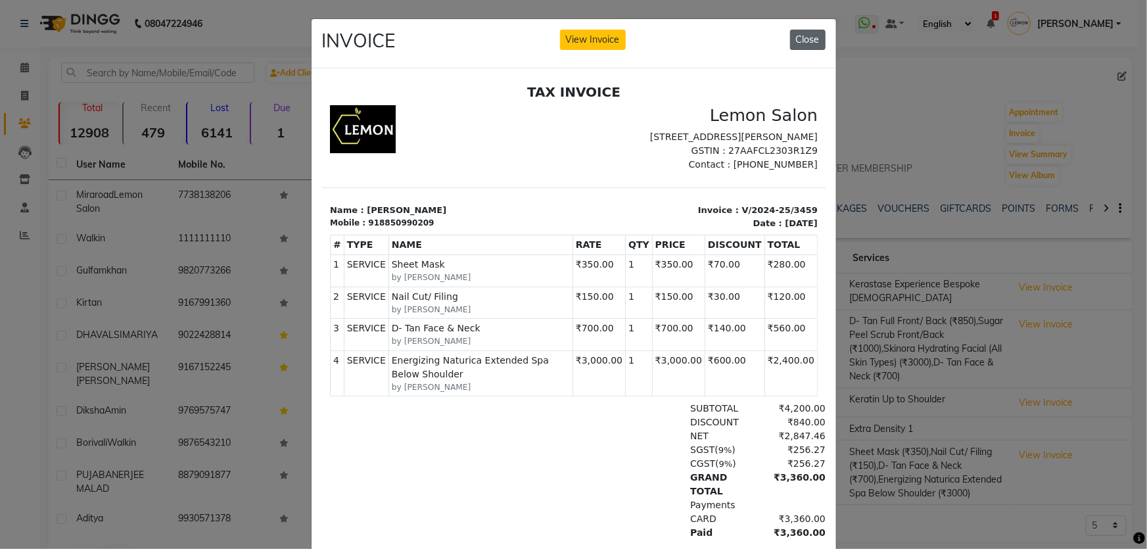
click at [796, 46] on button "Close" at bounding box center [807, 40] width 35 height 20
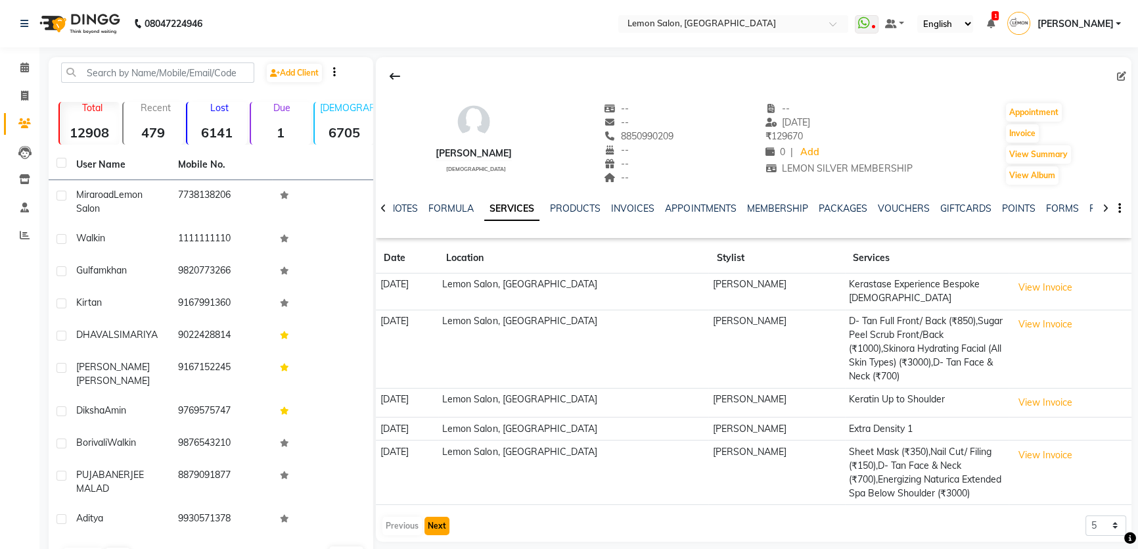
click at [442, 516] on button "Next" at bounding box center [436, 525] width 25 height 18
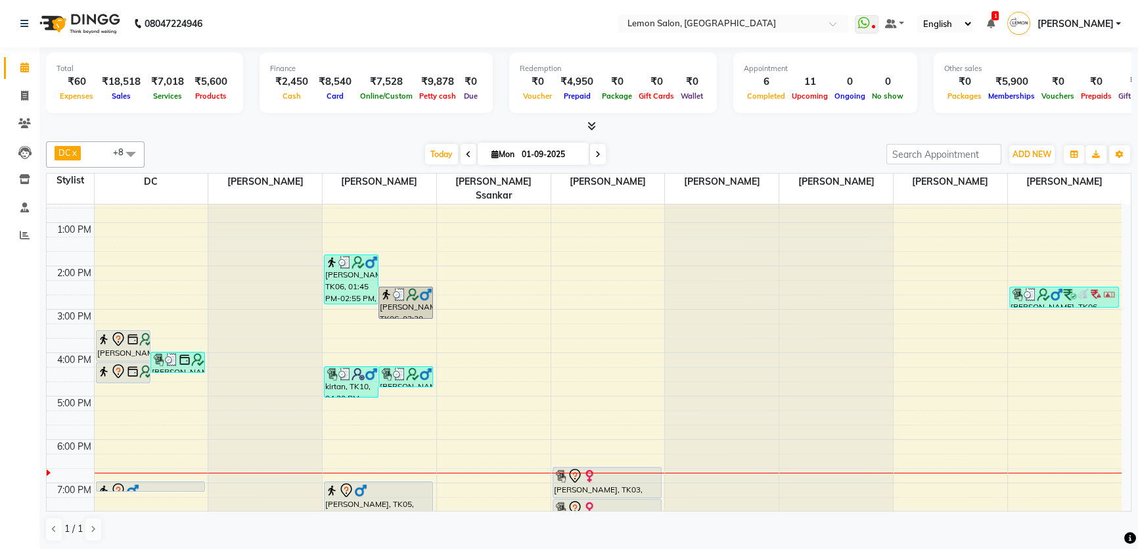
scroll to position [179, 0]
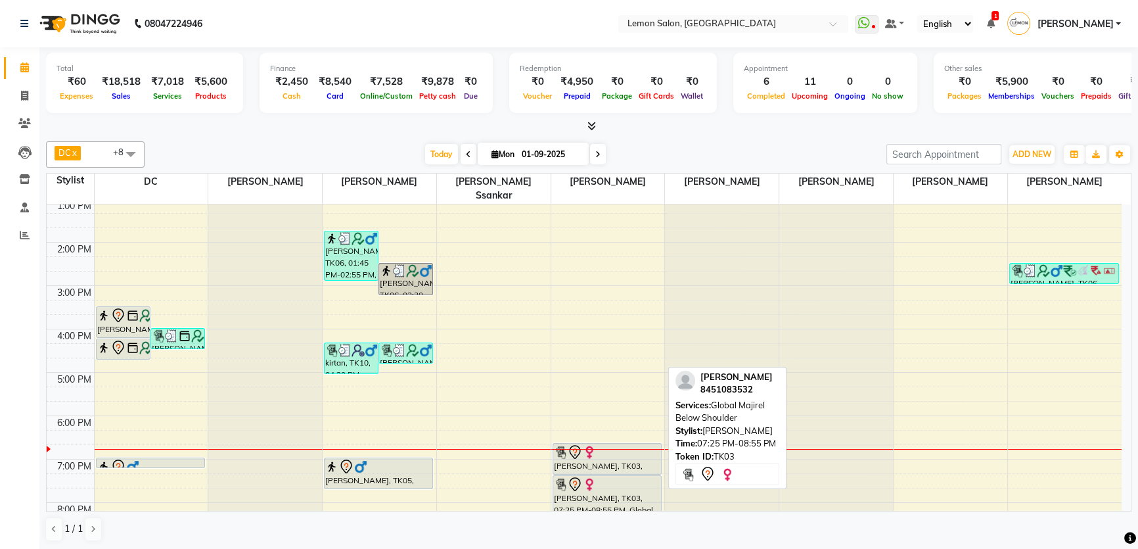
click at [592, 478] on img at bounding box center [589, 484] width 13 height 13
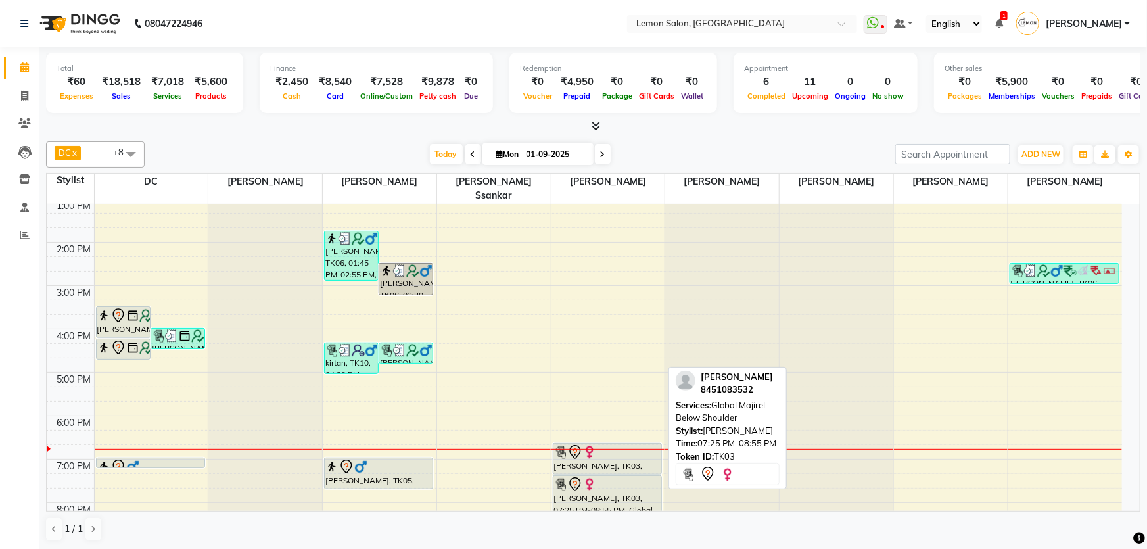
select select "7"
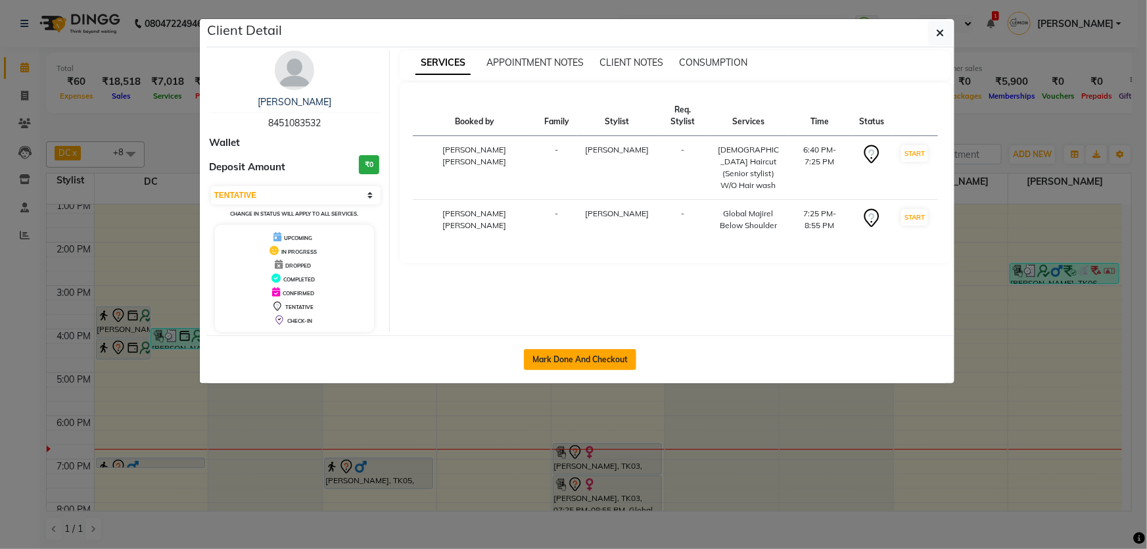
click at [588, 354] on button "Mark Done And Checkout" at bounding box center [580, 359] width 112 height 21
select select "service"
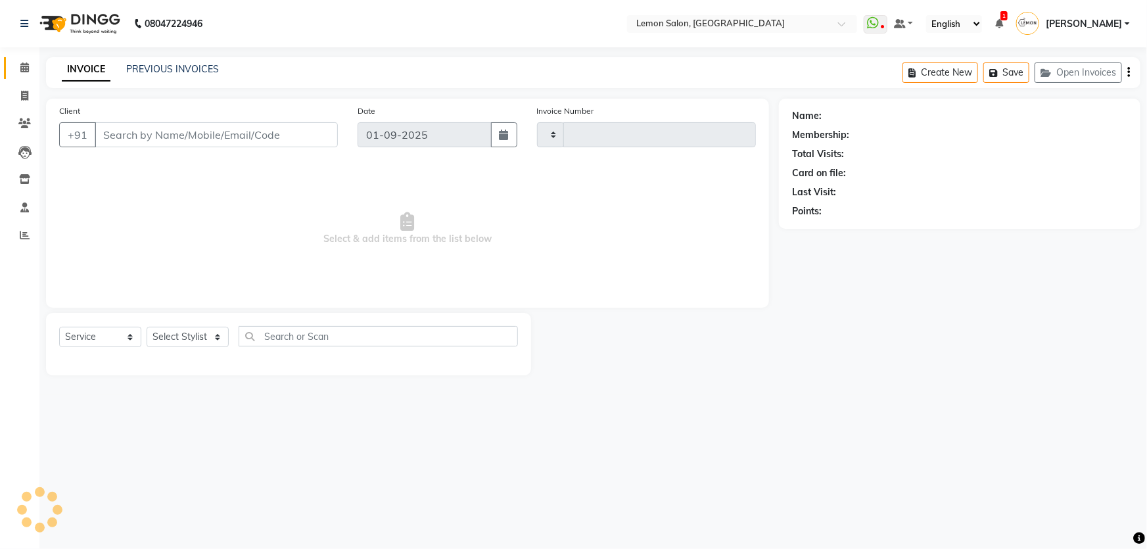
type input "1799"
select select "568"
type input "8451083532"
select select "13136"
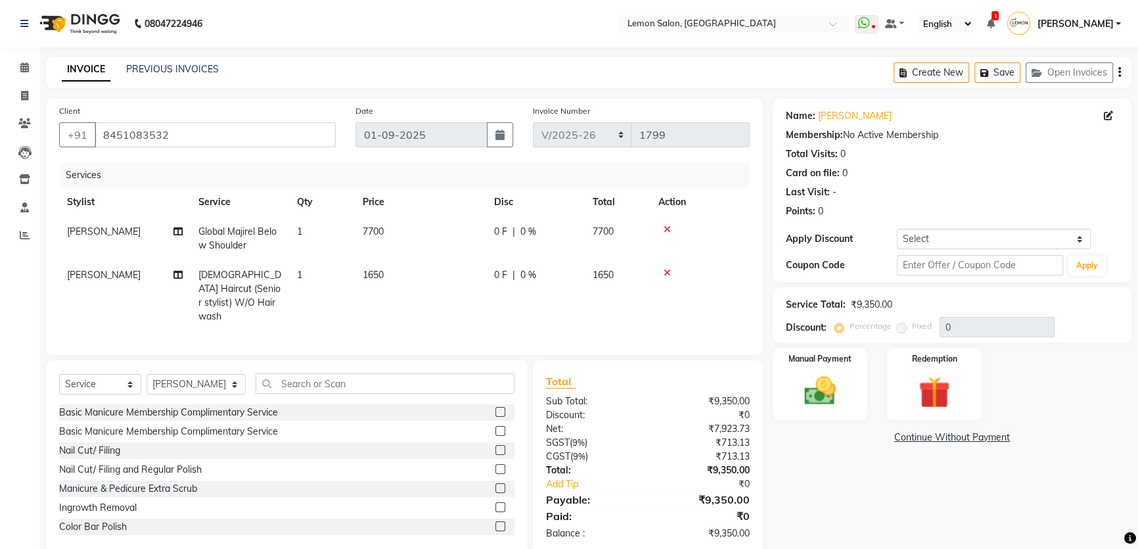
click at [257, 277] on span "[DEMOGRAPHIC_DATA] Haircut (Senior stylist) W/O Hair wash" at bounding box center [239, 295] width 83 height 53
select select "13136"
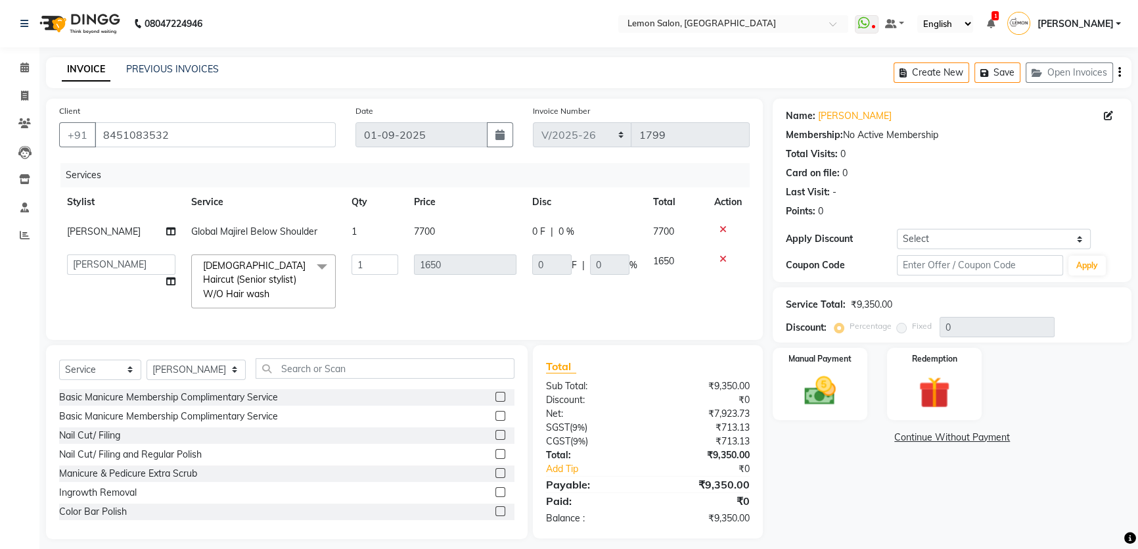
click at [257, 277] on span "[DEMOGRAPHIC_DATA] Haircut (Senior stylist) W/O Hair wash" at bounding box center [254, 280] width 103 height 40
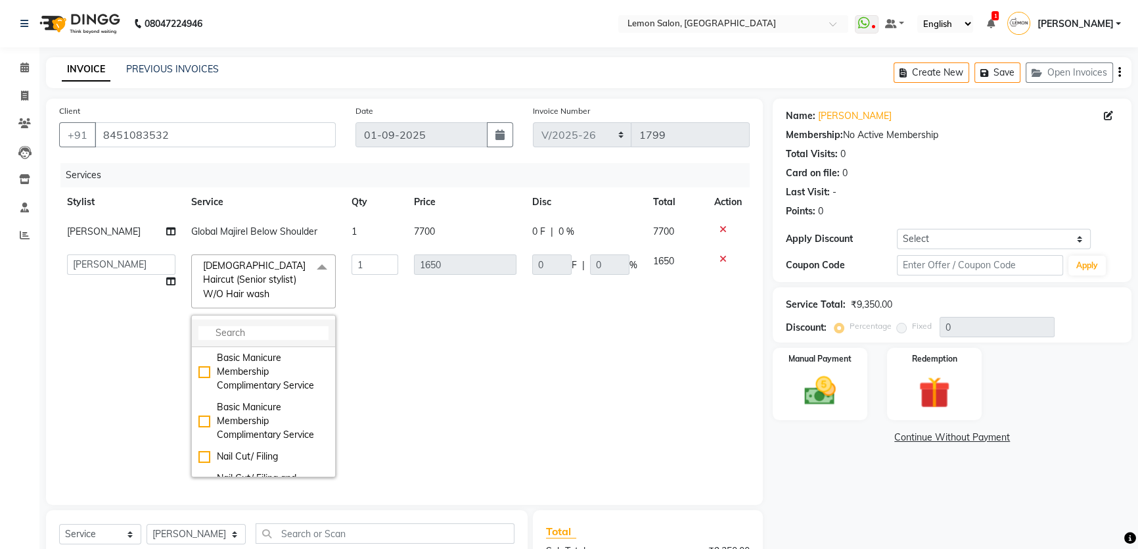
click at [243, 326] on input "multiselect-search" at bounding box center [263, 333] width 130 height 14
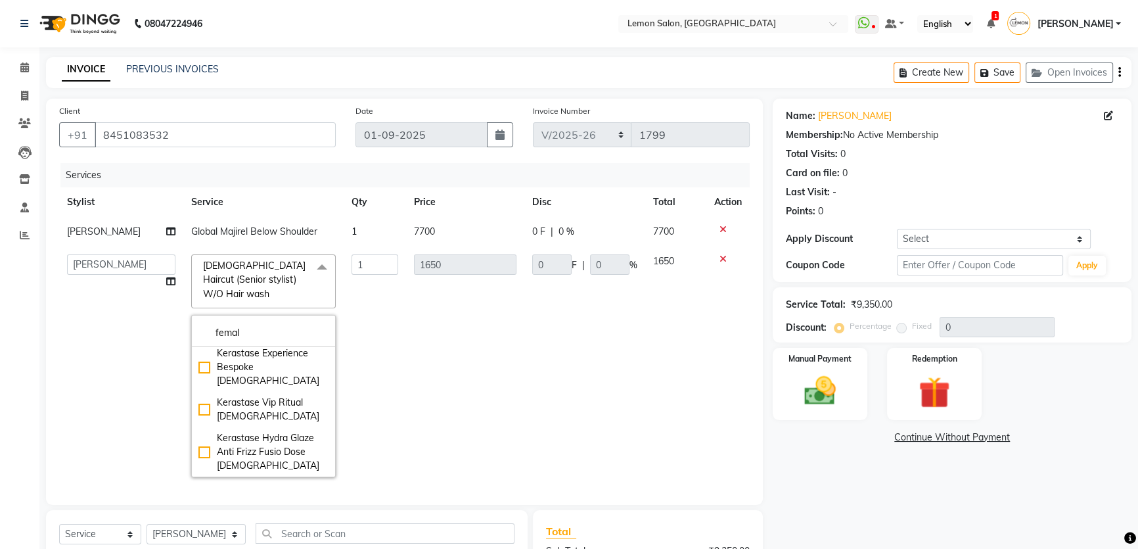
scroll to position [179, 0]
type input "f"
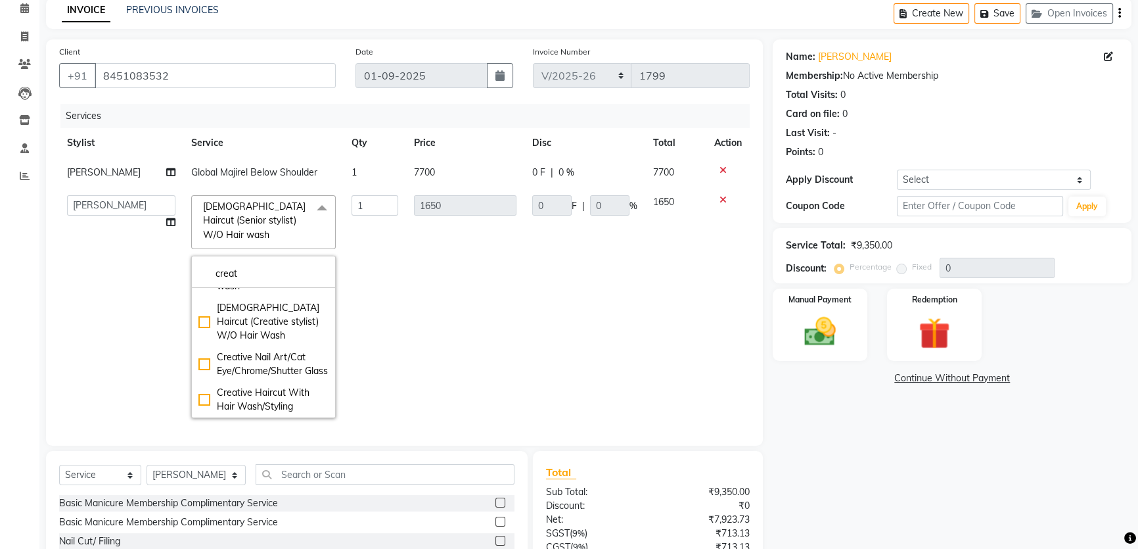
scroll to position [119, 0]
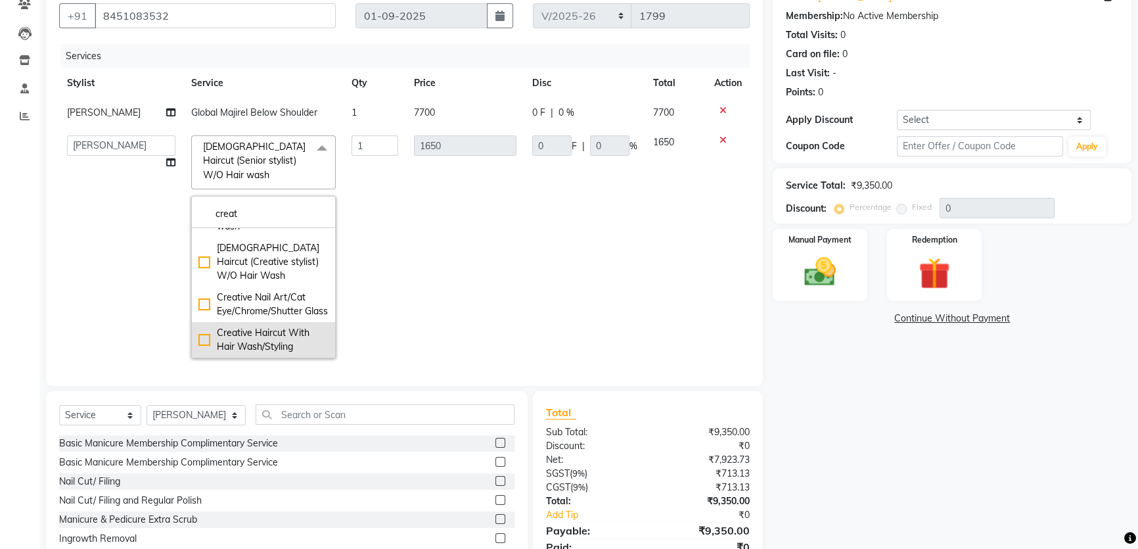
type input "creat"
click at [198, 327] on div "Creative Haircut With Hair Wash/Styling" at bounding box center [263, 340] width 130 height 28
type input "1100"
checkbox input "true"
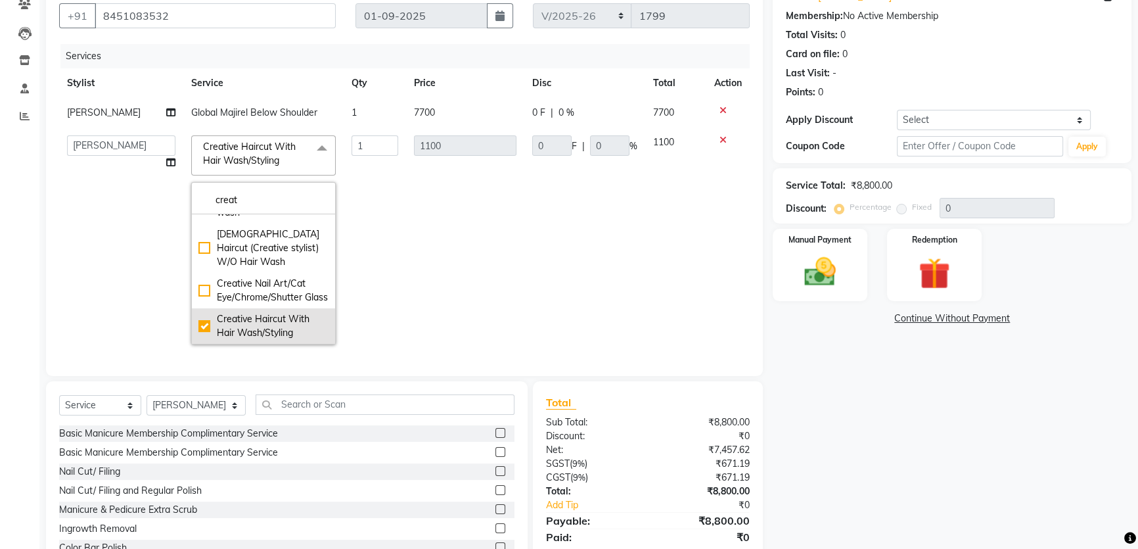
click at [200, 323] on div "Creative Haircut With Hair Wash/Styling" at bounding box center [263, 326] width 130 height 28
type input "0"
checkbox input "false"
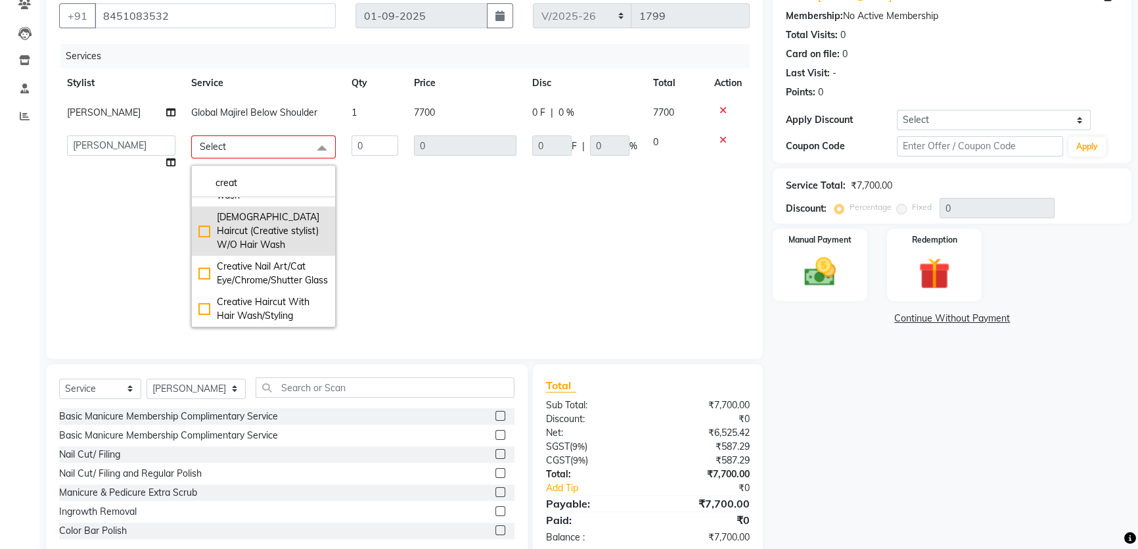
click at [204, 215] on div "Female Haircut (Creative stylist) W/O Hair Wash" at bounding box center [263, 230] width 130 height 41
checkbox input "true"
type input "1"
type input "2200"
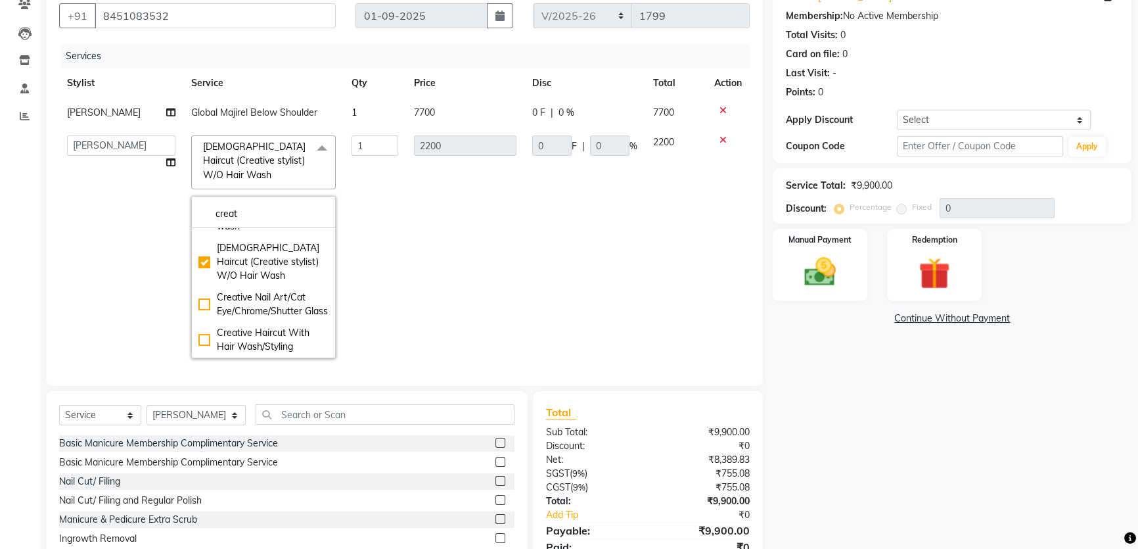
click at [857, 407] on div "Name: Heta Rawal Membership: No Active Membership Total Visits: 0 Card on file:…" at bounding box center [957, 282] width 369 height 605
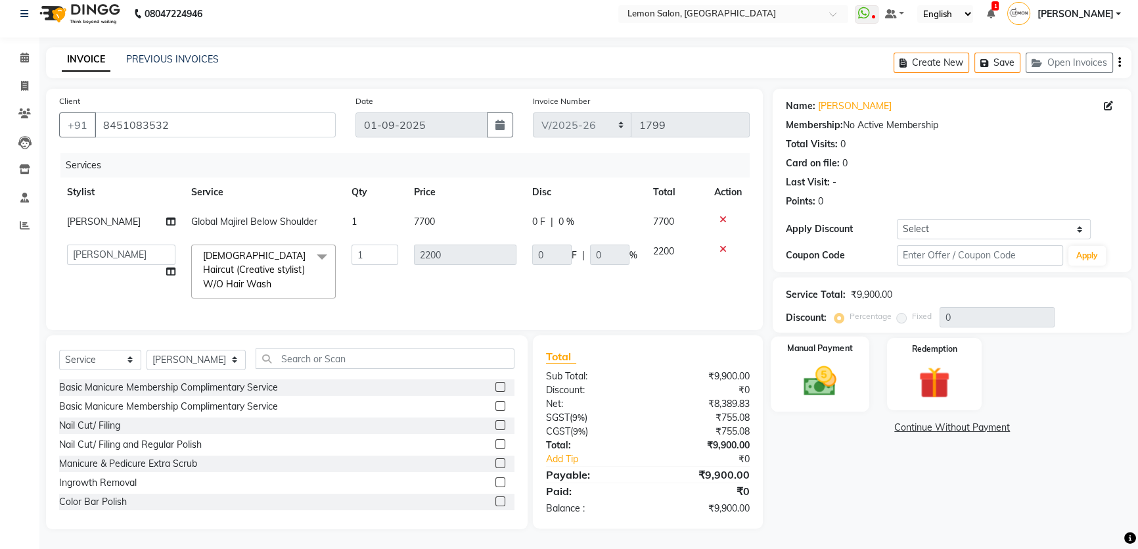
scroll to position [5, 0]
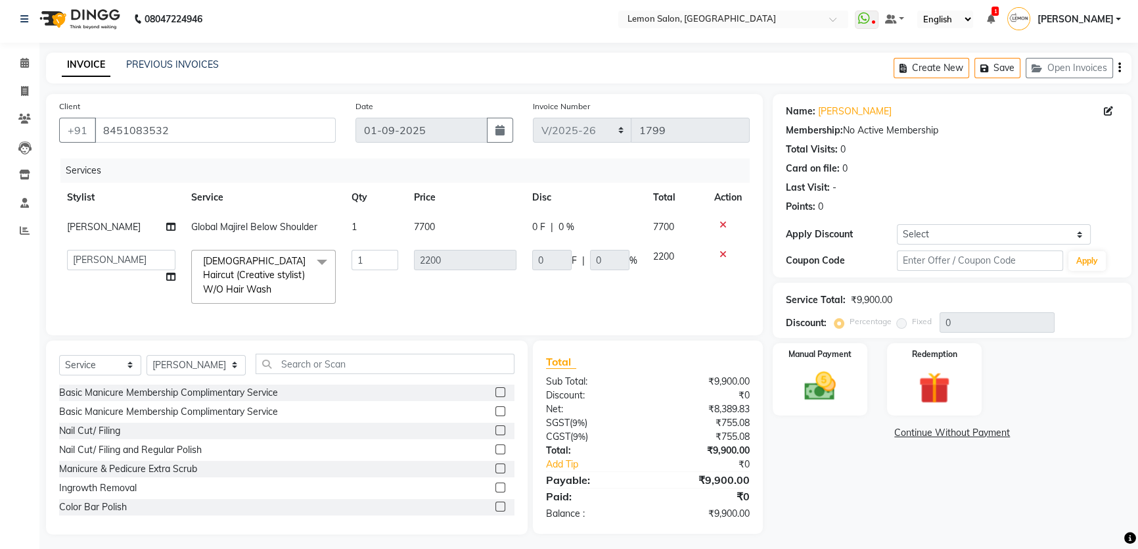
click at [286, 238] on td "Global Majirel Below Shoulder" at bounding box center [263, 227] width 160 height 30
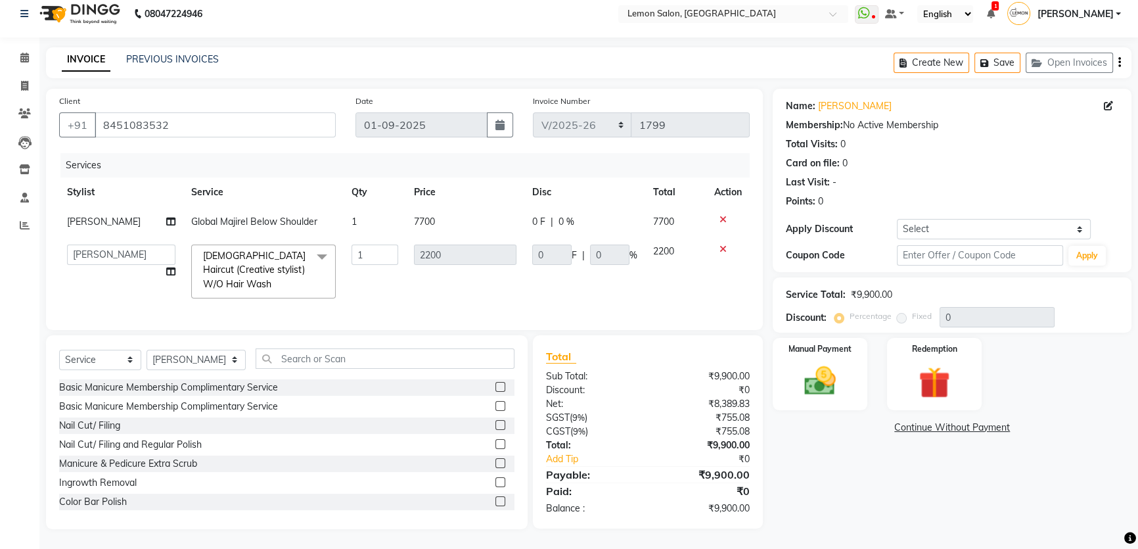
select select "13136"
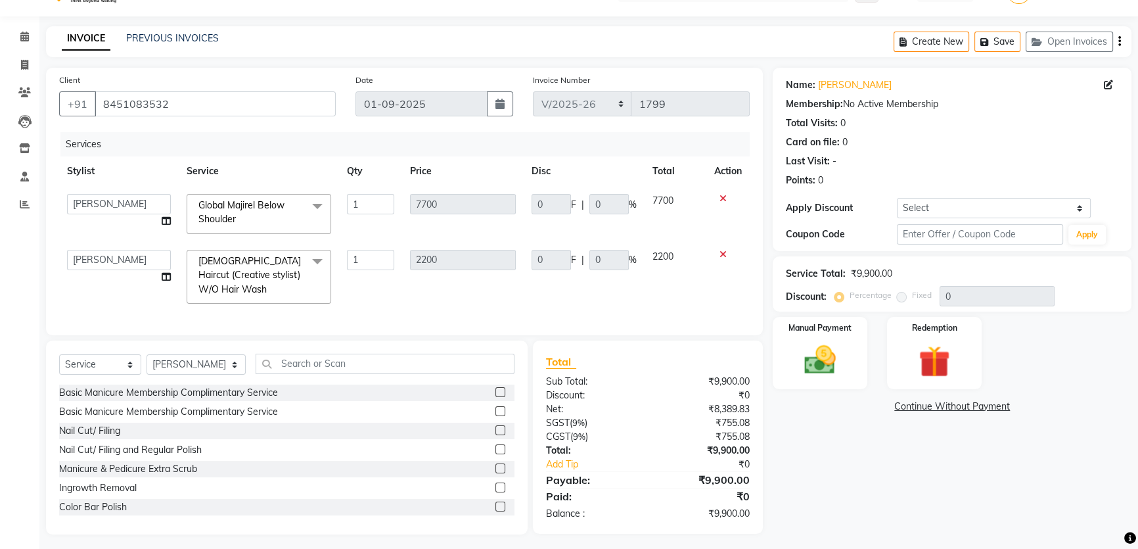
click at [283, 230] on span "Global Majirel Below Shoulder x" at bounding box center [259, 214] width 145 height 40
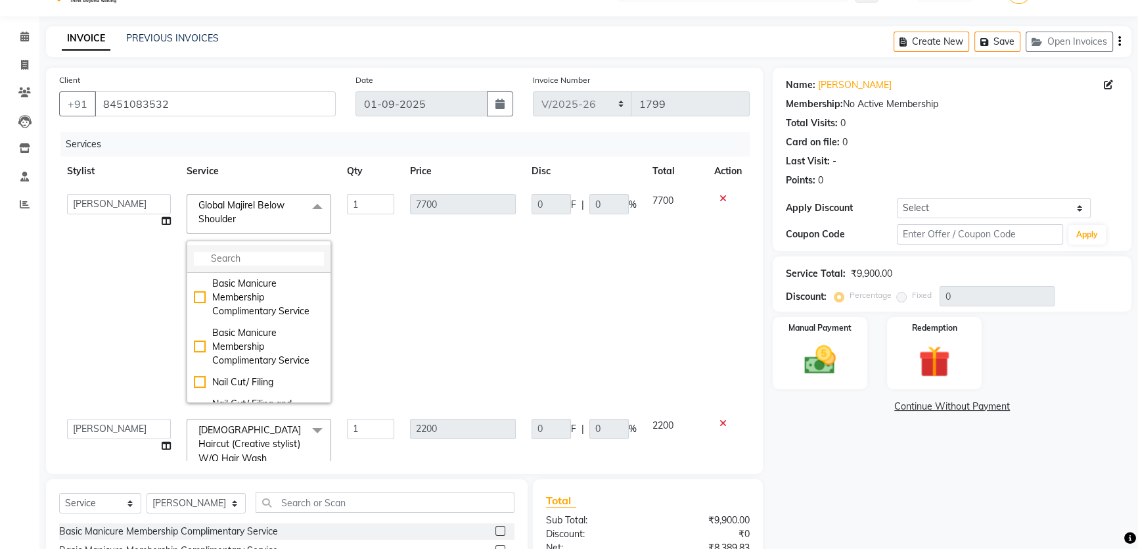
click at [251, 269] on li at bounding box center [258, 259] width 143 height 28
click at [249, 258] on input "multiselect-search" at bounding box center [259, 259] width 130 height 14
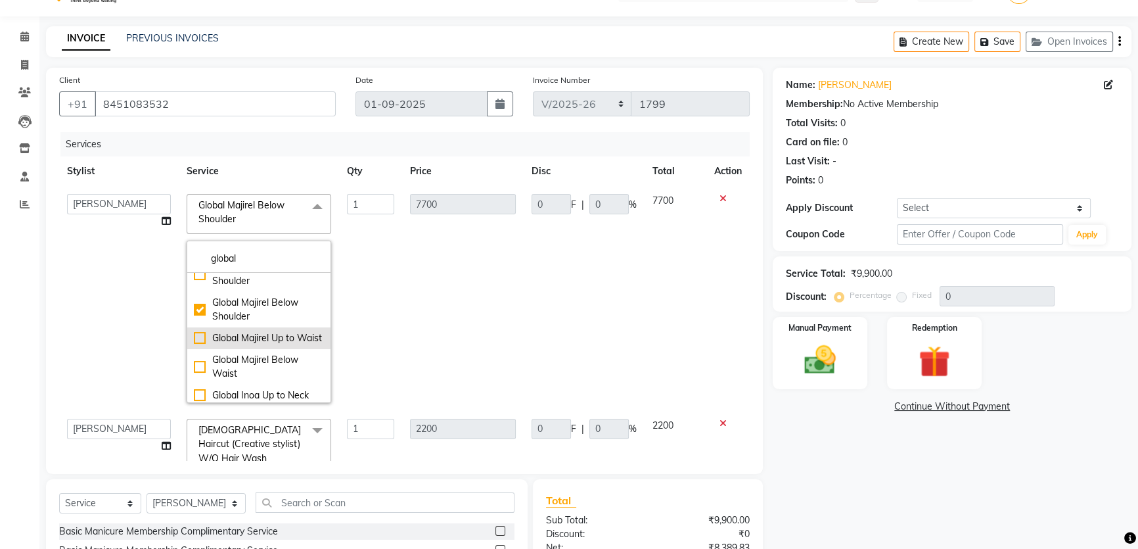
scroll to position [119, 0]
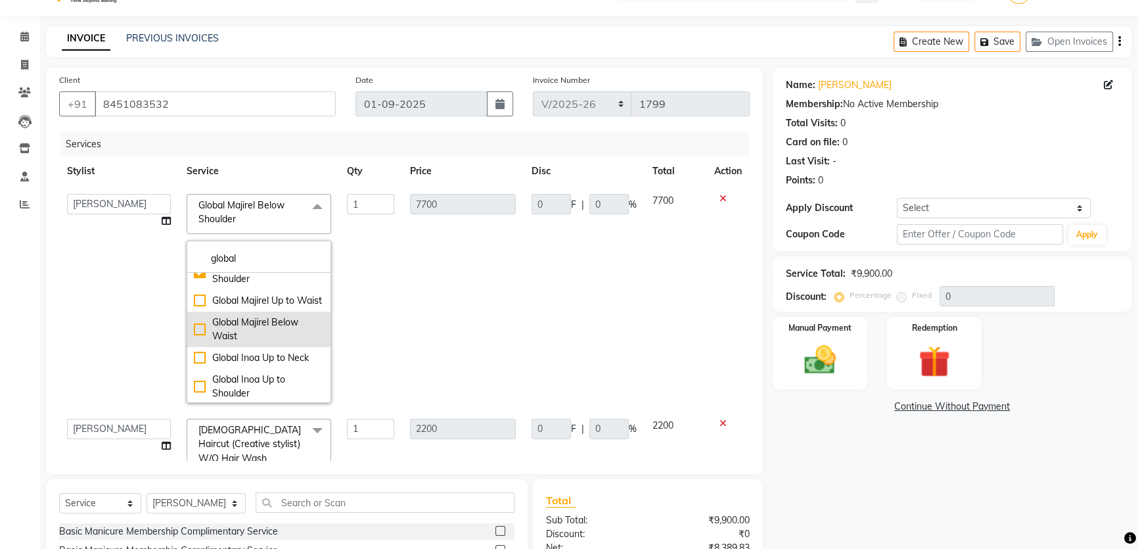
type input "global"
click at [200, 343] on div "Global Majirel Below Waist" at bounding box center [259, 329] width 130 height 28
checkbox input "false"
checkbox input "true"
type input "11000"
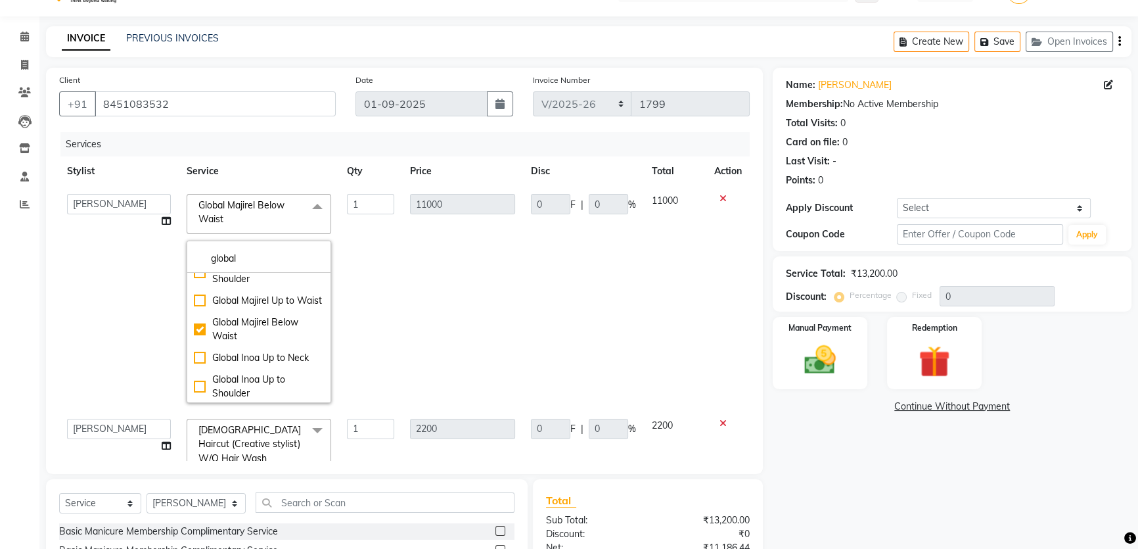
click at [889, 484] on div "Name: Heta Rawal Membership: No Active Membership Total Visits: 0 Card on file:…" at bounding box center [957, 370] width 369 height 605
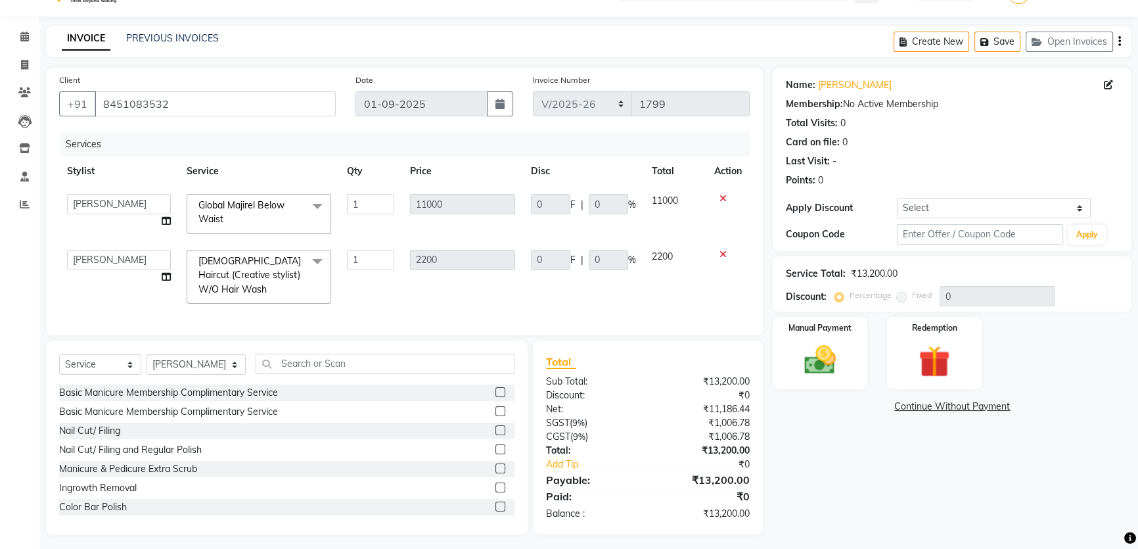
click at [224, 225] on span "Global Majirel Below Waist x" at bounding box center [253, 212] width 116 height 28
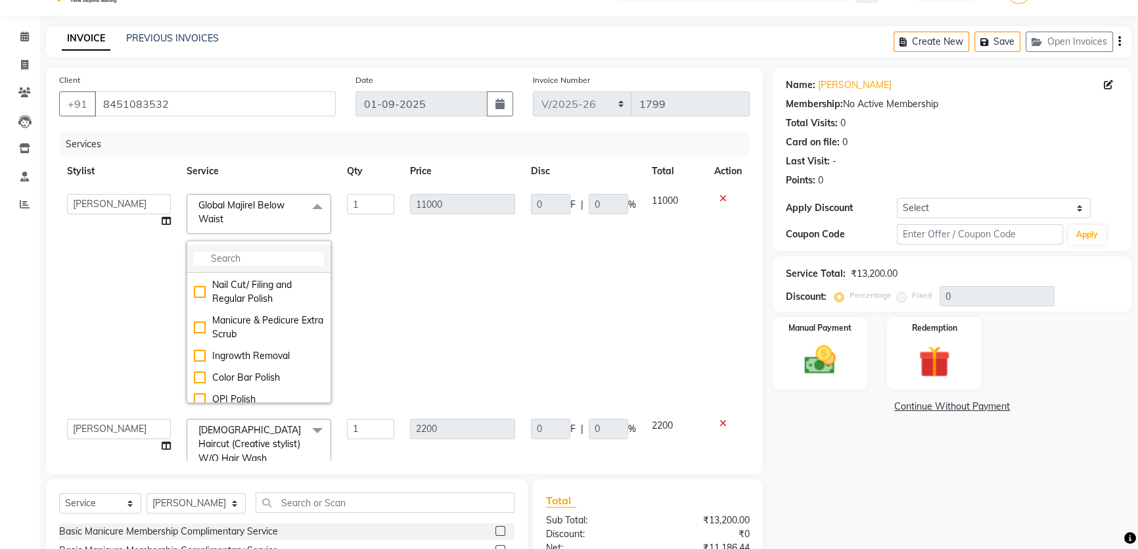
click at [233, 263] on input "multiselect-search" at bounding box center [259, 259] width 130 height 14
type input "globa"
click at [195, 308] on div "Global Majirel Up to Waist" at bounding box center [259, 301] width 130 height 14
checkbox input "true"
checkbox input "false"
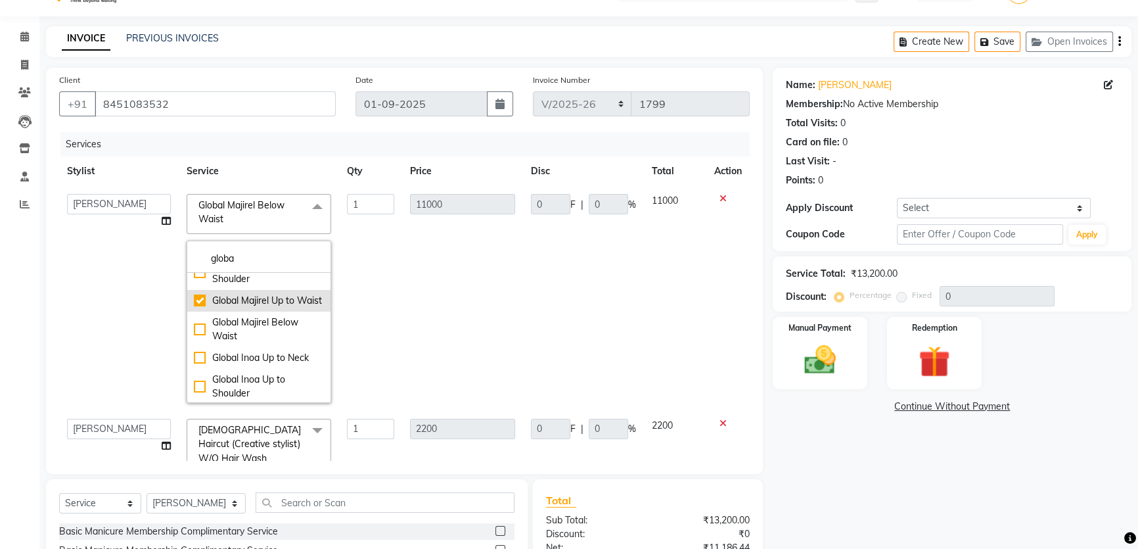
type input "9350"
click at [834, 448] on div "Name: Heta Rawal Membership: No Active Membership Total Visits: 0 Card on file:…" at bounding box center [957, 370] width 369 height 605
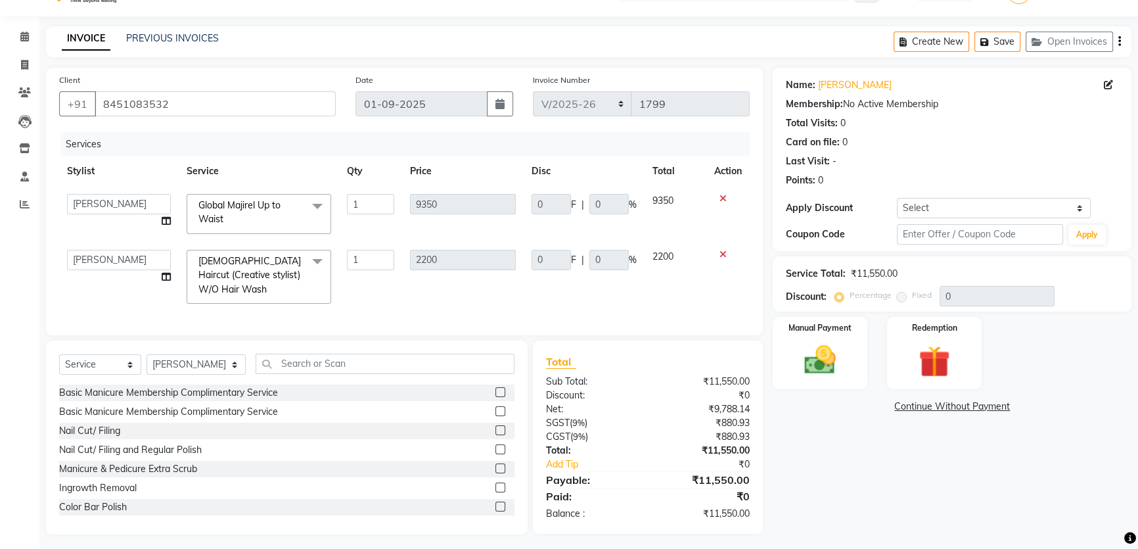
click at [243, 217] on span "Global Majirel Up to Waist x" at bounding box center [253, 212] width 116 height 28
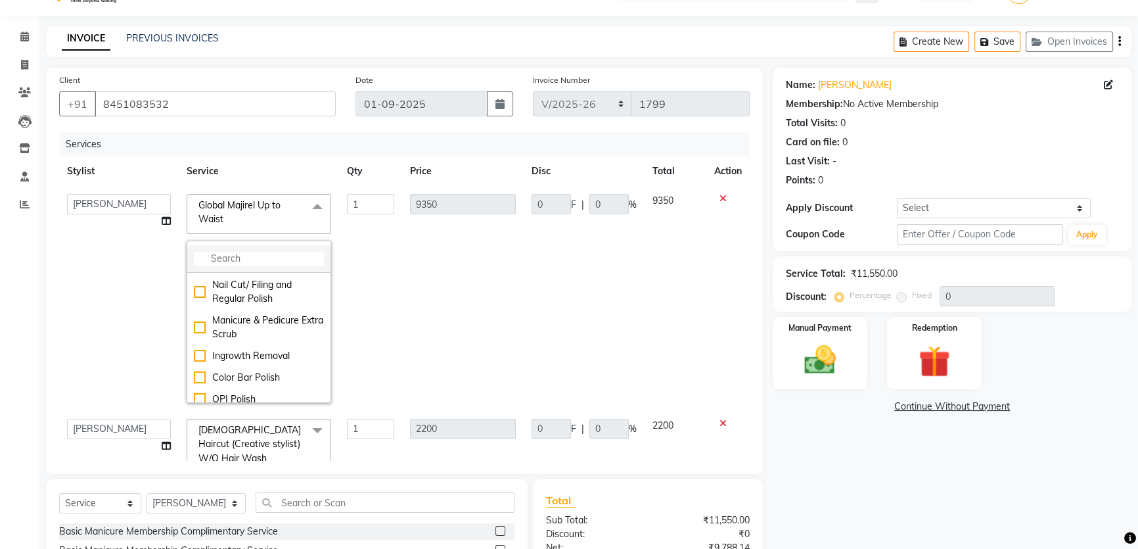
click at [250, 246] on li at bounding box center [258, 259] width 143 height 28
click at [247, 254] on input "multiselect-search" at bounding box center [259, 259] width 130 height 14
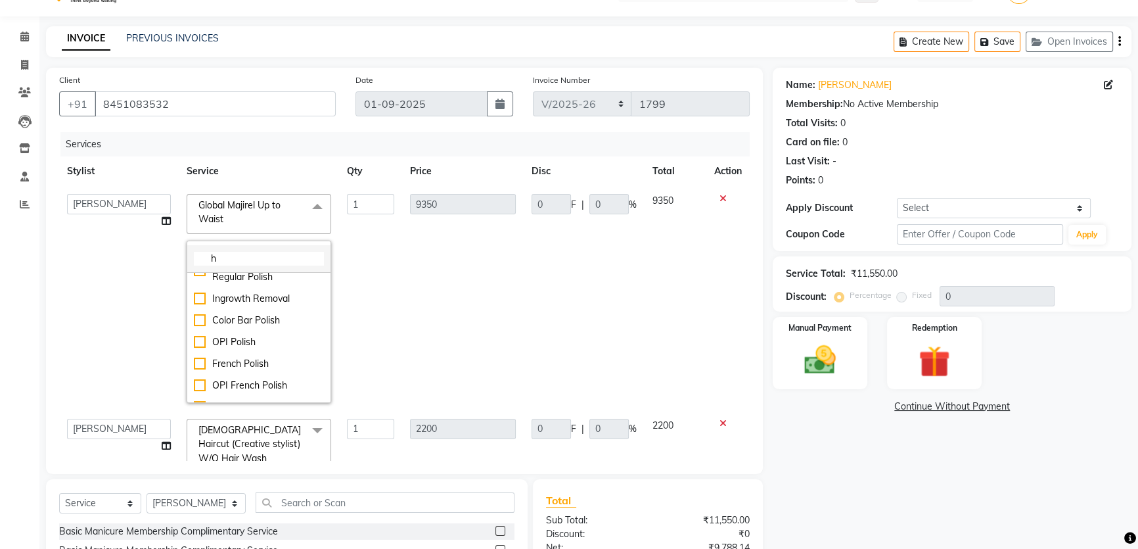
scroll to position [98, 0]
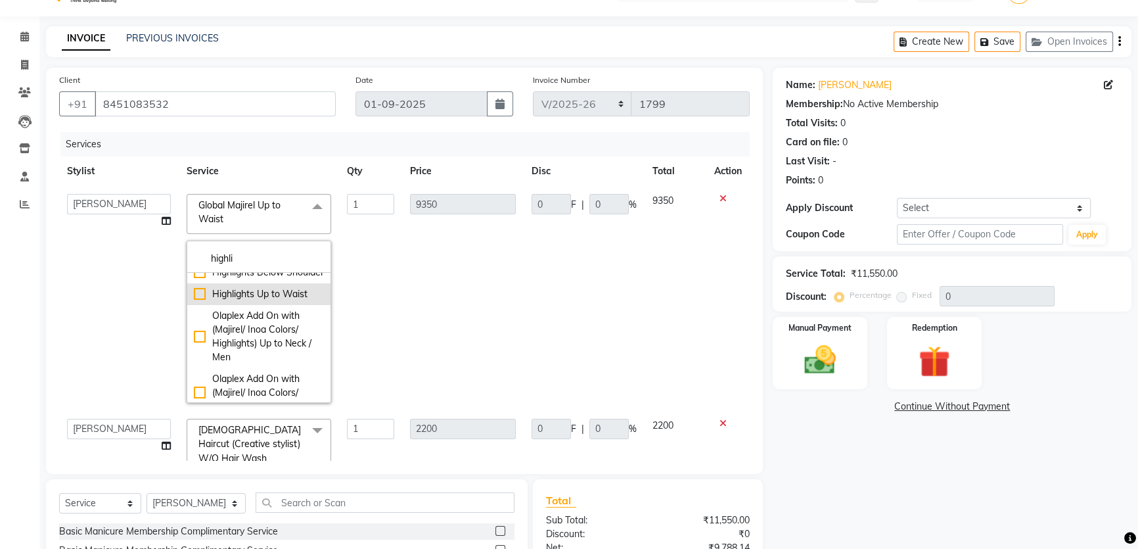
type input "highli"
click at [197, 301] on div "Highlights Up to Waist" at bounding box center [259, 294] width 130 height 14
type input "8250"
checkbox input "true"
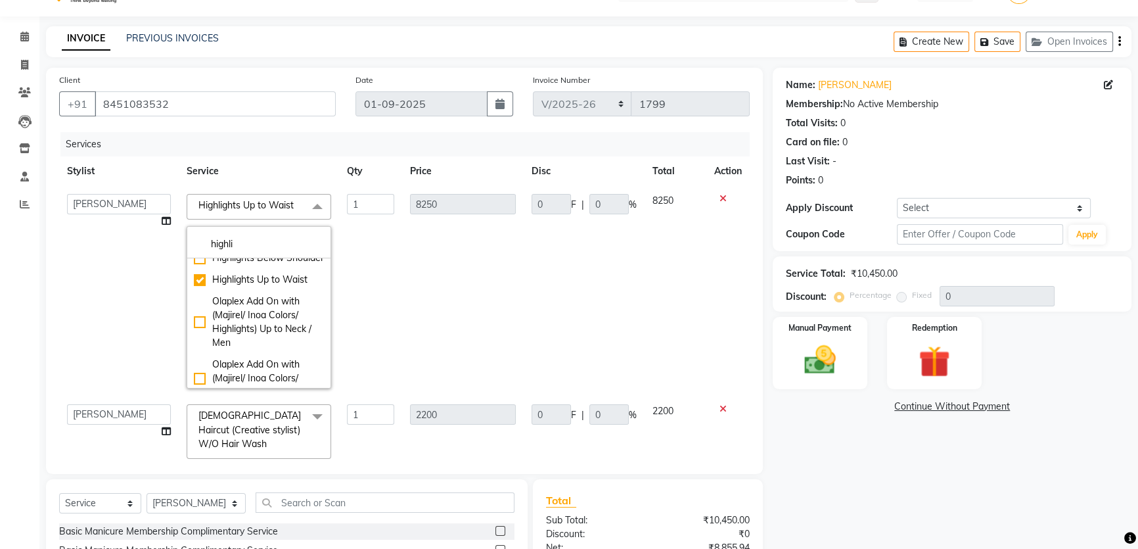
click at [844, 445] on div "Name: Heta Rawal Membership: No Active Membership Total Visits: 0 Card on file:…" at bounding box center [957, 370] width 369 height 605
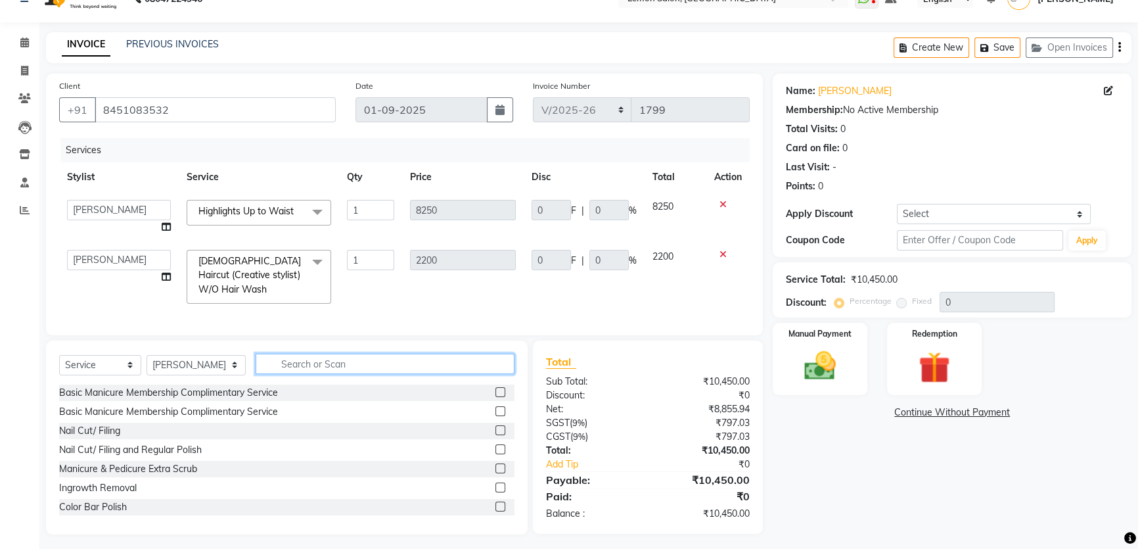
click at [342, 359] on input "text" at bounding box center [385, 363] width 259 height 20
type input "olapl"
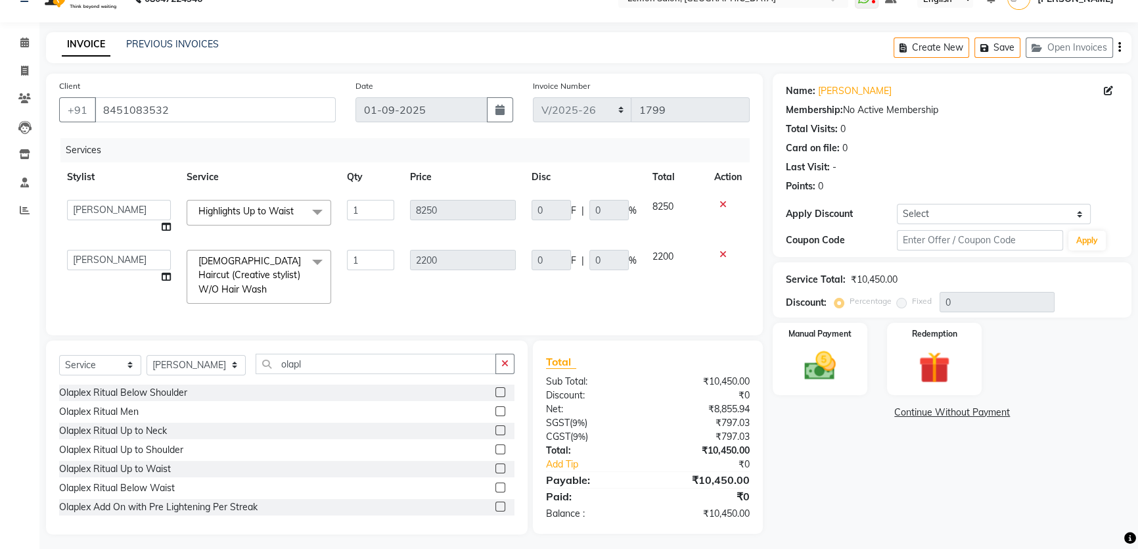
click at [495, 463] on label at bounding box center [500, 468] width 10 height 10
click at [495, 465] on input "checkbox" at bounding box center [499, 469] width 9 height 9
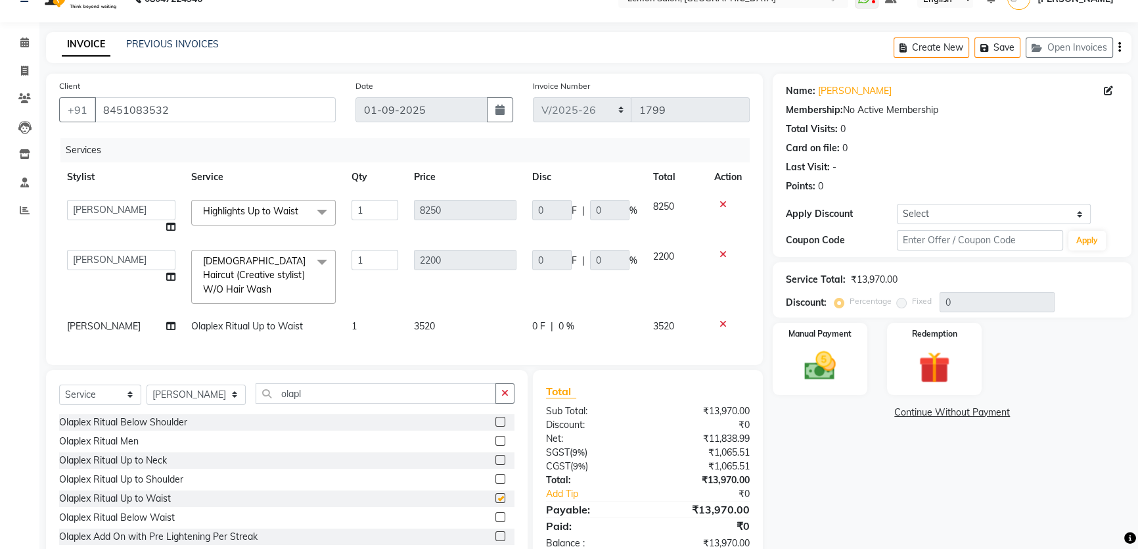
checkbox input "false"
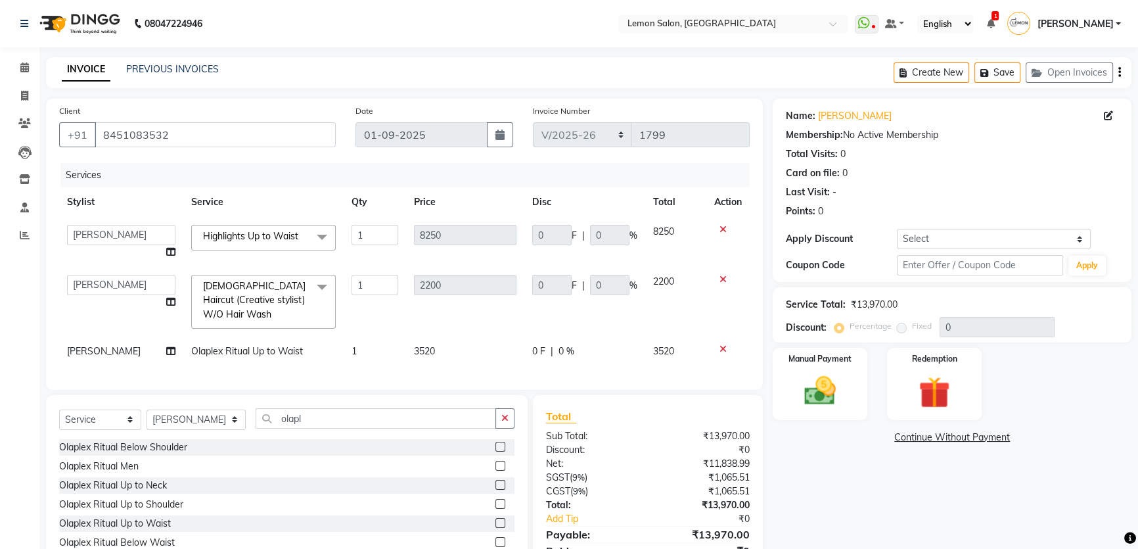
click at [277, 243] on span "Highlights Up to Waist x" at bounding box center [255, 237] width 110 height 16
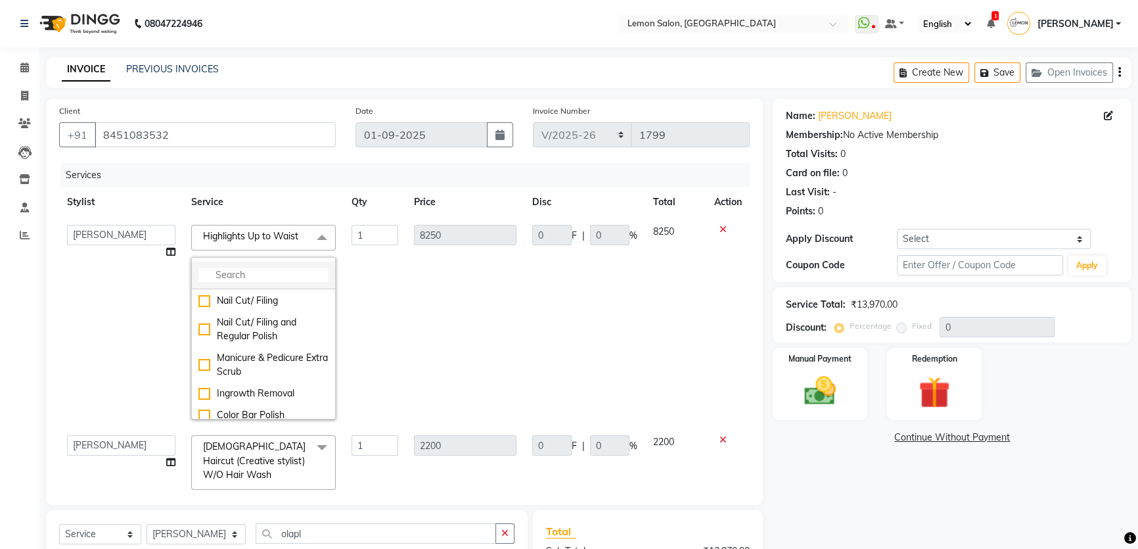
click at [250, 276] on input "multiselect-search" at bounding box center [263, 275] width 130 height 14
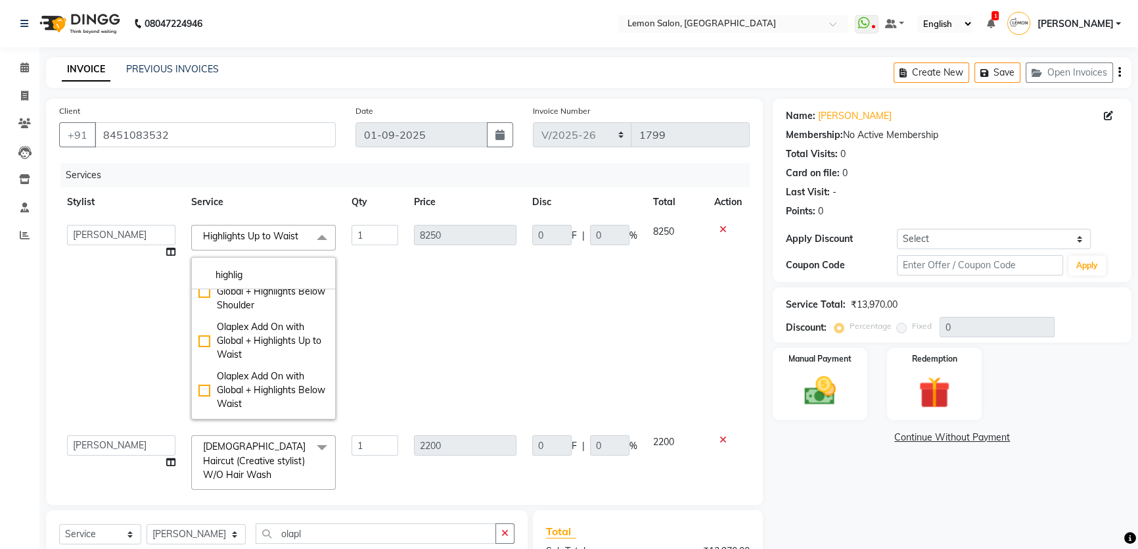
scroll to position [647, 0]
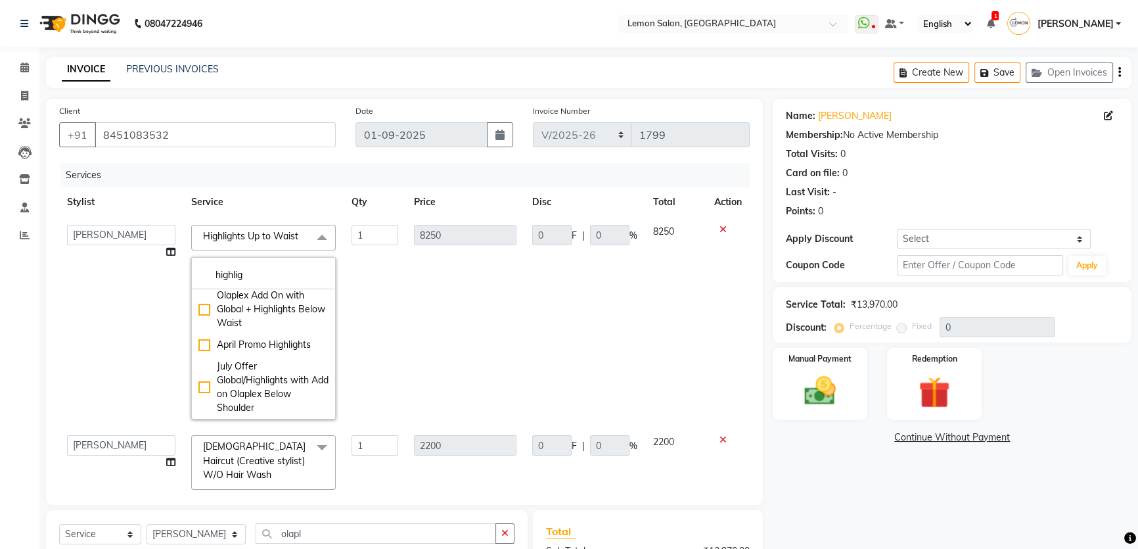
type input "highlig"
click at [295, 244] on span "Highlights Up to Waist x" at bounding box center [255, 237] width 110 height 16
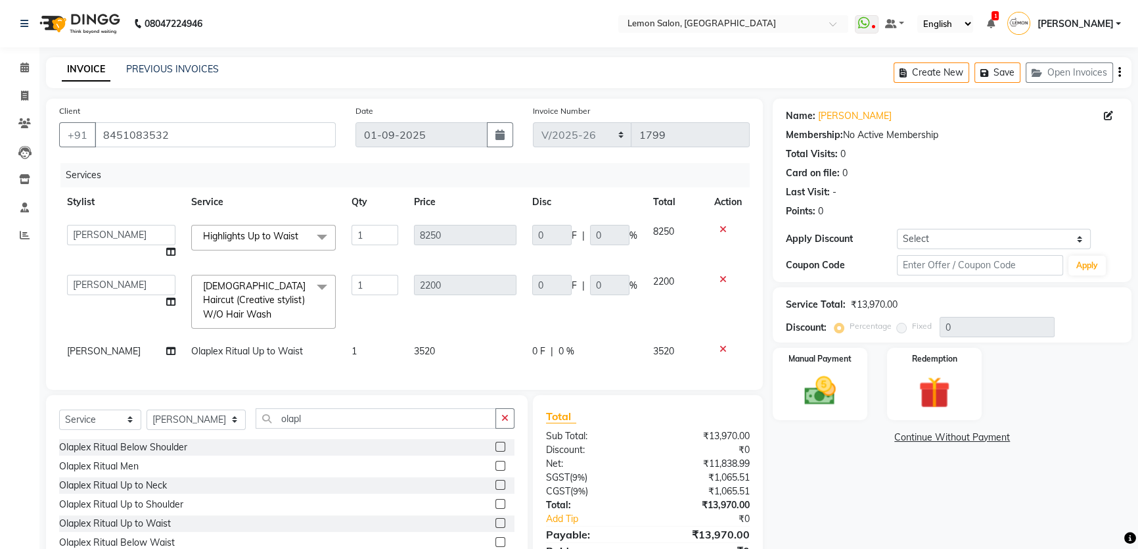
click at [291, 243] on span "Highlights Up to Waist x" at bounding box center [255, 237] width 110 height 16
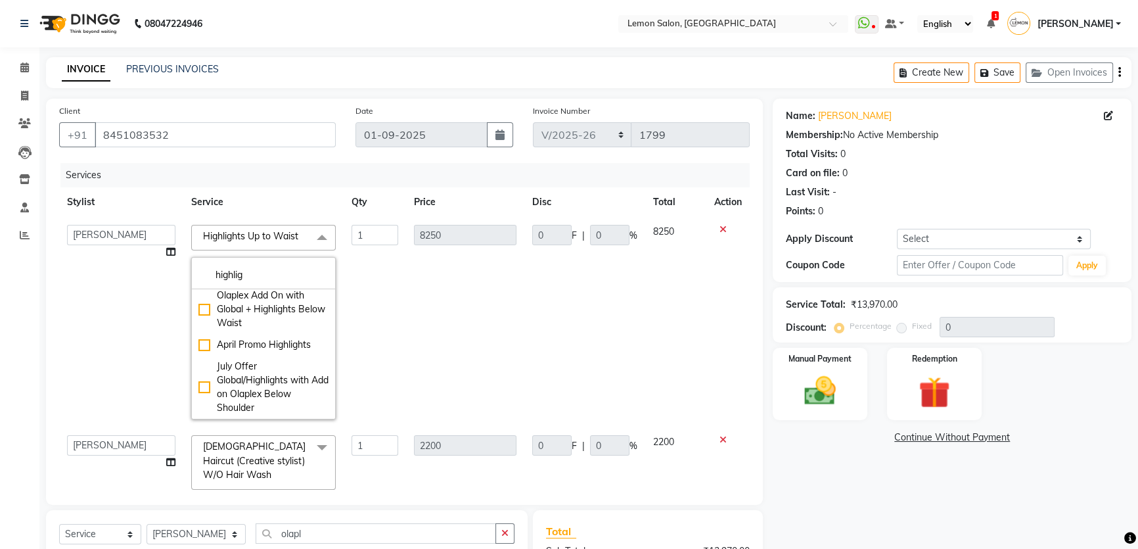
drag, startPoint x: 271, startPoint y: 281, endPoint x: 48, endPoint y: 304, distance: 224.6
click at [48, 304] on div "Client +91 8451083532 Date 01-09-2025 Invoice Number MRD/2025-26 V/2025 V/2025-…" at bounding box center [404, 302] width 717 height 406
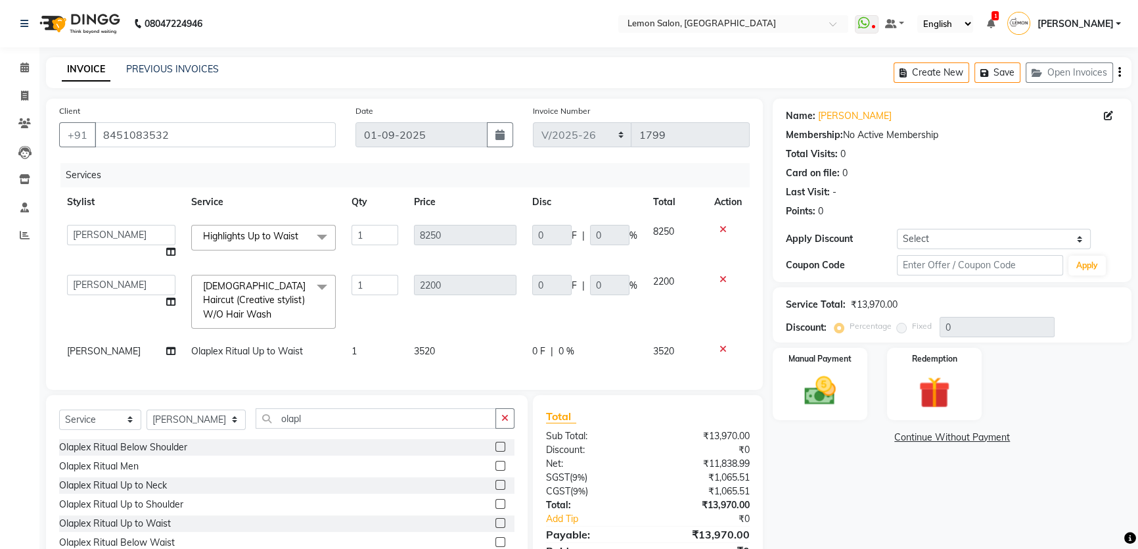
click at [227, 239] on span "Highlights Up to Waist" at bounding box center [250, 236] width 95 height 12
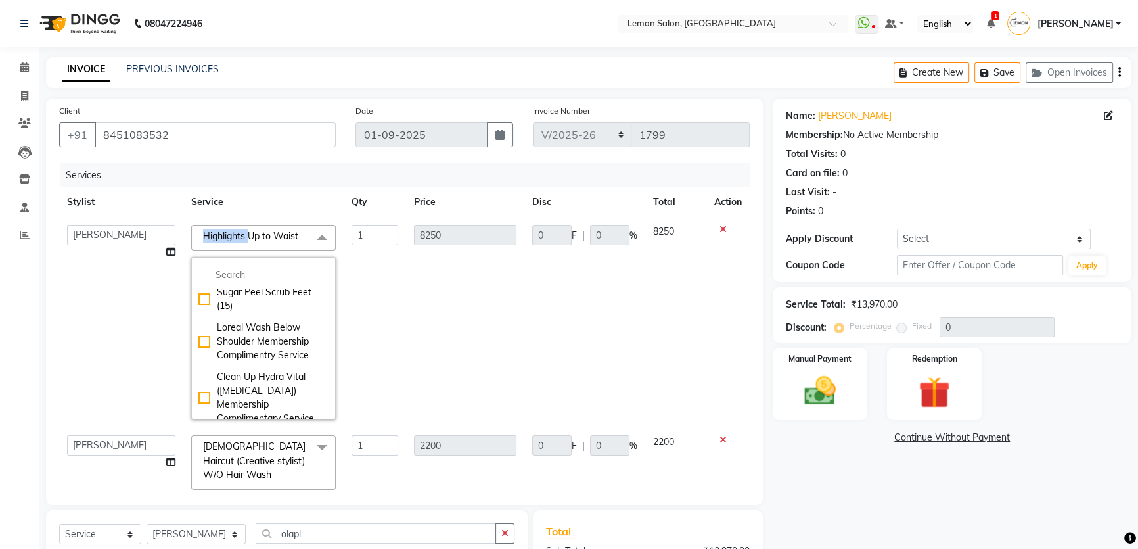
click at [227, 239] on span "Highlights Up to Waist" at bounding box center [250, 236] width 95 height 12
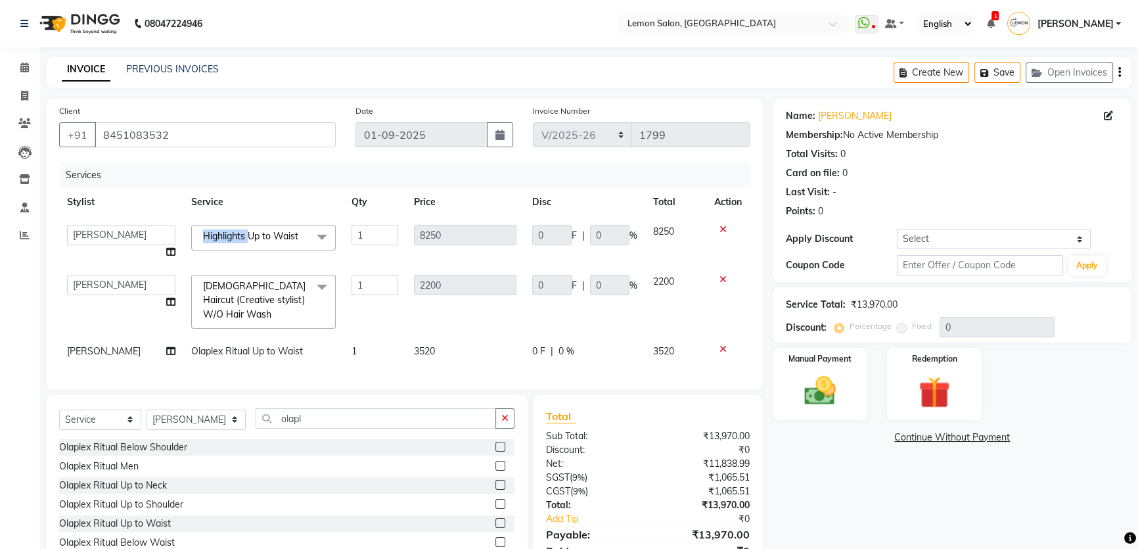
click at [235, 239] on span "Highlights Up to Waist" at bounding box center [250, 236] width 95 height 12
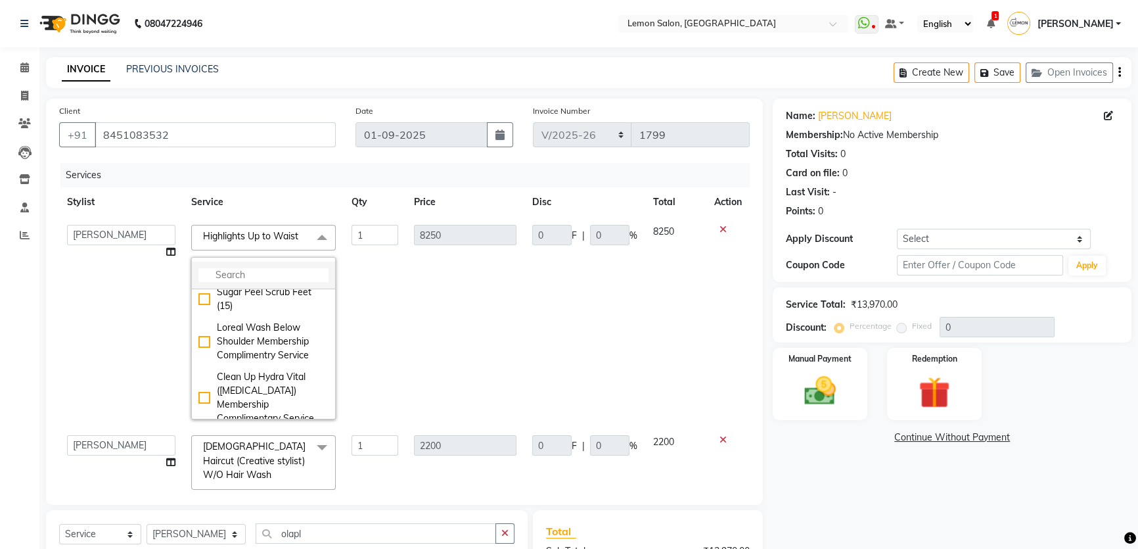
click at [225, 273] on input "multiselect-search" at bounding box center [263, 275] width 130 height 14
type input "highli"
click at [853, 490] on div "Name: Heta Rawal Membership: No Active Membership Total Visits: 0 Card on file:…" at bounding box center [957, 401] width 369 height 605
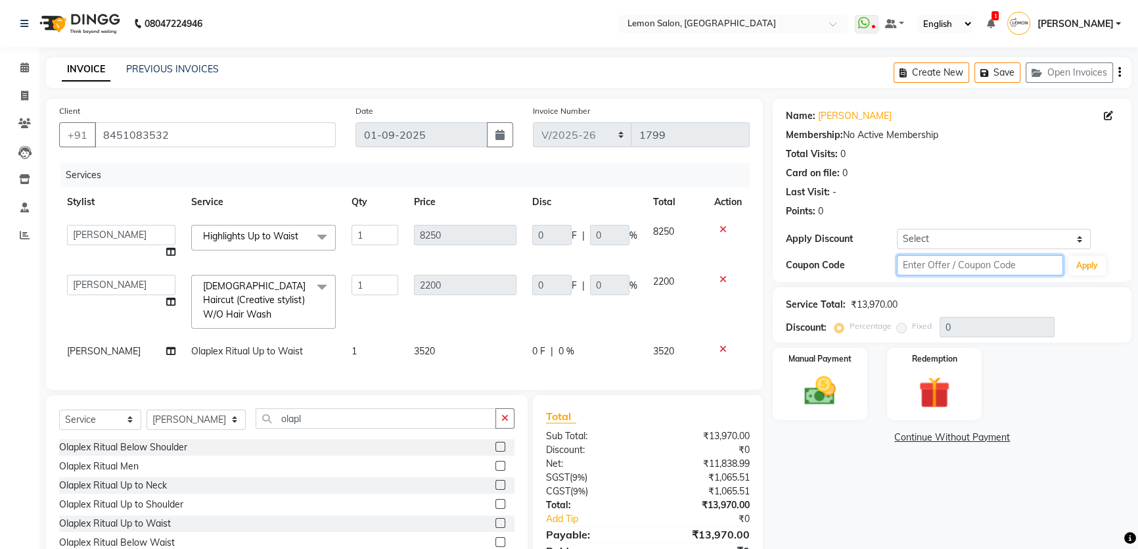
click at [926, 266] on input "text" at bounding box center [980, 265] width 166 height 20
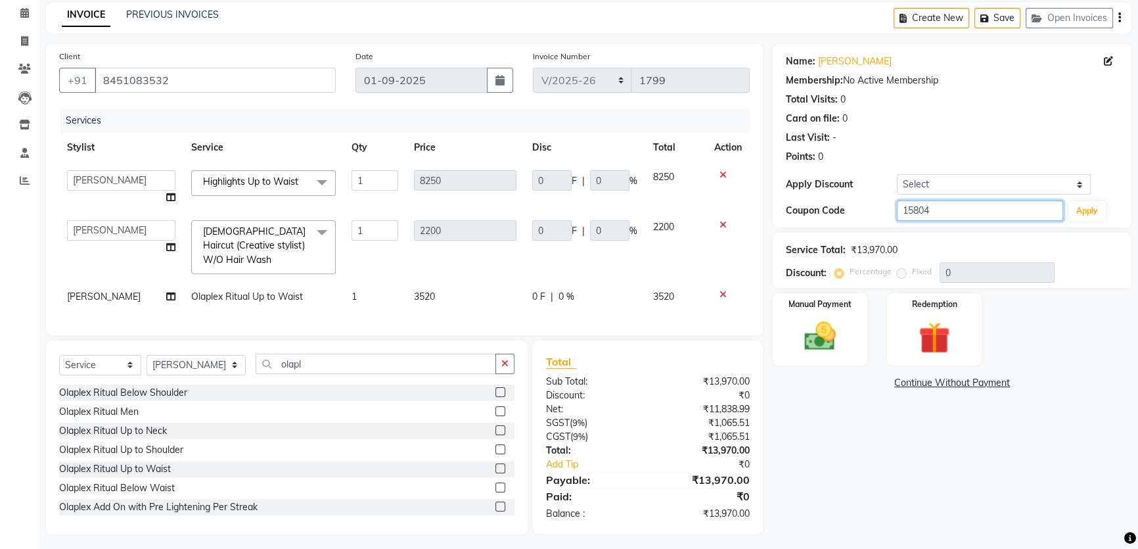
type input "15804"
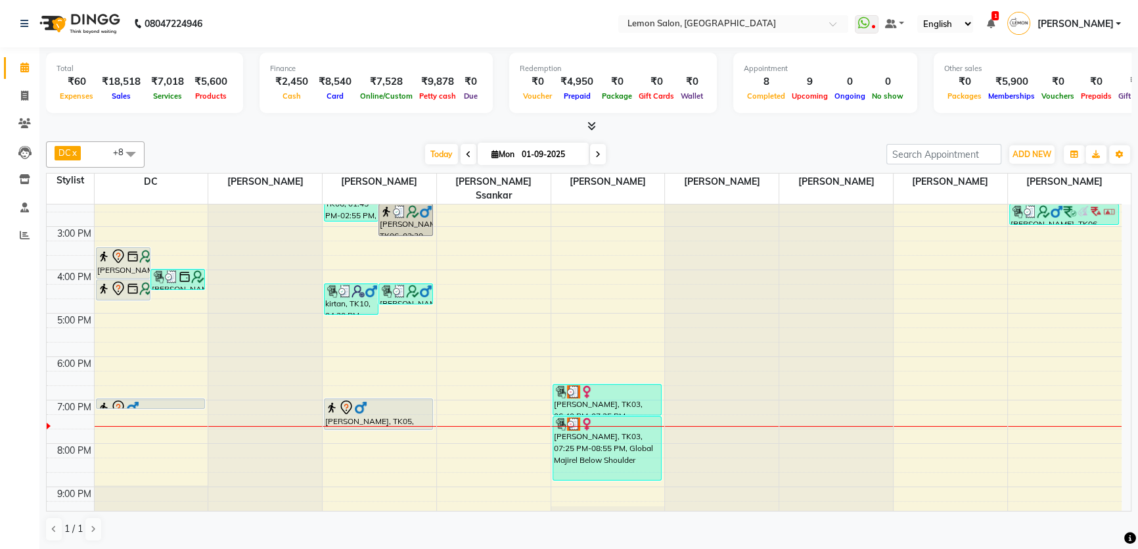
scroll to position [239, 0]
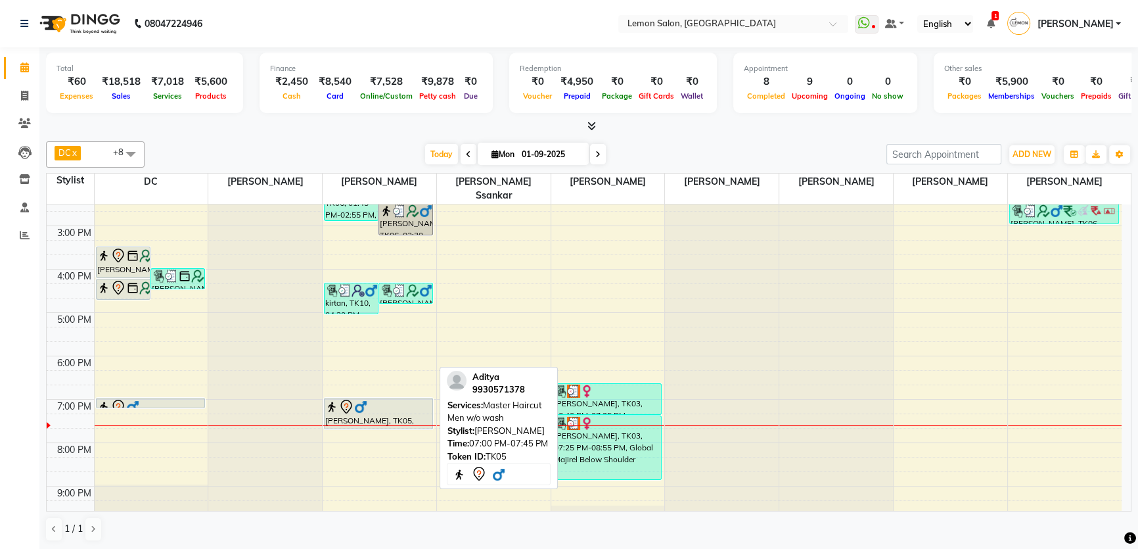
click at [384, 399] on div at bounding box center [378, 407] width 106 height 16
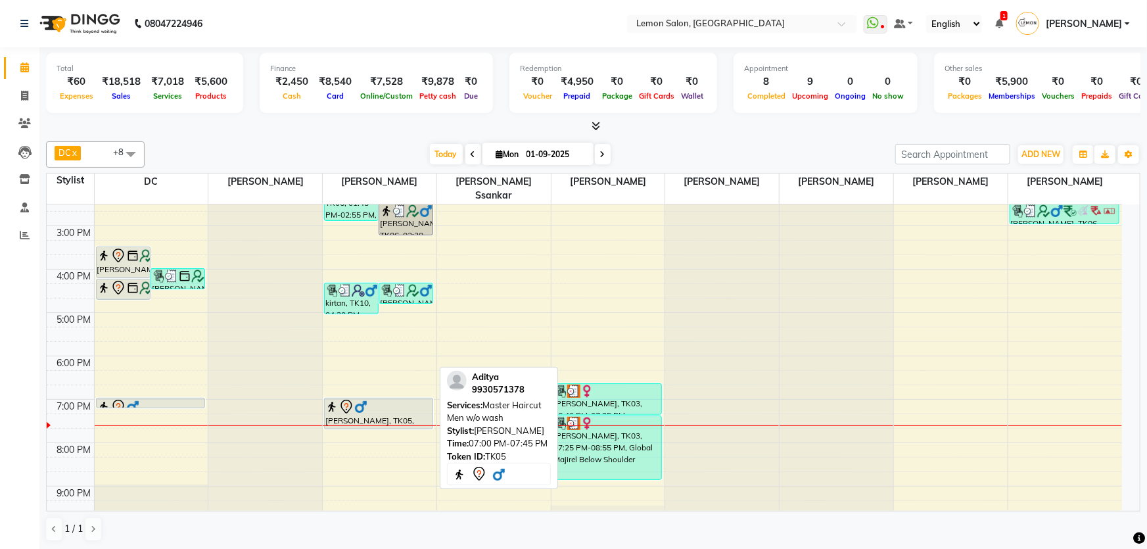
select select "7"
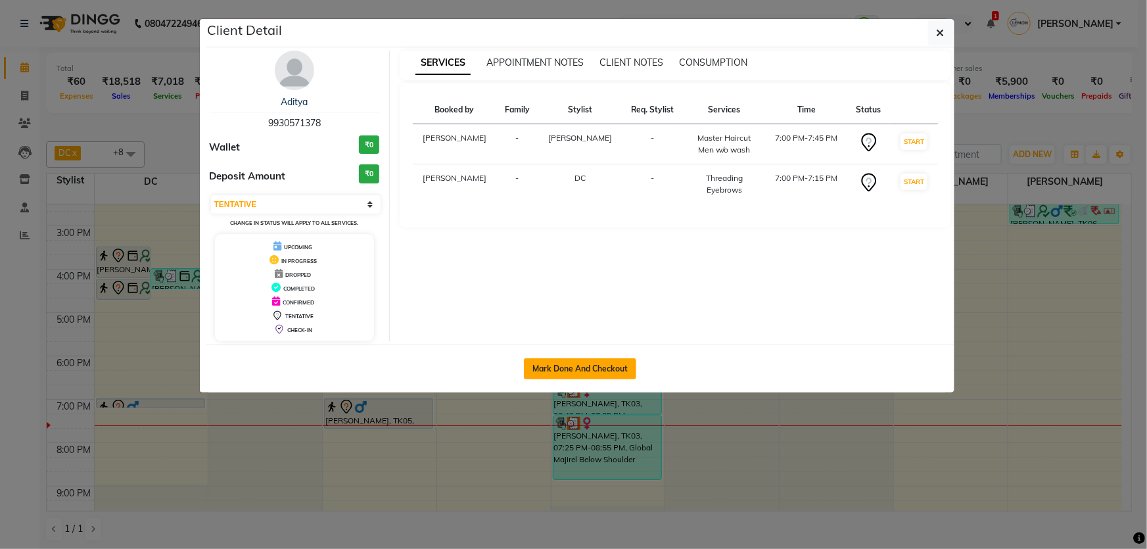
click at [547, 359] on button "Mark Done And Checkout" at bounding box center [580, 368] width 112 height 21
select select "service"
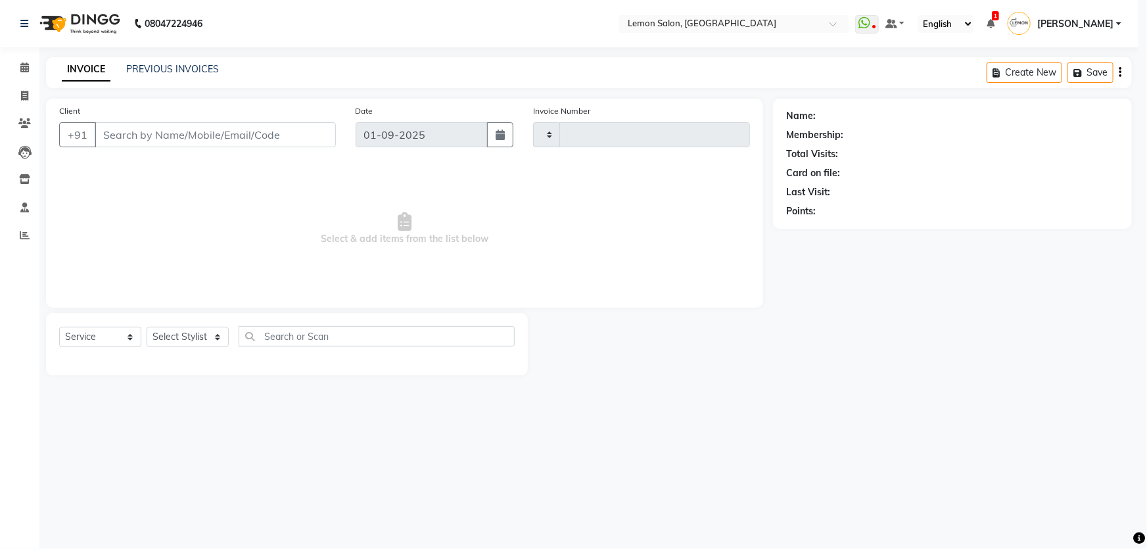
type input "1799"
select select "568"
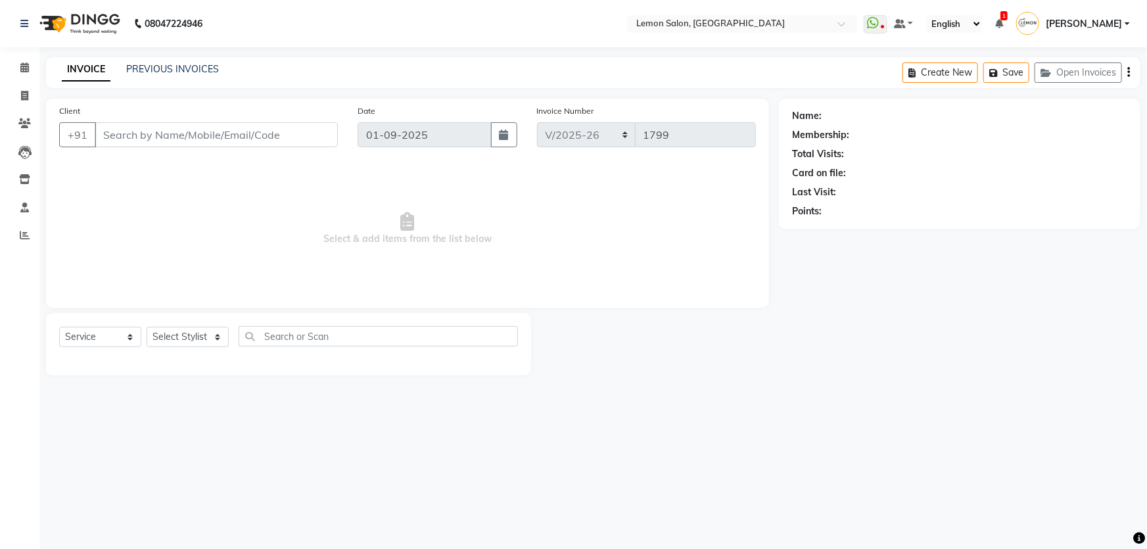
type input "9930571378"
select select "70796"
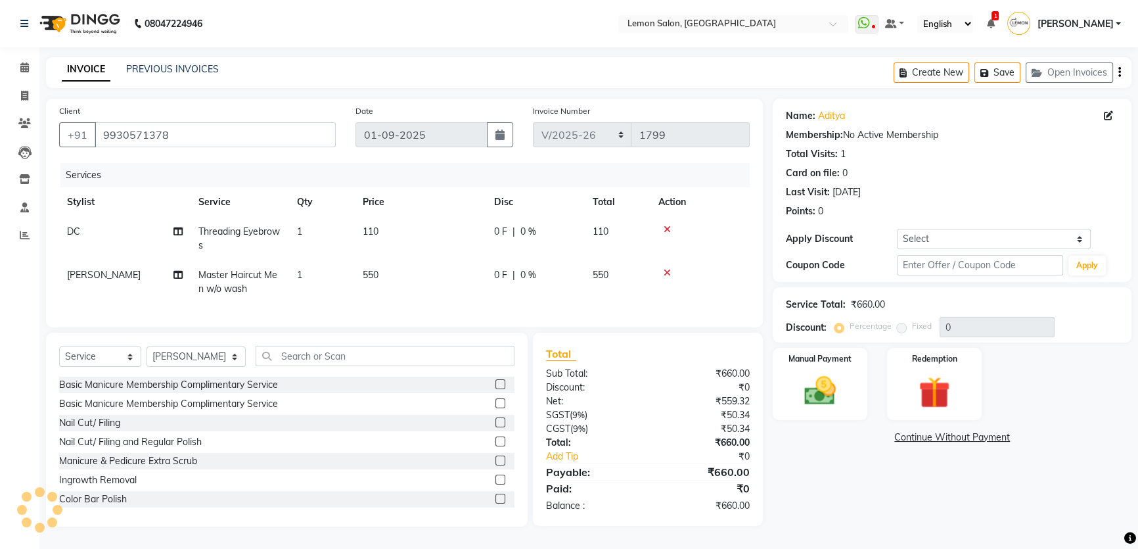
click at [669, 225] on icon at bounding box center [667, 229] width 7 height 9
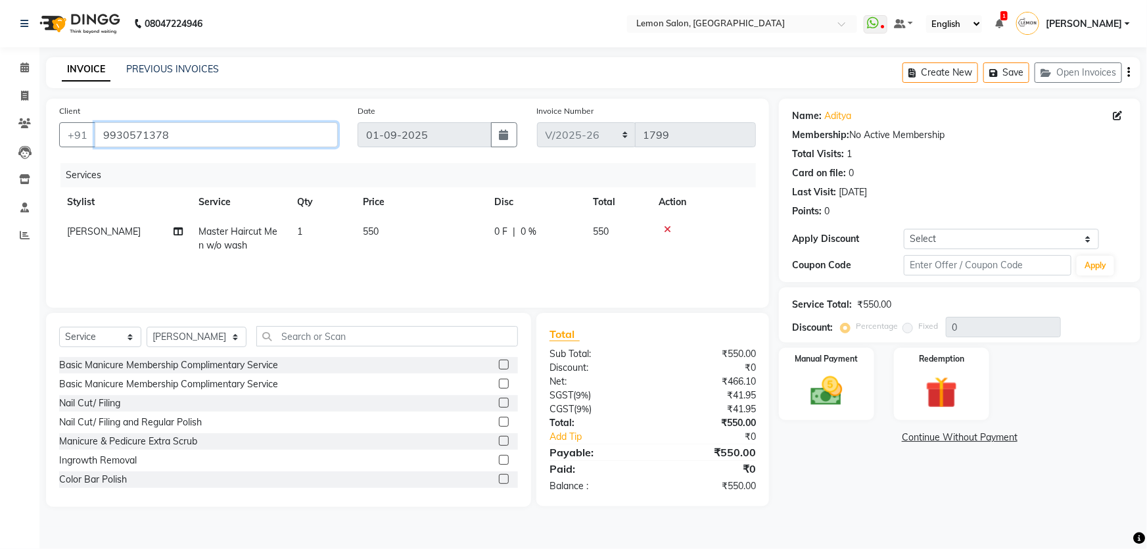
drag, startPoint x: 187, startPoint y: 133, endPoint x: 84, endPoint y: 166, distance: 107.6
click at [84, 166] on div "Client [PHONE_NUMBER] Date [DATE] Invoice Number MRD/2025-26 V/2025 V/[PHONE_NU…" at bounding box center [407, 203] width 723 height 209
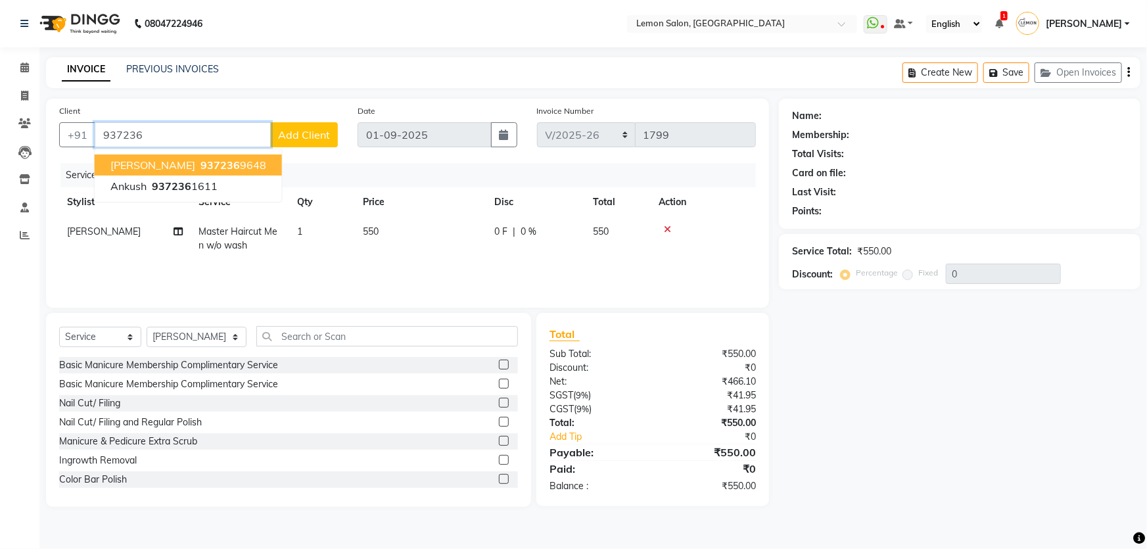
click at [228, 162] on ngb-highlight "937236 9648" at bounding box center [232, 164] width 68 height 13
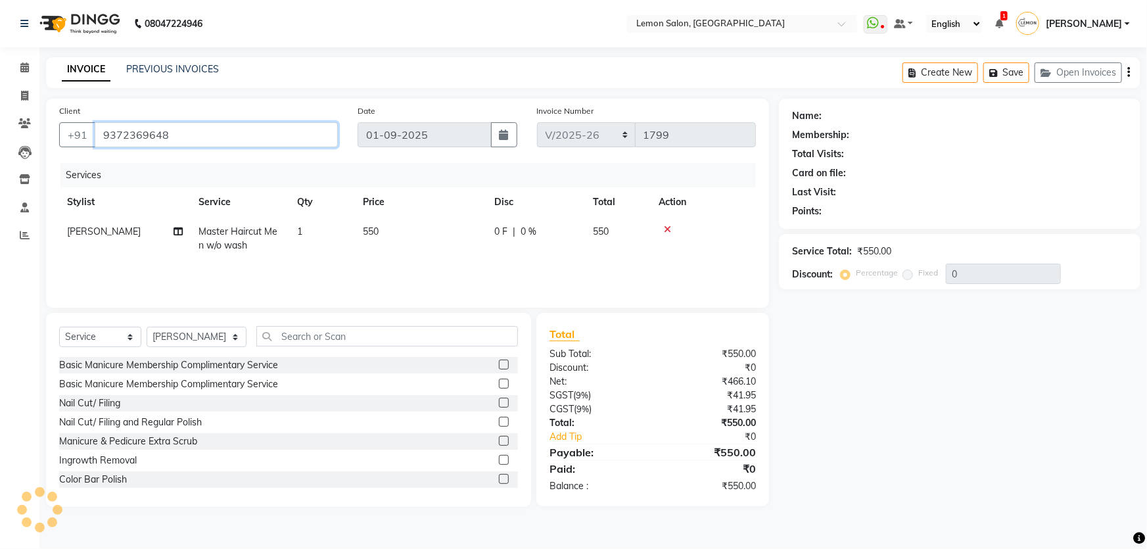
type input "9372369648"
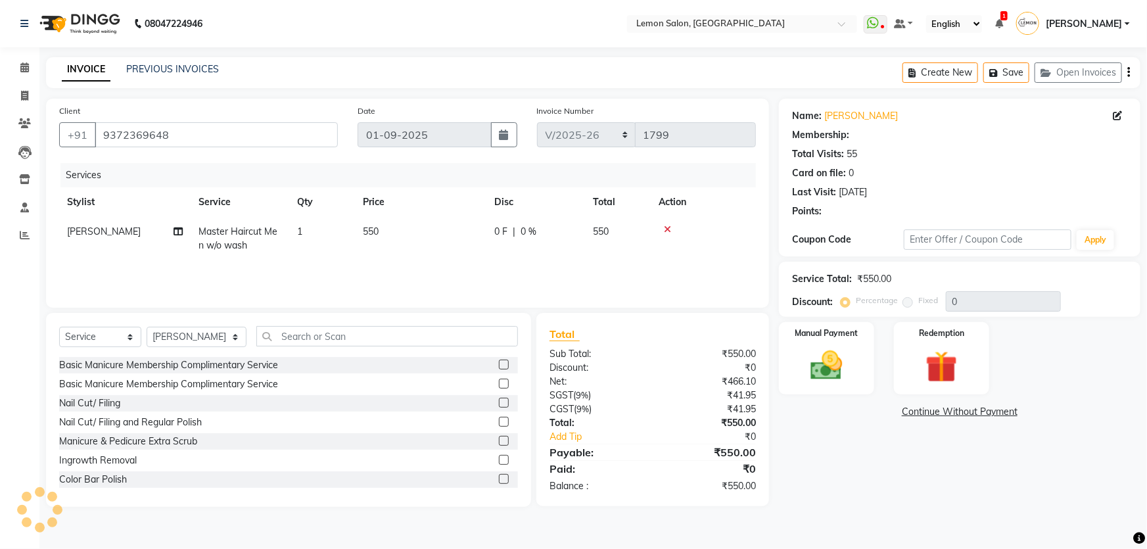
select select "1: Object"
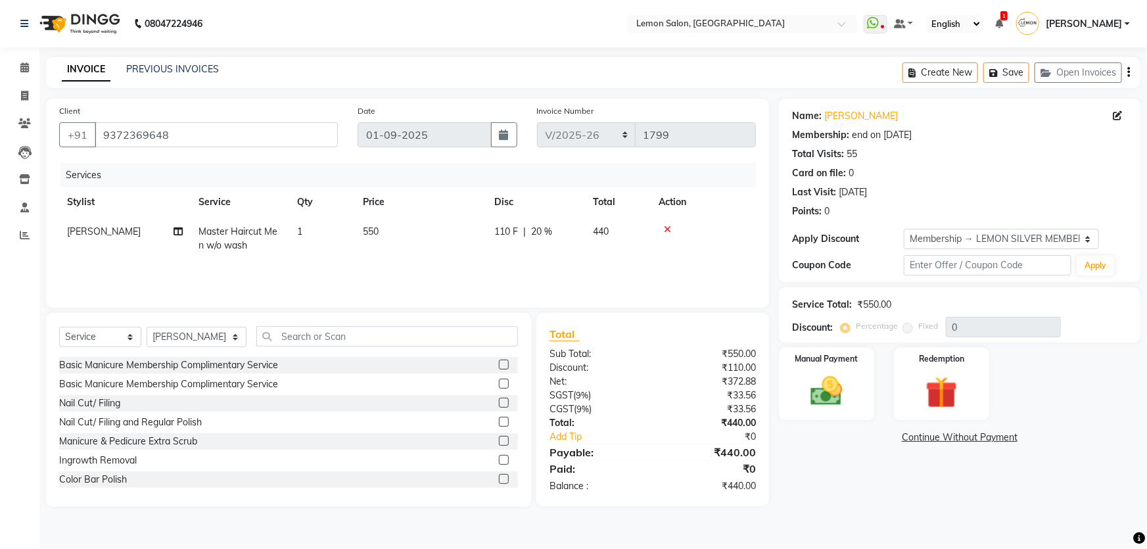
type input "20"
click at [823, 394] on img at bounding box center [827, 391] width 54 height 38
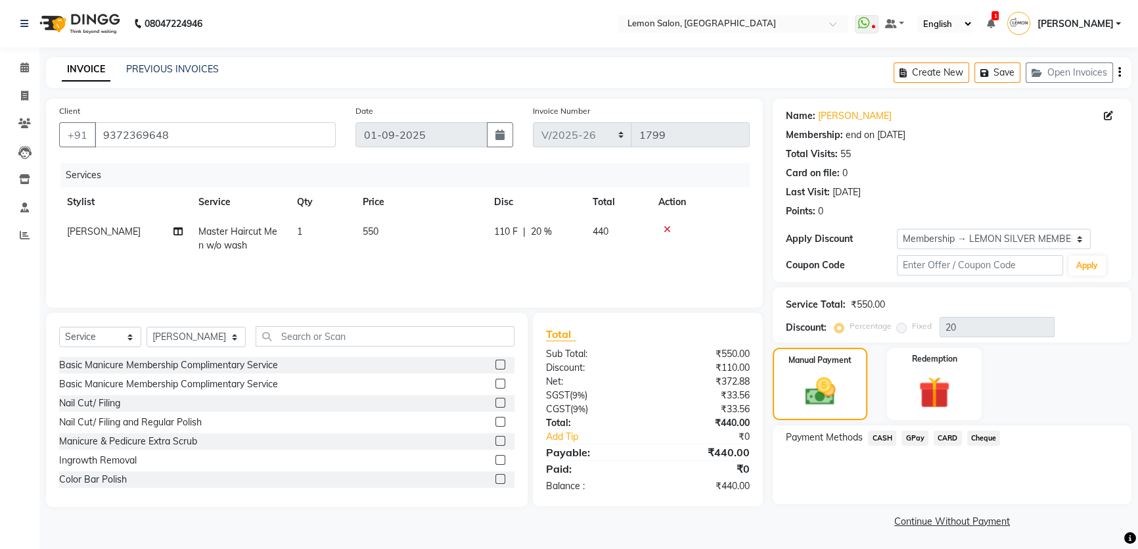
click at [918, 440] on span "GPay" at bounding box center [914, 437] width 27 height 15
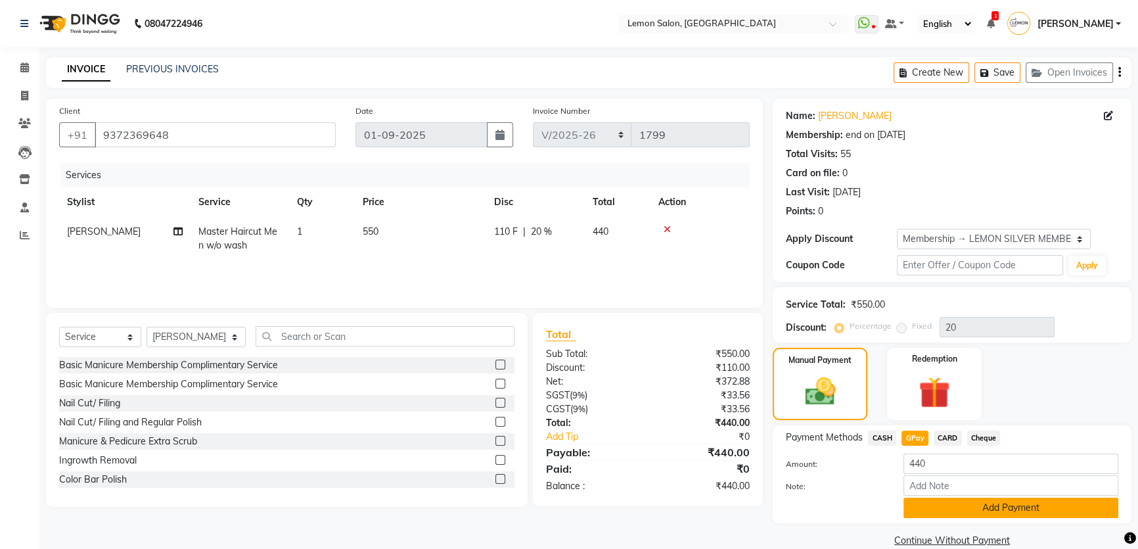
click at [940, 514] on button "Add Payment" at bounding box center [1010, 507] width 215 height 20
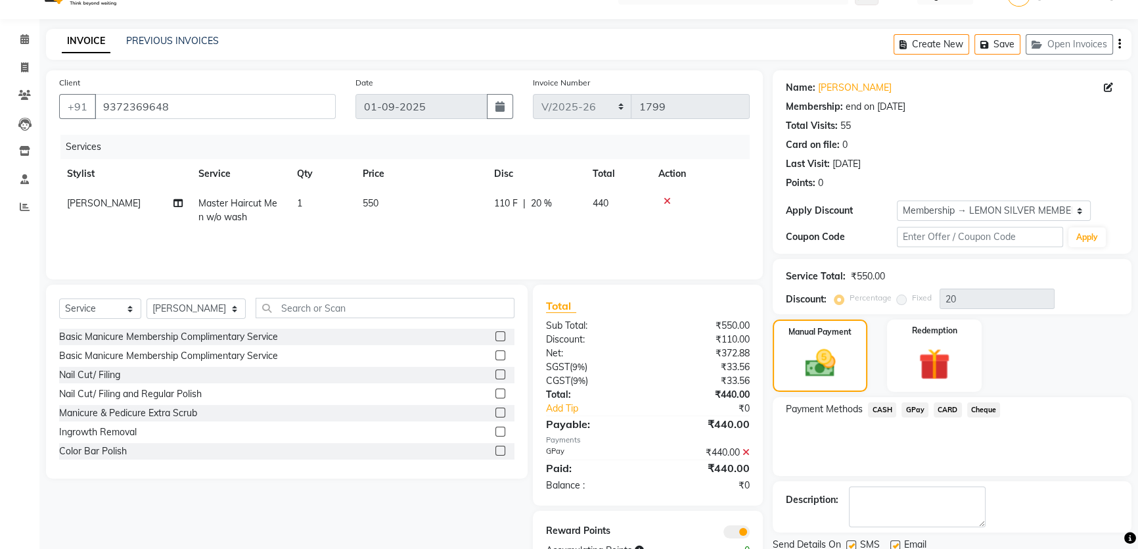
scroll to position [75, 0]
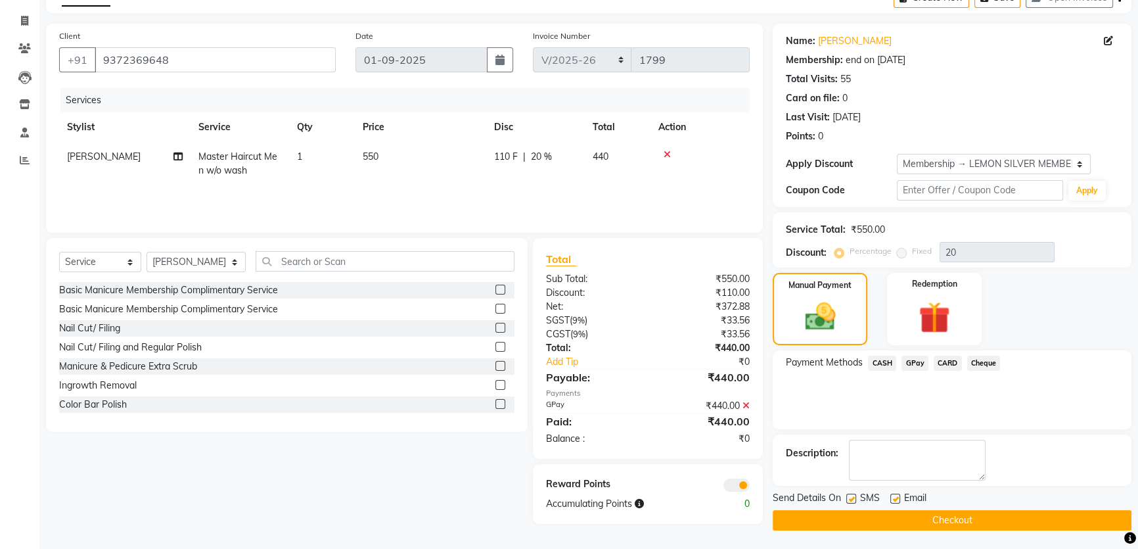
click at [948, 519] on button "Checkout" at bounding box center [952, 520] width 359 height 20
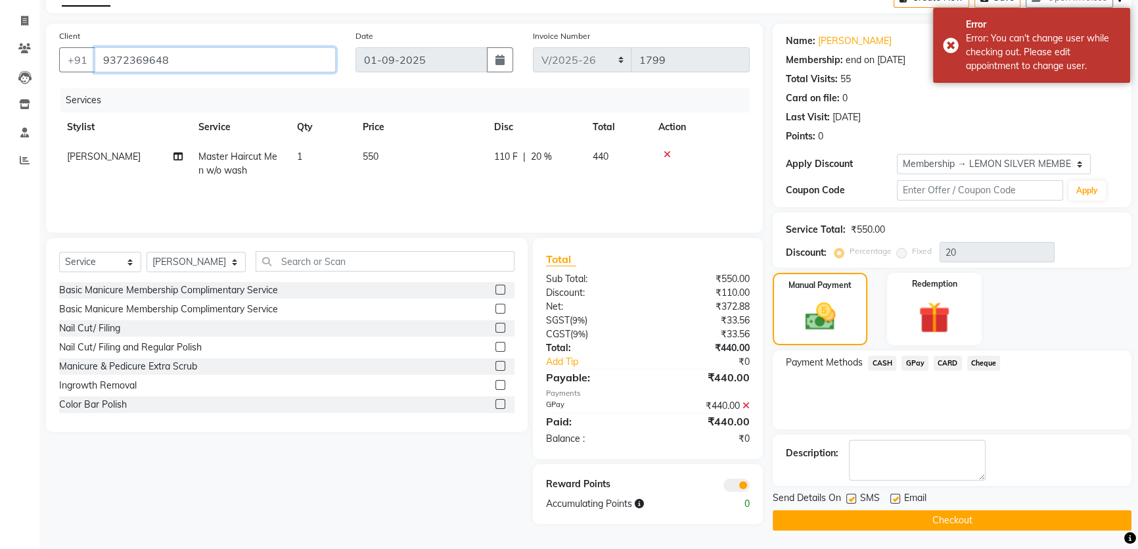
drag, startPoint x: 162, startPoint y: 61, endPoint x: 45, endPoint y: 95, distance: 121.2
click at [45, 95] on div "Client [PHONE_NUMBER] Date [DATE] Invoice Number MRD/2025-26 V/2025 V/[PHONE_NU…" at bounding box center [404, 277] width 737 height 507
click at [26, 22] on icon at bounding box center [24, 21] width 7 height 10
select select "568"
select select "service"
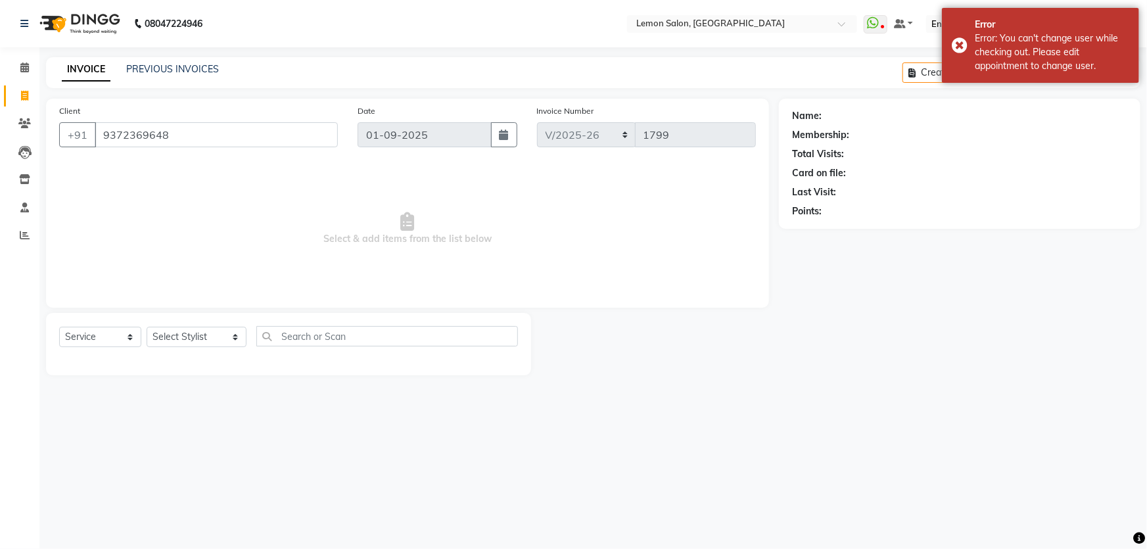
type input "9372369648"
select select "1: Object"
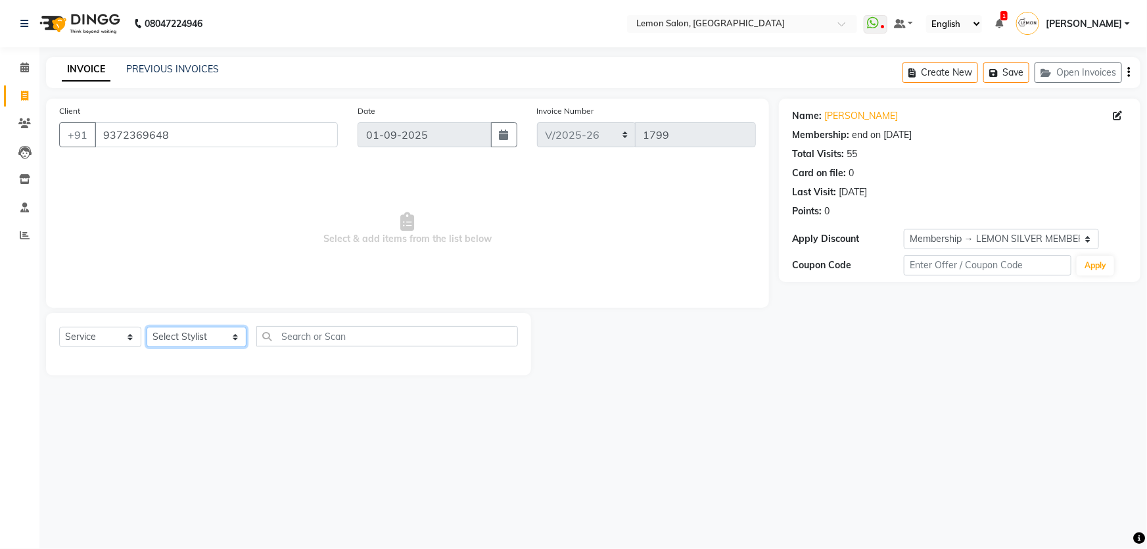
click at [181, 336] on select "Select Stylist [PERSON_NAME] [PERSON_NAME] [PERSON_NAME] DC [PERSON_NAME] [PERS…" at bounding box center [197, 337] width 100 height 20
select select "70796"
click at [147, 327] on select "Select Stylist [PERSON_NAME] [PERSON_NAME] [PERSON_NAME] DC [PERSON_NAME] [PERS…" at bounding box center [197, 337] width 100 height 20
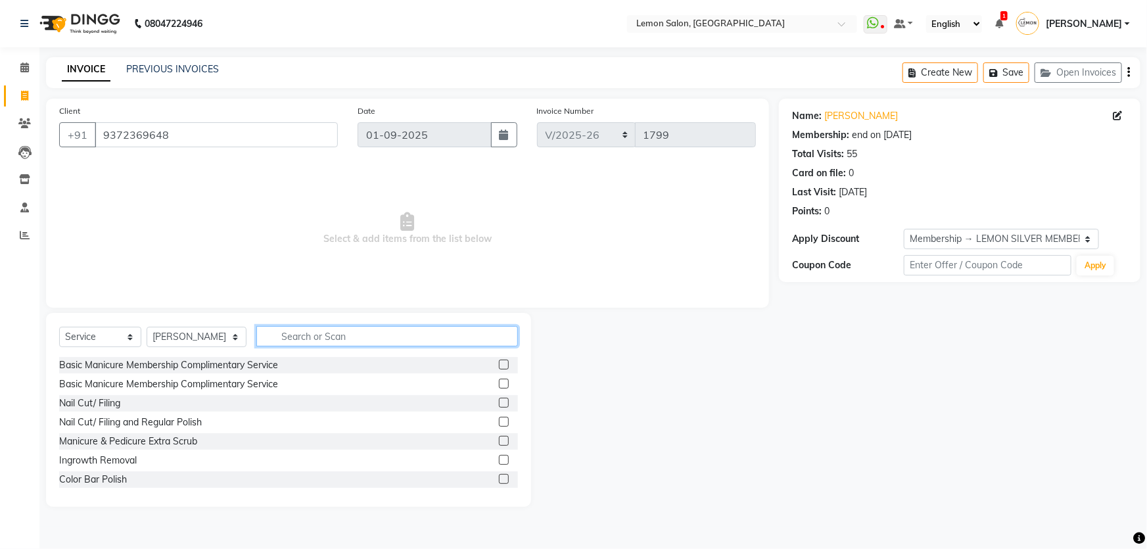
click at [329, 334] on input "text" at bounding box center [387, 336] width 262 height 20
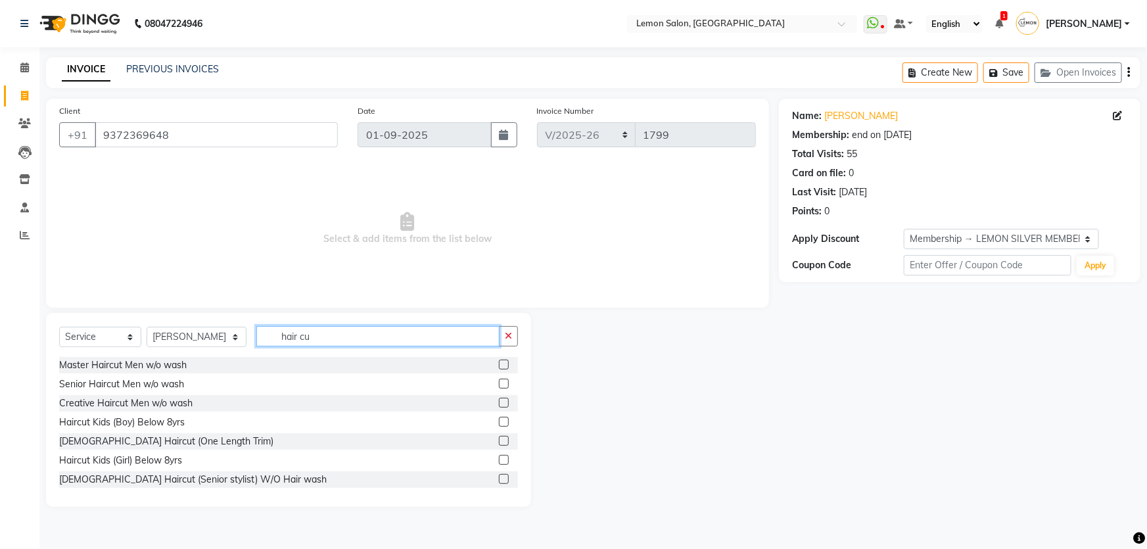
type input "hair cu"
click at [499, 366] on label at bounding box center [504, 364] width 10 height 10
click at [499, 366] on input "checkbox" at bounding box center [503, 365] width 9 height 9
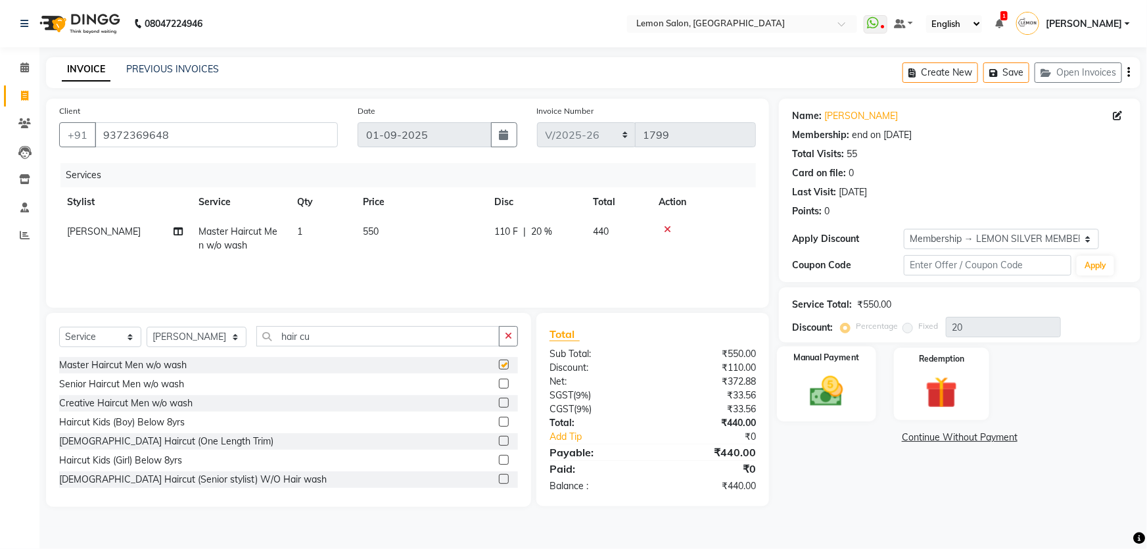
checkbox input "false"
click at [823, 393] on img at bounding box center [827, 391] width 54 height 38
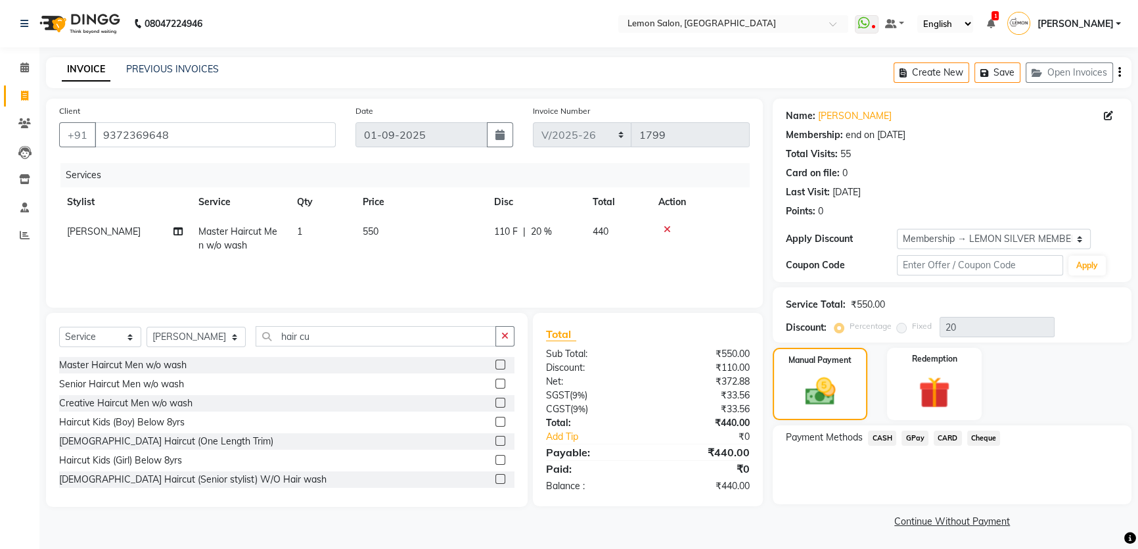
click at [905, 438] on span "GPay" at bounding box center [914, 437] width 27 height 15
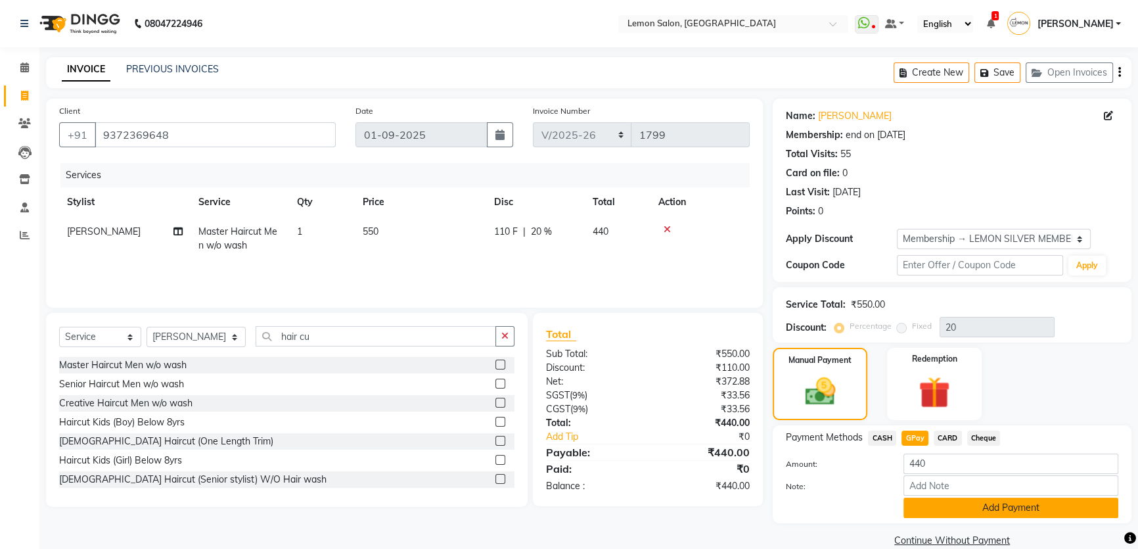
click at [934, 512] on button "Add Payment" at bounding box center [1010, 507] width 215 height 20
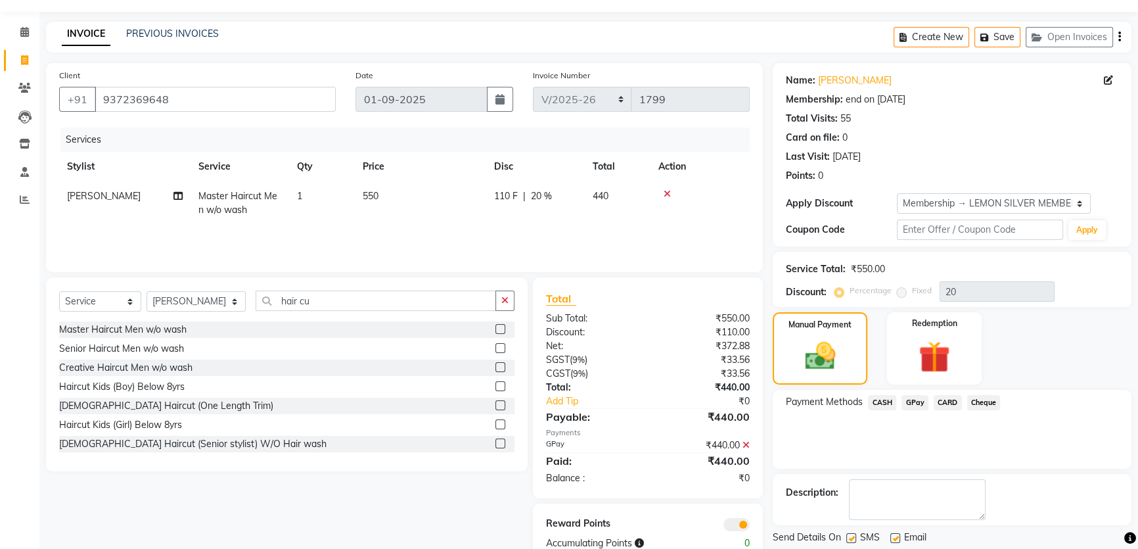
scroll to position [75, 0]
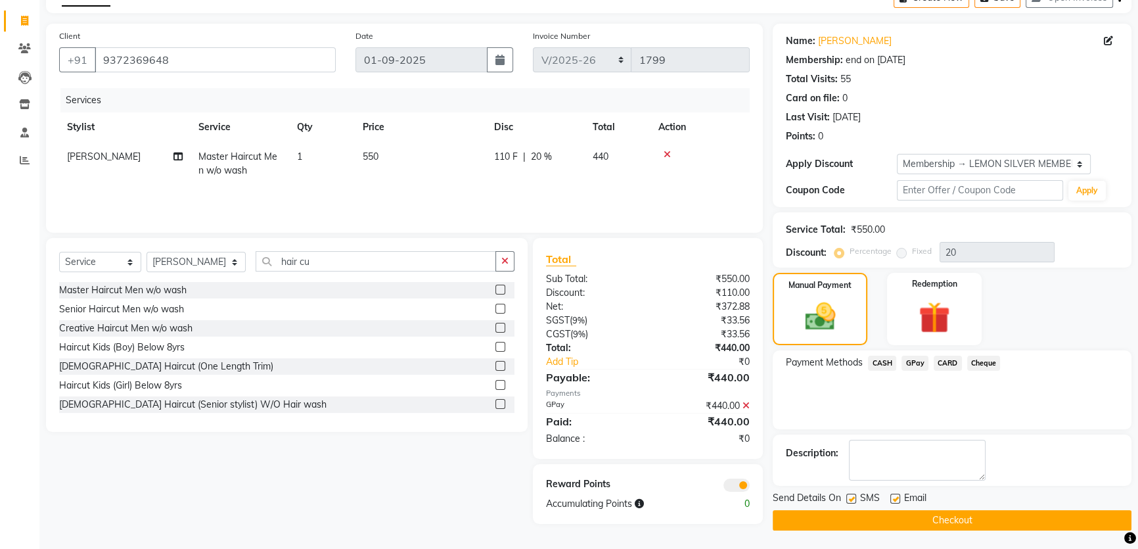
click at [928, 522] on button "Checkout" at bounding box center [952, 520] width 359 height 20
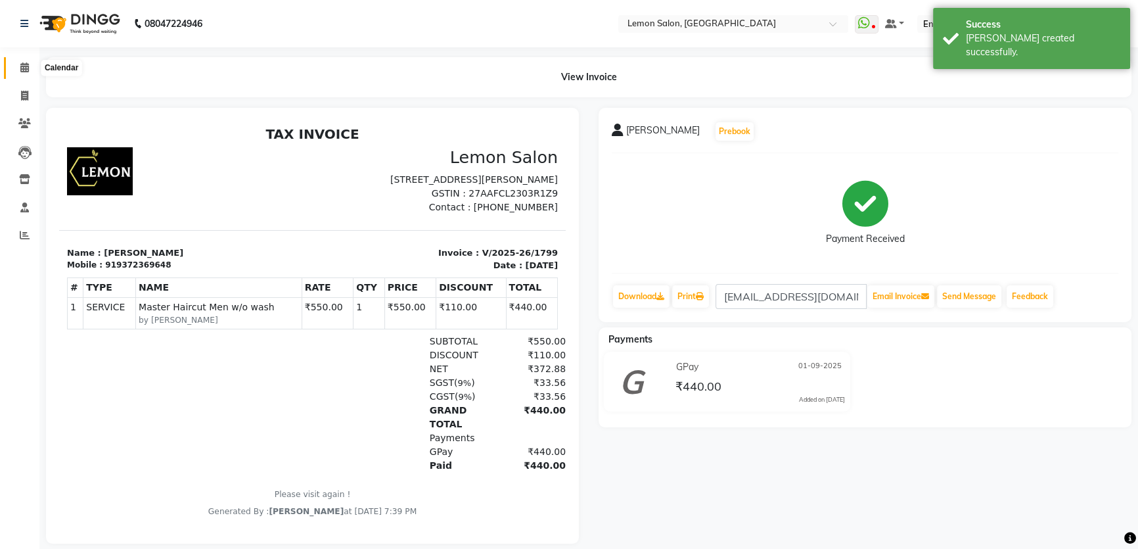
click at [30, 62] on span at bounding box center [24, 67] width 23 height 15
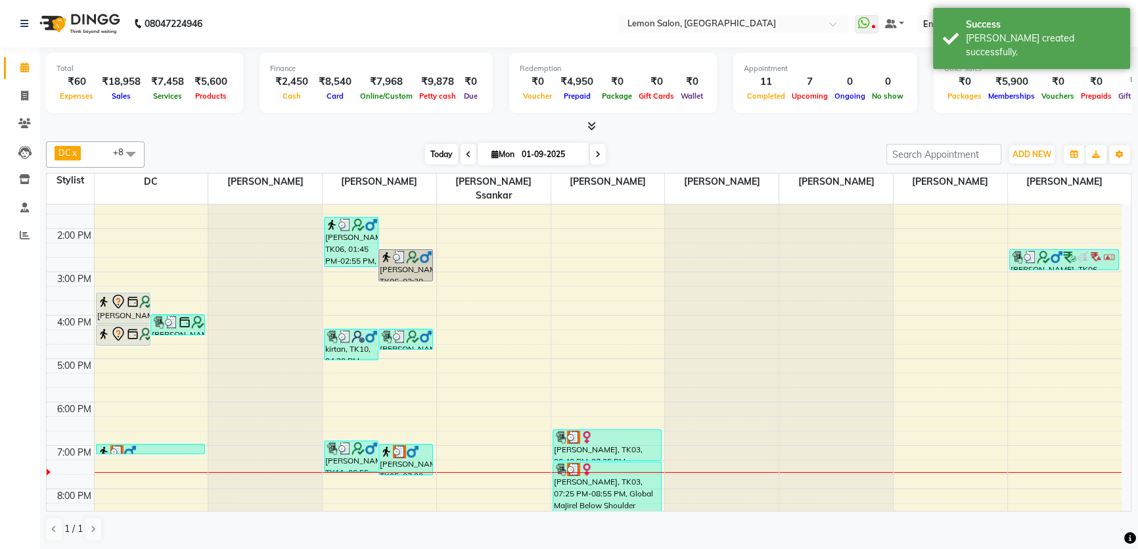
scroll to position [119, 0]
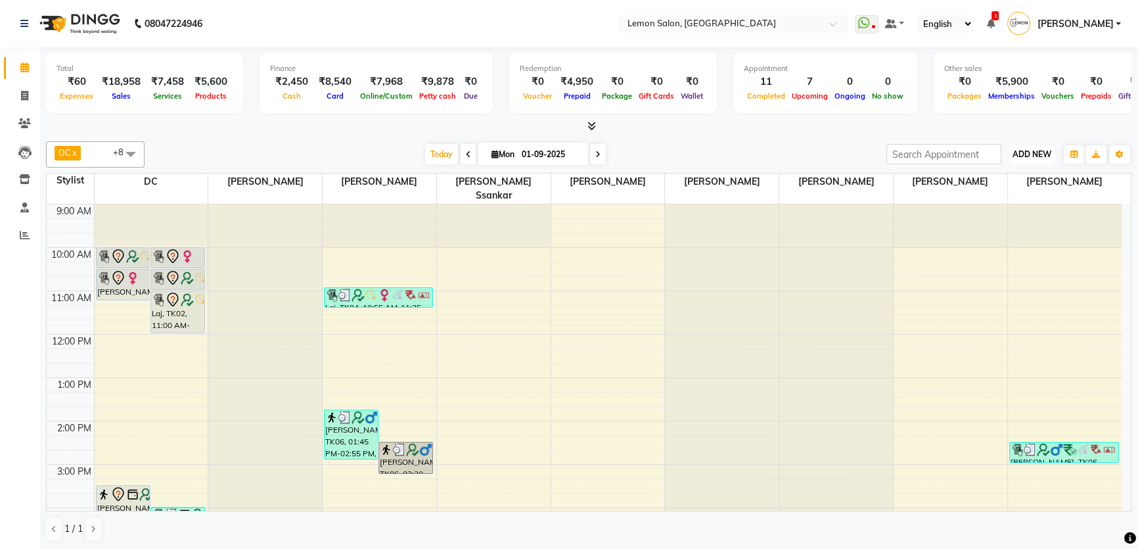
click at [1045, 156] on span "ADD NEW" at bounding box center [1032, 154] width 39 height 10
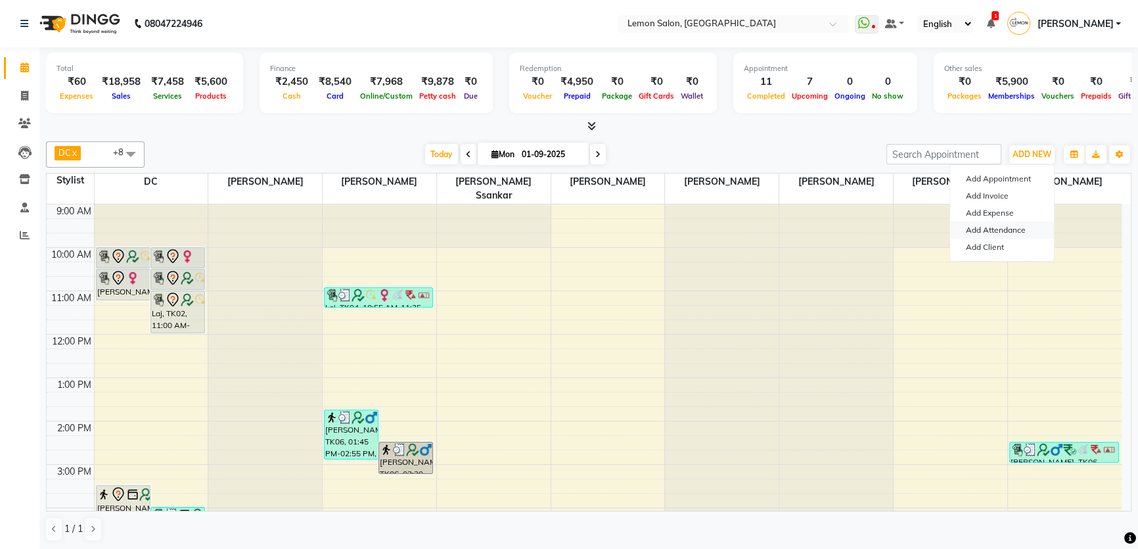
click at [990, 233] on link "Add Attendance" at bounding box center [1002, 229] width 104 height 17
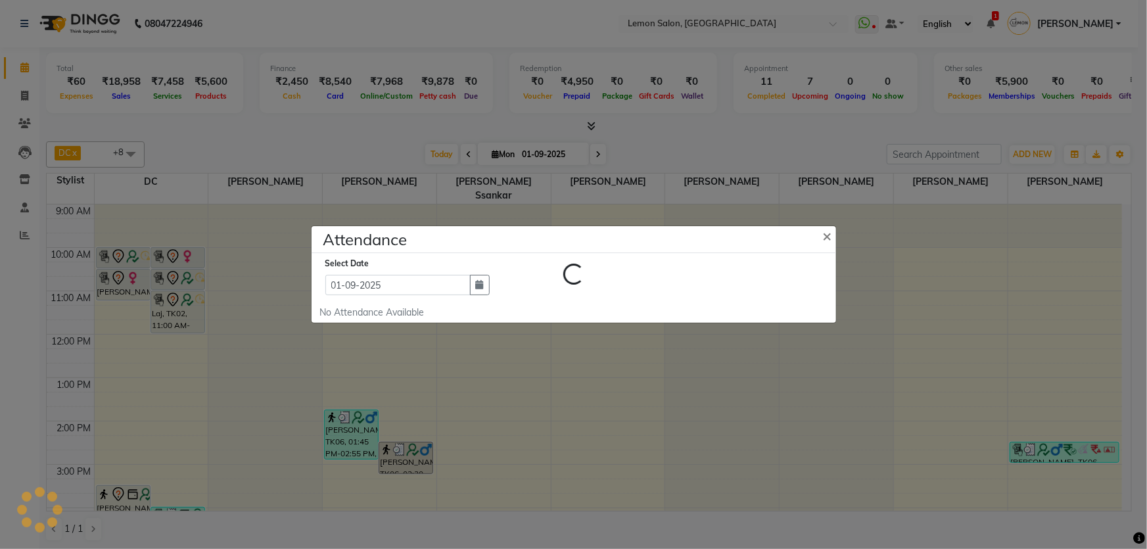
select select "W"
select select "A"
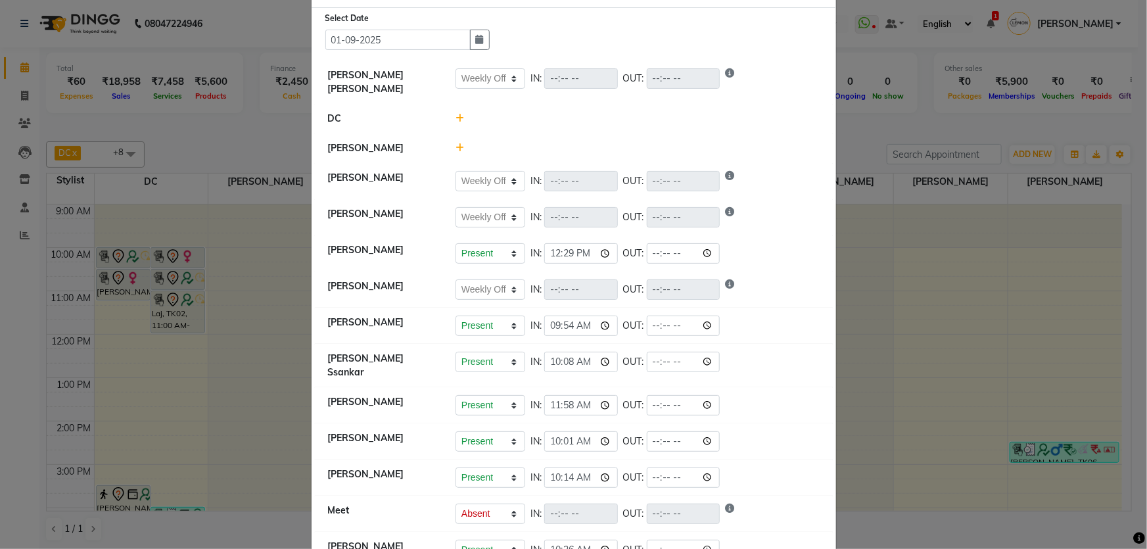
scroll to position [59, 0]
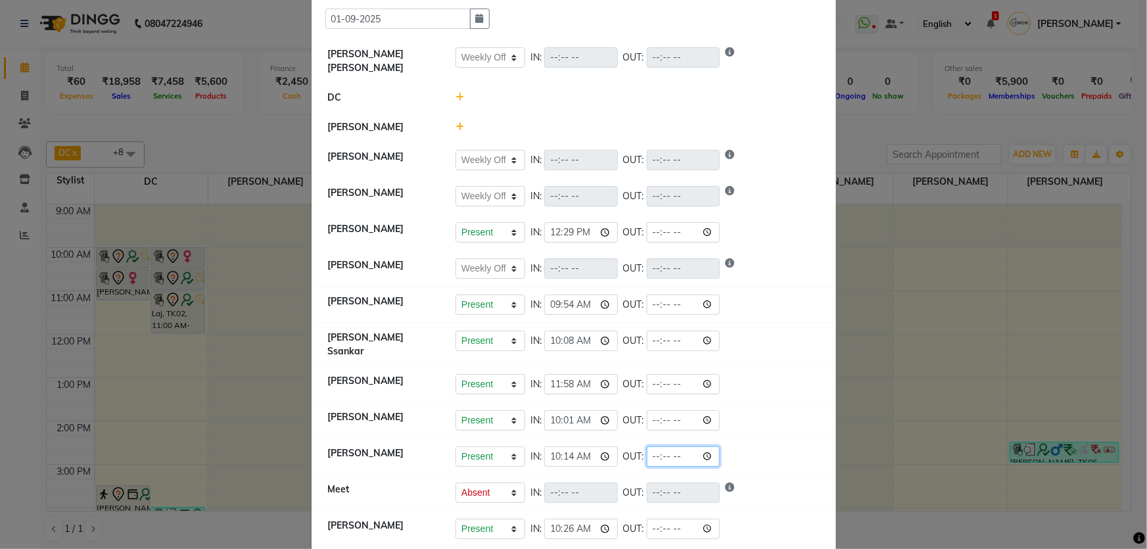
click at [647, 447] on input "time" at bounding box center [684, 456] width 74 height 20
type input "19:30"
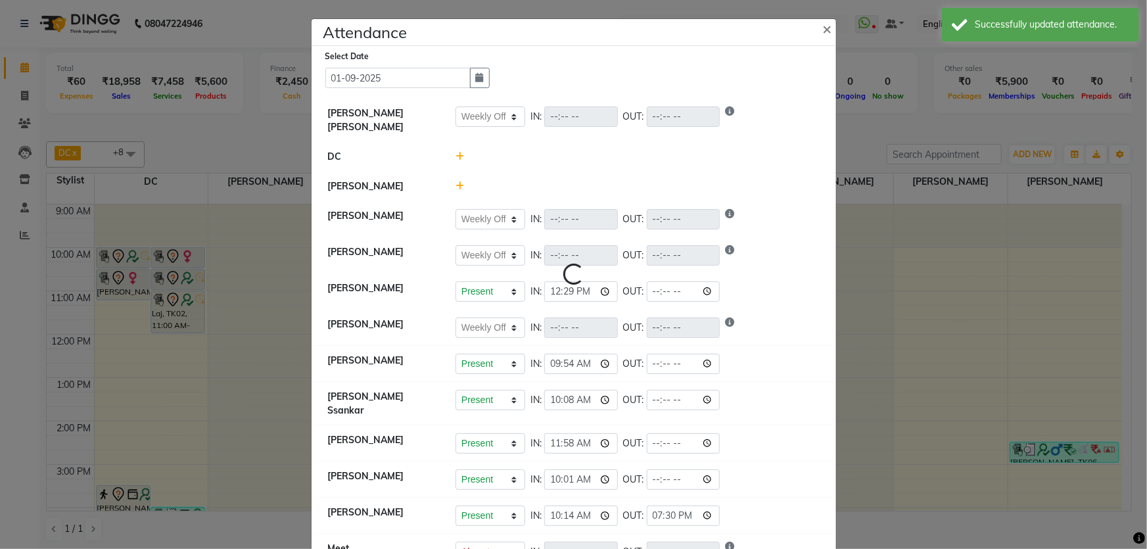
click at [756, 401] on div "Present Absent Late Half Day Weekly Off IN: 10:08 OUT:" at bounding box center [637, 400] width 364 height 20
select select "W"
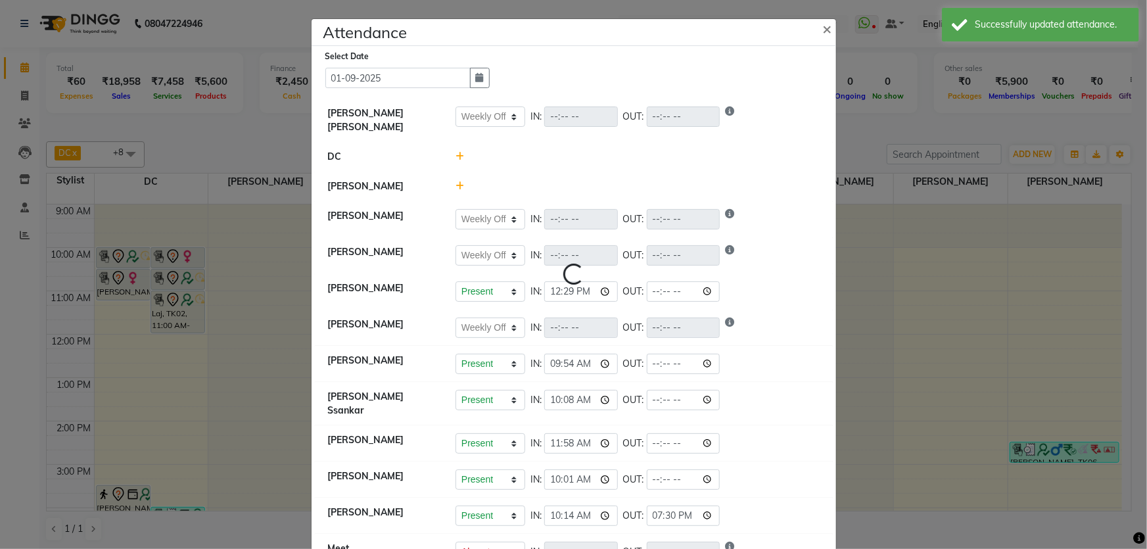
select select "A"
click at [827, 26] on button "×" at bounding box center [828, 28] width 33 height 37
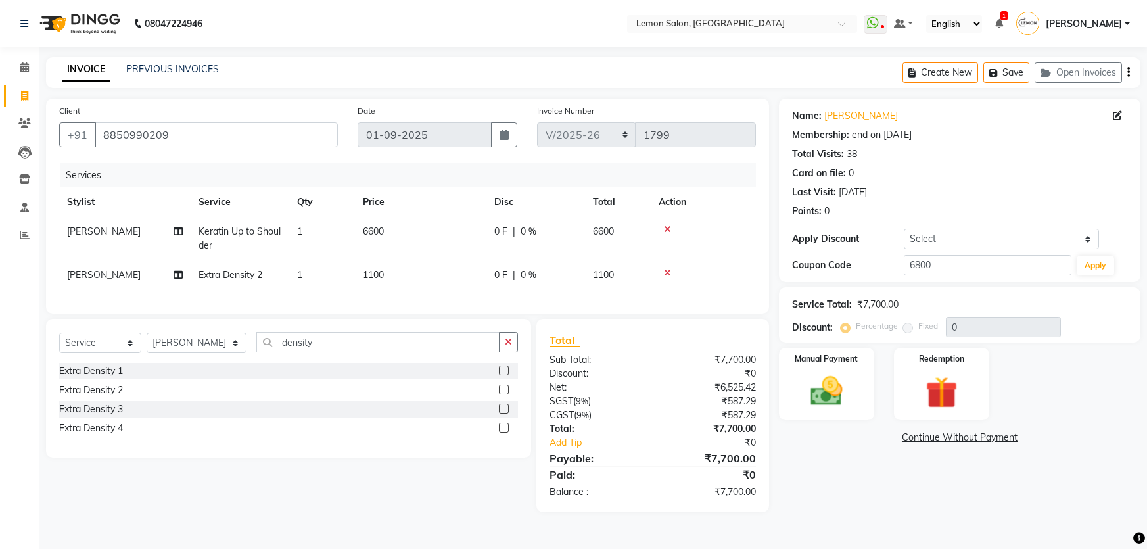
select select "568"
select select "service"
select select "13136"
